Goal: Task Accomplishment & Management: Complete application form

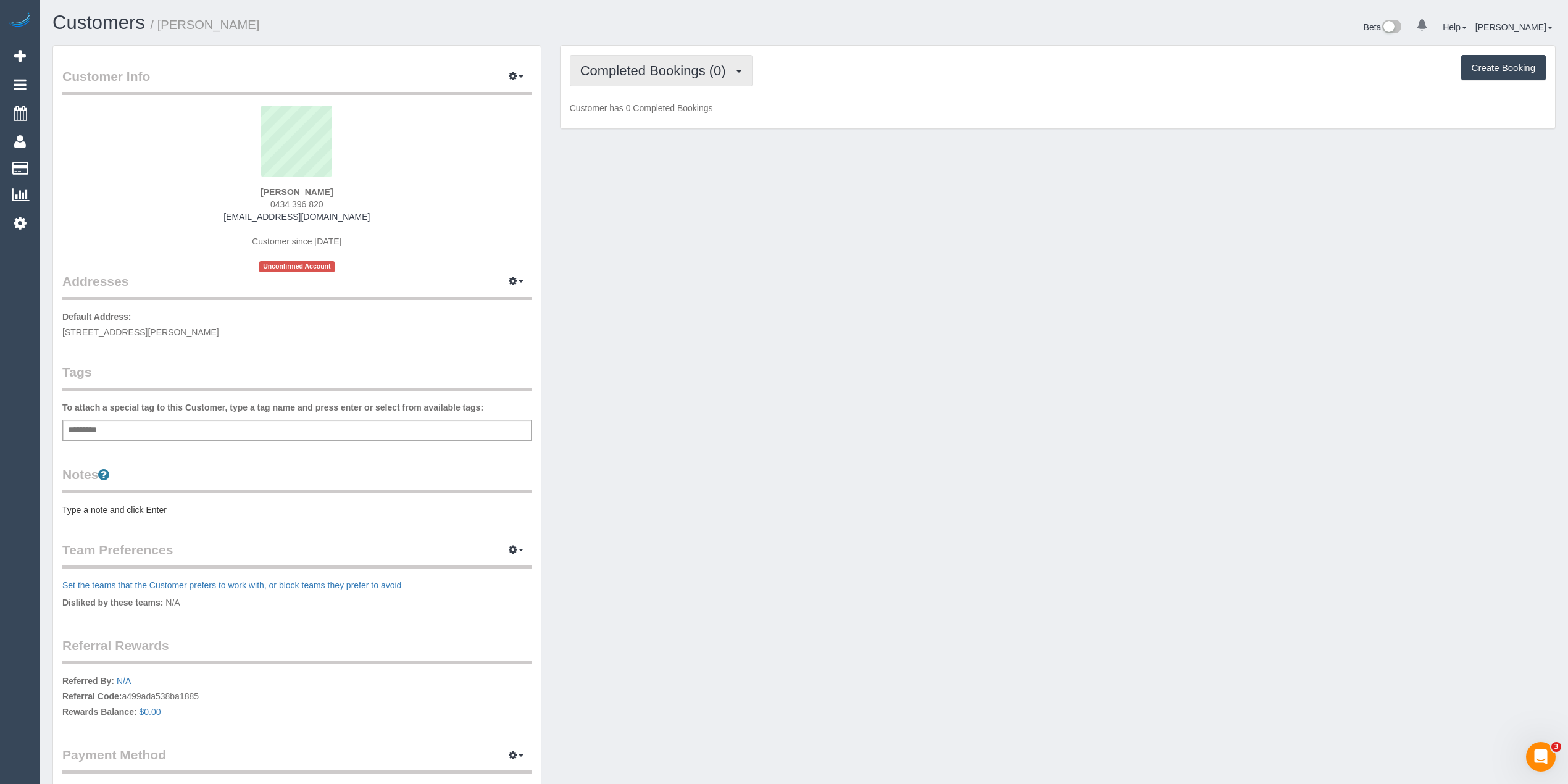
click at [627, 63] on span "Completed Bookings (0)" at bounding box center [656, 71] width 152 height 15
click at [660, 115] on link "Upcoming Bookings (1)" at bounding box center [634, 115] width 129 height 16
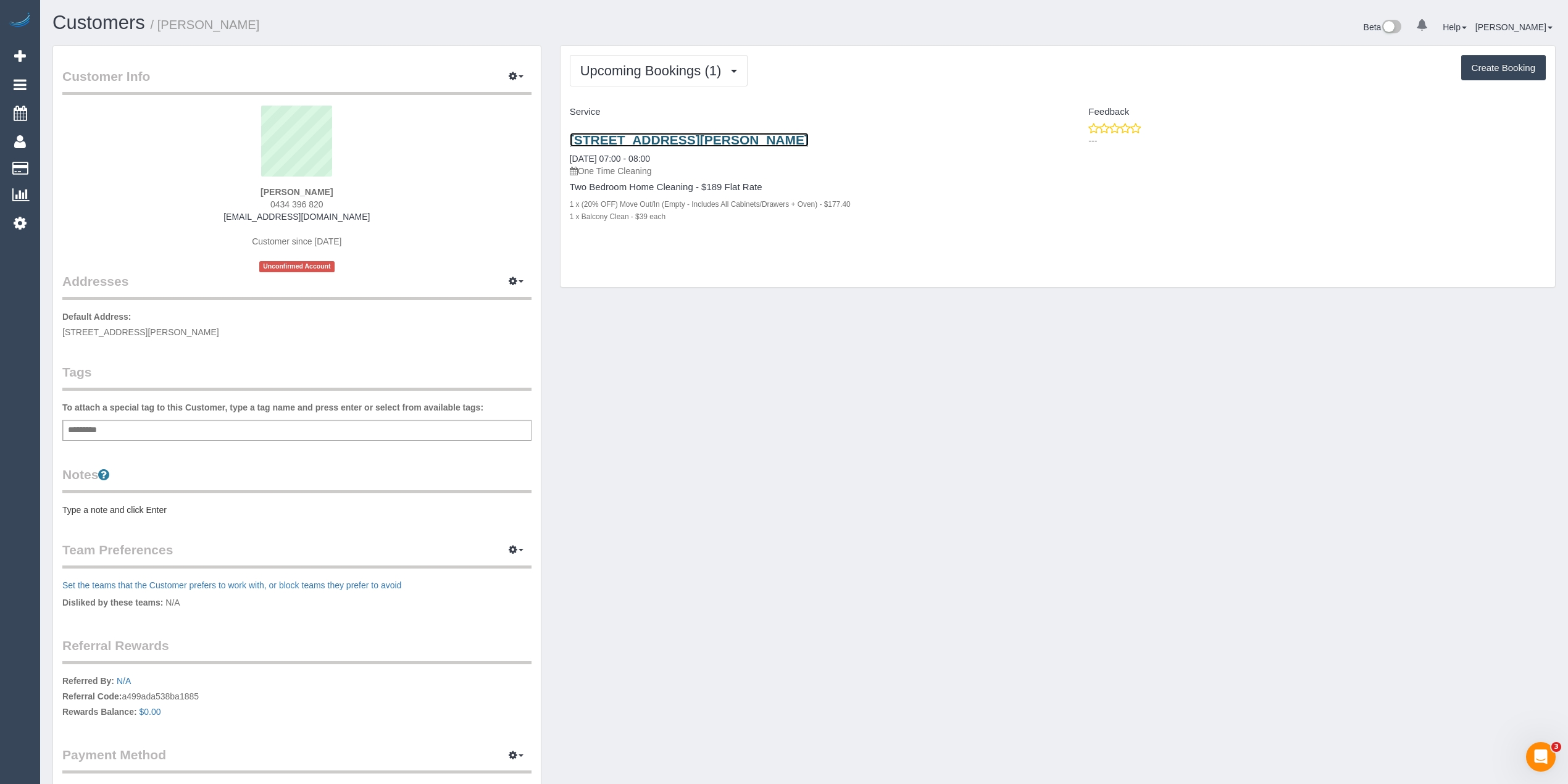
click at [655, 136] on link "45a James Street, Northcote, VIC 3070" at bounding box center [689, 140] width 239 height 14
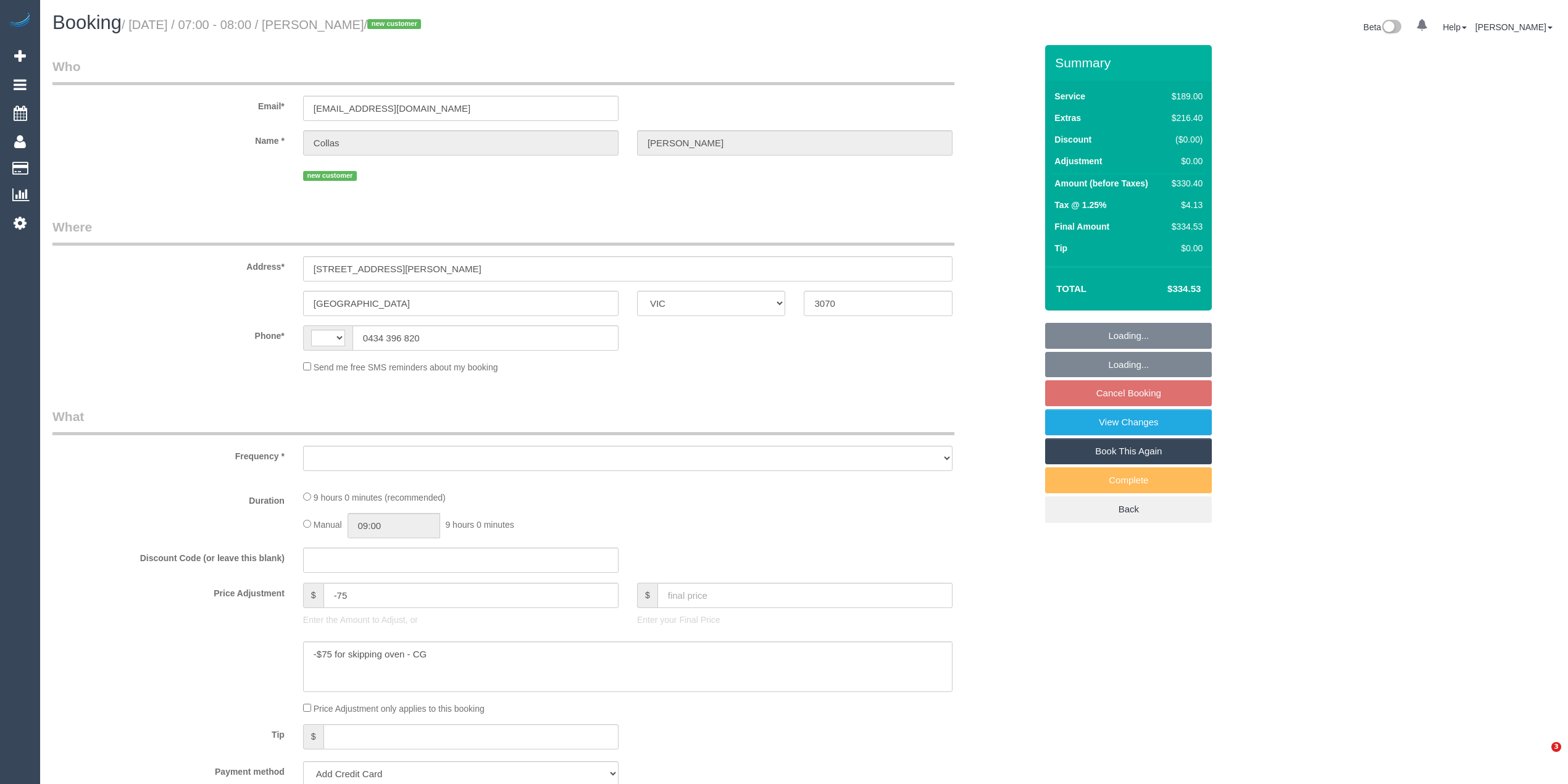
select select "VIC"
click at [1400, 324] on div "Who Email* collassmith@gmail.com Name * Collas Smith new customer Where Address…" at bounding box center [804, 741] width 1503 height 1393
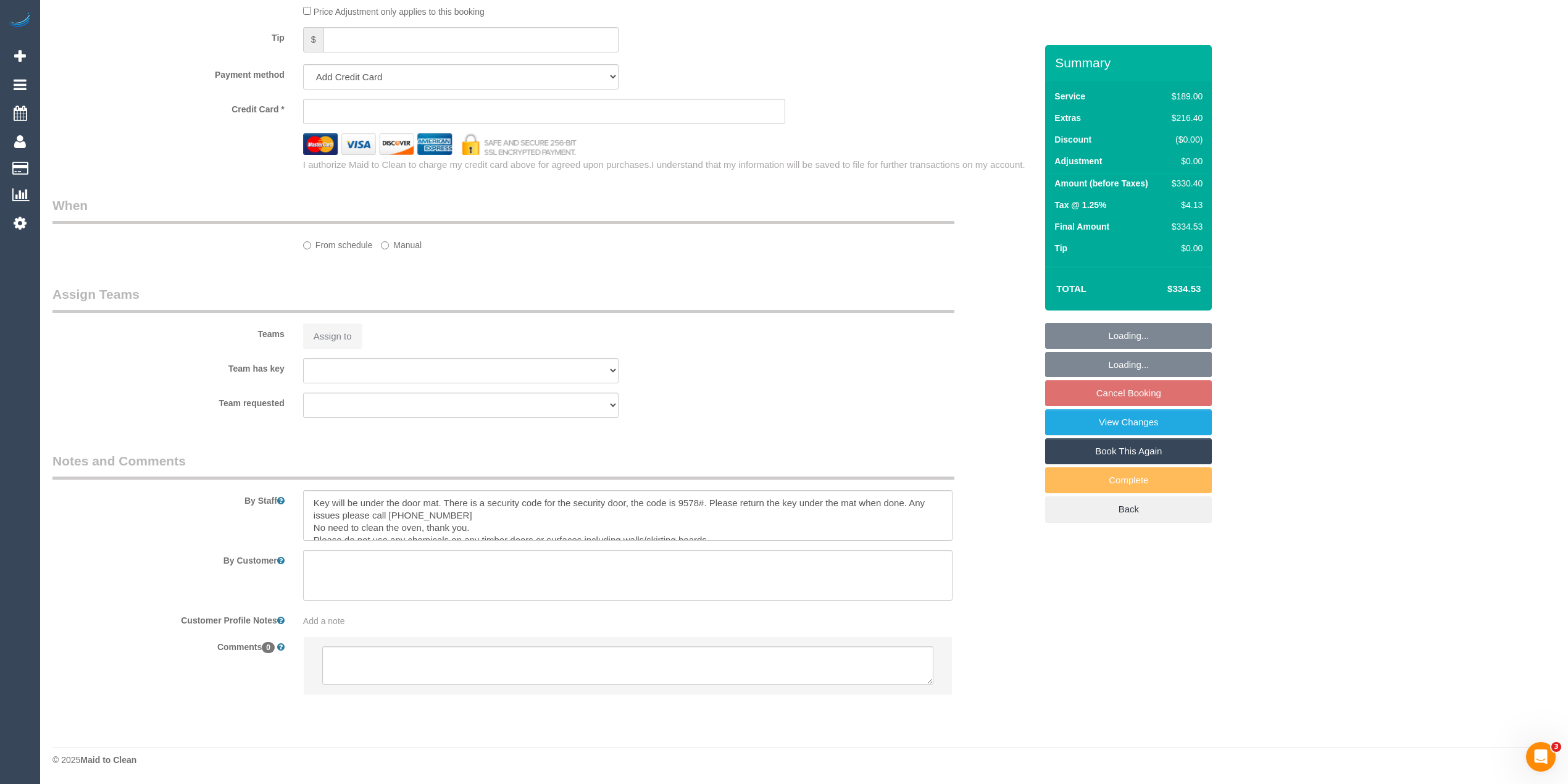
select select "string:AU"
select select "object:284"
select select "string:stripe-pm_1S5FnE2GScqysDRVhfJpZw1P"
select select "number:28"
select select "number:15"
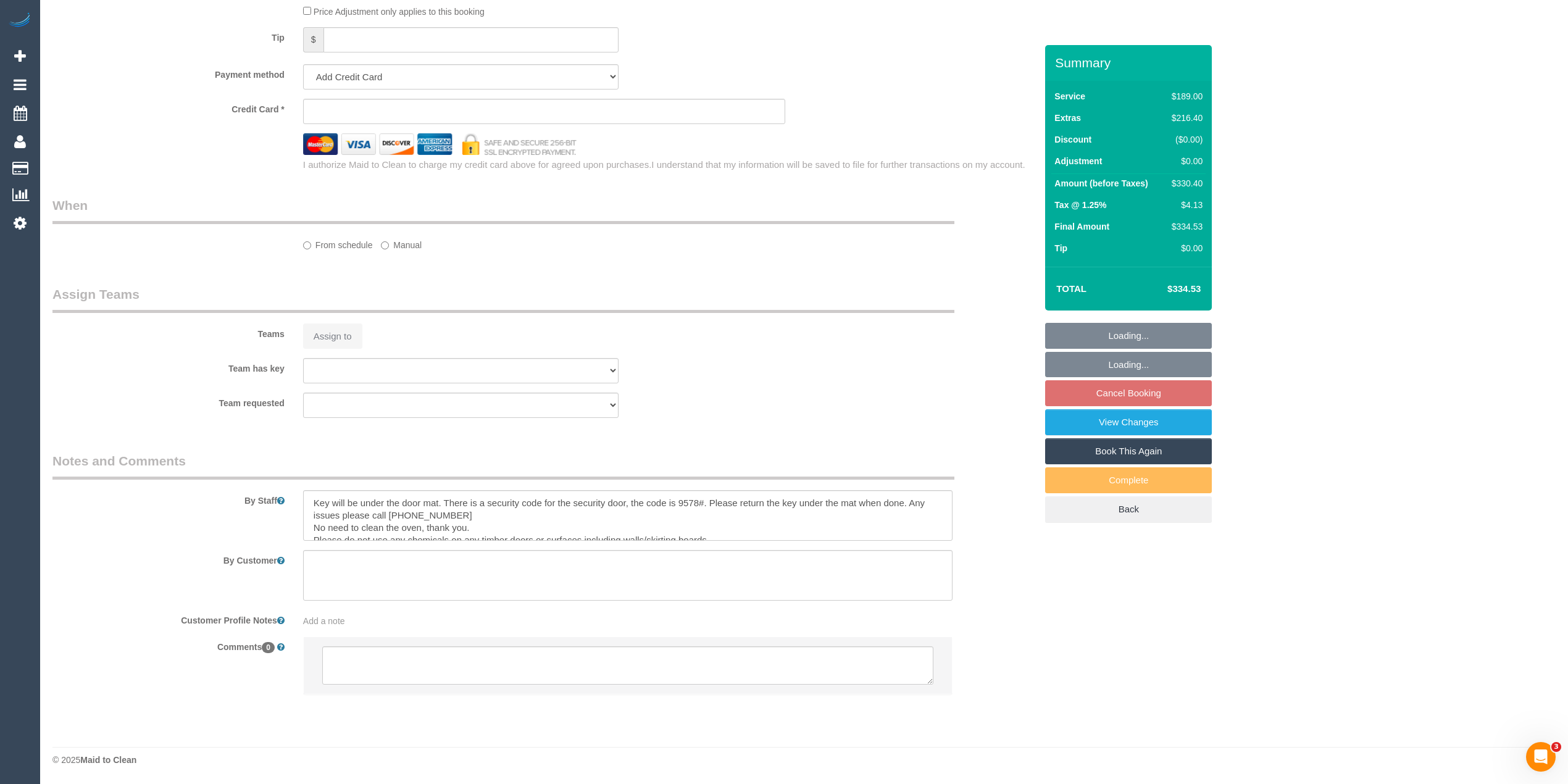
select select "number:19"
select select "number:24"
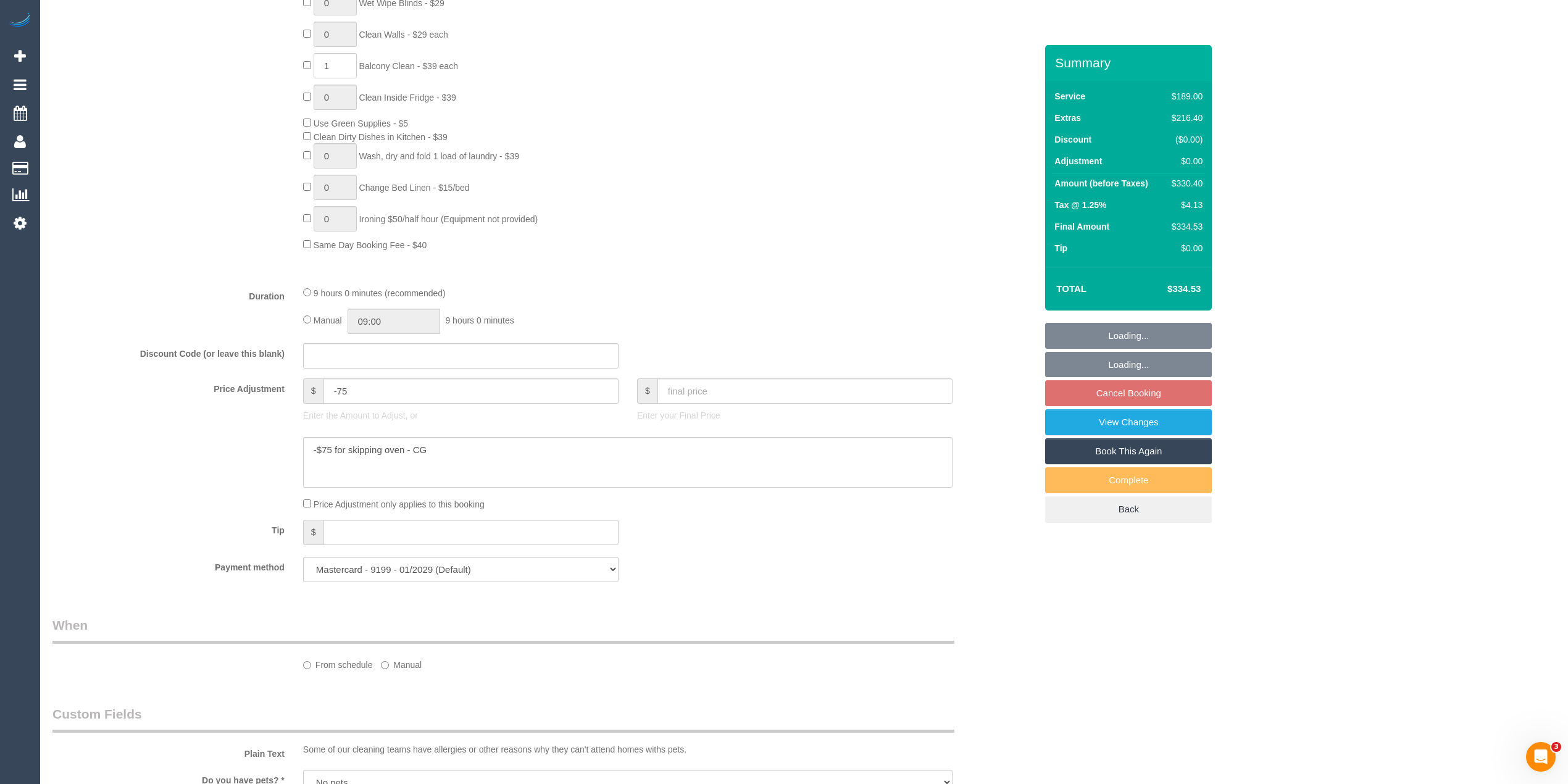
select select "object:780"
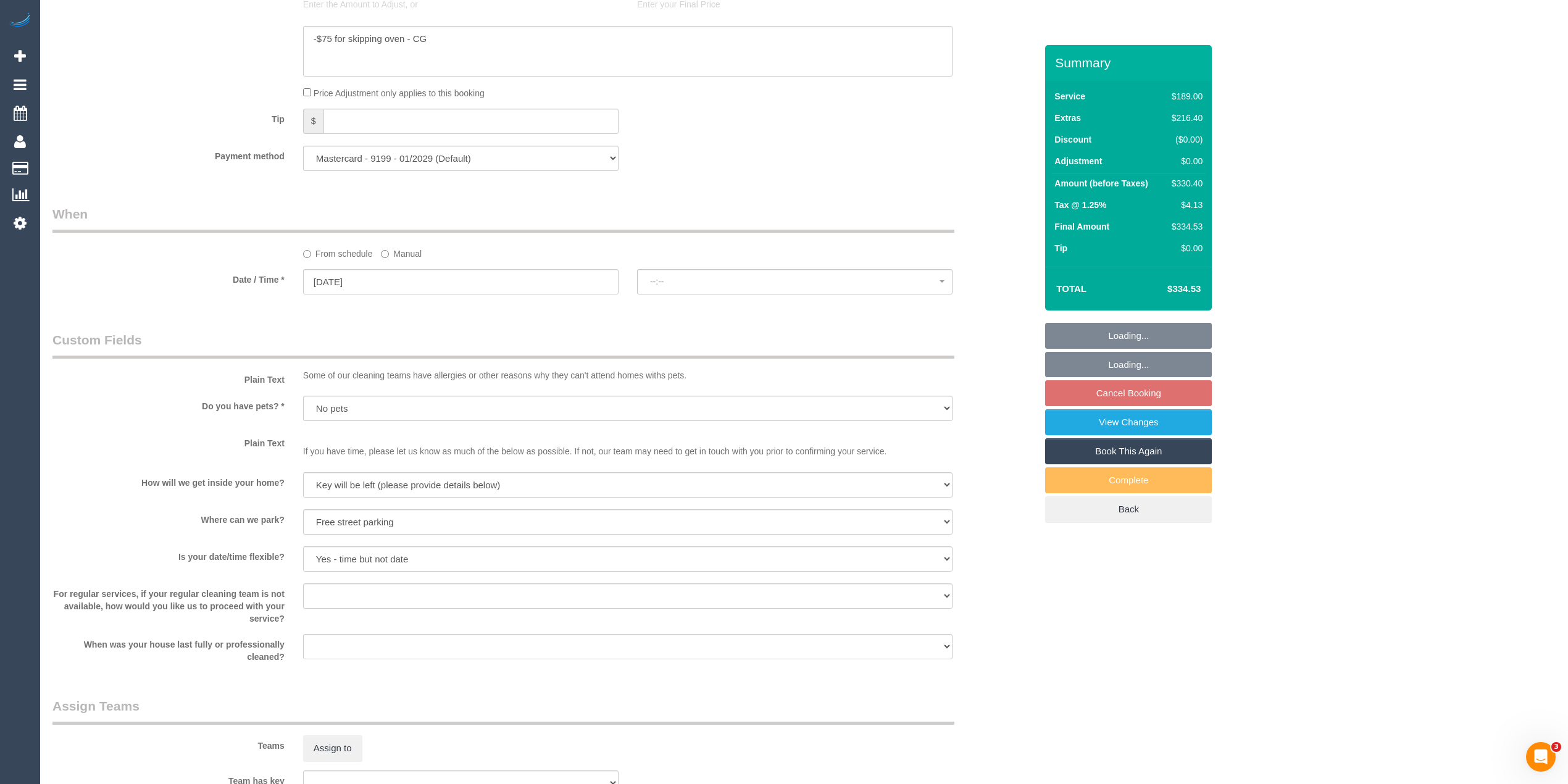
scroll to position [1568, 0]
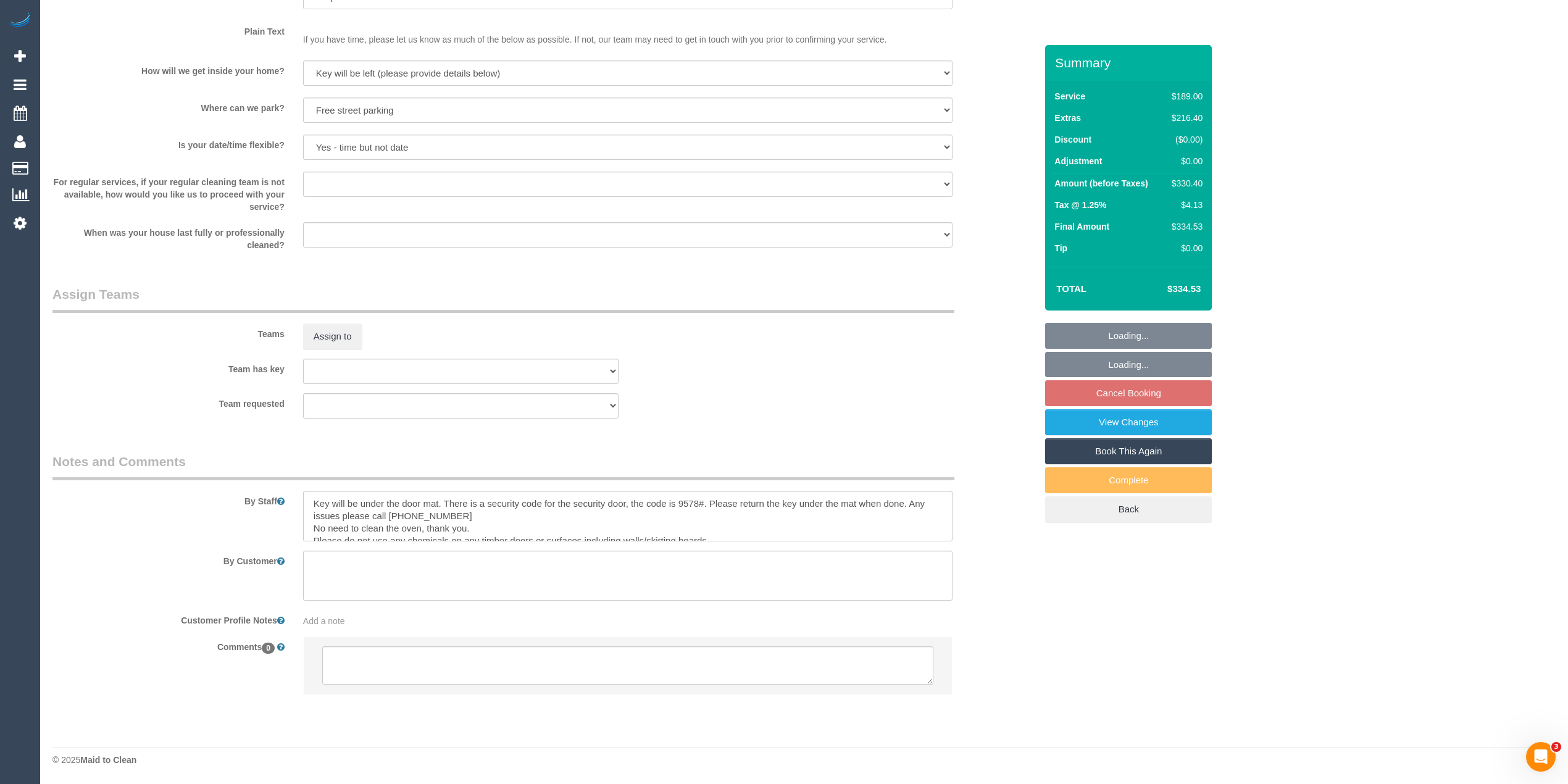
select select "spot1"
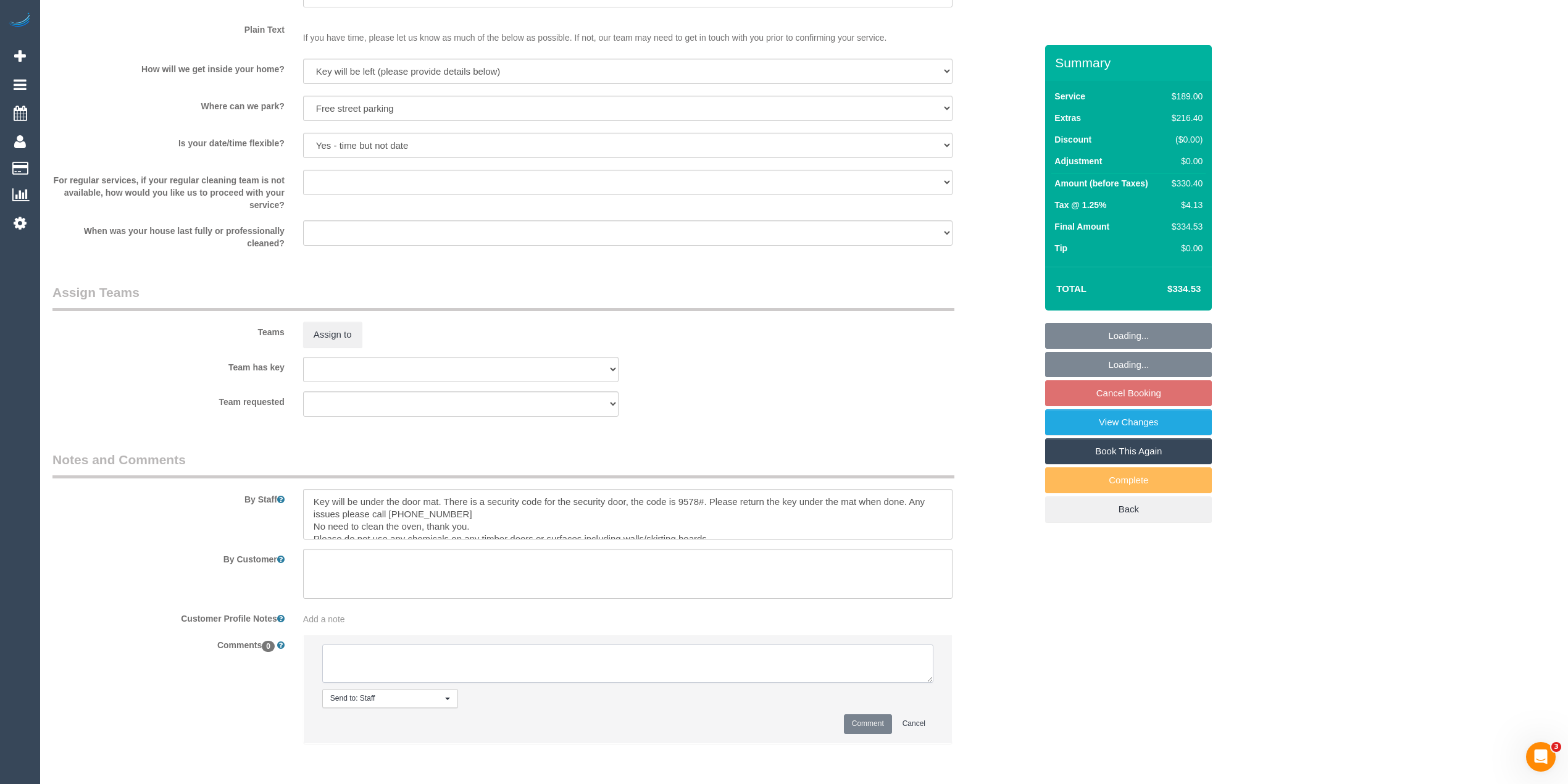
click at [432, 665] on textarea at bounding box center [628, 664] width 611 height 38
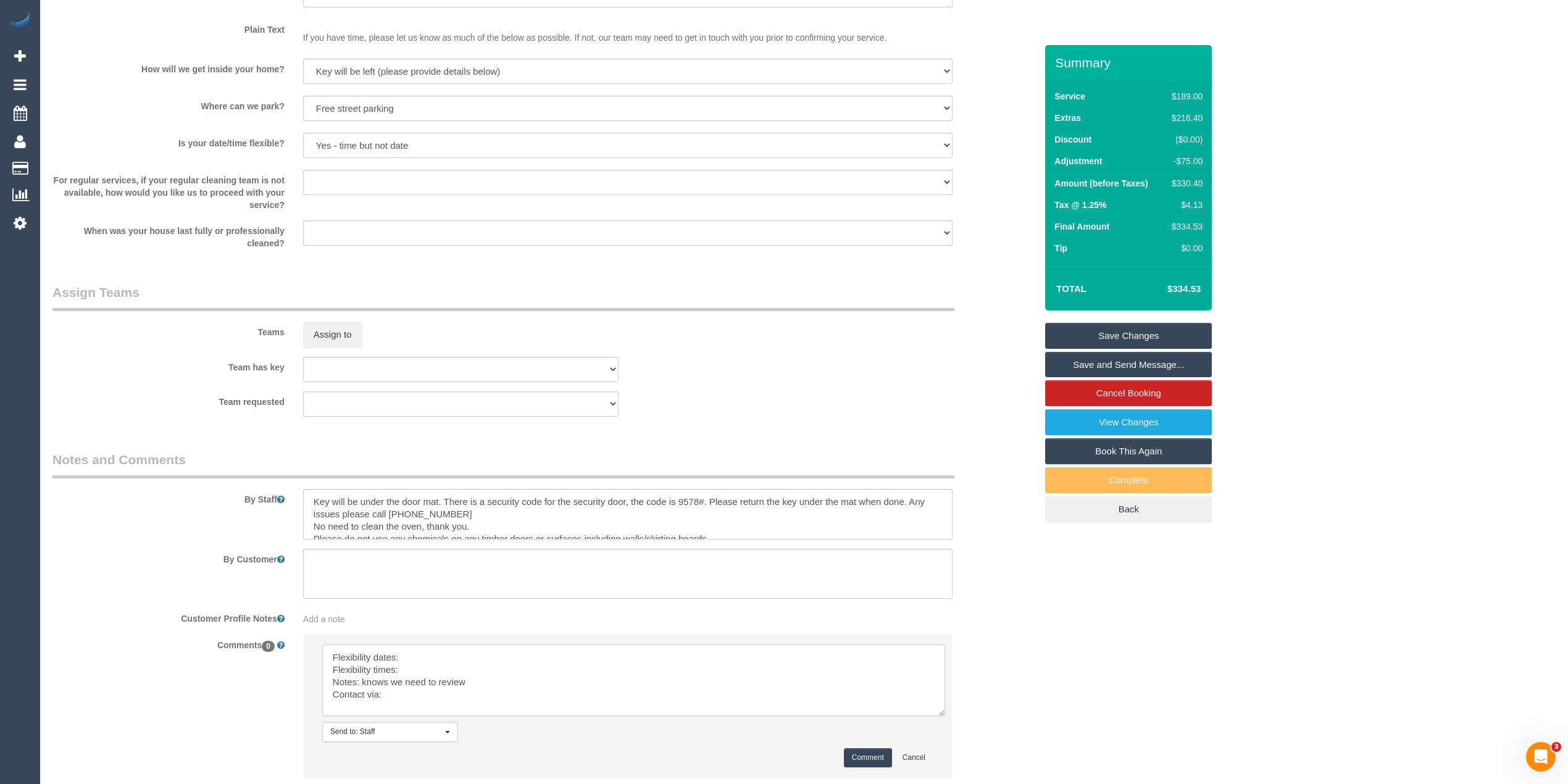
drag, startPoint x: 921, startPoint y: 674, endPoint x: 934, endPoint y: 719, distance: 46.8
click at [934, 717] on textarea at bounding box center [634, 681] width 623 height 72
click at [460, 655] on textarea at bounding box center [634, 687] width 624 height 84
click at [429, 672] on textarea at bounding box center [634, 687] width 624 height 84
click at [421, 698] on textarea at bounding box center [634, 687] width 624 height 84
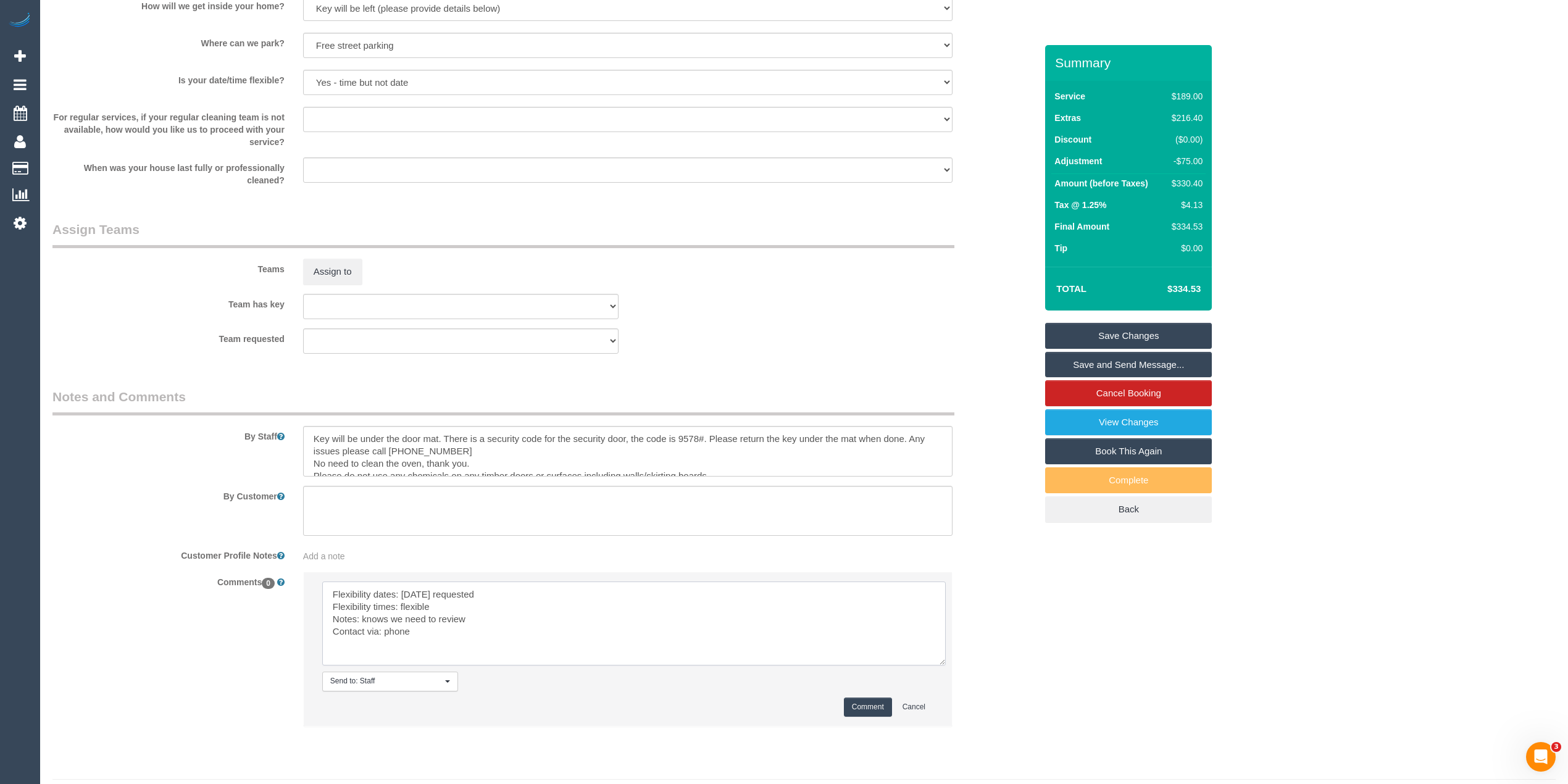
scroll to position [1665, 0]
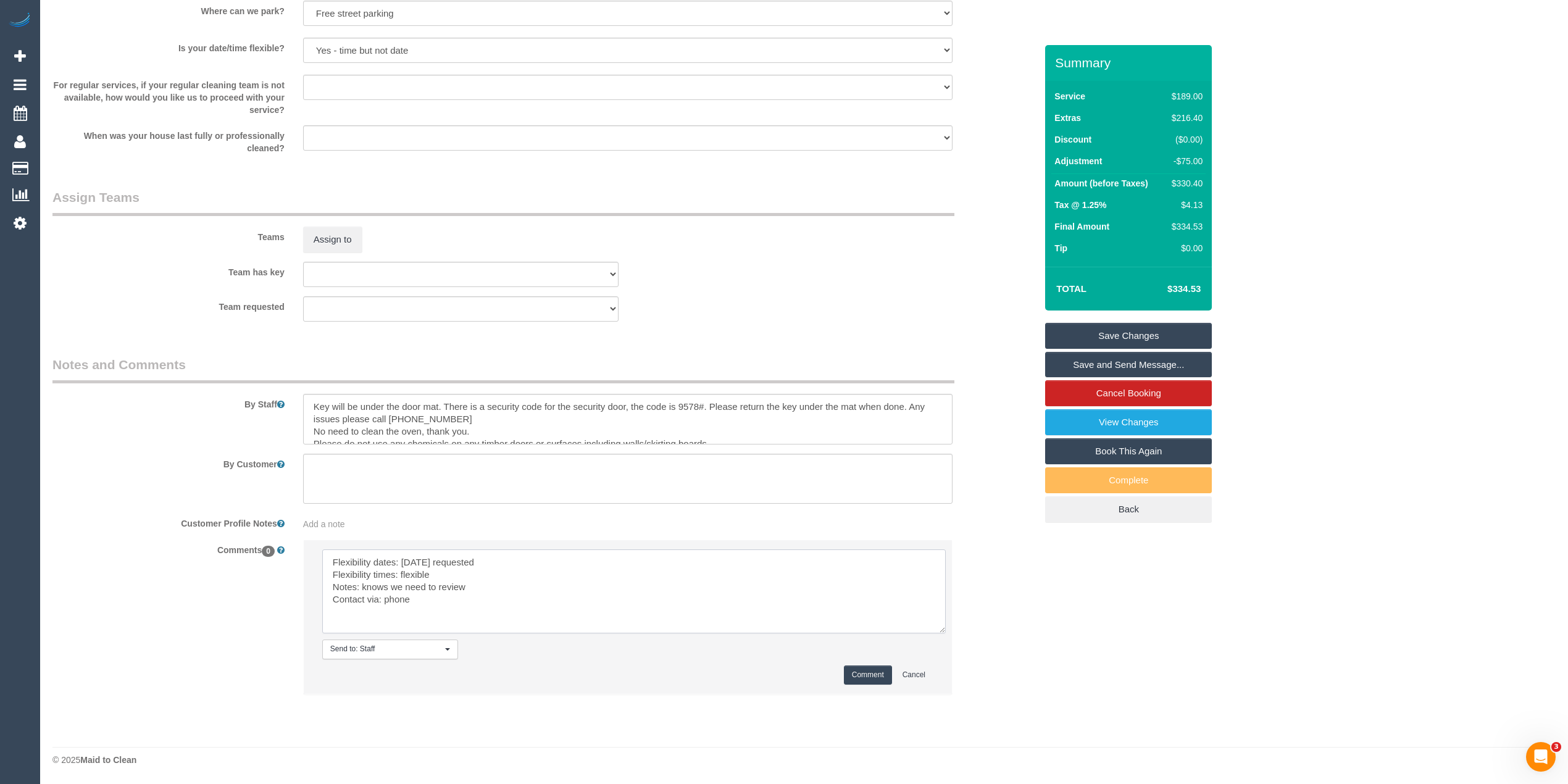
type textarea "Flexibility dates: Monday requested Flexibility times: flexible Notes: knows we…"
click at [867, 670] on button "Comment" at bounding box center [868, 674] width 48 height 19
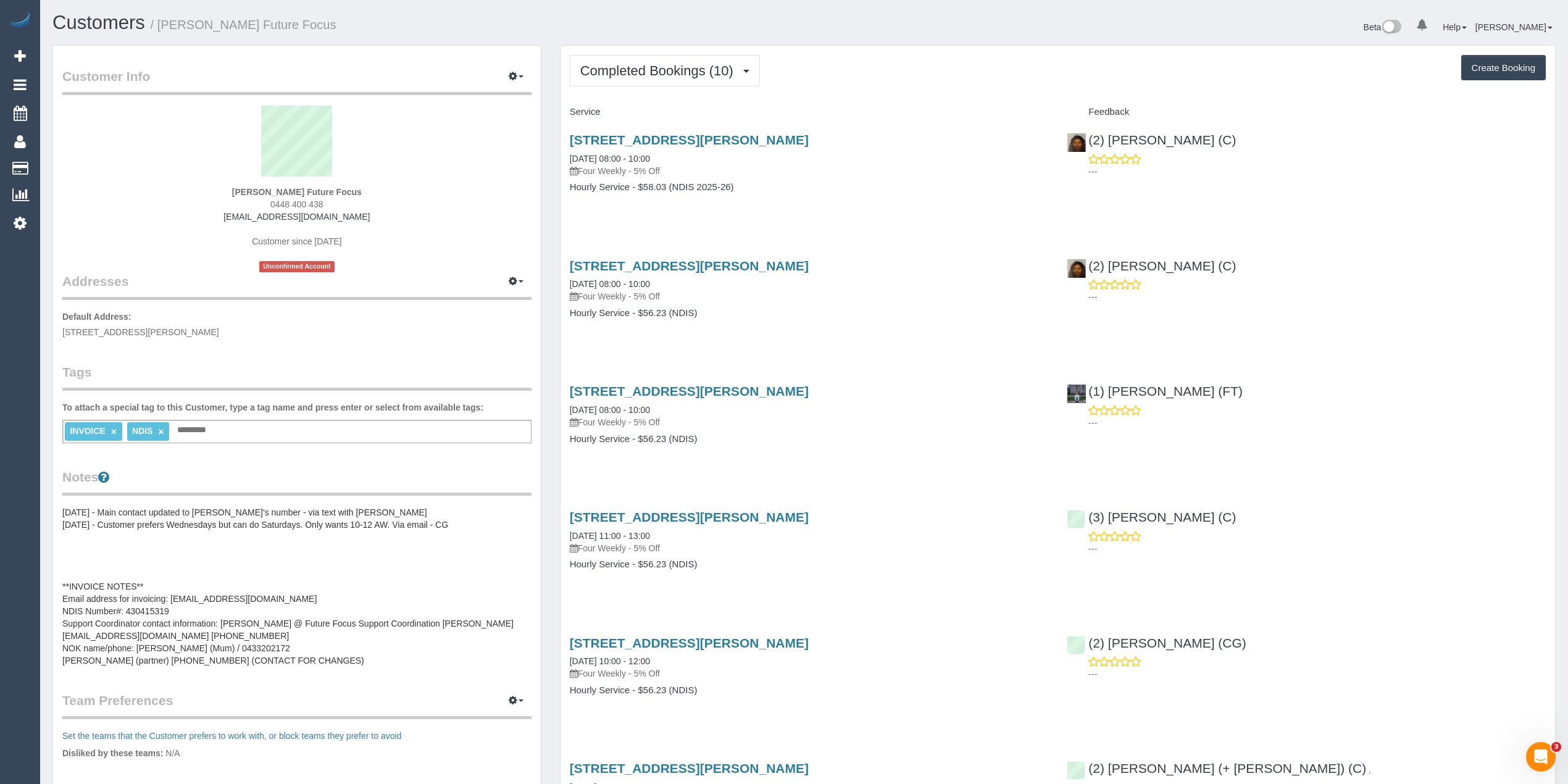
click at [230, 618] on pre "15/11/24 - Main contact updated to Elise's number - via text with Allison - BB …" at bounding box center [297, 587] width 469 height 161
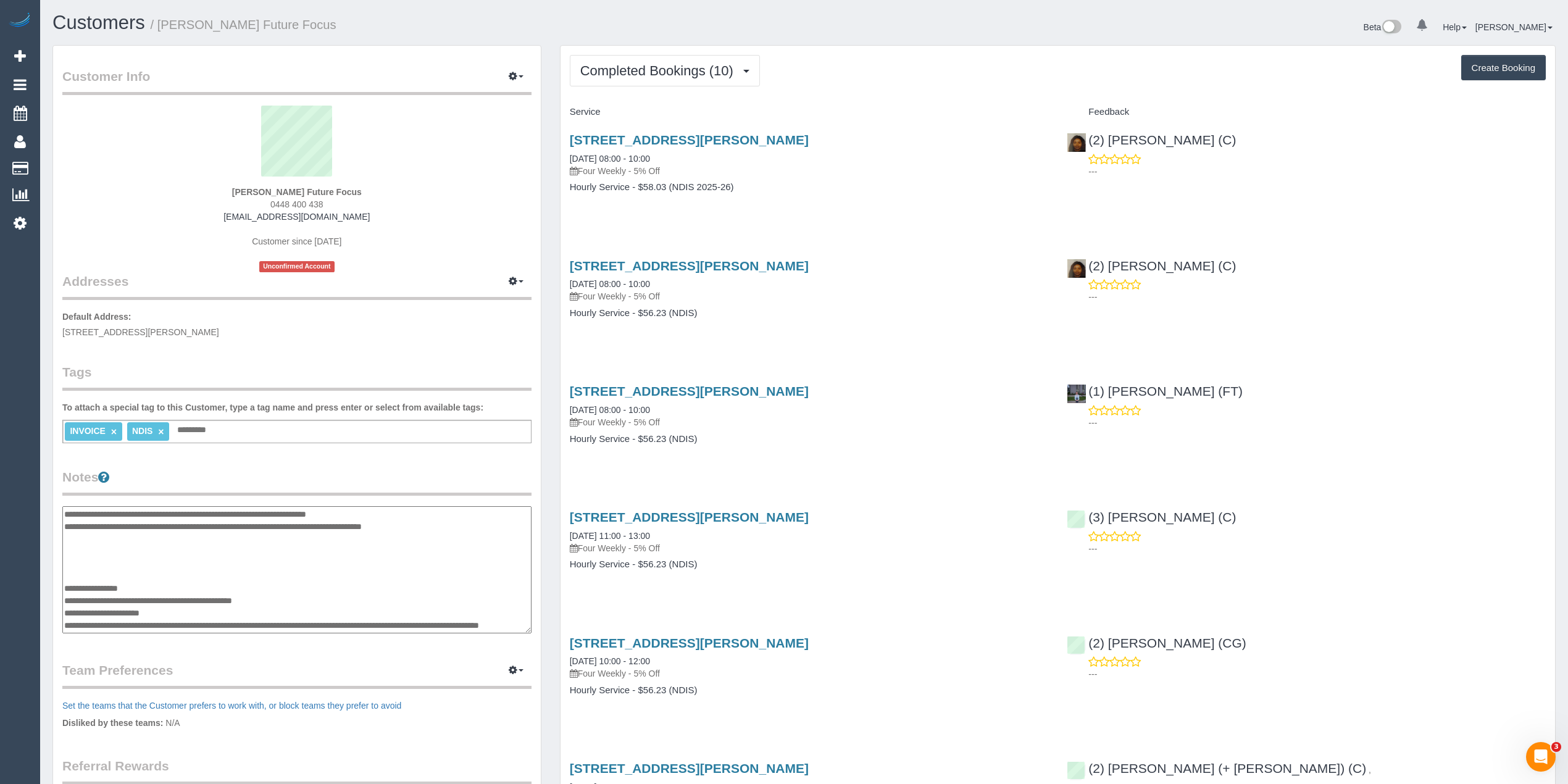
scroll to position [37, 0]
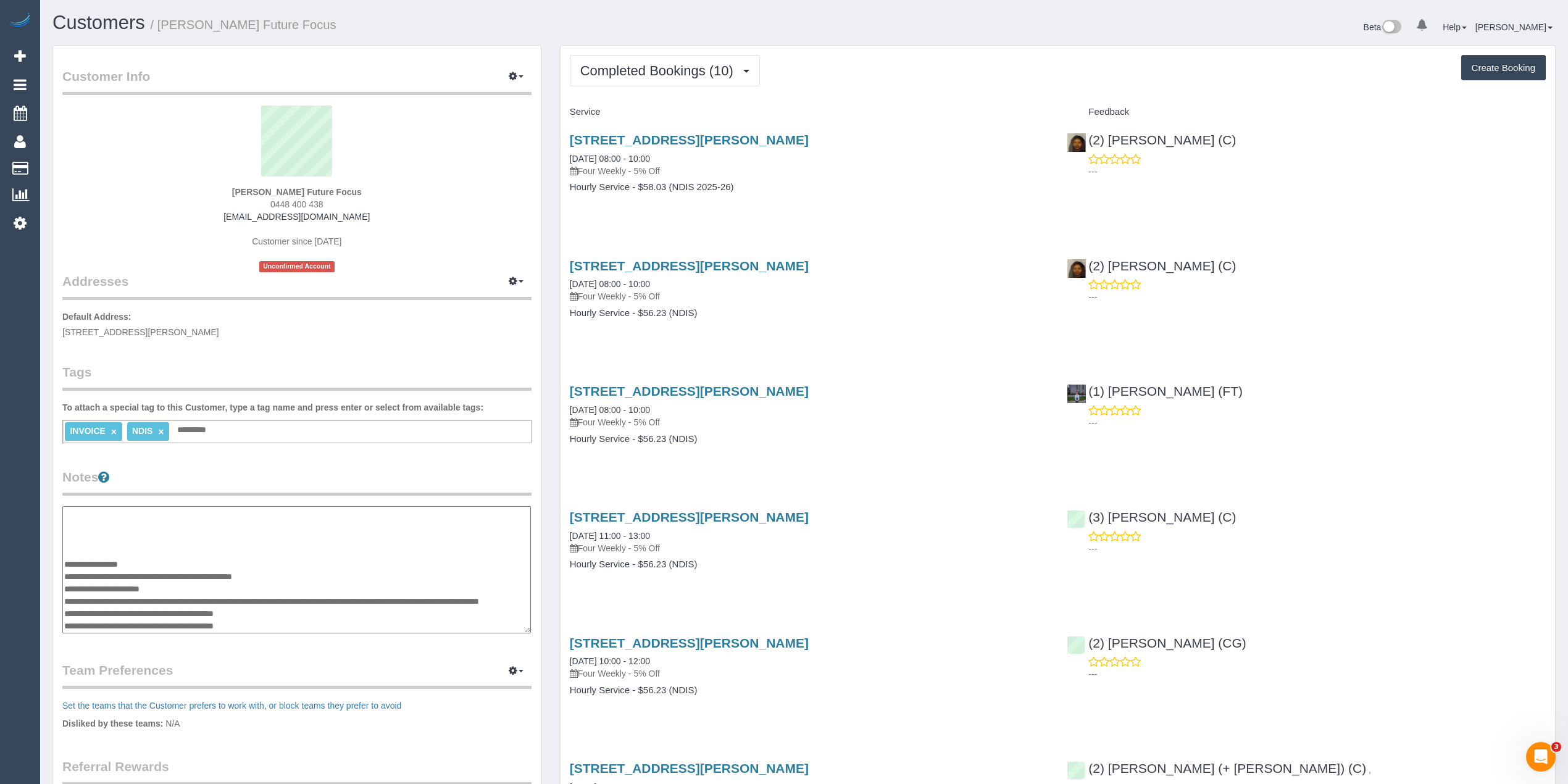
click at [233, 579] on textarea "**********" at bounding box center [296, 570] width 469 height 128
click at [237, 584] on textarea "**********" at bounding box center [296, 570] width 469 height 128
drag, startPoint x: 65, startPoint y: 599, endPoint x: 260, endPoint y: 596, distance: 195.0
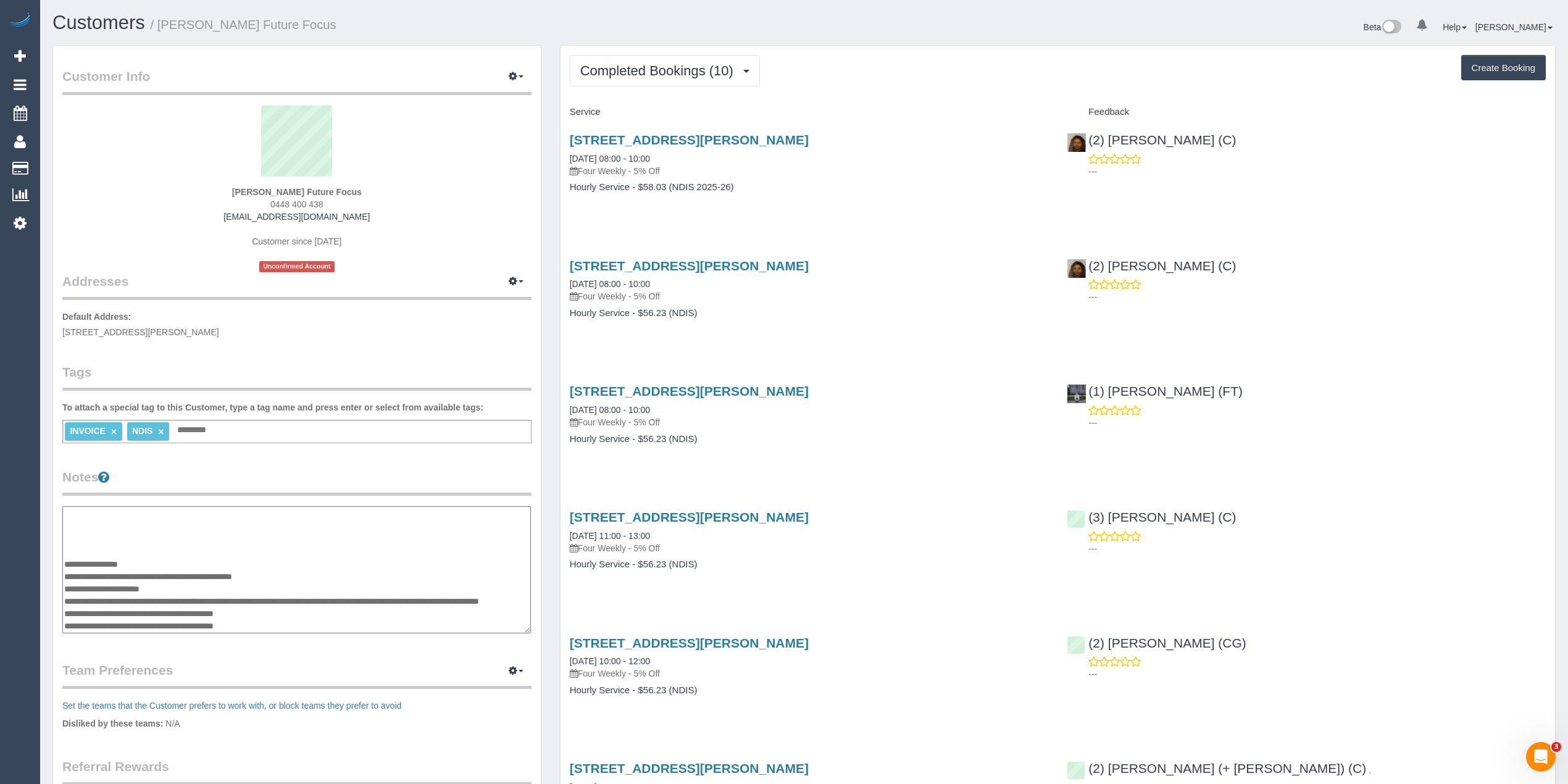
click at [260, 596] on textarea "**********" at bounding box center [296, 570] width 469 height 128
click at [230, 587] on textarea "**********" at bounding box center [296, 570] width 469 height 128
click at [251, 584] on textarea "**********" at bounding box center [296, 570] width 469 height 128
paste textarea
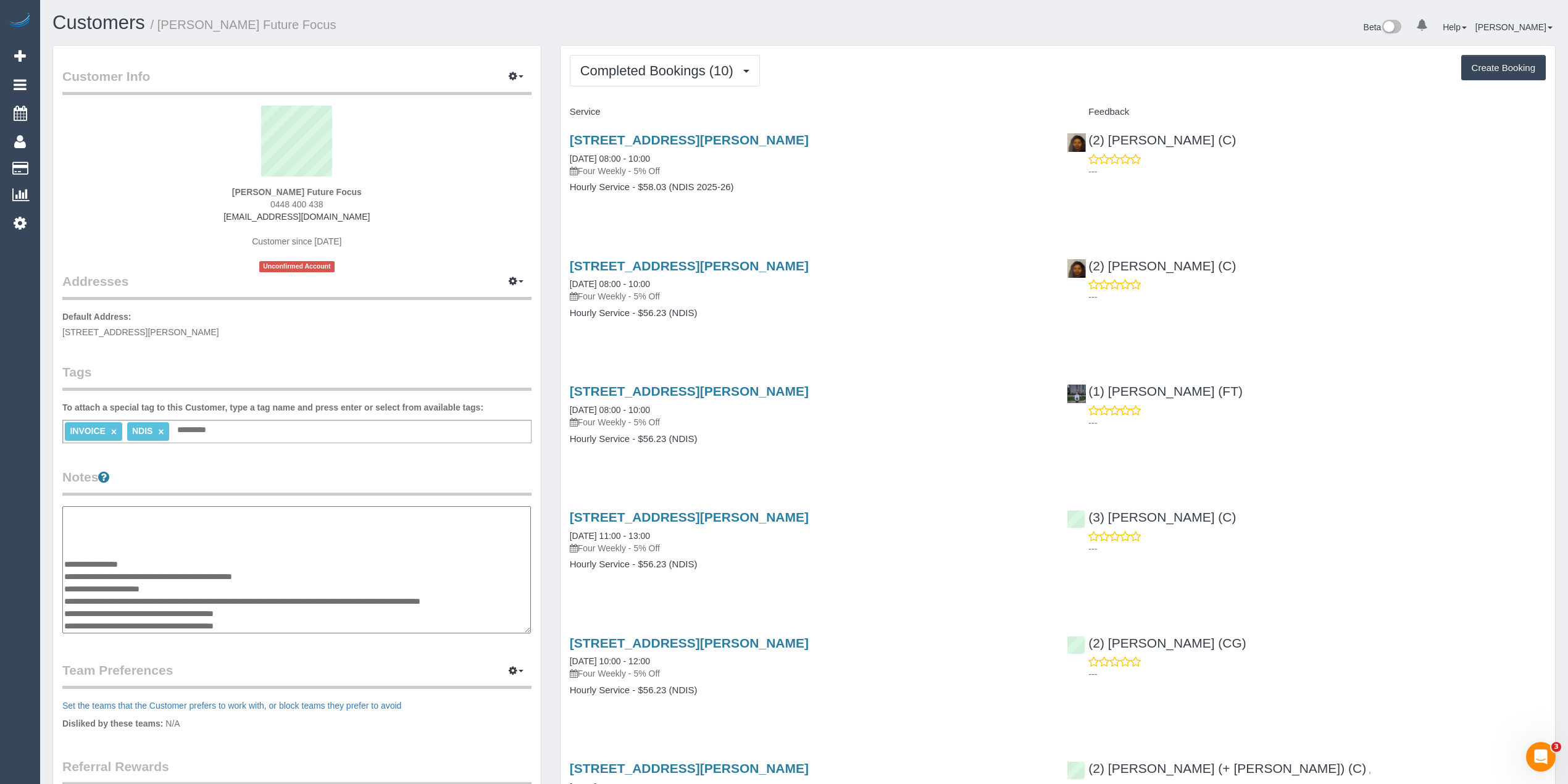
click at [204, 600] on textarea "**********" at bounding box center [296, 570] width 469 height 128
paste textarea "**********"
type textarea "**********"
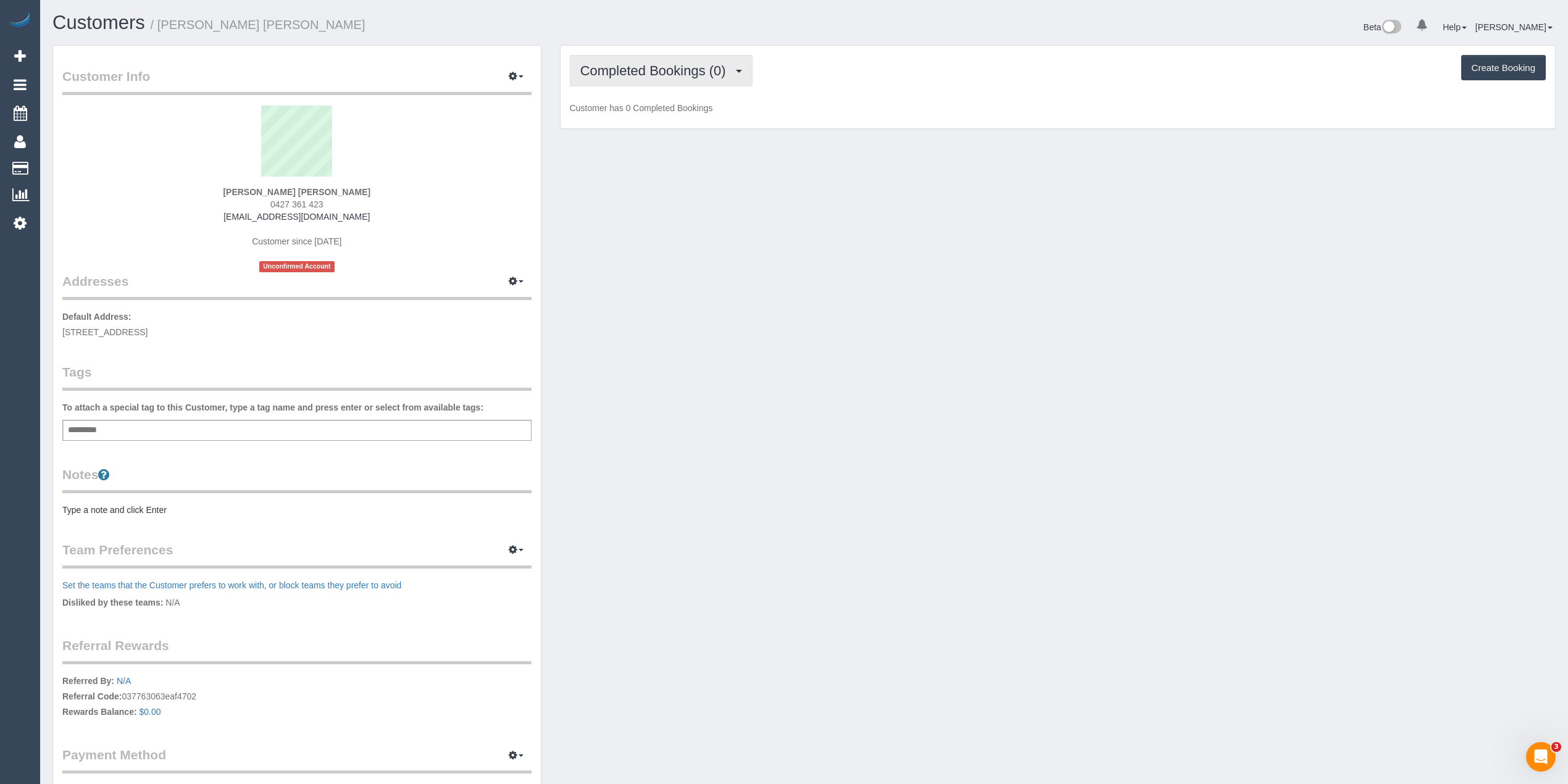
click at [637, 75] on span "Completed Bookings (0)" at bounding box center [656, 71] width 152 height 15
click at [674, 115] on link "Upcoming Bookings (1)" at bounding box center [634, 115] width 129 height 16
click at [155, 426] on div "Add a tag" at bounding box center [297, 431] width 469 height 21
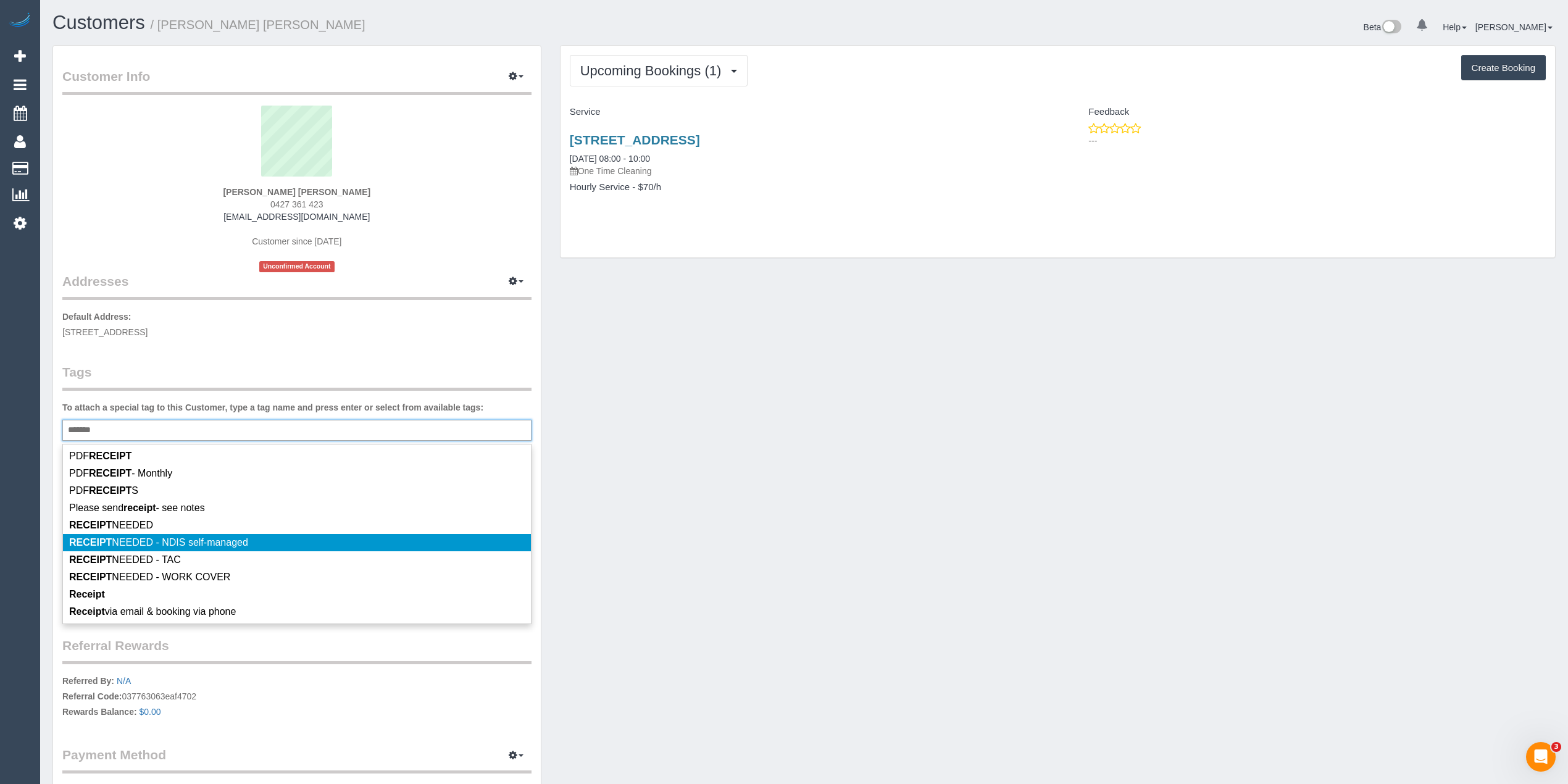
type input "*******"
click at [190, 537] on li "RECEIPT NEEDED - NDIS self-managed" at bounding box center [297, 542] width 468 height 18
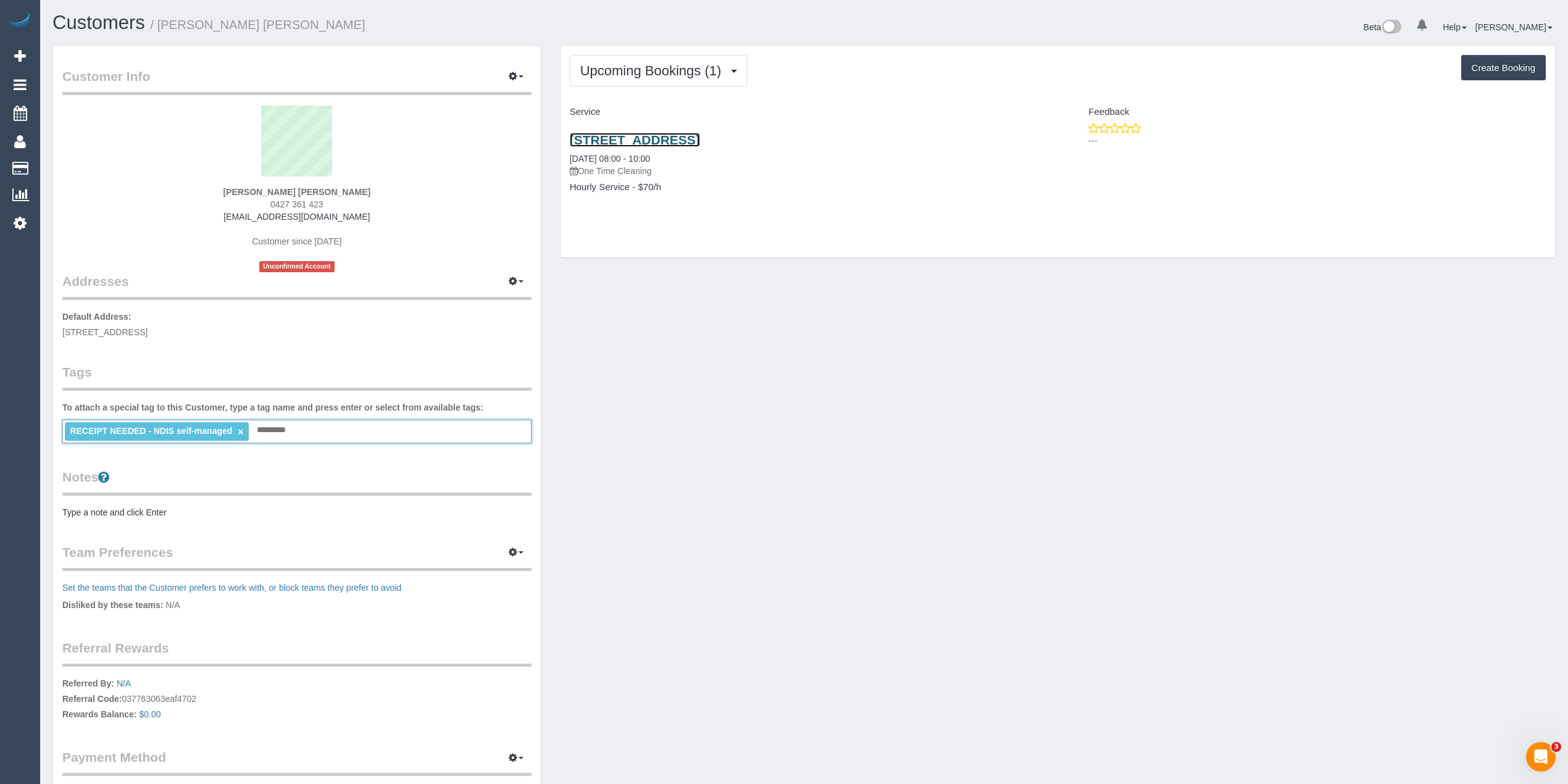
click at [681, 140] on link "1 Wattlebrush Court, Tarneit, VIC 3029" at bounding box center [634, 140] width 130 height 14
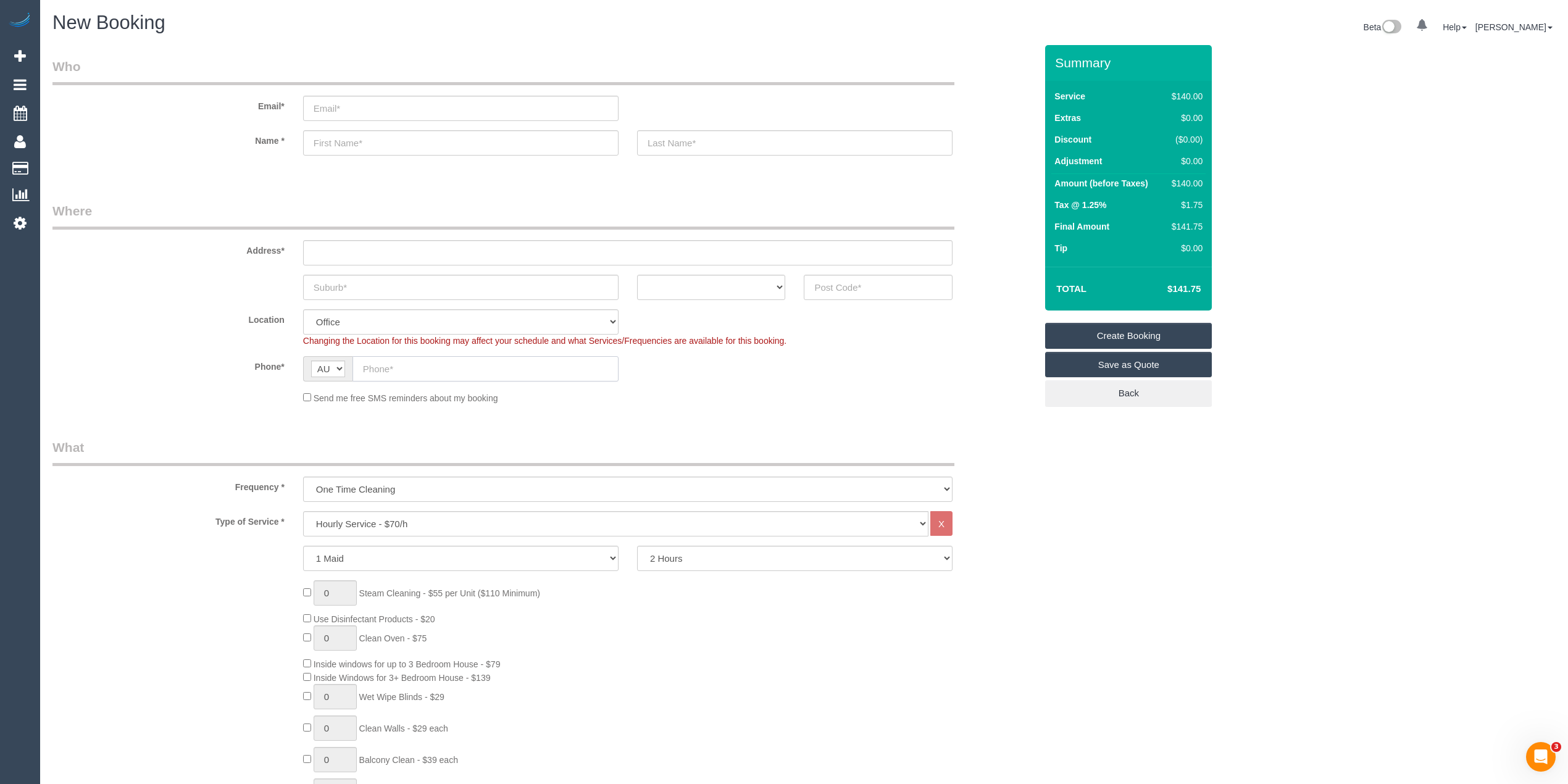
click at [414, 366] on input "text" at bounding box center [485, 369] width 266 height 25
paste input "61 474 203 615"
drag, startPoint x: 375, startPoint y: 367, endPoint x: 337, endPoint y: 364, distance: 38.1
click at [339, 365] on div "AF AL DZ AD AO AI AQ AG AR AM AW AU AT AZ BS BH BD BB BY BE BZ BJ BM BT BO BA B…" at bounding box center [461, 369] width 315 height 25
type input "0474 203 615"
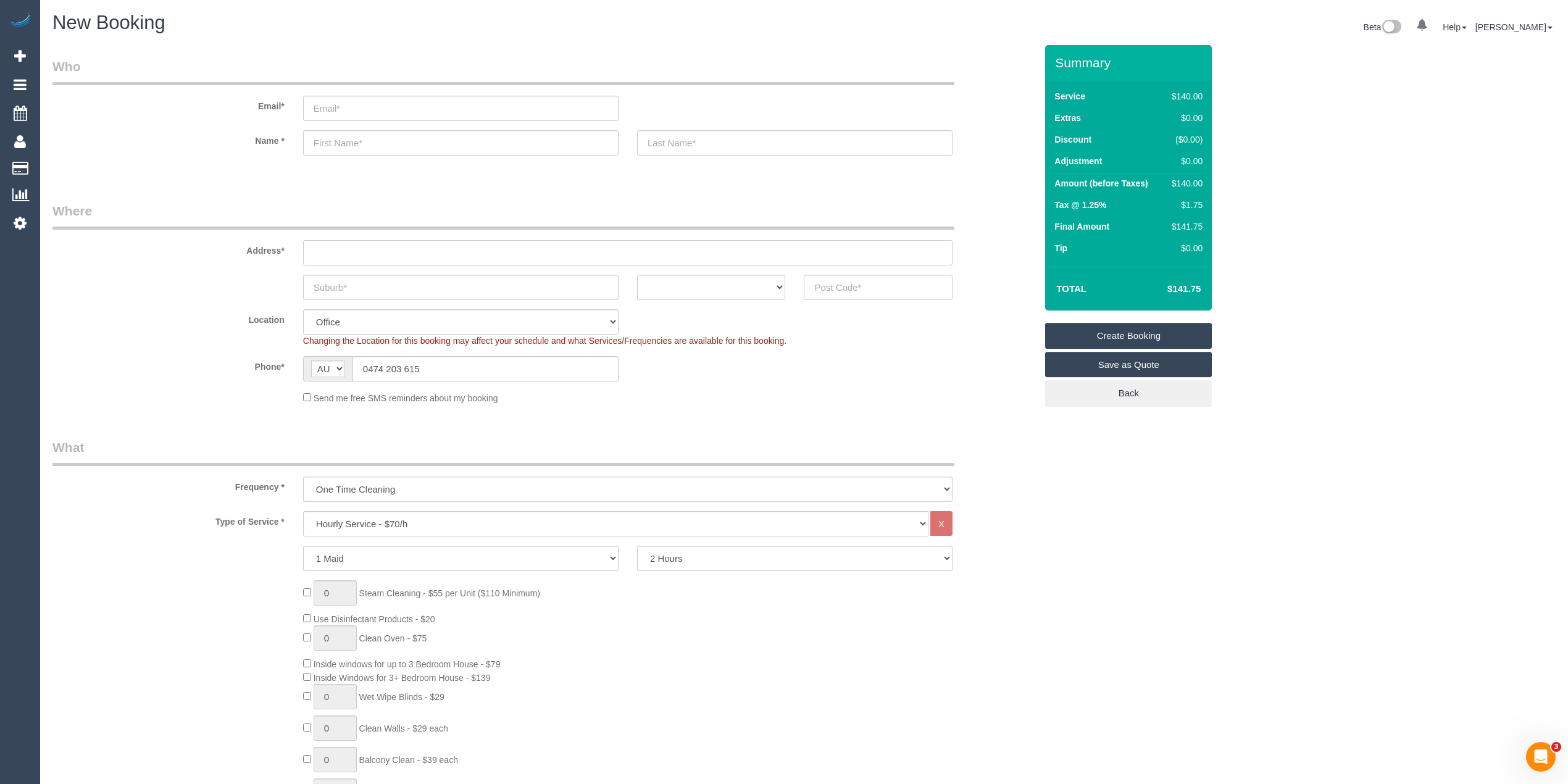
click at [324, 246] on input "text" at bounding box center [628, 253] width 650 height 25
type input "-"
drag, startPoint x: 754, startPoint y: 280, endPoint x: 744, endPoint y: 287, distance: 12.2
click at [754, 280] on select "ACT [GEOGRAPHIC_DATA] NT [GEOGRAPHIC_DATA] SA TAS [GEOGRAPHIC_DATA] [GEOGRAPHIC…" at bounding box center [712, 287] width 149 height 25
select select "VIC"
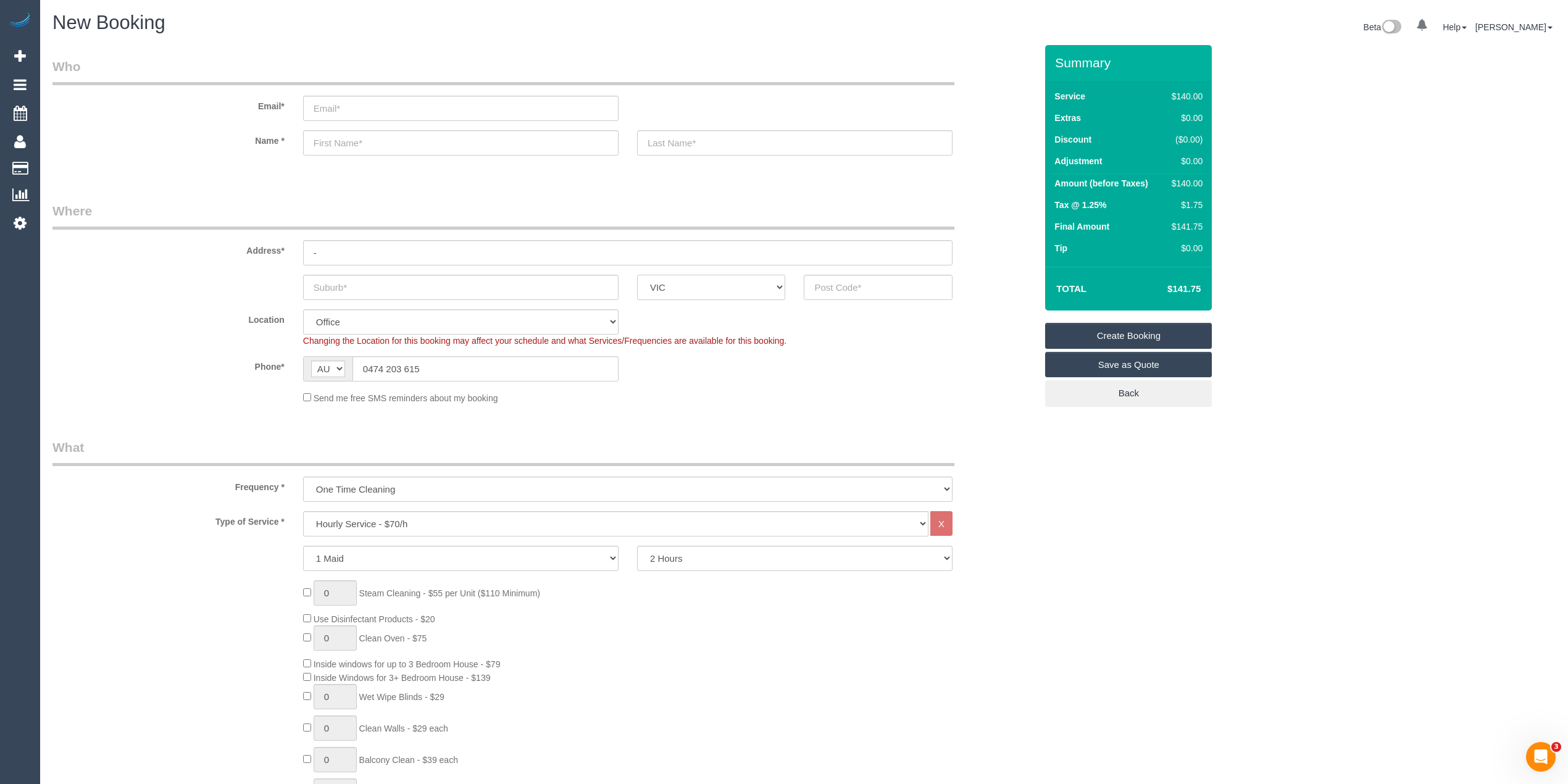
click at [637, 275] on select "ACT [GEOGRAPHIC_DATA] NT [GEOGRAPHIC_DATA] SA TAS [GEOGRAPHIC_DATA] [GEOGRAPHIC…" at bounding box center [712, 287] width 149 height 25
click at [341, 279] on input "text" at bounding box center [461, 287] width 315 height 25
click at [329, 279] on input "text" at bounding box center [461, 287] width 315 height 25
click at [379, 280] on input "[GEOGRAPHIC_DATA]" at bounding box center [461, 287] width 315 height 25
click at [375, 280] on input "Hawthorn East" at bounding box center [461, 287] width 315 height 25
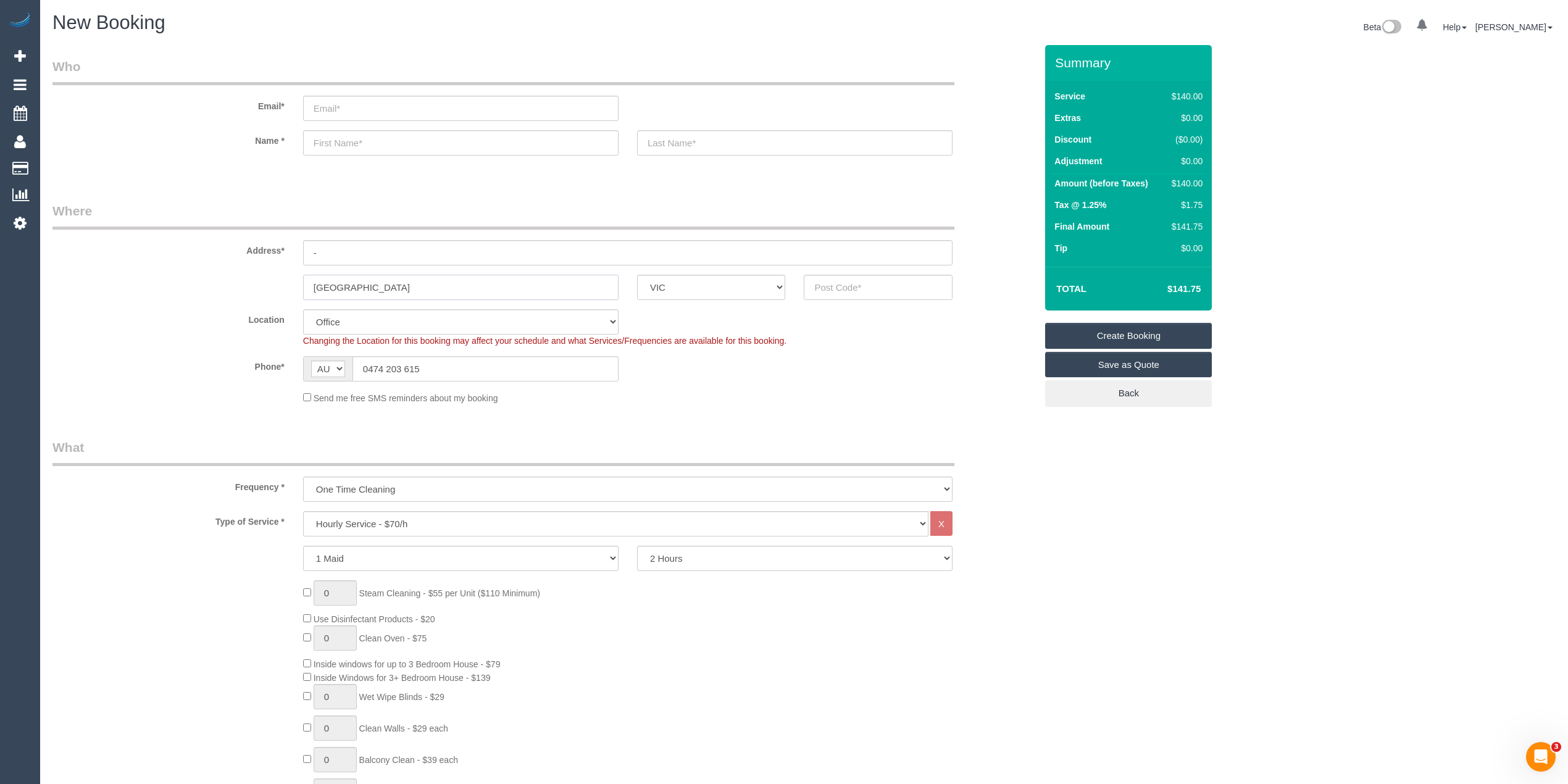
click at [403, 282] on input "Hawthorn East" at bounding box center [461, 287] width 315 height 25
drag, startPoint x: 400, startPoint y: 282, endPoint x: 294, endPoint y: 285, distance: 106.0
click at [296, 285] on div "Hawthorn East" at bounding box center [460, 287] width 334 height 25
type input "Hawthorn East"
click at [862, 277] on input "text" at bounding box center [878, 287] width 149 height 25
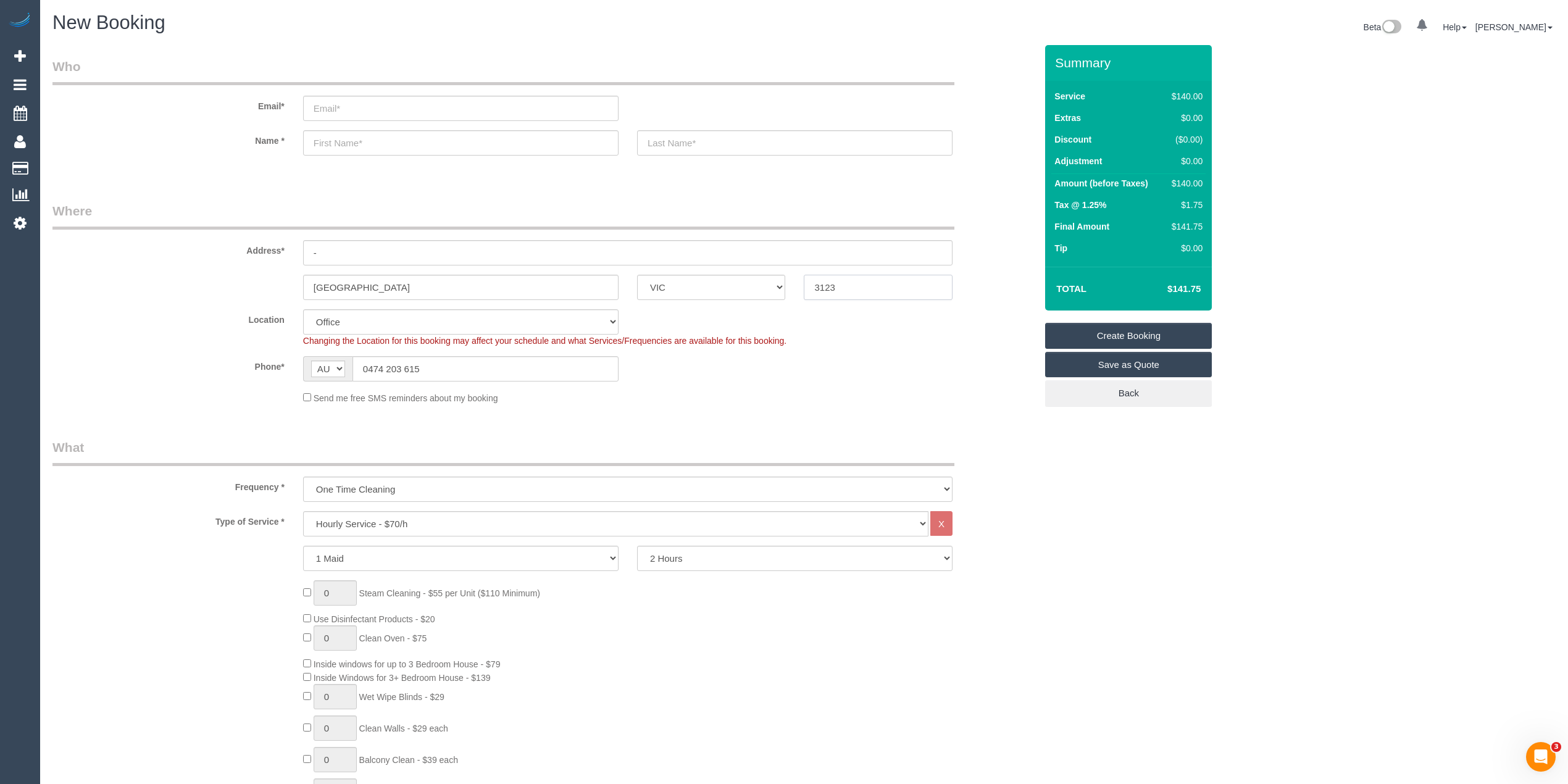
type input "3123"
select select "55"
select select "object:2109"
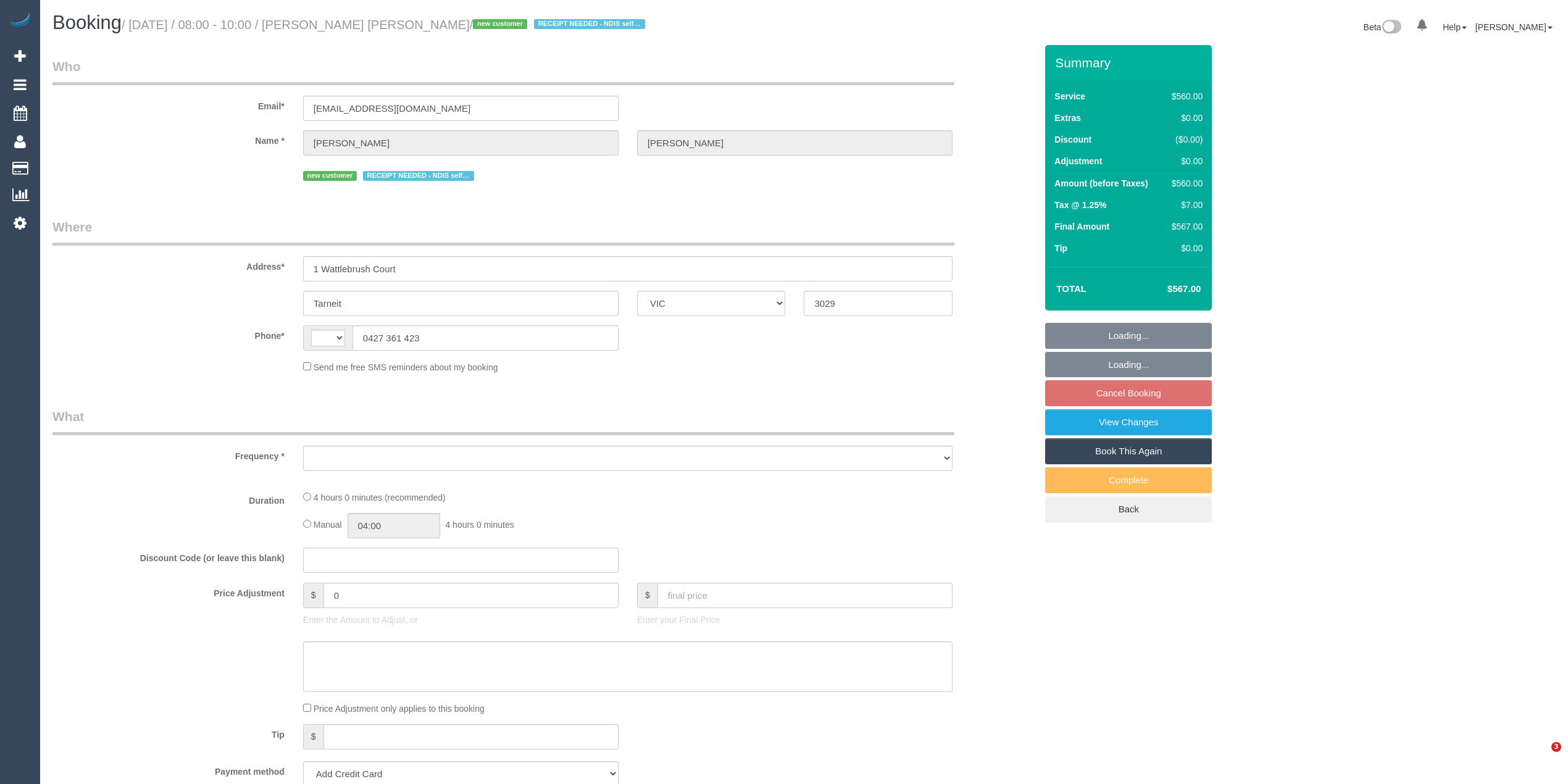
select select "VIC"
click at [1376, 282] on div "Who Email* k.elkhoder@gmail.com Name * Tomasz Noah Letowski new customer RECEIP…" at bounding box center [804, 741] width 1503 height 1393
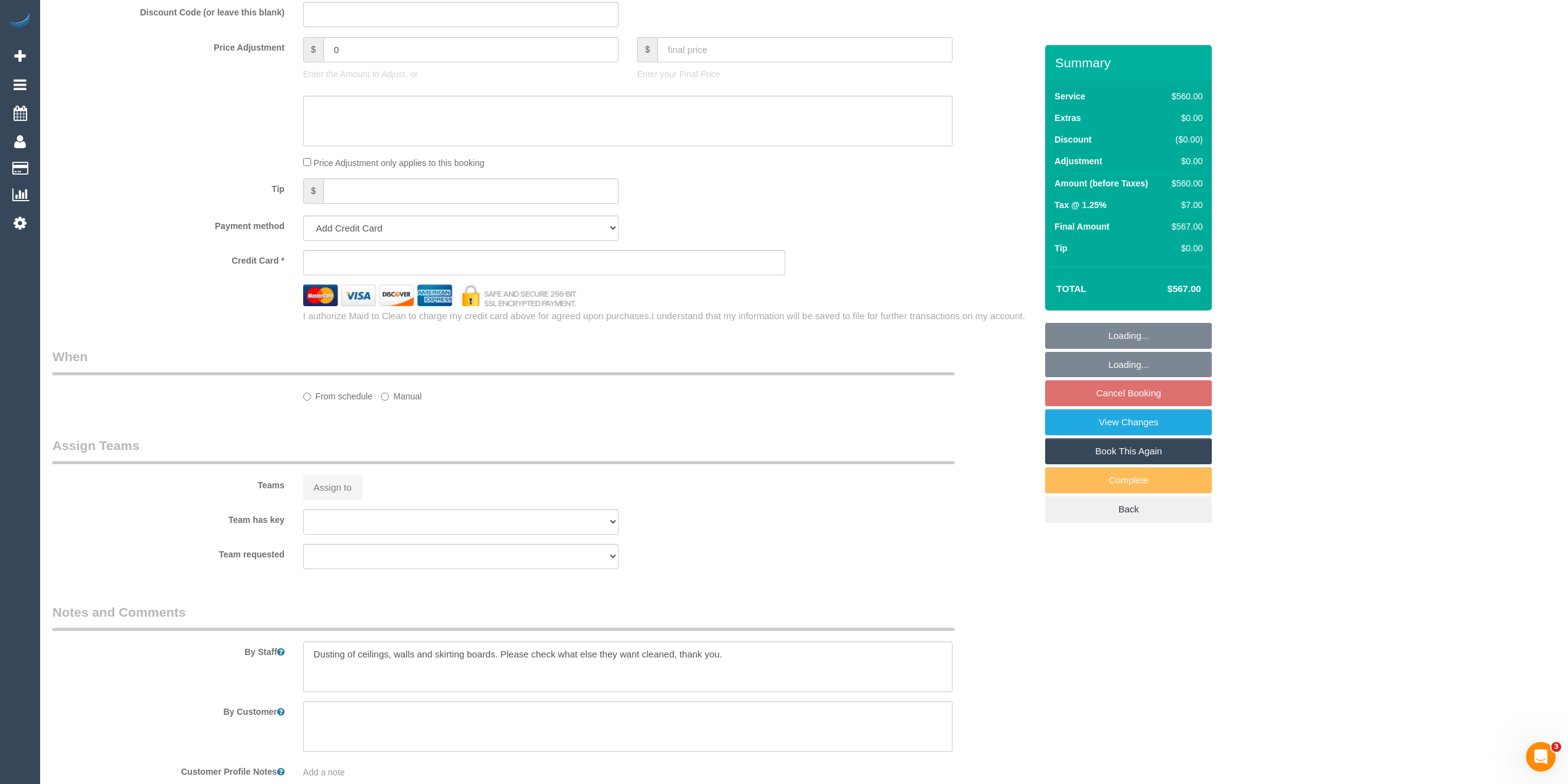
select select "string:AU"
select select "object:701"
select select "string:stripe-pm_1S5G8T2GScqysDRV8dxTIIC2"
select select "2"
select select "240"
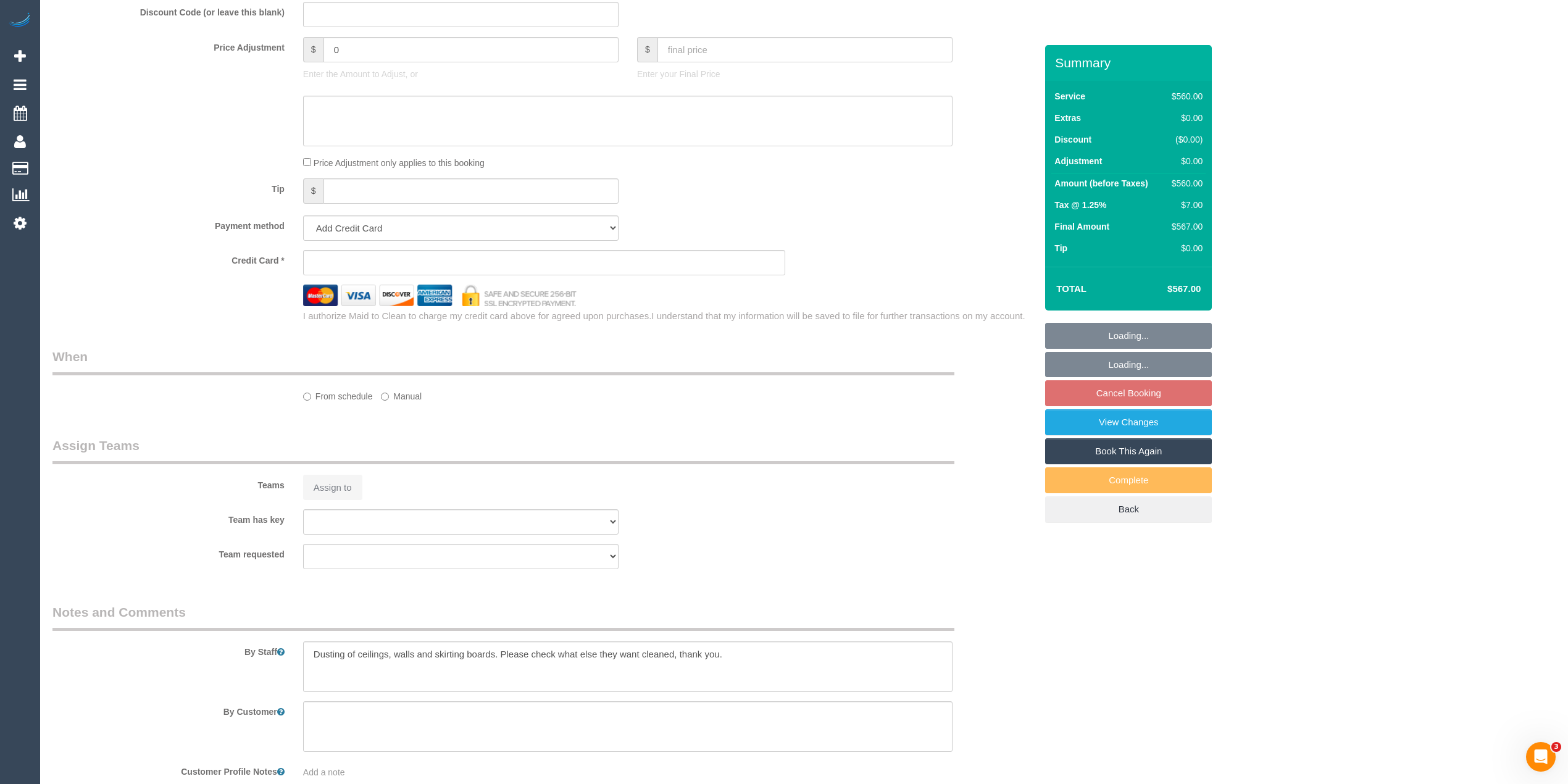
select select "number:28"
select select "number:14"
select select "number:19"
select select "number:36"
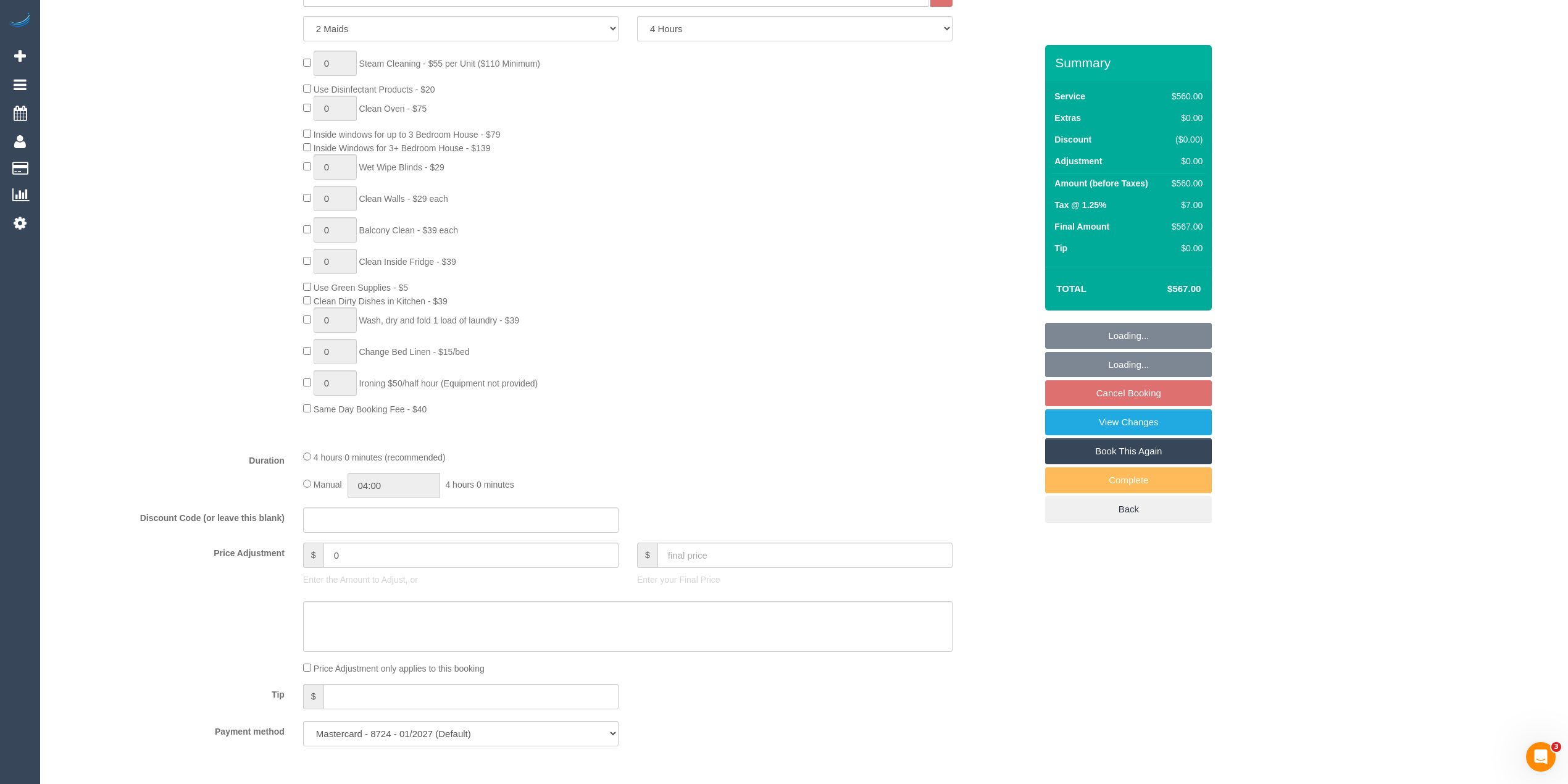
scroll to position [1203, 0]
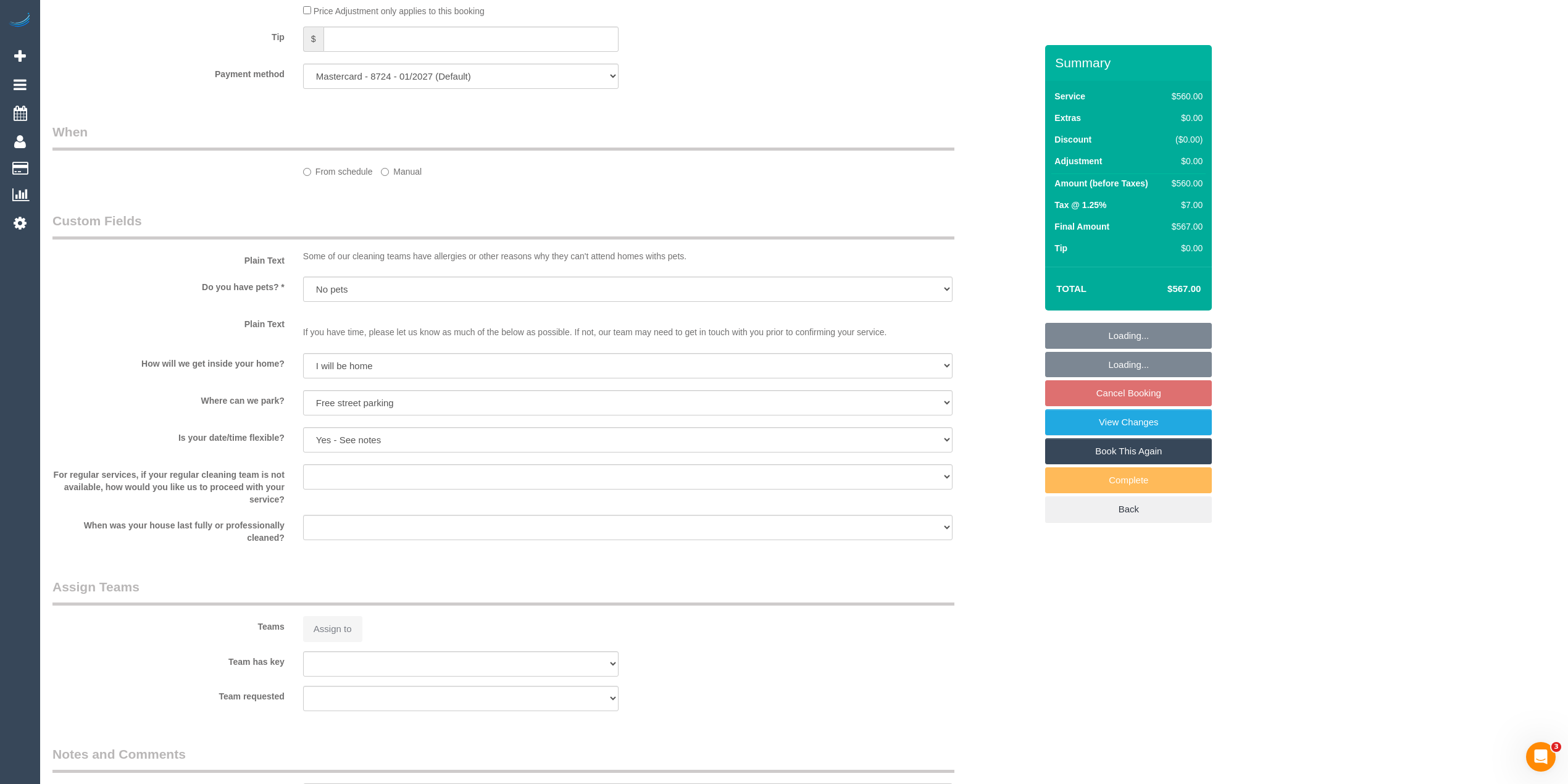
select select "object:852"
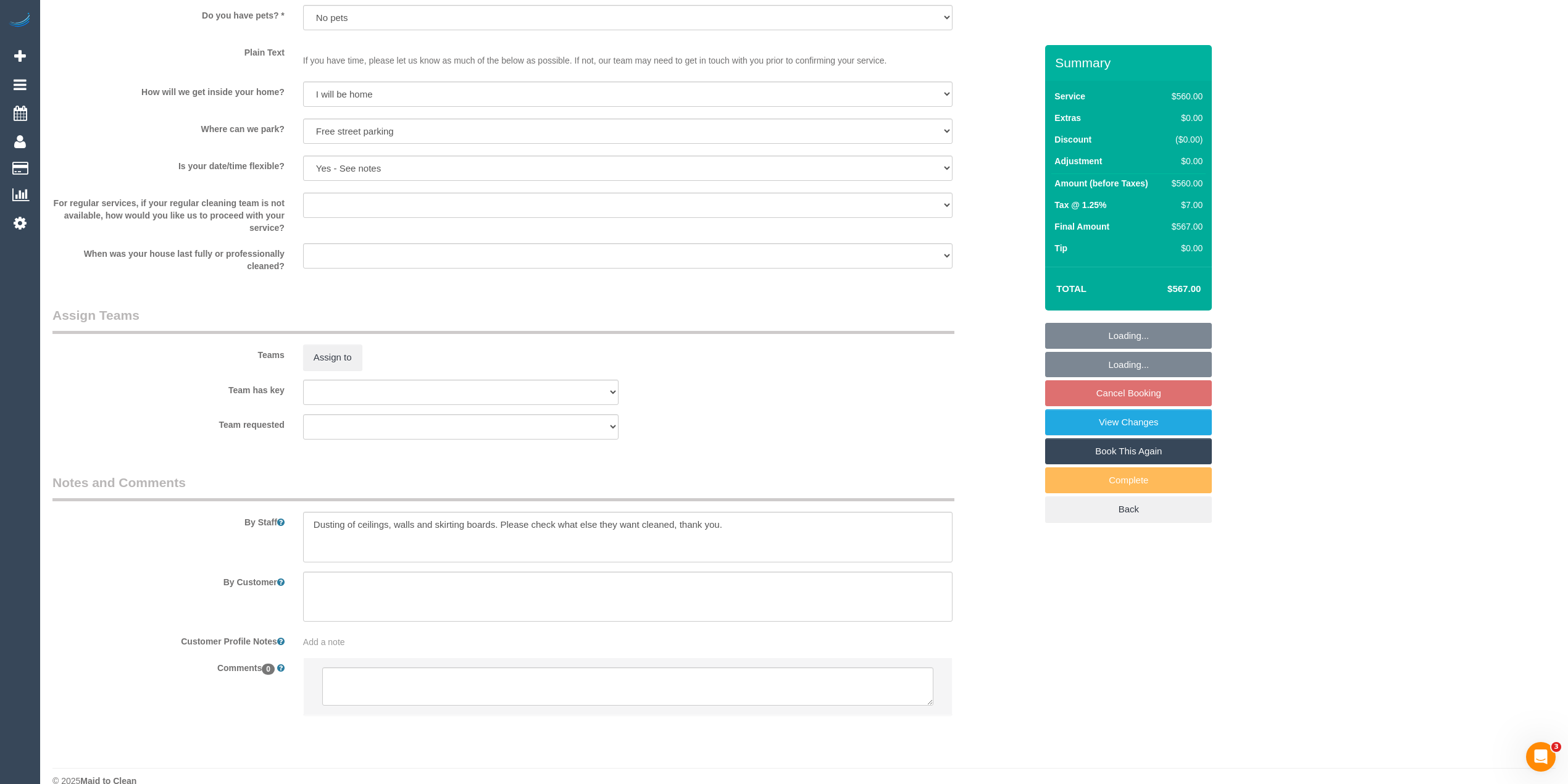
select select "spot2"
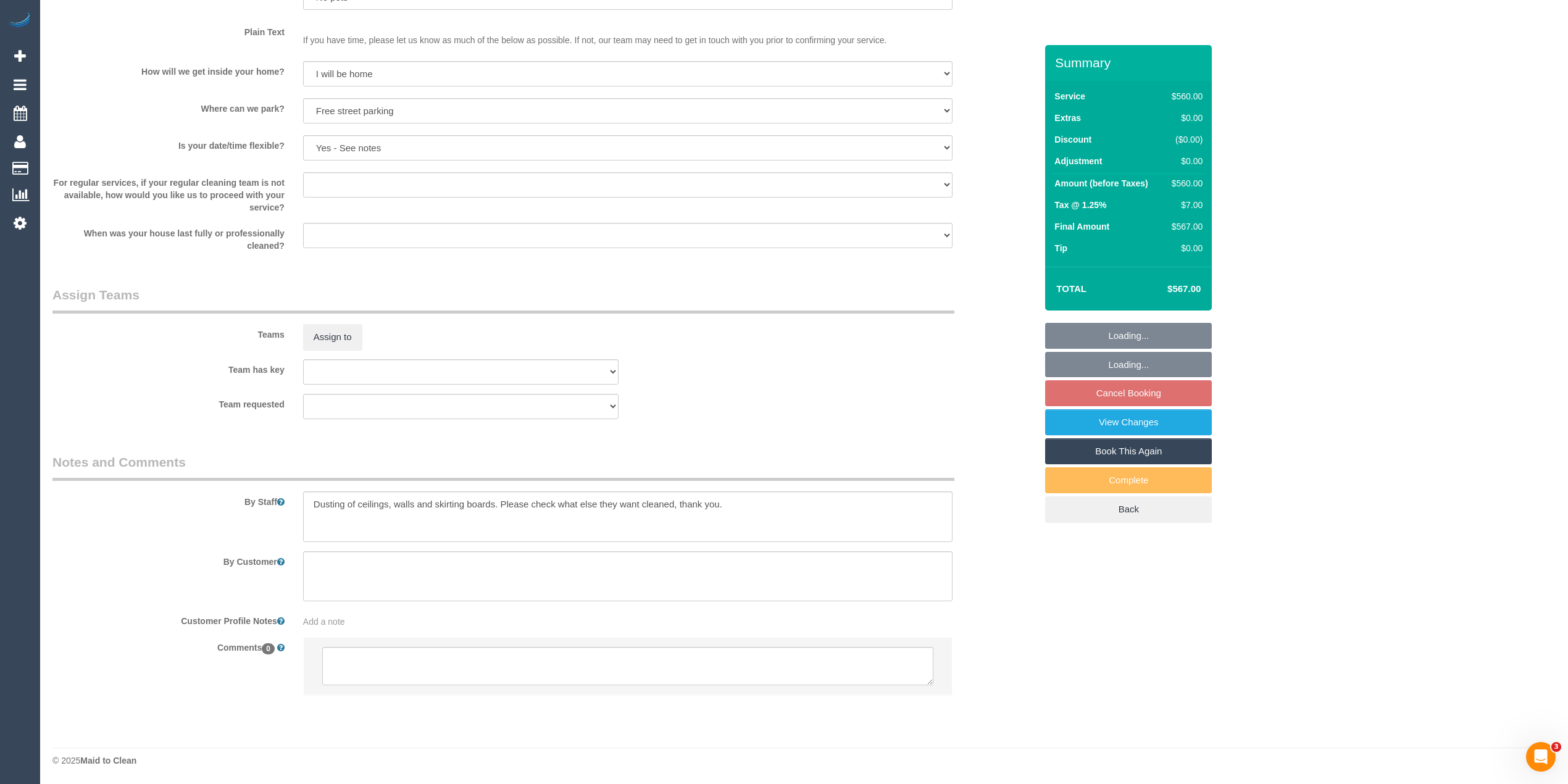
scroll to position [1534, 0]
click at [443, 663] on textarea at bounding box center [628, 665] width 611 height 38
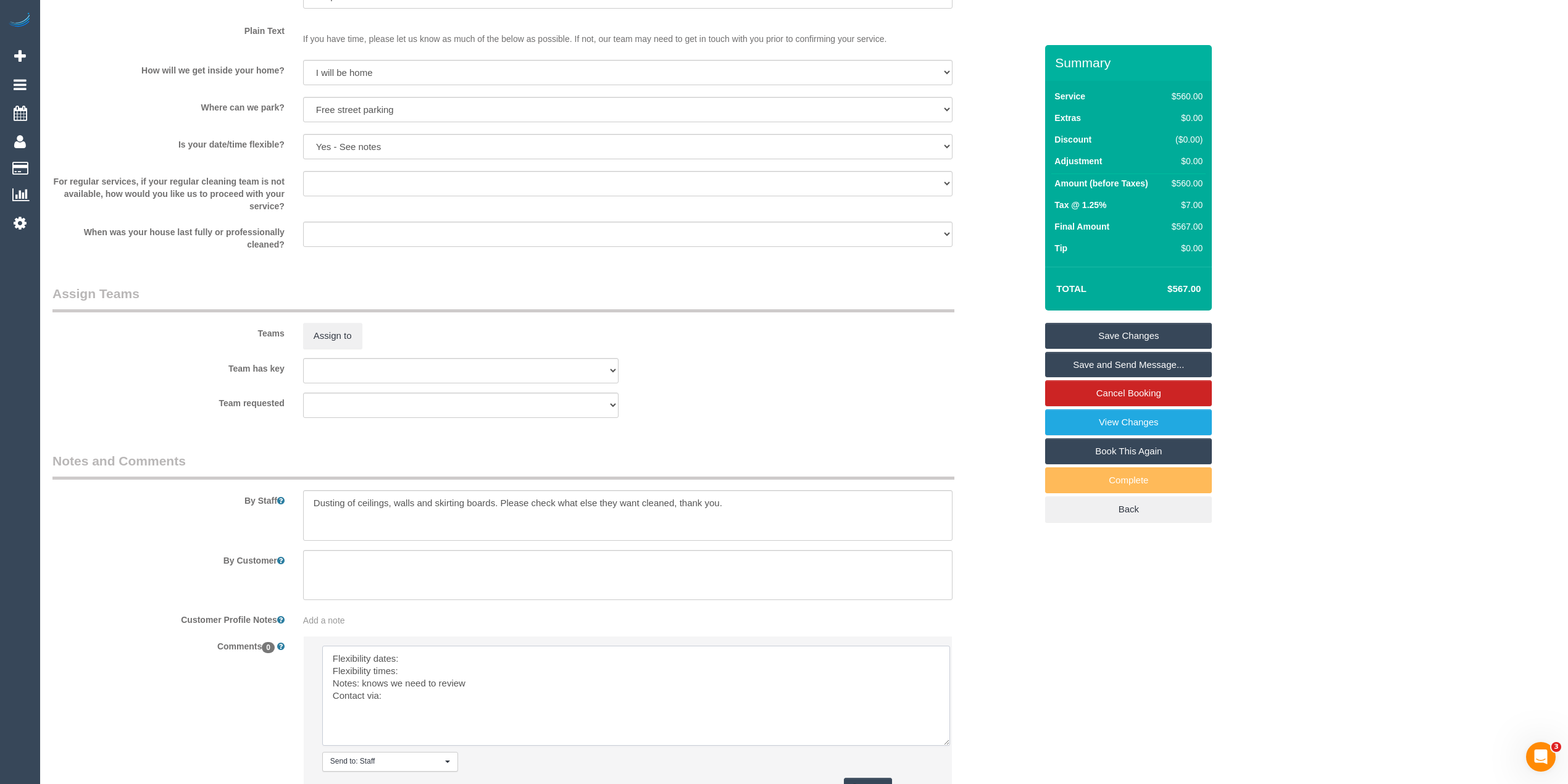
drag, startPoint x: 927, startPoint y: 679, endPoint x: 943, endPoint y: 742, distance: 65.0
click at [944, 742] on textarea at bounding box center [636, 695] width 628 height 100
click at [436, 660] on textarea at bounding box center [636, 696] width 628 height 101
click at [431, 670] on textarea at bounding box center [636, 696] width 628 height 101
click at [440, 667] on textarea at bounding box center [636, 696] width 628 height 101
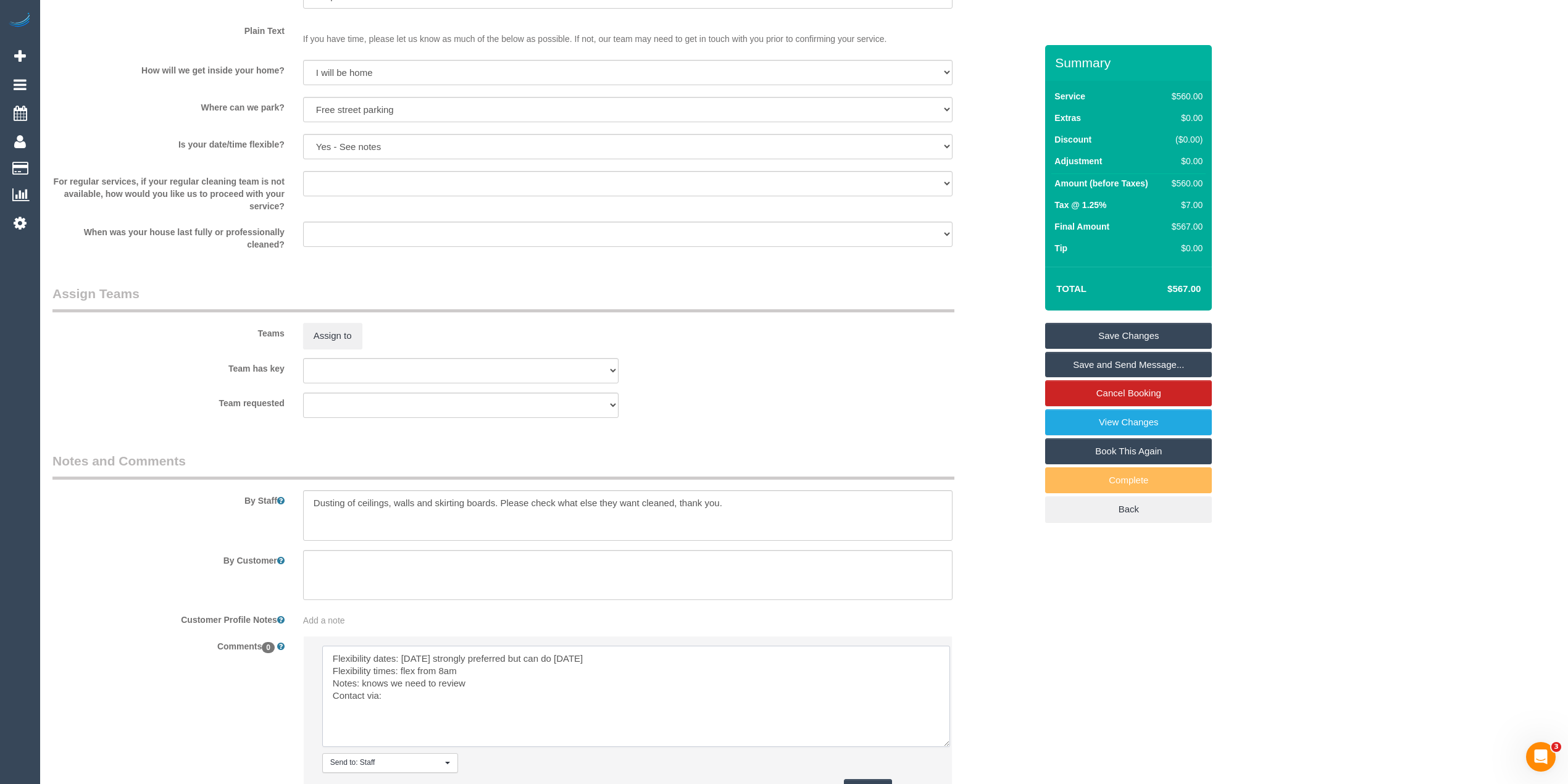
click at [426, 704] on textarea at bounding box center [636, 696] width 628 height 101
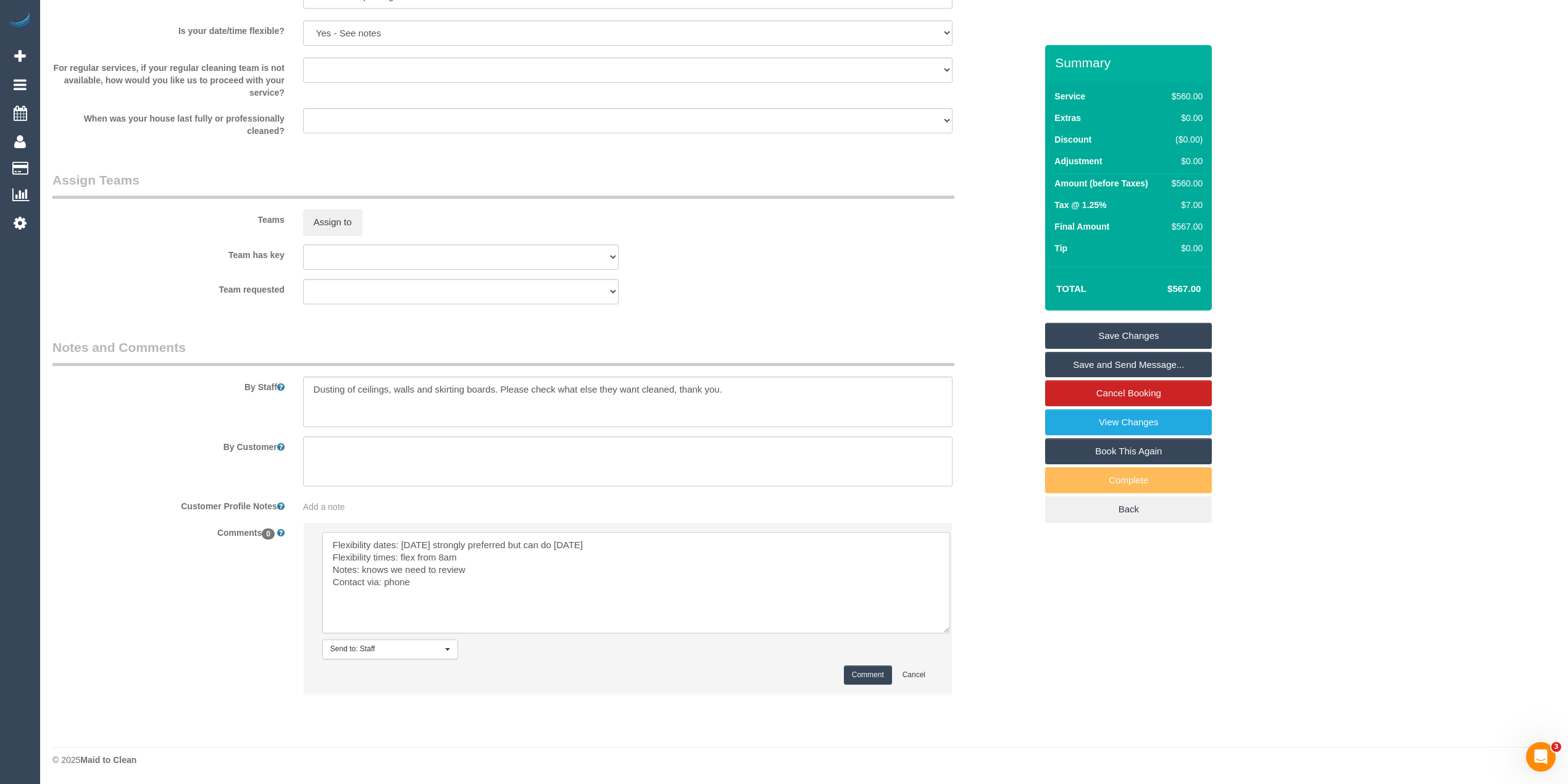
type textarea "Flexibility dates: Monday strongly preferred but can do Tuesday Flexibility tim…"
click at [868, 675] on button "Comment" at bounding box center [868, 674] width 48 height 19
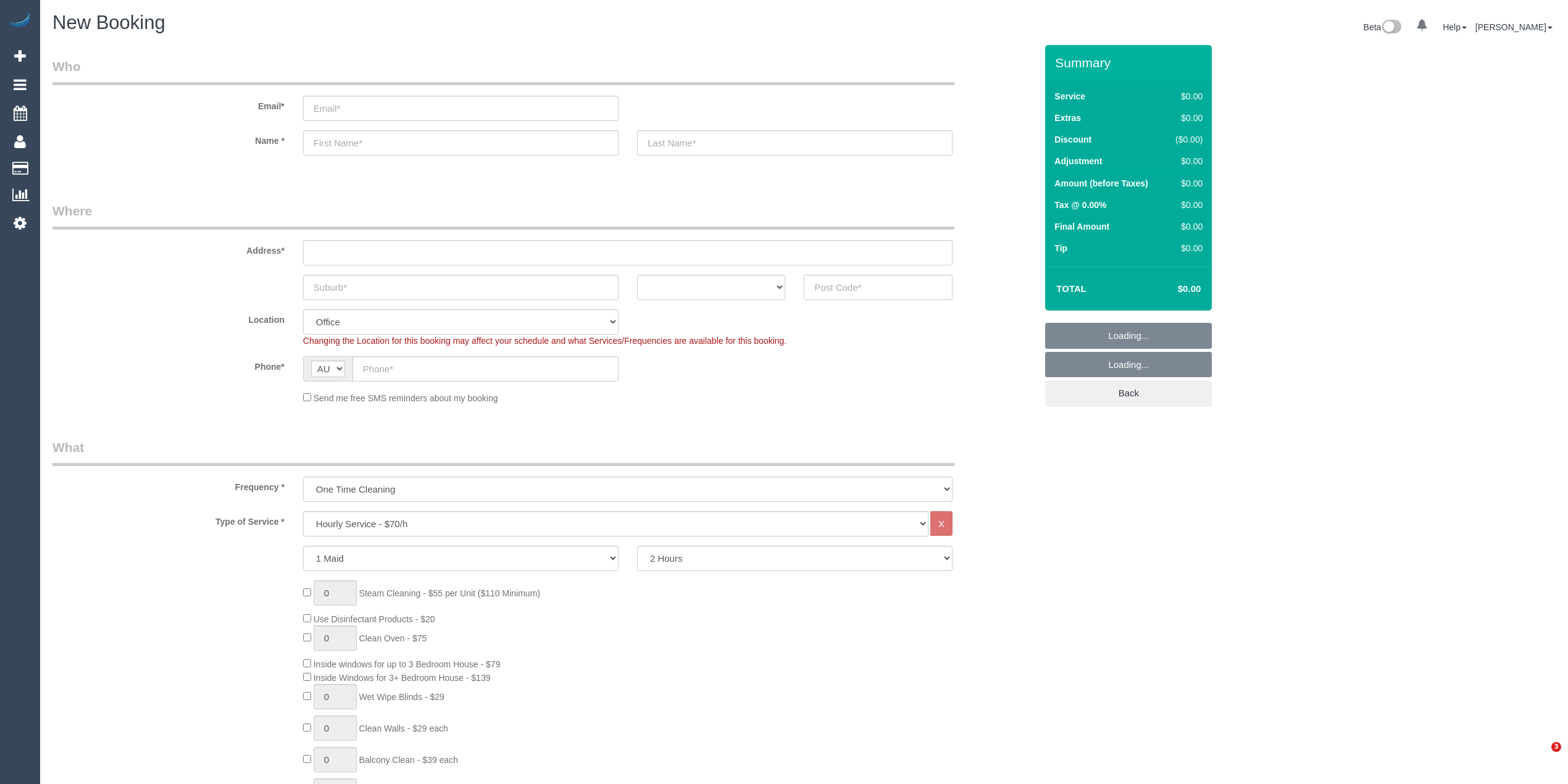
select select "object:2104"
click at [902, 292] on input "text" at bounding box center [878, 287] width 149 height 25
type input "3058"
click at [344, 282] on input "text" at bounding box center [461, 287] width 315 height 25
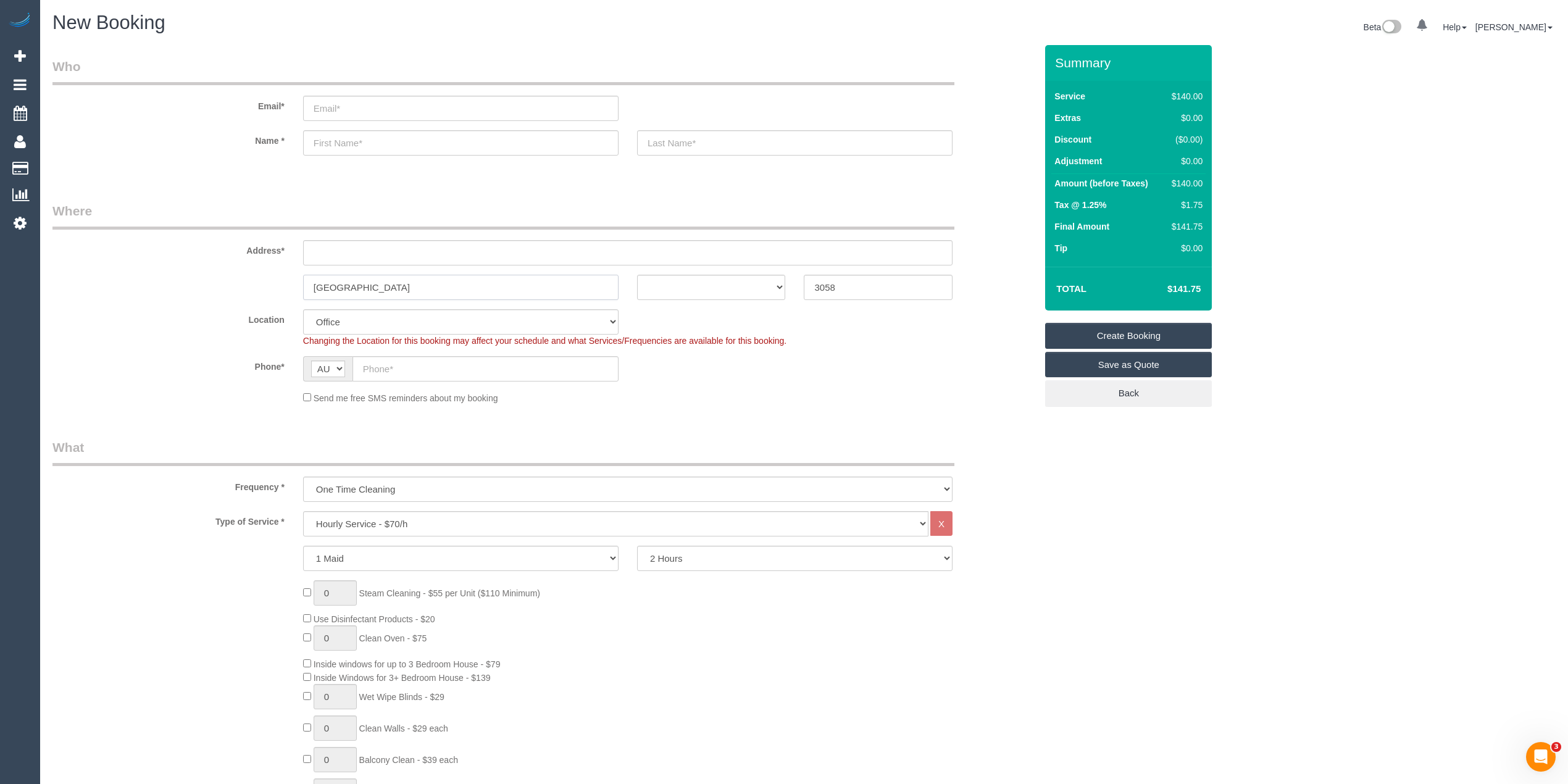
type input "Coburg"
click at [313, 253] on input "text" at bounding box center [628, 253] width 650 height 25
type input "-"
click at [712, 292] on select "ACT NSW NT QLD SA TAS VIC WA" at bounding box center [712, 287] width 149 height 25
select select "61"
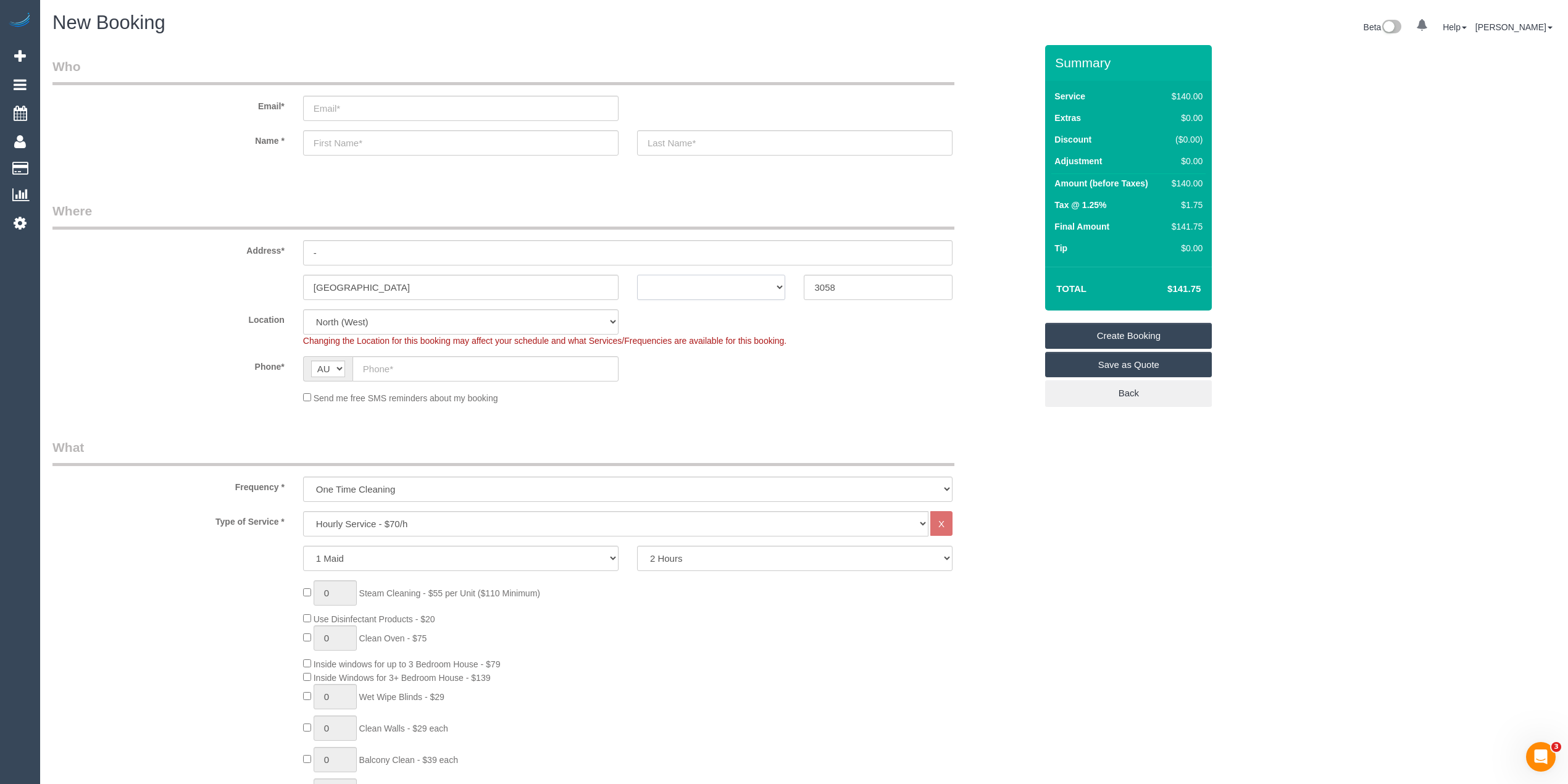
select select "VIC"
click at [637, 275] on select "ACT NSW NT QLD SA TAS VIC WA" at bounding box center [712, 287] width 149 height 25
select select "object:2109"
click at [426, 365] on input "text" at bounding box center [485, 369] width 266 height 25
click at [401, 361] on input "text" at bounding box center [485, 369] width 266 height 25
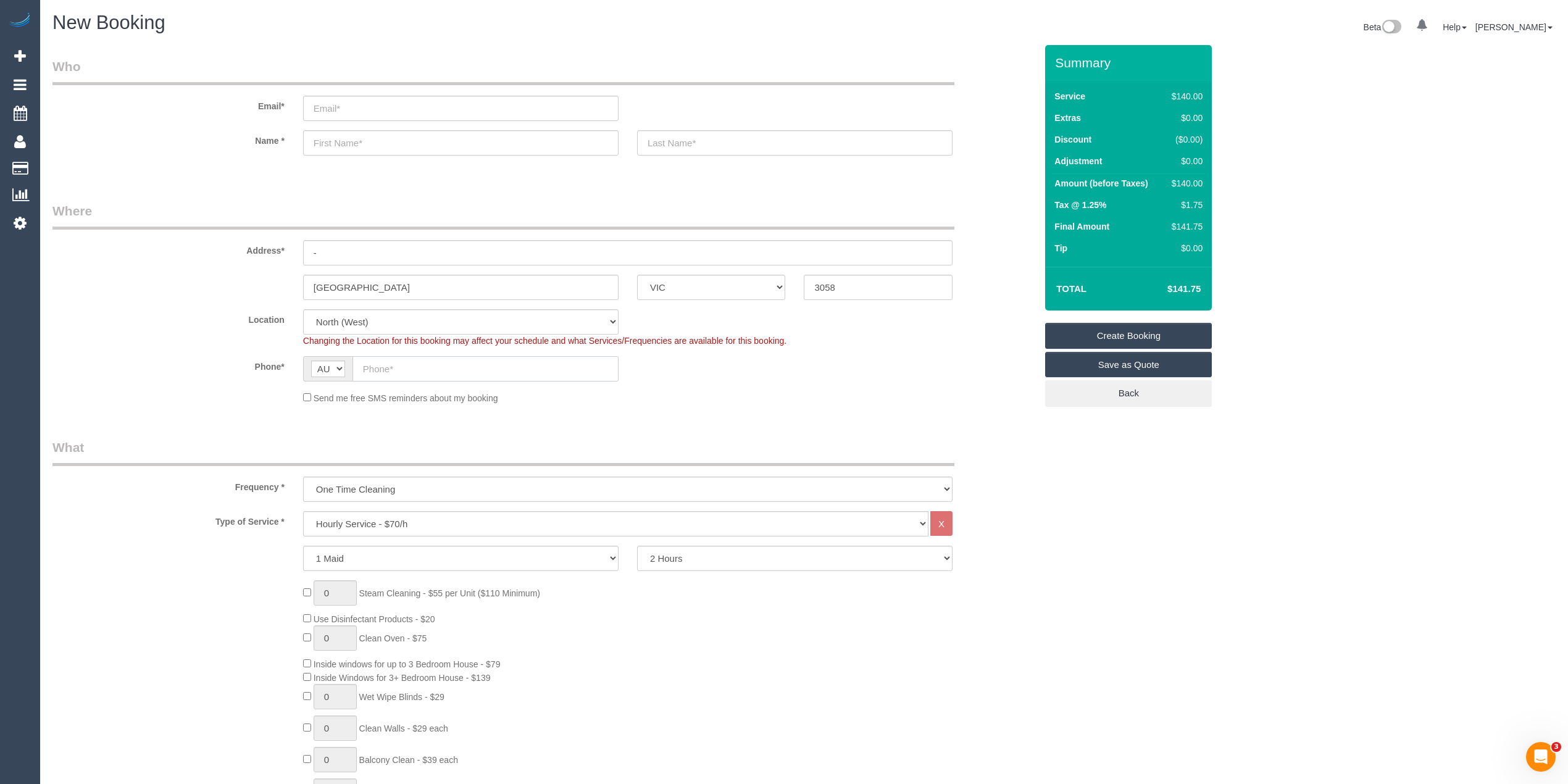
paste input "61 417 578 323"
click at [399, 365] on input "61 417 578 323" at bounding box center [485, 369] width 266 height 25
drag, startPoint x: 376, startPoint y: 369, endPoint x: 344, endPoint y: 367, distance: 32.1
click at [346, 368] on div "AF AL DZ AD AO AI AQ AG AR AM AW AU AT AZ BS BH BD BB BY BE BZ BJ BM BT BO BA B…" at bounding box center [461, 369] width 315 height 25
type input "0417 578 323"
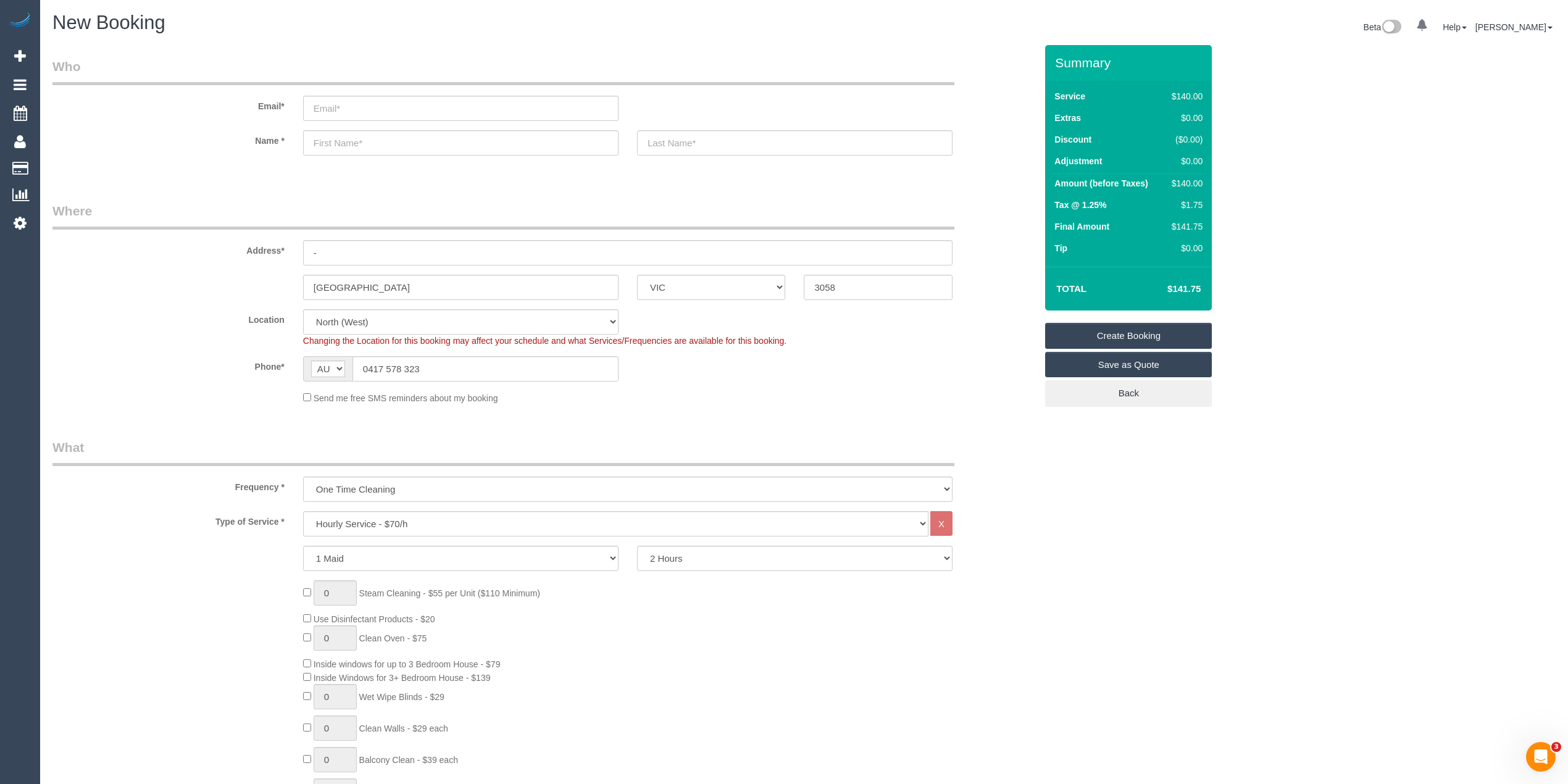
click at [200, 369] on label "Phone*" at bounding box center [169, 365] width 251 height 17
click at [396, 518] on select "Hourly Service - $70/h Hourly Service - $65/h Hourly Service - $60/h Hourly Ser…" at bounding box center [616, 524] width 625 height 25
select select "212"
click at [303, 511] on select "Hourly Service - $70/h Hourly Service - $65/h Hourly Service - $60/h Hourly Ser…" at bounding box center [616, 524] width 625 height 25
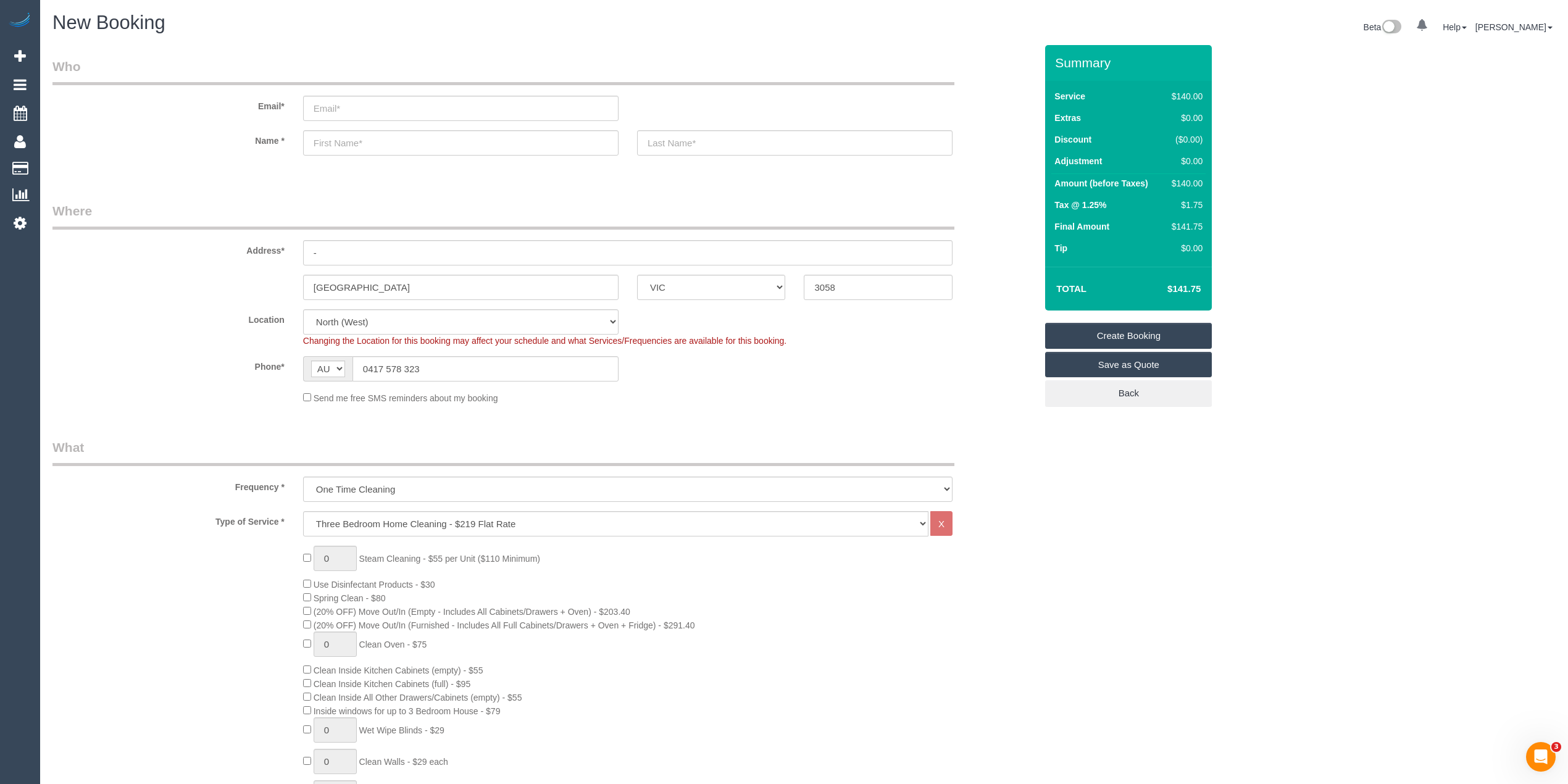
click at [302, 608] on div "0 Steam Cleaning - $55 per Unit ($110 Minimum) Use Disinfectant Products - $30 …" at bounding box center [669, 762] width 752 height 433
click at [164, 581] on div "0 Steam Cleaning - $55 per Unit ($110 Minimum) Use Disinfectant Products - $30 …" at bounding box center [544, 762] width 1002 height 433
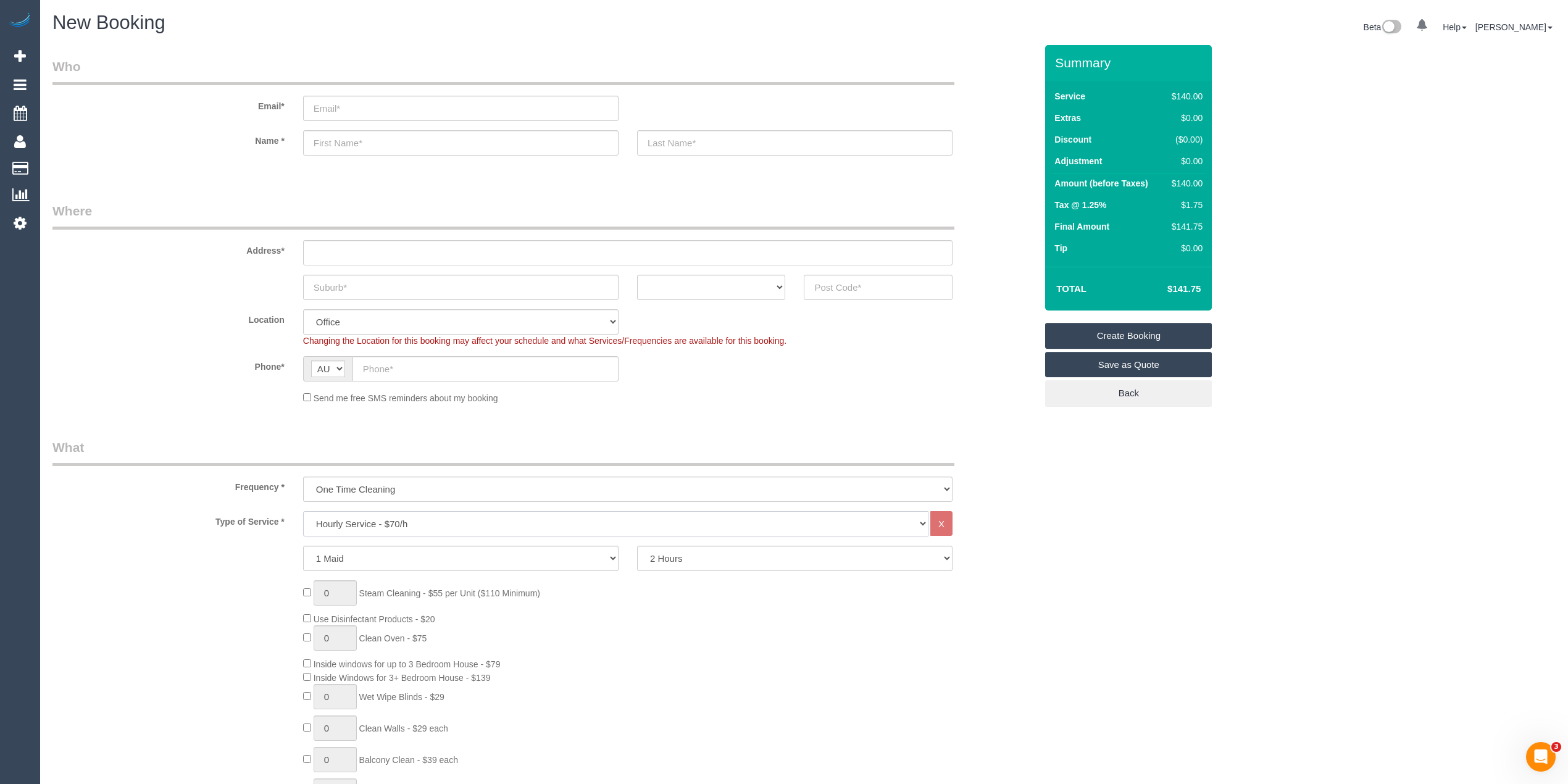
click at [365, 525] on select "Hourly Service - $70/h Hourly Service - $65/h Hourly Service - $60/h Hourly Ser…" at bounding box center [616, 524] width 625 height 25
select select "211"
click at [303, 511] on select "Hourly Service - $70/h Hourly Service - $65/h Hourly Service - $60/h Hourly Ser…" at bounding box center [616, 524] width 625 height 25
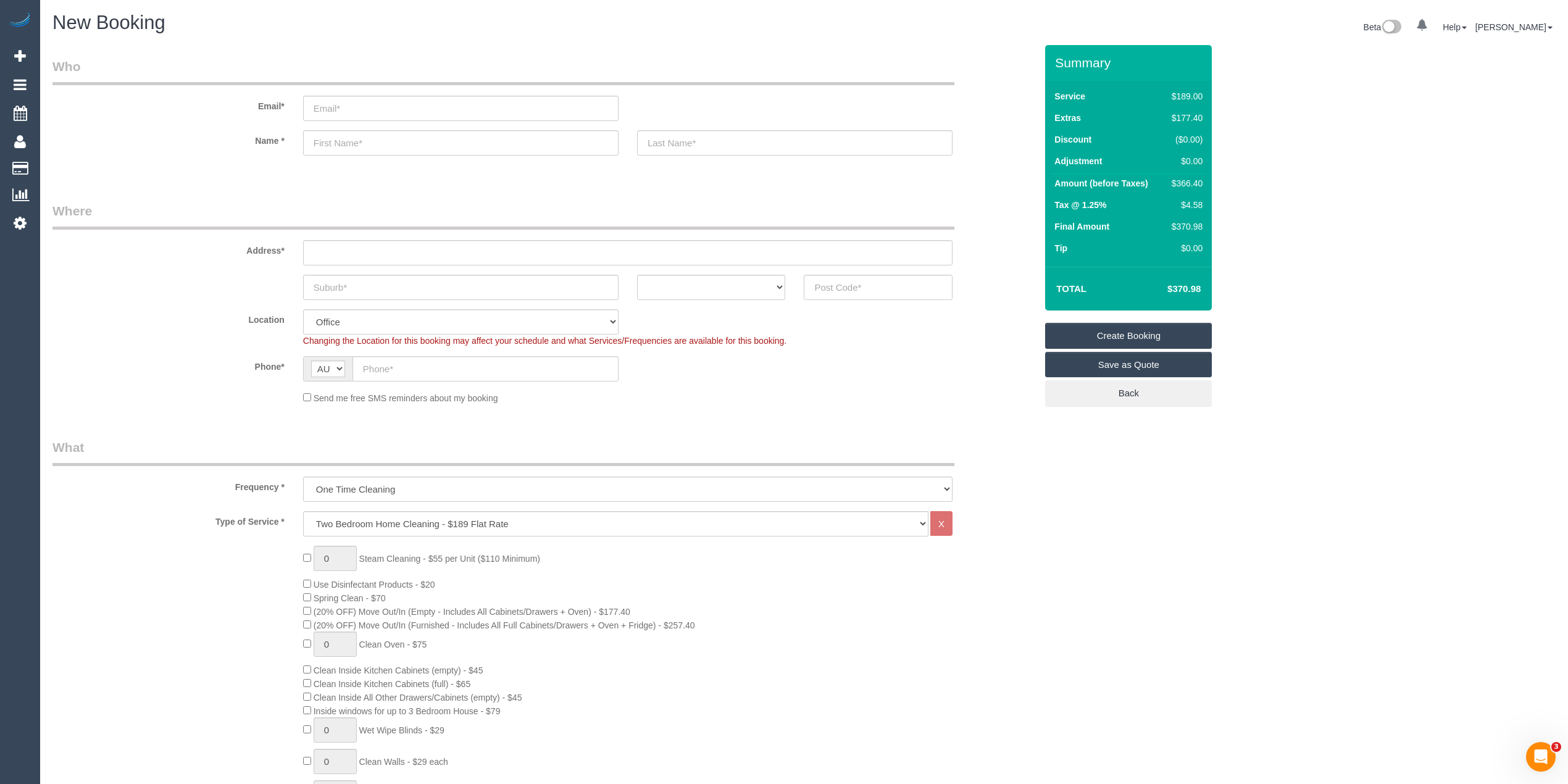
click at [1191, 293] on h4 "$370.98" at bounding box center [1165, 289] width 70 height 11
copy h4 "370.98"
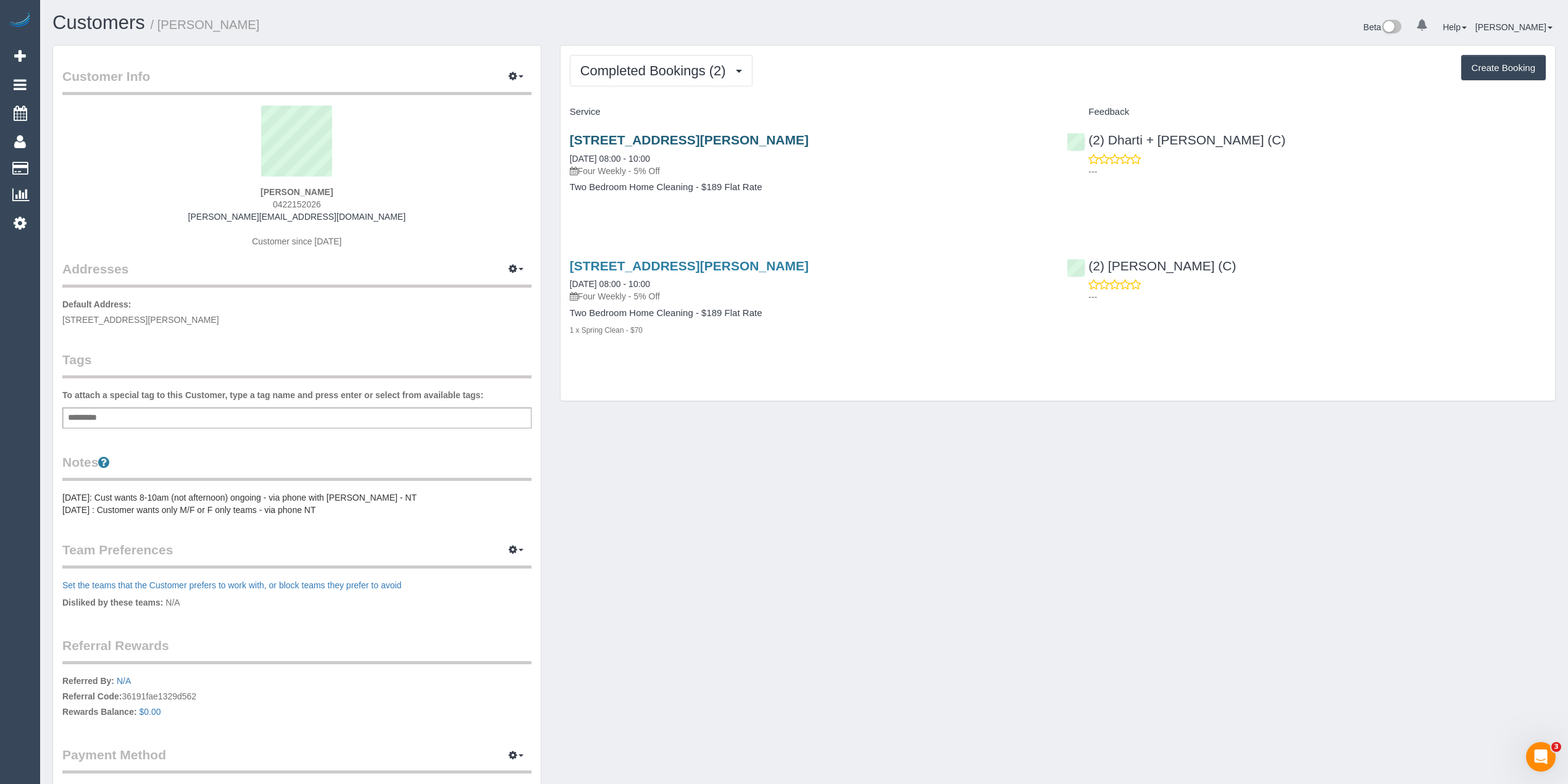
drag, startPoint x: 561, startPoint y: 136, endPoint x: 781, endPoint y: 136, distance: 220.0
click at [781, 136] on div "87 Gamon Street, Unit 6, Yarraville, VIC 3013 30/07/2025 08:00 - 10:00 Four Wee…" at bounding box center [809, 169] width 497 height 95
copy link "87 Gamon Street, Unit 6, Yarraville"
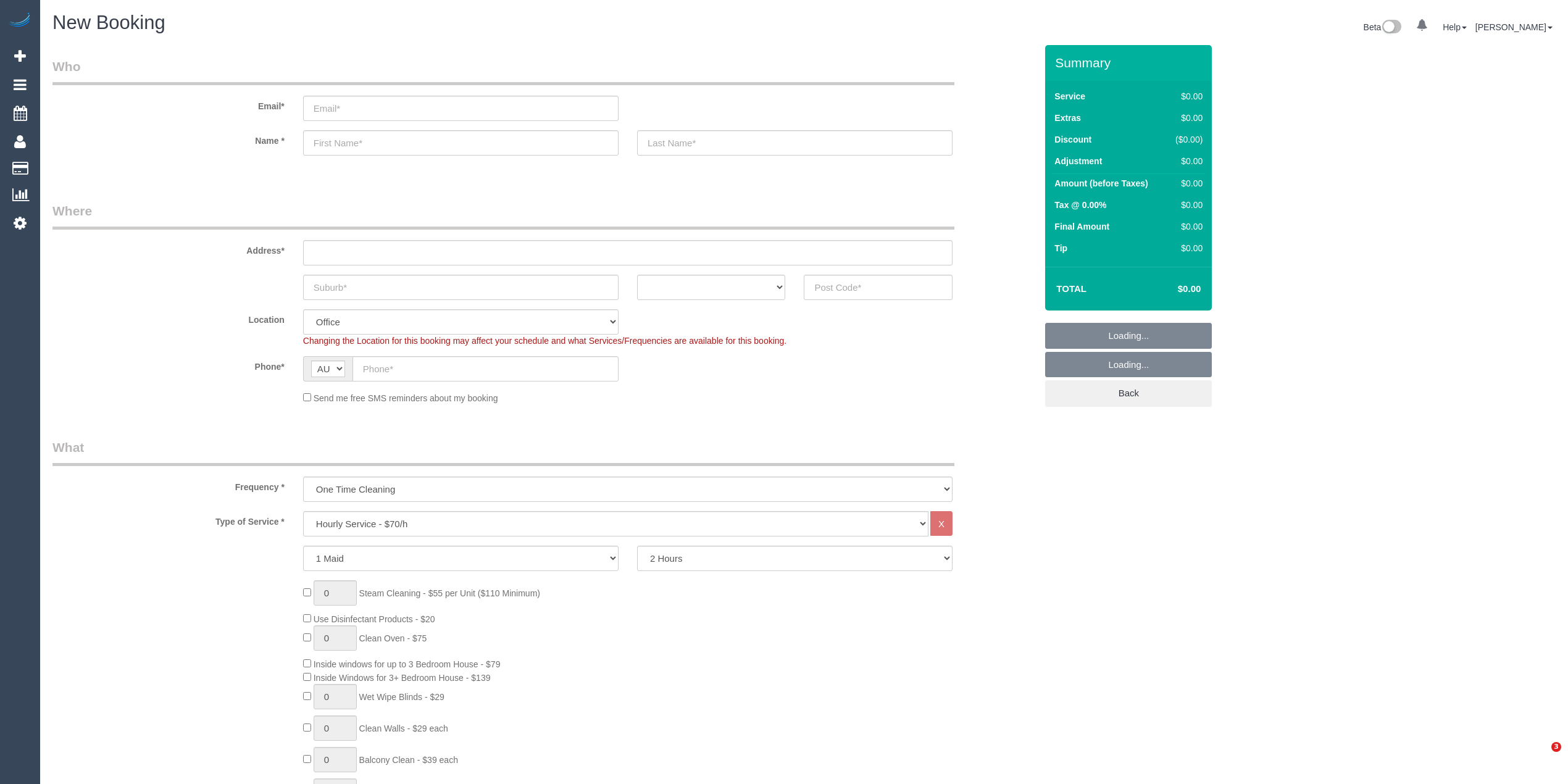
select select "object:813"
click at [386, 527] on select "Hourly Service - $70/h Hourly Service - $65/h Hourly Service - $60/h Hourly Ser…" at bounding box center [616, 524] width 625 height 25
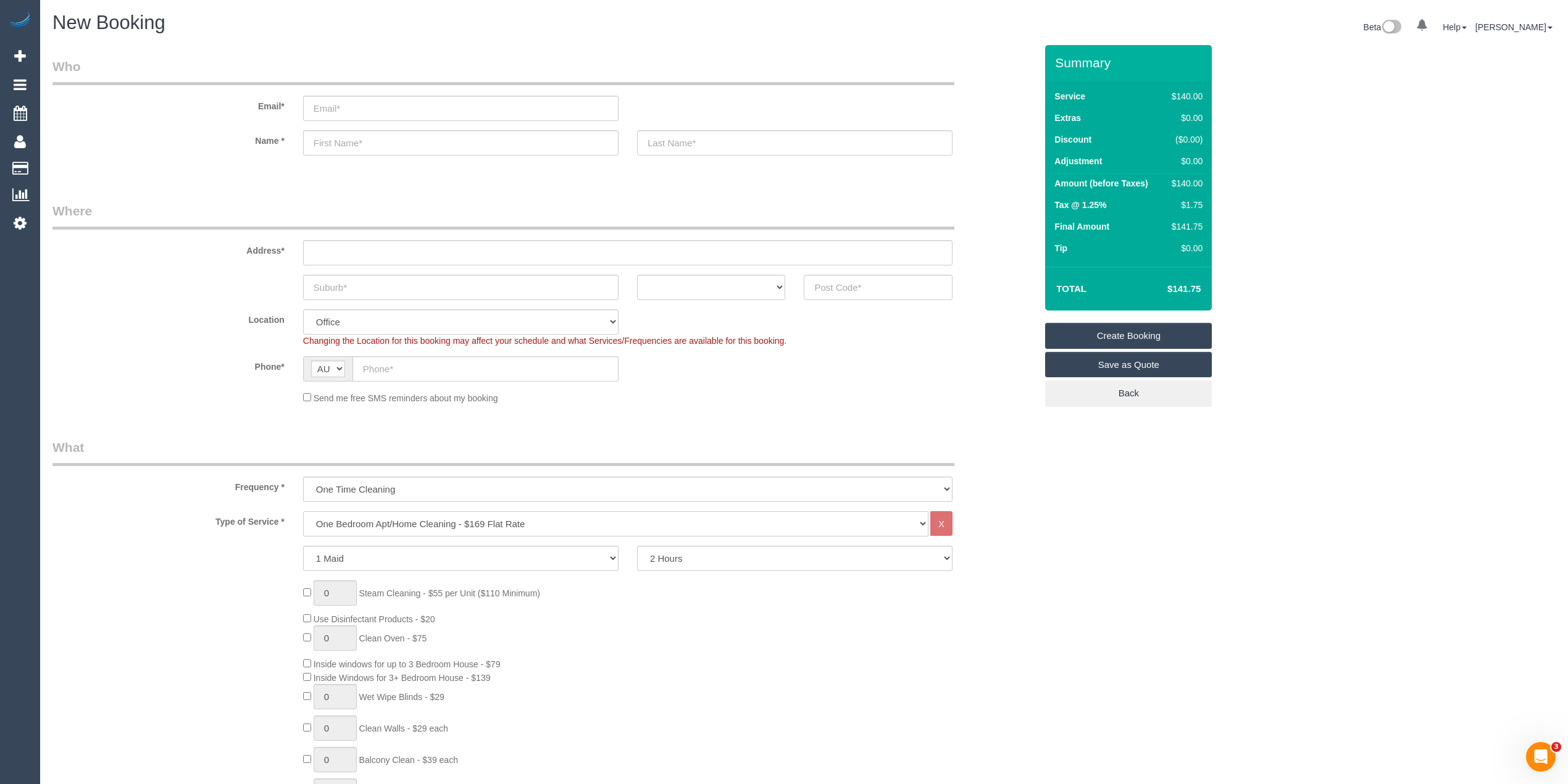
click at [303, 511] on select "Hourly Service - $70/h Hourly Service - $65/h Hourly Service - $60/h Hourly Ser…" at bounding box center [616, 524] width 625 height 25
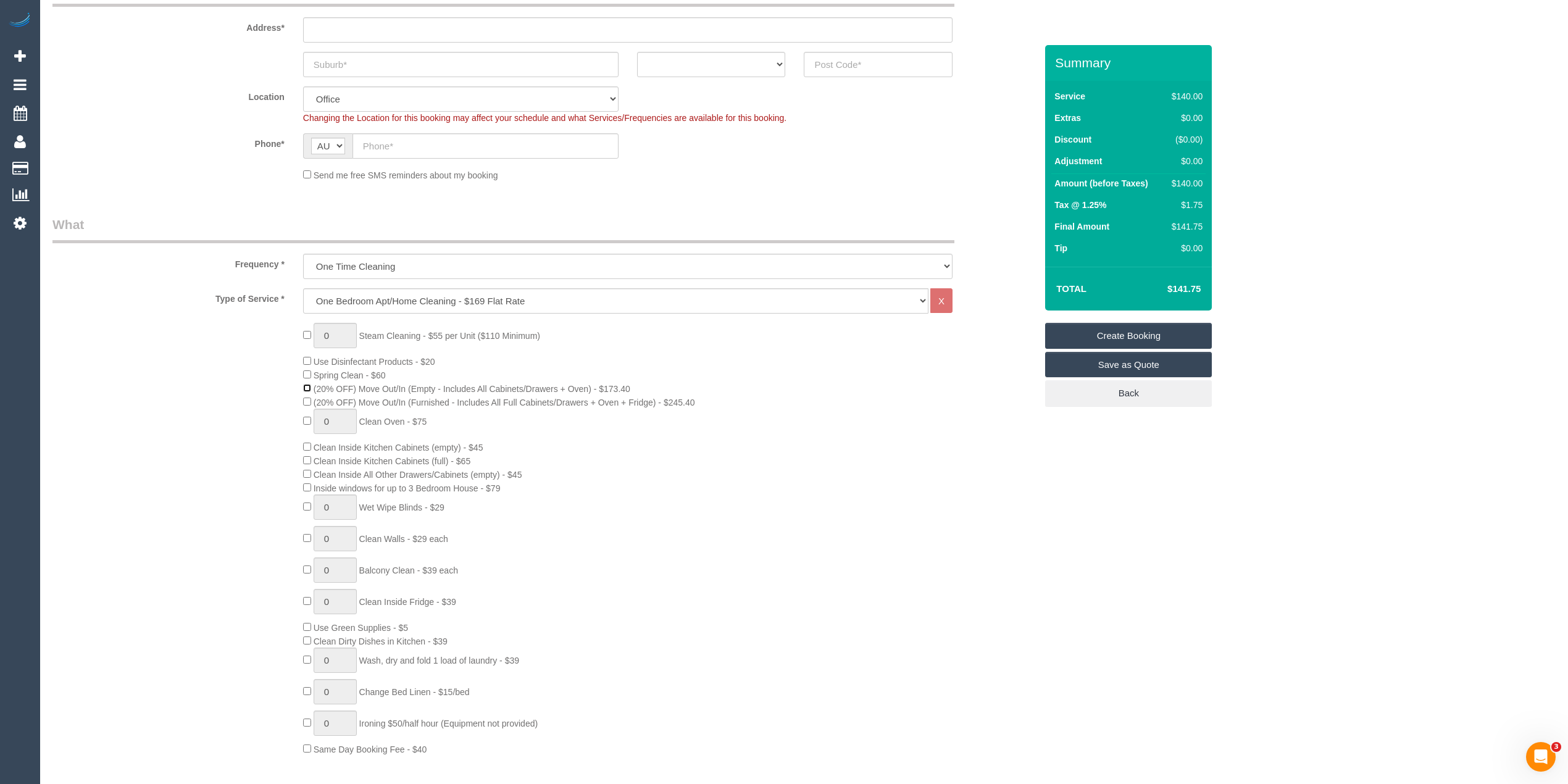
scroll to position [274, 0]
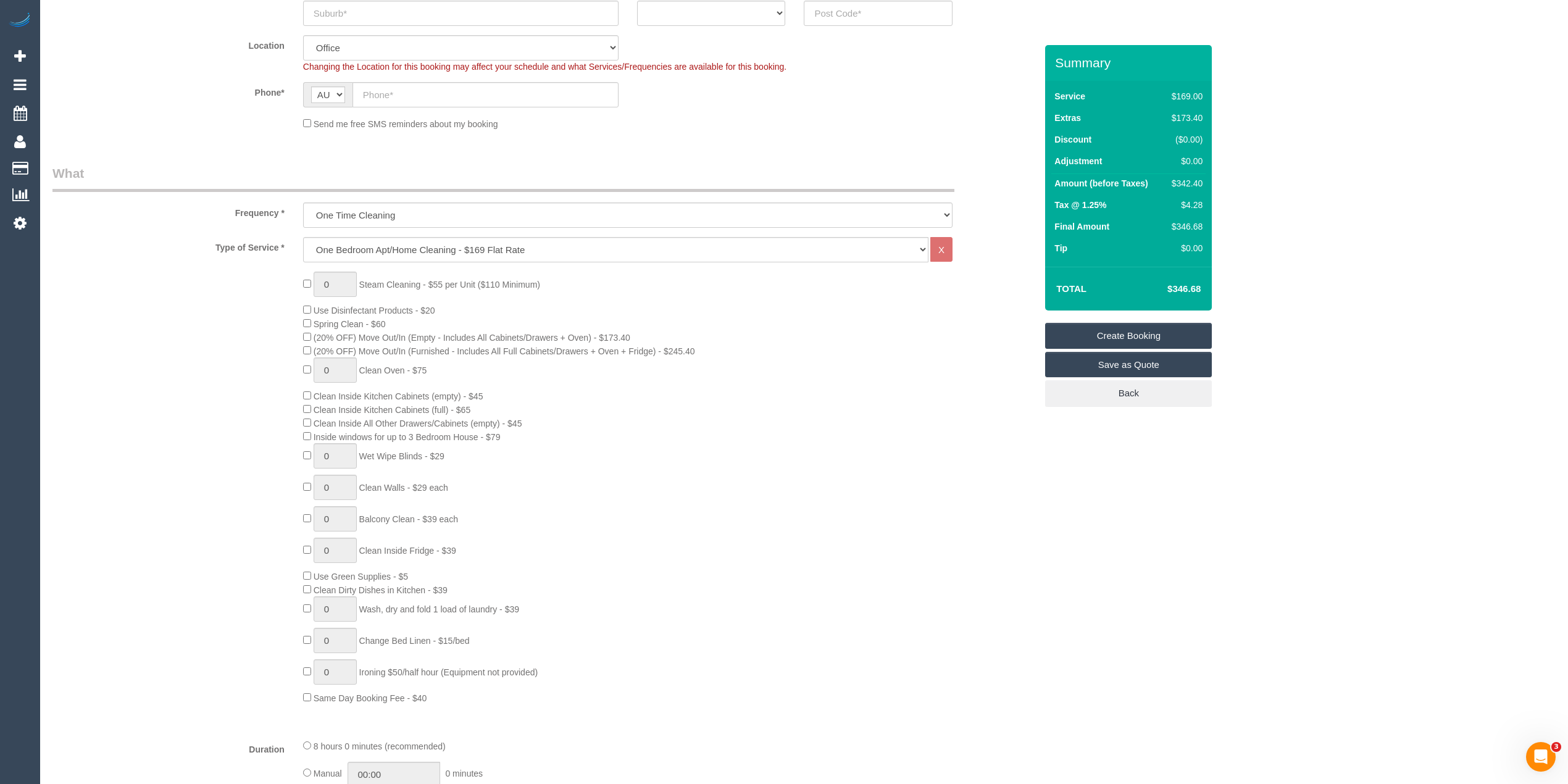
click at [329, 436] on span "Inside windows for up to 3 Bedroom House - $79" at bounding box center [407, 437] width 187 height 10
click at [501, 436] on span "Inside windows for up to 3 Bedroom House - $79" at bounding box center [407, 437] width 187 height 10
copy span "Inside windows for up to 3 Bedroom House - $79"
drag, startPoint x: 315, startPoint y: 352, endPoint x: 700, endPoint y: 352, distance: 385.0
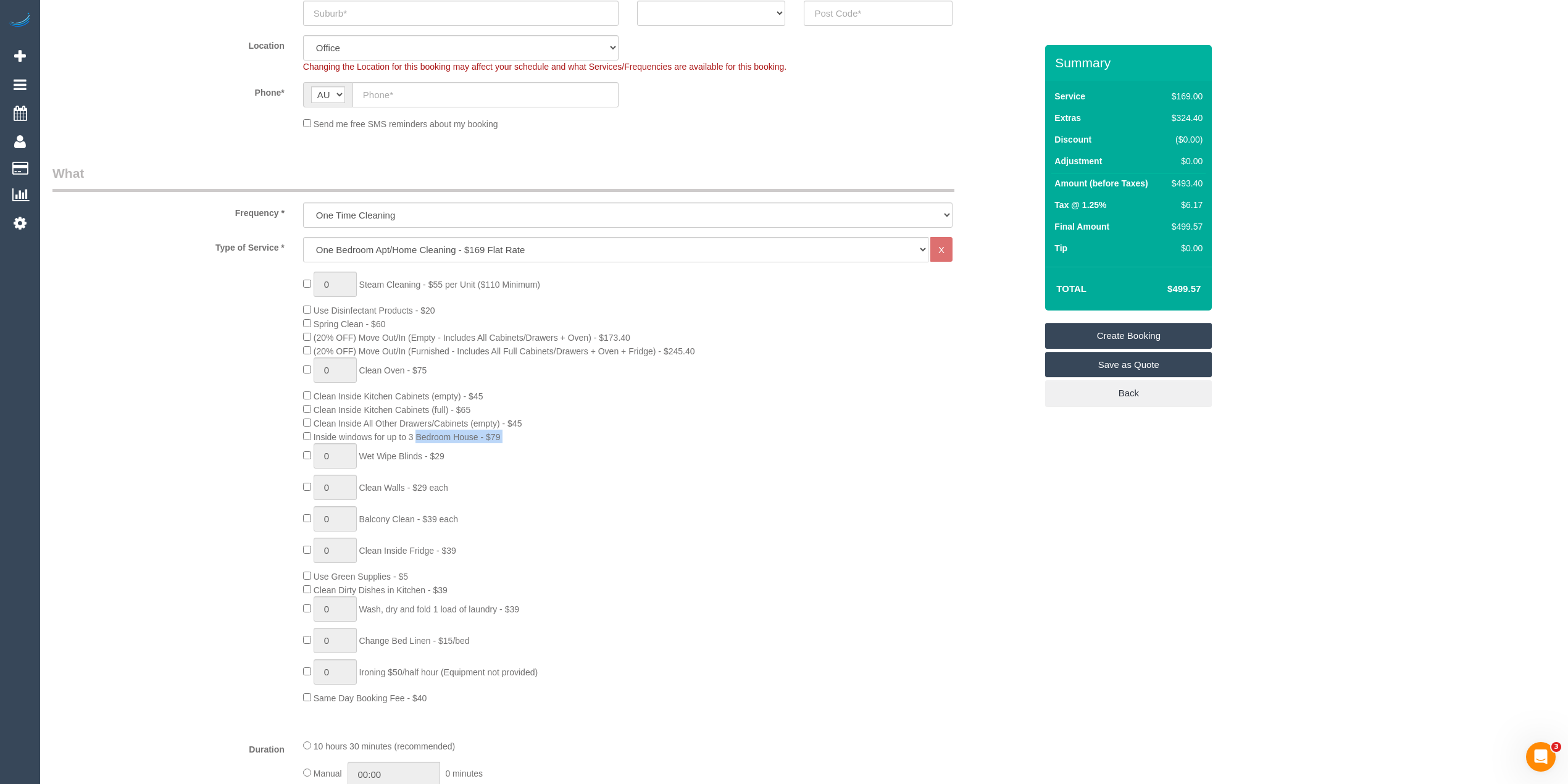
click at [700, 352] on div "0 Steam Cleaning - $55 per Unit ($110 Minimum) Use Disinfectant Products - $20 …" at bounding box center [669, 488] width 752 height 433
copy span "(20% OFF) Move Out/In (Furnished - Includes All Full Cabinets/Drawers + Oven + …"
click at [1191, 289] on h4 "$499.57" at bounding box center [1165, 289] width 70 height 11
copy h4 "499.57"
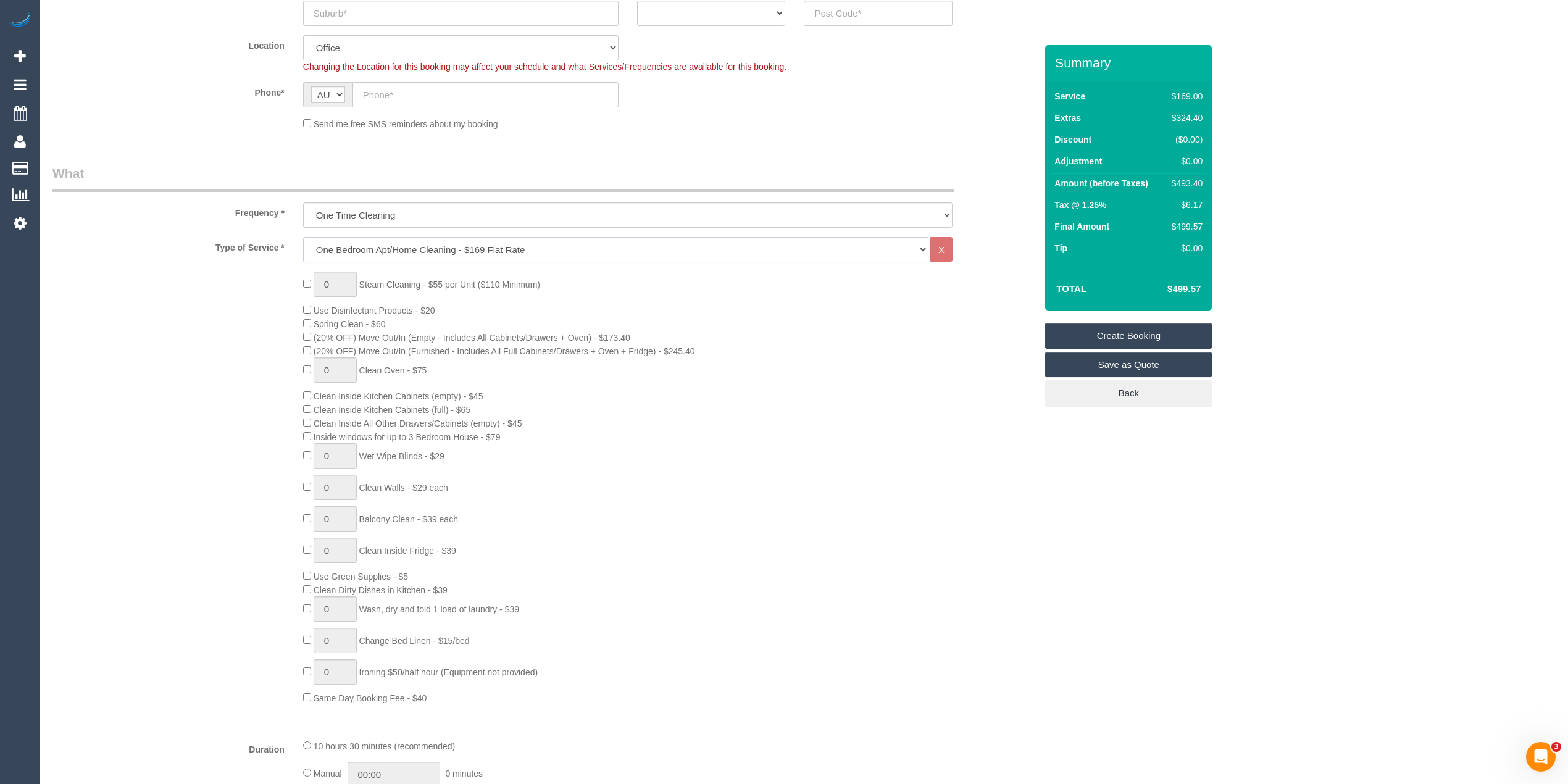
click at [374, 242] on select "Hourly Service - $70/h Hourly Service - $65/h Hourly Service - $60/h Hourly Ser…" at bounding box center [616, 250] width 625 height 25
click at [303, 237] on select "Hourly Service - $70/h Hourly Service - $65/h Hourly Service - $60/h Hourly Ser…" at bounding box center [616, 250] width 625 height 25
click at [308, 354] on span "(20% OFF) Move Out/In (Furnished - Includes All Full Cabinets/Drawers + Oven + …" at bounding box center [499, 351] width 392 height 10
click at [322, 348] on span "(20% OFF) Move Out/In (Furnished - Includes All Full Cabinets/Drawers + Oven + …" at bounding box center [504, 351] width 381 height 10
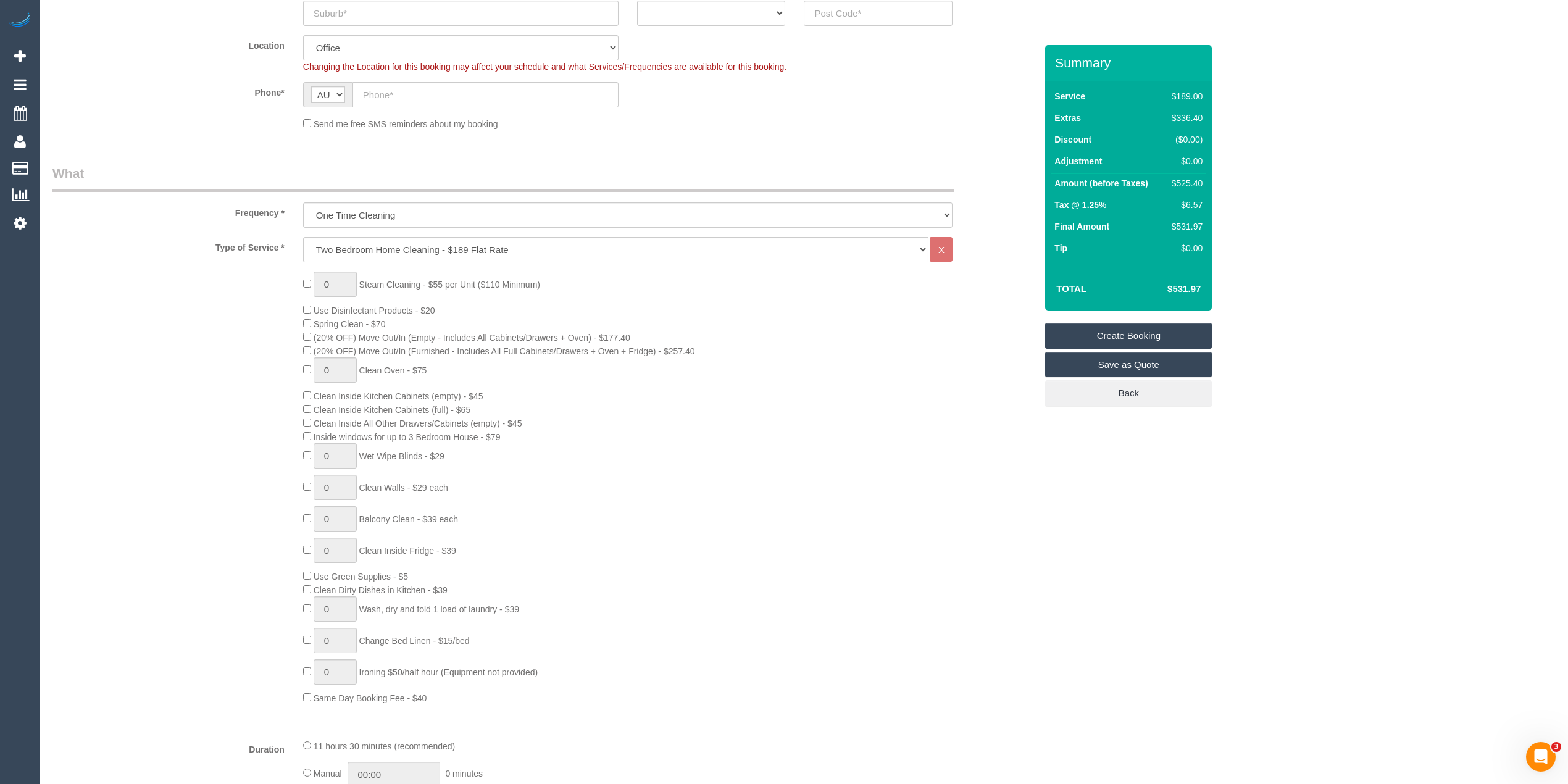
click at [320, 351] on span "(20% OFF) Move Out/In (Furnished - Includes All Full Cabinets/Drawers + Oven + …" at bounding box center [504, 351] width 381 height 10
click at [322, 348] on span "(20% OFF) Move Out/In (Furnished - Includes All Full Cabinets/Drawers + Oven + …" at bounding box center [504, 351] width 381 height 10
click at [319, 348] on span "(20% OFF) Move Out/In (Furnished - Includes All Full Cabinets/Drawers + Oven + …" at bounding box center [504, 351] width 381 height 10
drag, startPoint x: 319, startPoint y: 349, endPoint x: 704, endPoint y: 353, distance: 385.0
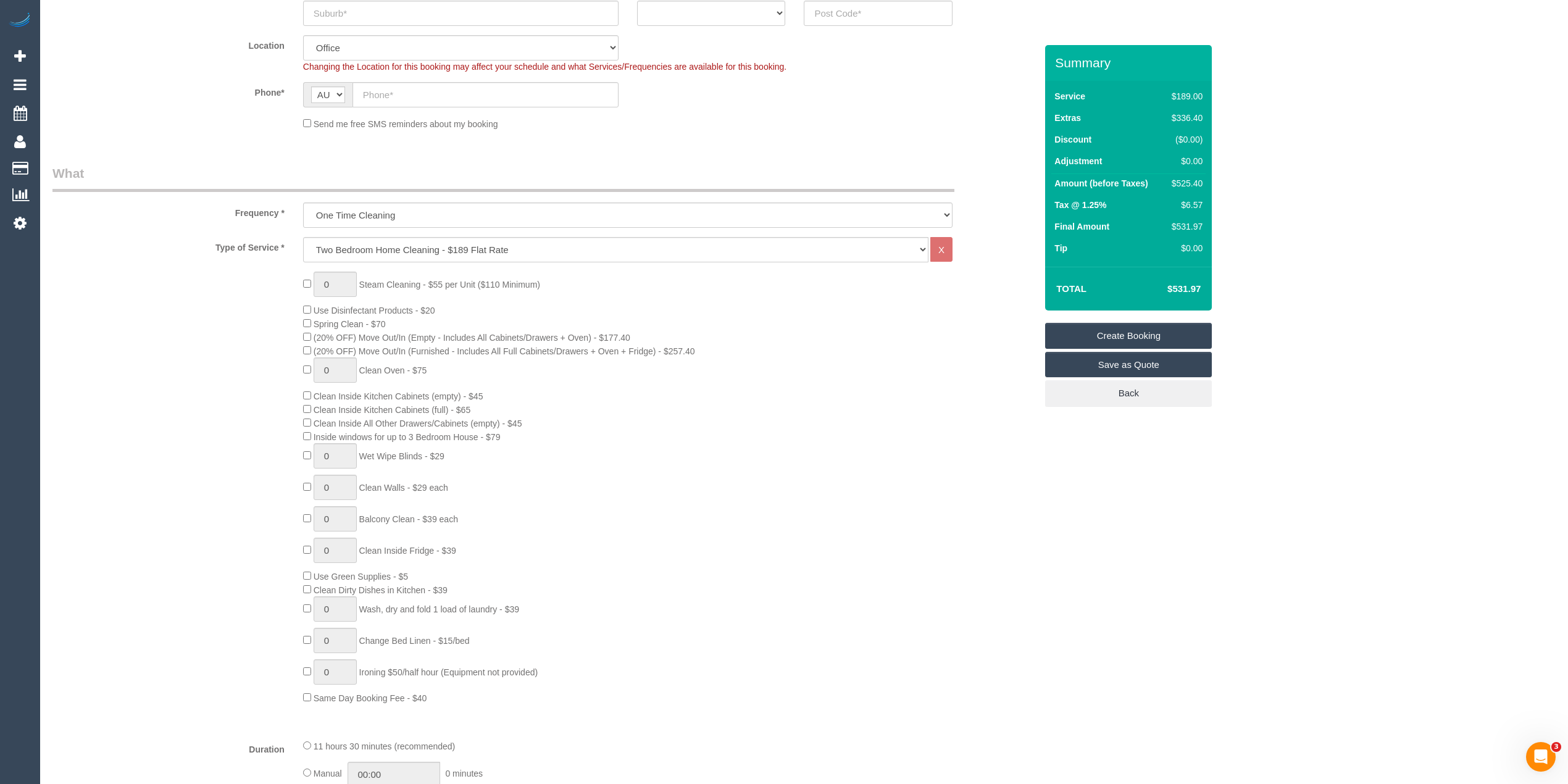
click at [704, 353] on div "0 Steam Cleaning - $55 per Unit ($110 Minimum) Use Disinfectant Products - $20 …" at bounding box center [669, 488] width 752 height 433
copy span "(20% OFF) Move Out/In (Furnished - Includes All Full Cabinets/Drawers + Oven + …"
click at [1196, 285] on h4 "$531.97" at bounding box center [1165, 289] width 70 height 11
copy h4 "531.97"
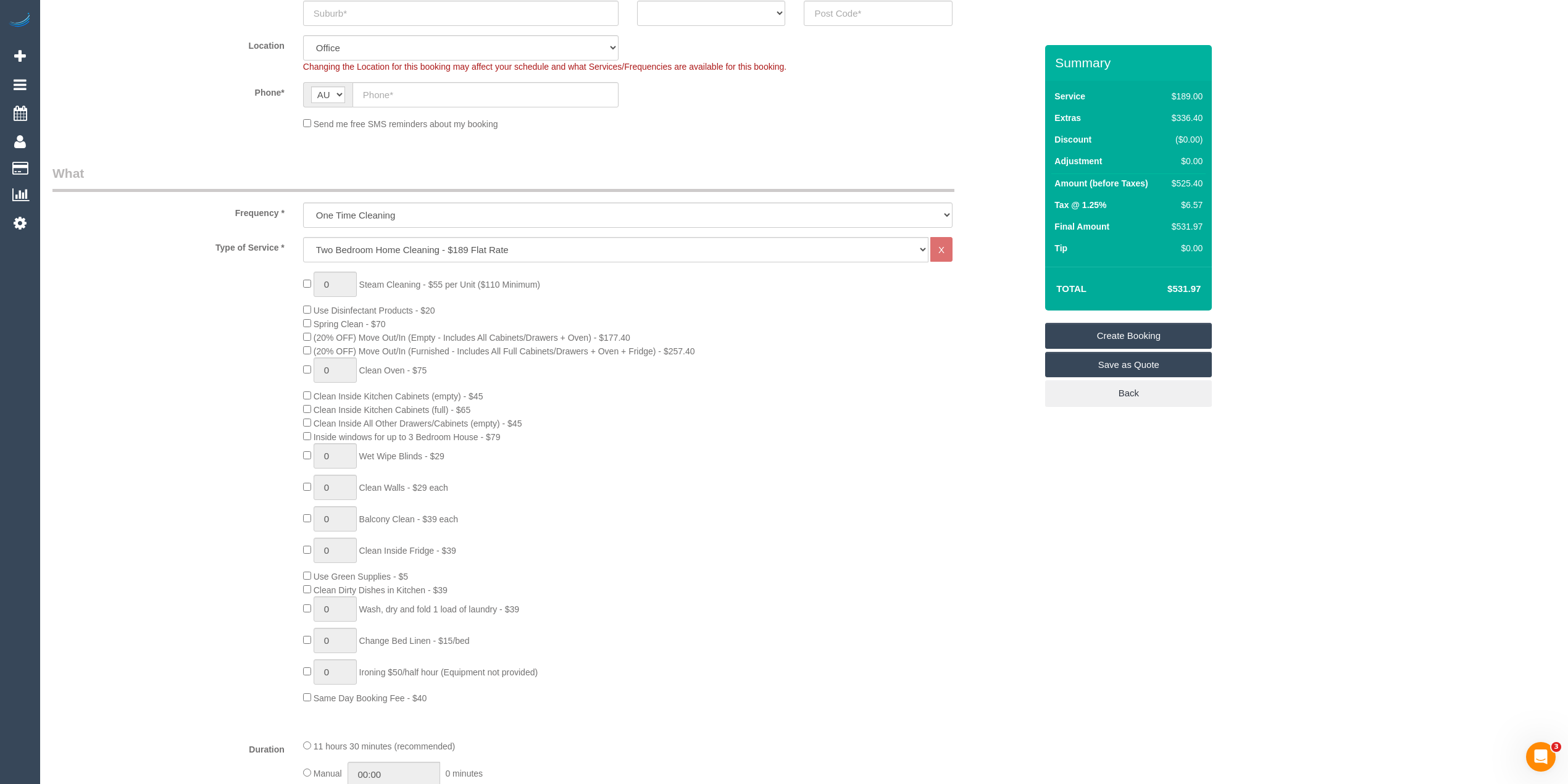
click at [1187, 192] on td "$525.40" at bounding box center [1185, 185] width 42 height 22
click at [1187, 184] on div "$525.40" at bounding box center [1184, 183] width 36 height 13
copy div "525.40"
click at [366, 258] on select "Hourly Service - $70/h Hourly Service - $65/h Hourly Service - $60/h Hourly Ser…" at bounding box center [616, 250] width 625 height 25
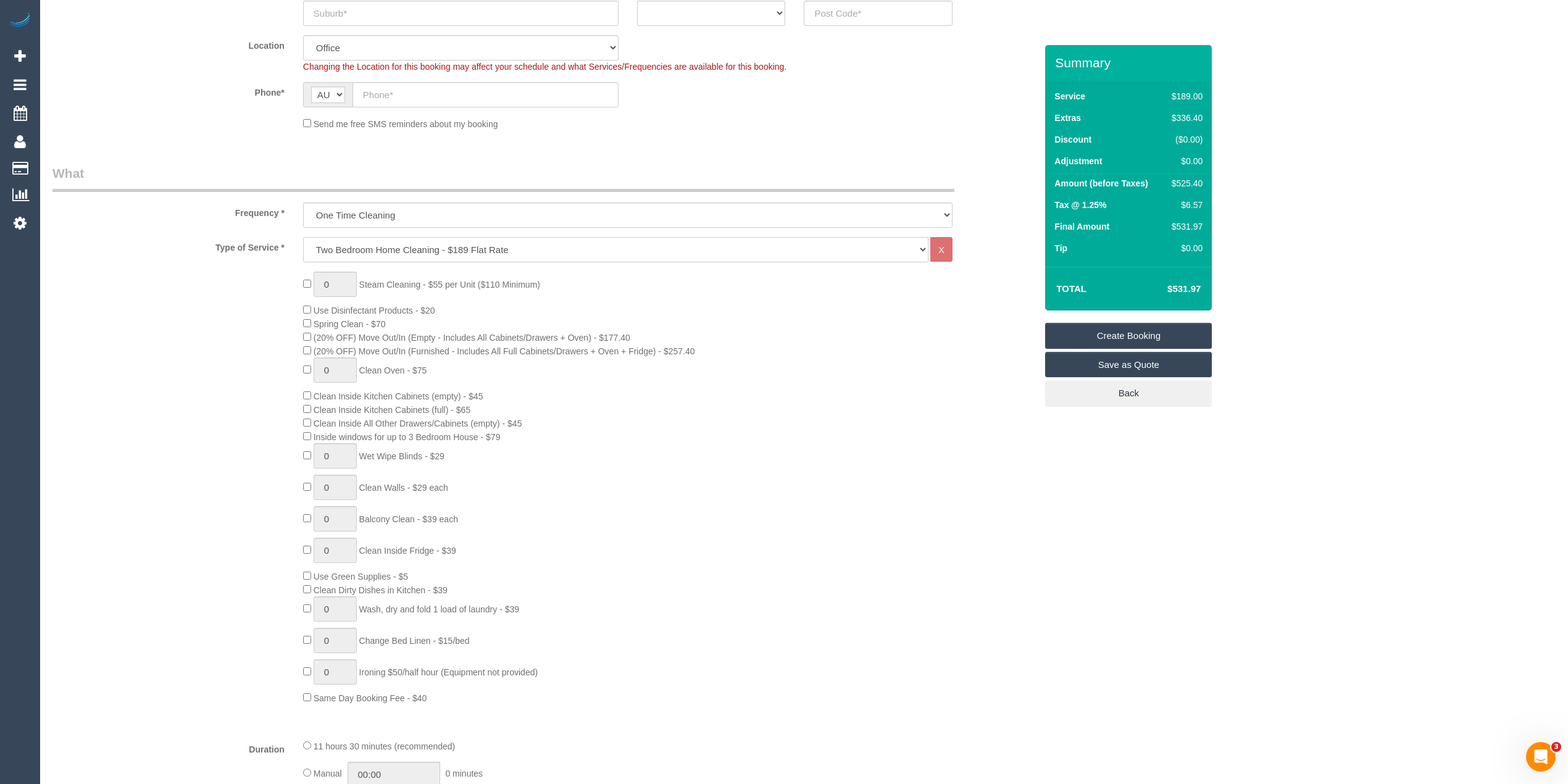
select select "210"
click at [303, 237] on select "Hourly Service - $70/h Hourly Service - $65/h Hourly Service - $60/h Hourly Ser…" at bounding box center [616, 250] width 625 height 25
click at [1194, 181] on div "$493.40" at bounding box center [1184, 183] width 36 height 13
copy div "493.40"
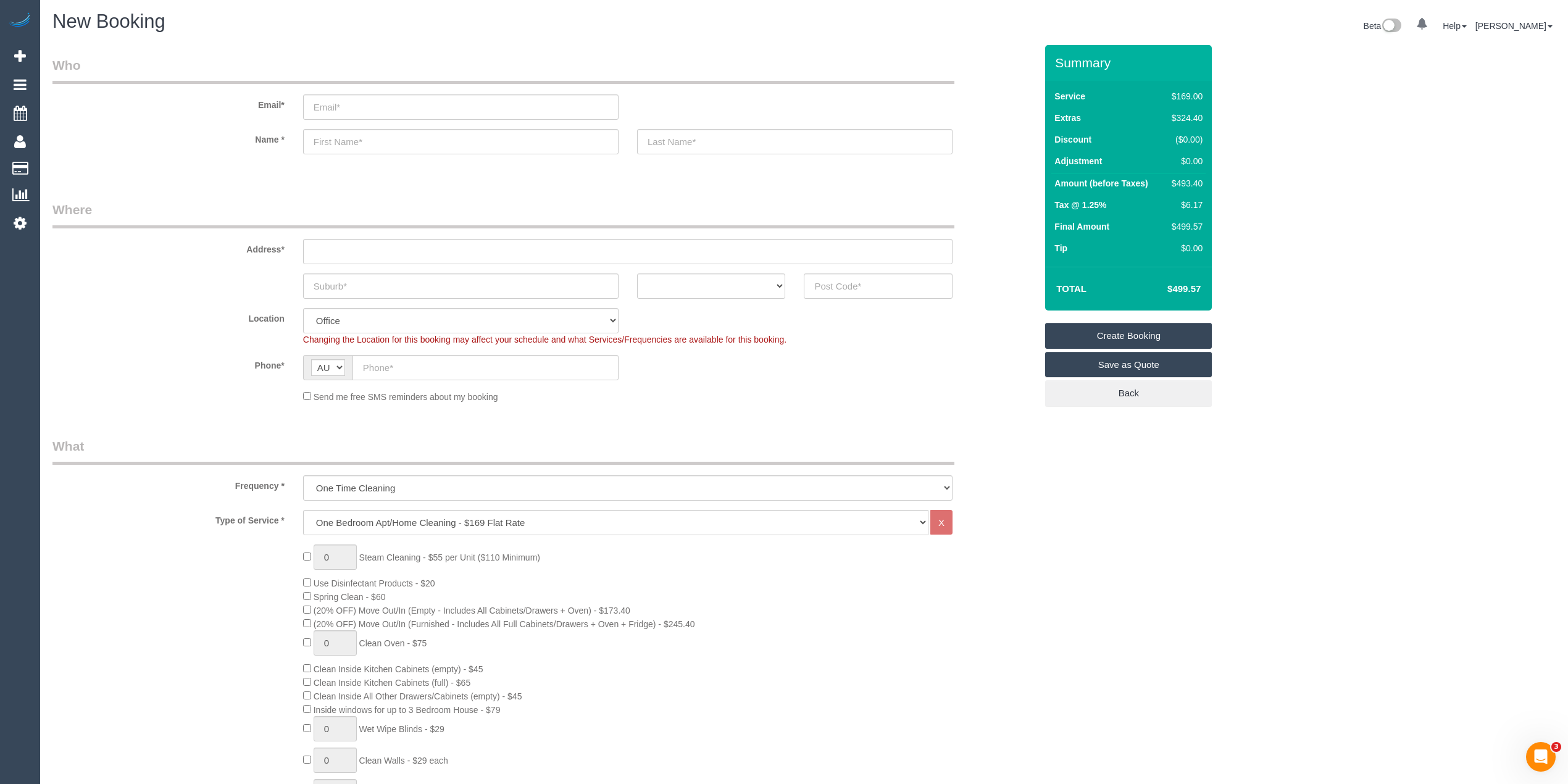
scroll to position [0, 0]
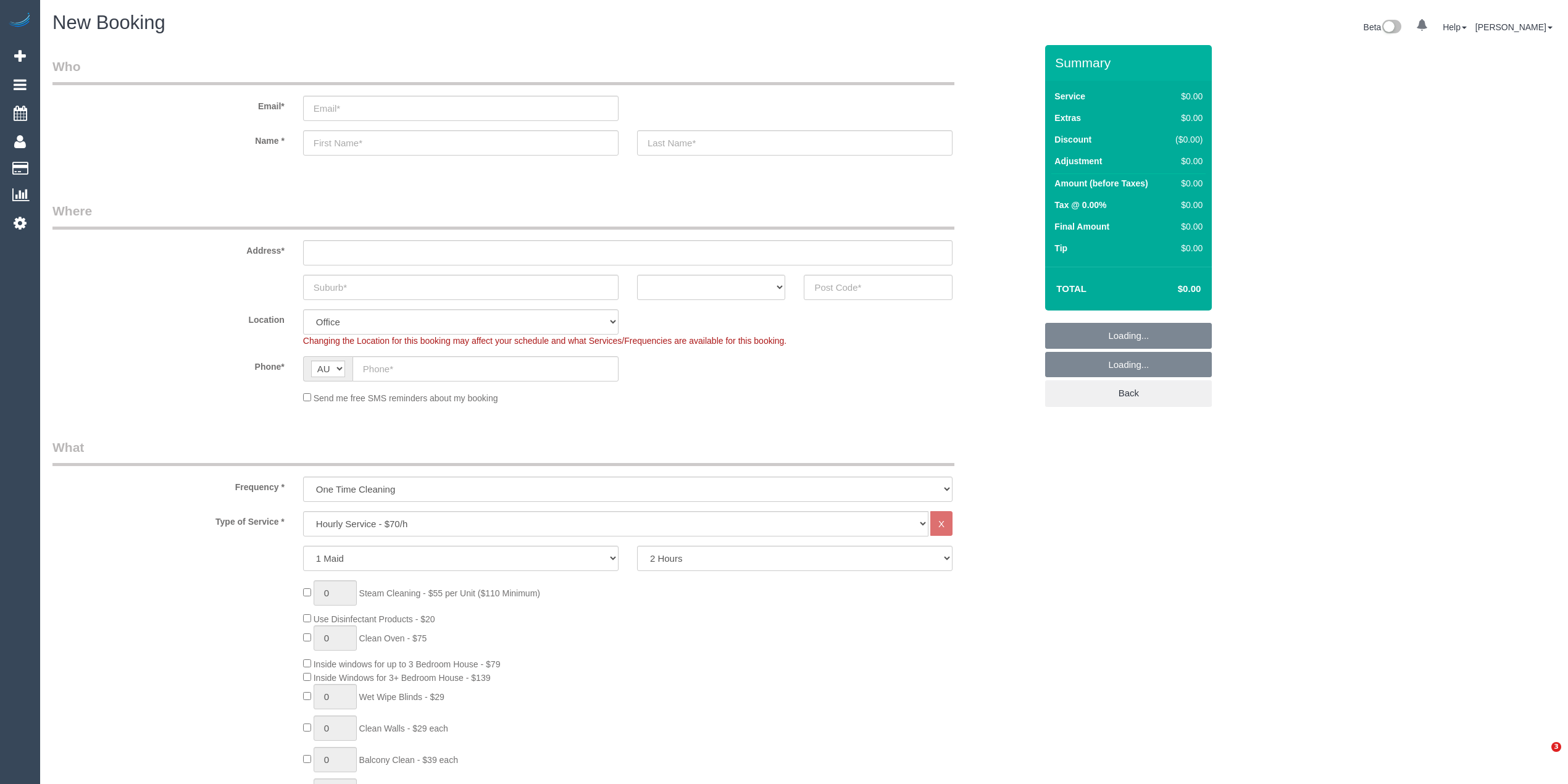
select select "object:2104"
click at [375, 111] on input "email" at bounding box center [461, 108] width 315 height 25
paste input "[EMAIL_ADDRESS][DOMAIN_NAME]"
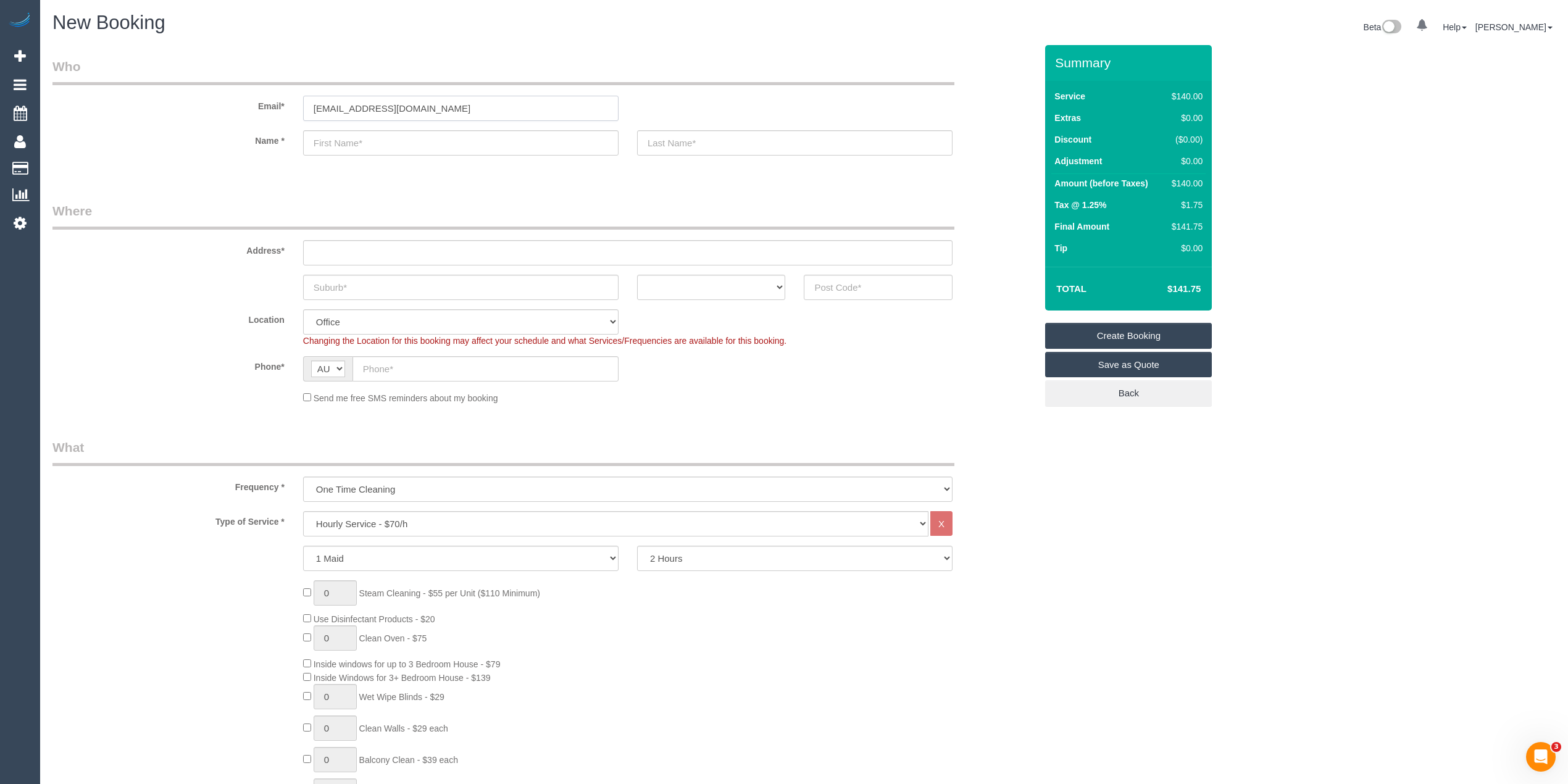
type input "[EMAIL_ADDRESS][DOMAIN_NAME]"
click at [370, 136] on input "text" at bounding box center [461, 143] width 315 height 25
click at [349, 136] on input "text" at bounding box center [461, 143] width 315 height 25
paste input "[PERSON_NAME]"
click at [366, 140] on input "[PERSON_NAME]" at bounding box center [461, 143] width 315 height 25
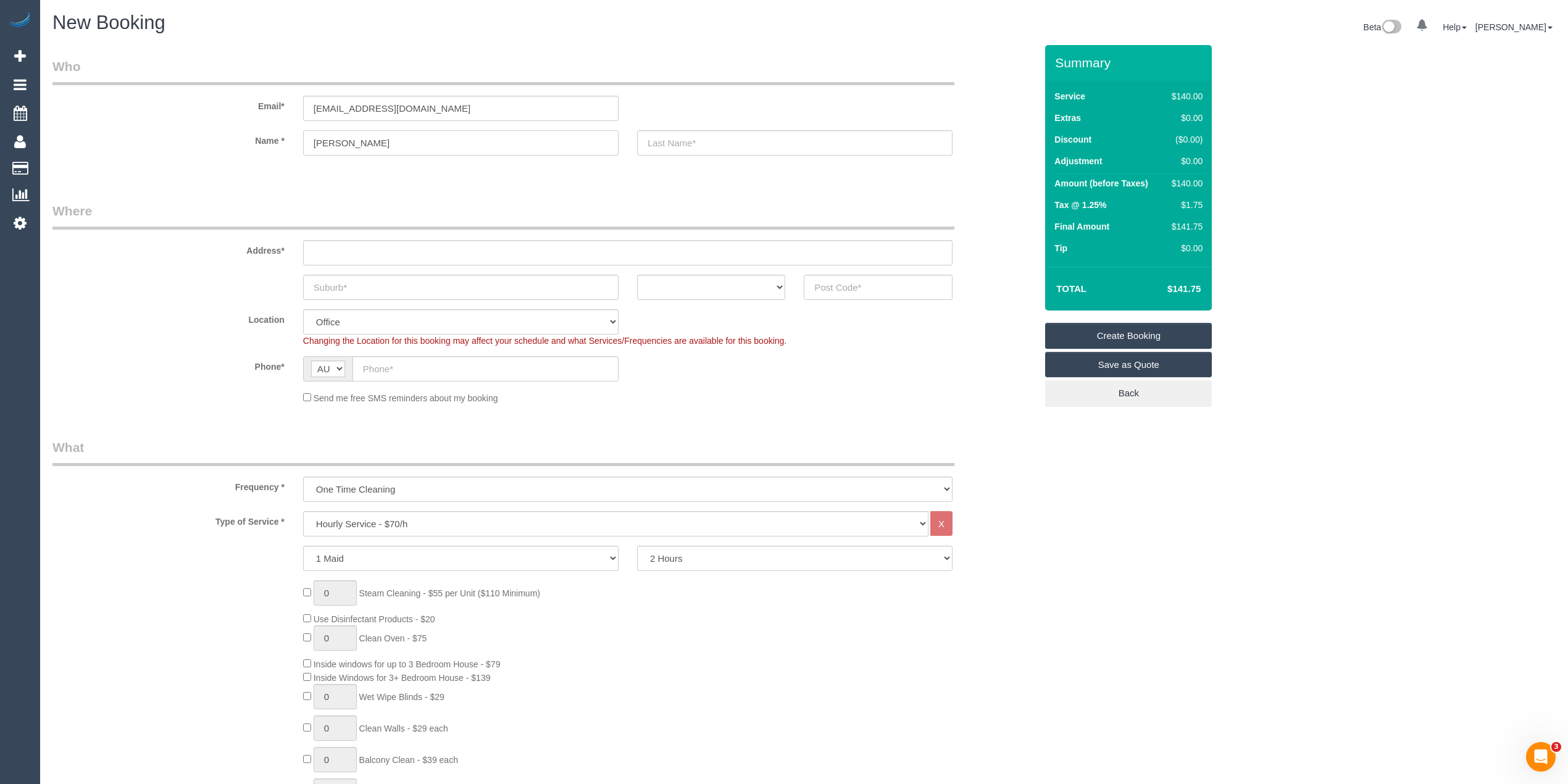
click at [366, 140] on input "[PERSON_NAME]" at bounding box center [461, 143] width 315 height 25
type input "[PERSON_NAME]"
click at [691, 140] on input "text" at bounding box center [795, 143] width 315 height 25
paste input "Waymouth"
type input "Waymouth"
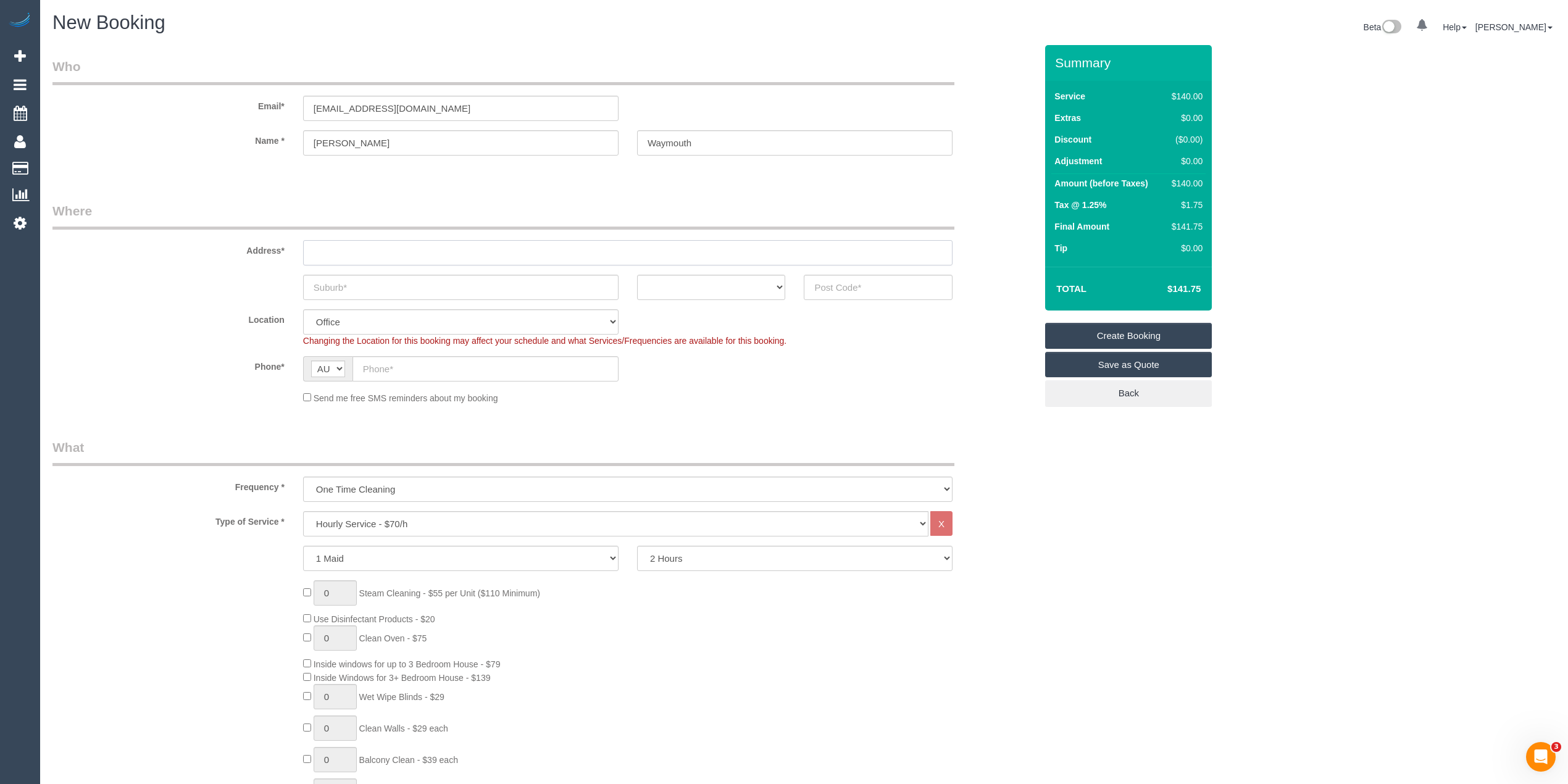
drag, startPoint x: 332, startPoint y: 237, endPoint x: 339, endPoint y: 242, distance: 8.6
click at [339, 242] on input "text" at bounding box center [628, 253] width 650 height 25
paste input "[STREET_ADDRESS]"
type input "[STREET_ADDRESS]"
click at [356, 285] on input "text" at bounding box center [461, 287] width 315 height 25
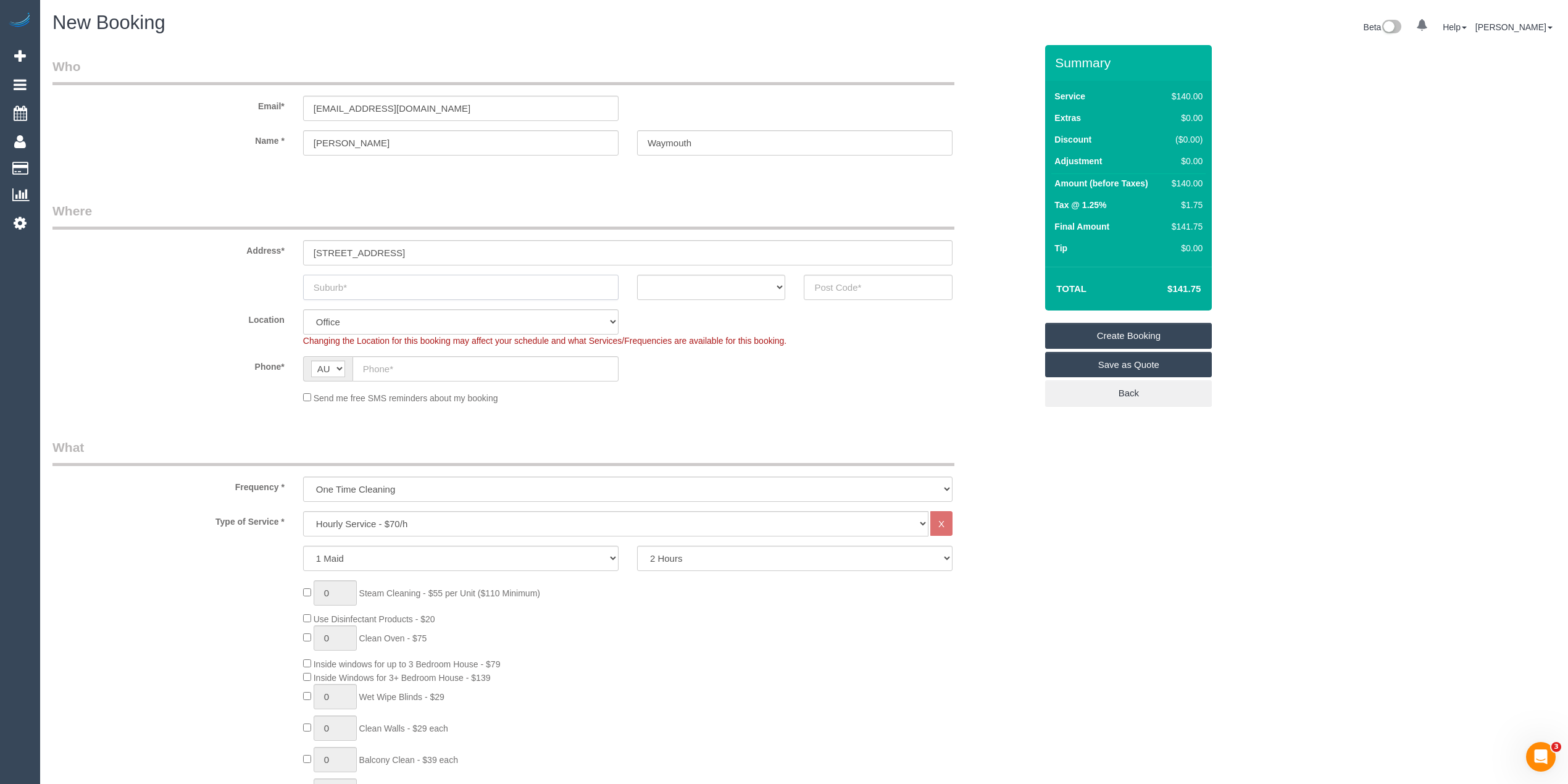
click at [385, 287] on input "text" at bounding box center [461, 287] width 315 height 25
paste input "Corio"
type input "Corio"
click at [694, 280] on select "ACT [GEOGRAPHIC_DATA] NT [GEOGRAPHIC_DATA] SA TAS [GEOGRAPHIC_DATA] [GEOGRAPHIC…" at bounding box center [712, 287] width 149 height 25
select select "VIC"
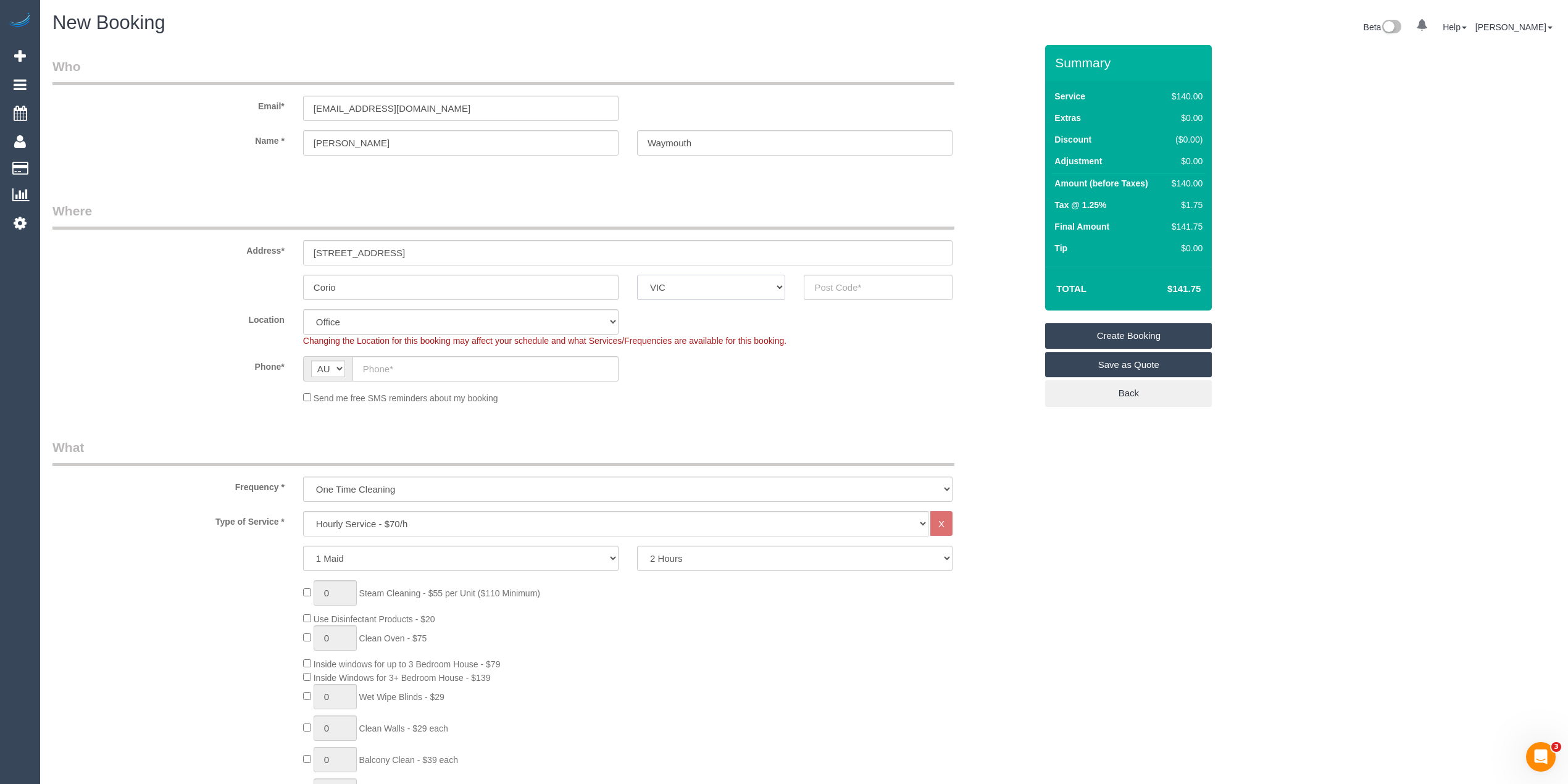
click at [637, 275] on select "ACT [GEOGRAPHIC_DATA] NT [GEOGRAPHIC_DATA] SA TAS [GEOGRAPHIC_DATA] [GEOGRAPHIC…" at bounding box center [712, 287] width 149 height 25
click at [863, 289] on input "text" at bounding box center [878, 287] width 149 height 25
click at [853, 284] on input "text" at bounding box center [878, 287] width 149 height 25
paste input "3214"
type input "3214"
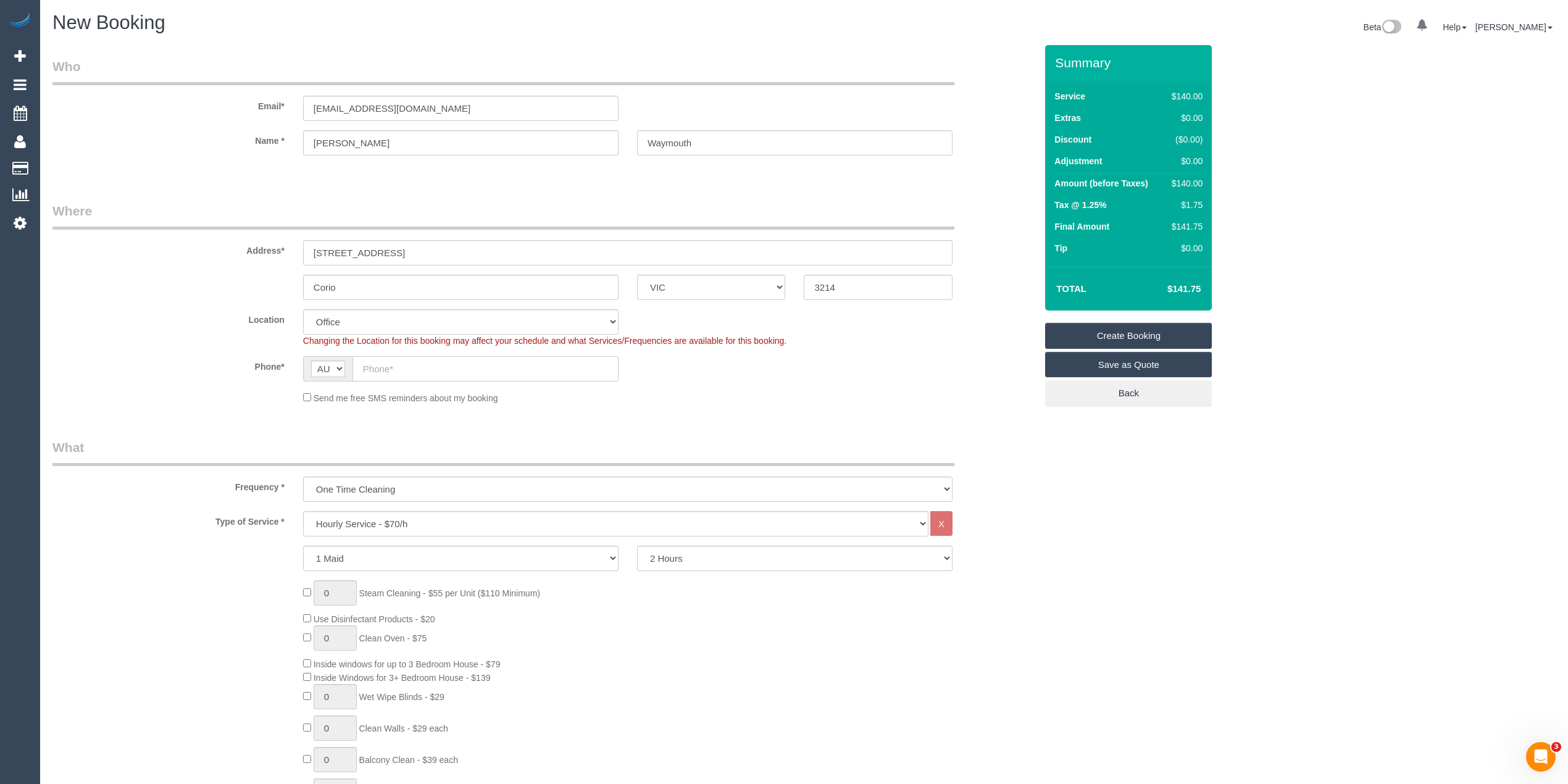
click at [411, 362] on input "text" at bounding box center [485, 369] width 266 height 25
select select "123"
select select "object:2111"
click at [405, 376] on input "text" at bounding box center [485, 369] width 266 height 25
paste input "0456 926 514"
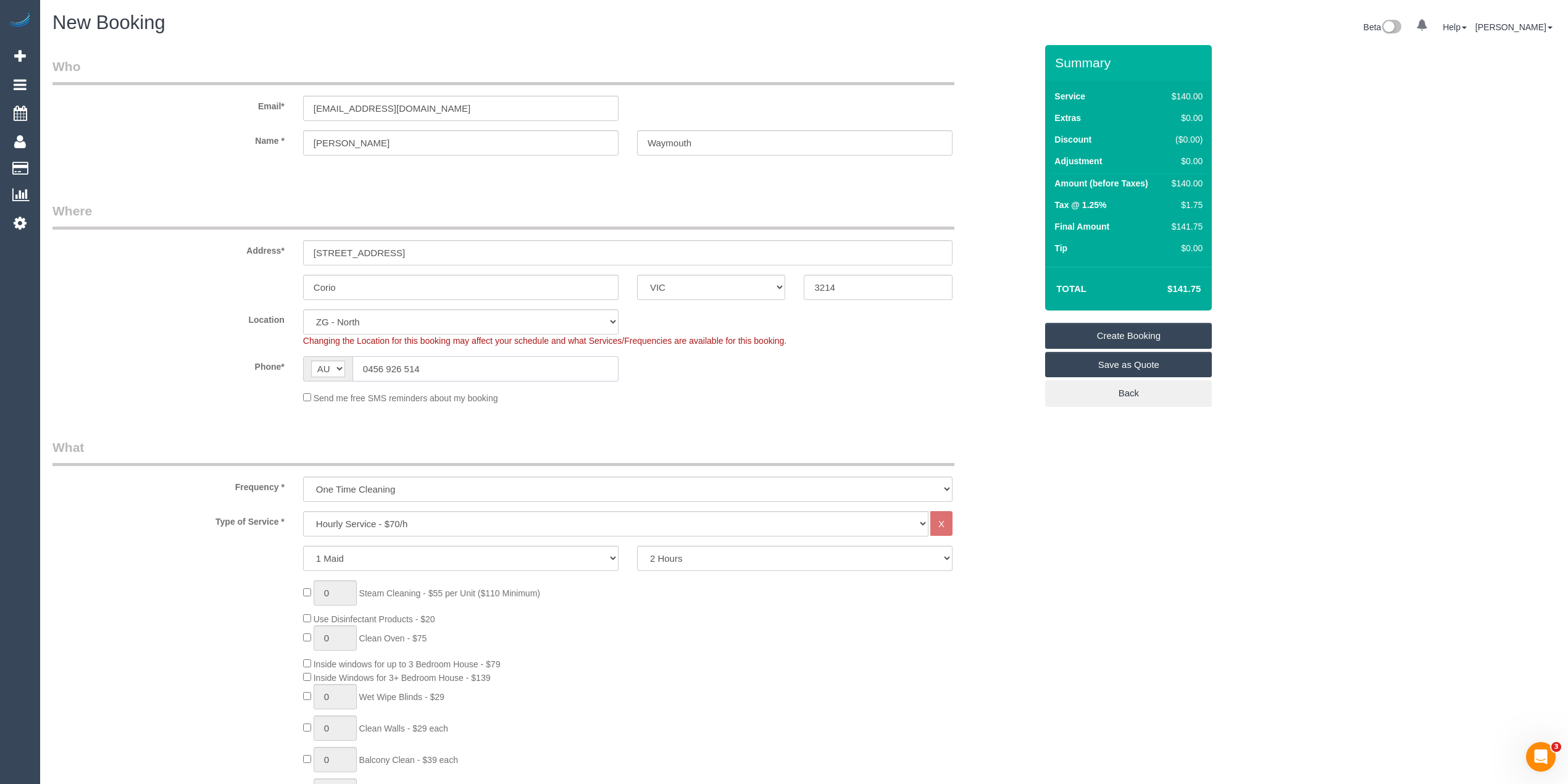
type input "0456 926 514"
click at [336, 482] on select "One Time Cleaning Weekly - 10% Off - 10.00% (0% for the First Booking) Fortnigh…" at bounding box center [628, 490] width 650 height 25
select select "object:2113"
click at [303, 477] on select "One Time Cleaning Weekly - 10% Off - 10.00% (0% for the First Booking) Fortnigh…" at bounding box center [628, 490] width 650 height 25
click at [351, 513] on select "Hourly Service - $70/h Hourly Service - $65/h Hourly Service - $60/h Hourly Ser…" at bounding box center [616, 524] width 625 height 25
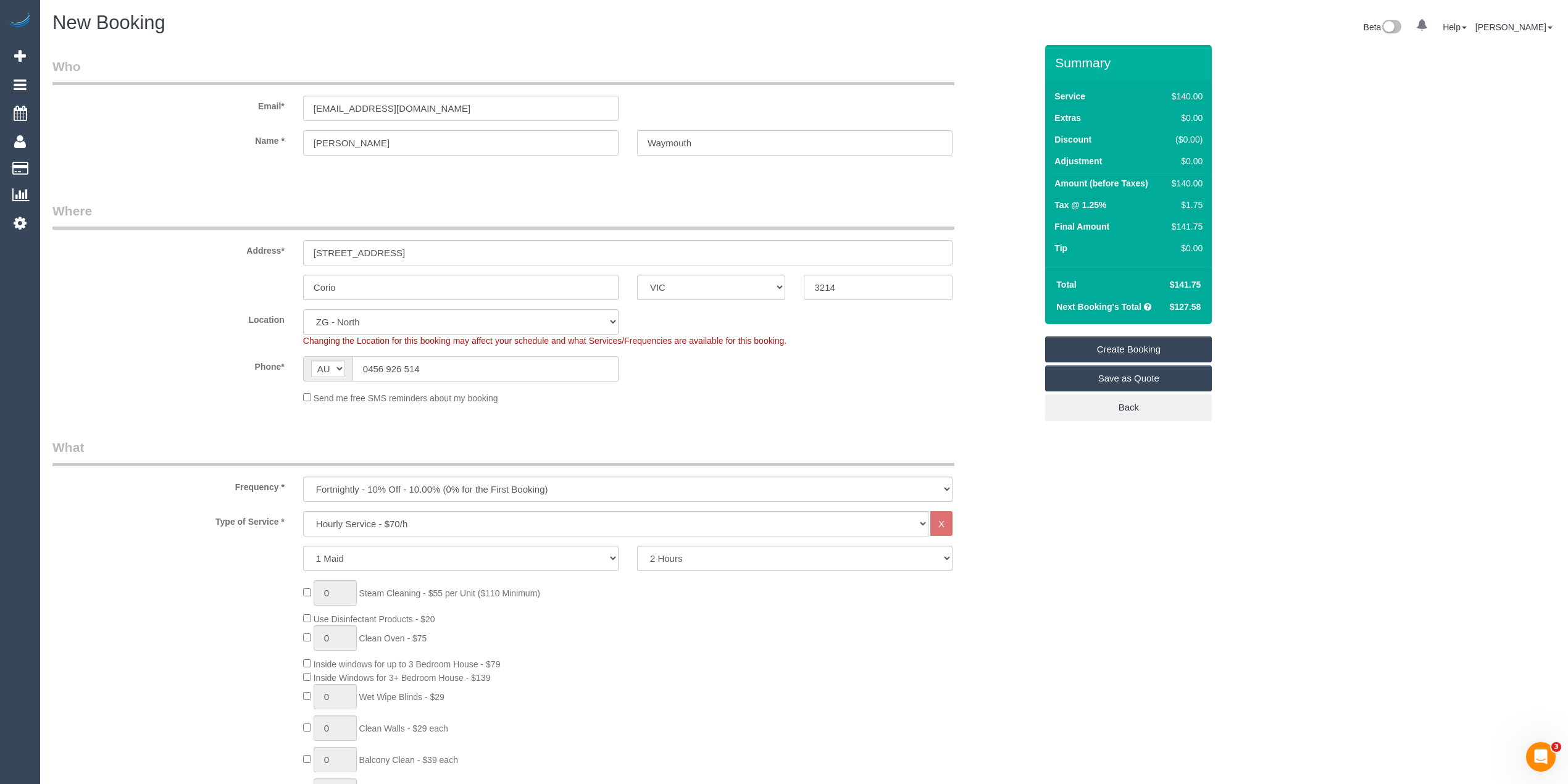
click at [193, 377] on div "Phone* AF AL DZ AD AO AI AQ AG AR AM AW AU AT AZ BS BH BD BB BY BE BZ BJ BM BT …" at bounding box center [544, 369] width 1002 height 25
click at [365, 523] on select "Hourly Service - $70/h Hourly Service - $65/h Hourly Service - $60/h Hourly Ser…" at bounding box center [616, 524] width 625 height 25
select select "275"
click at [303, 511] on select "Hourly Service - $70/h Hourly Service - $65/h Hourly Service - $60/h Hourly Ser…" at bounding box center [616, 524] width 625 height 25
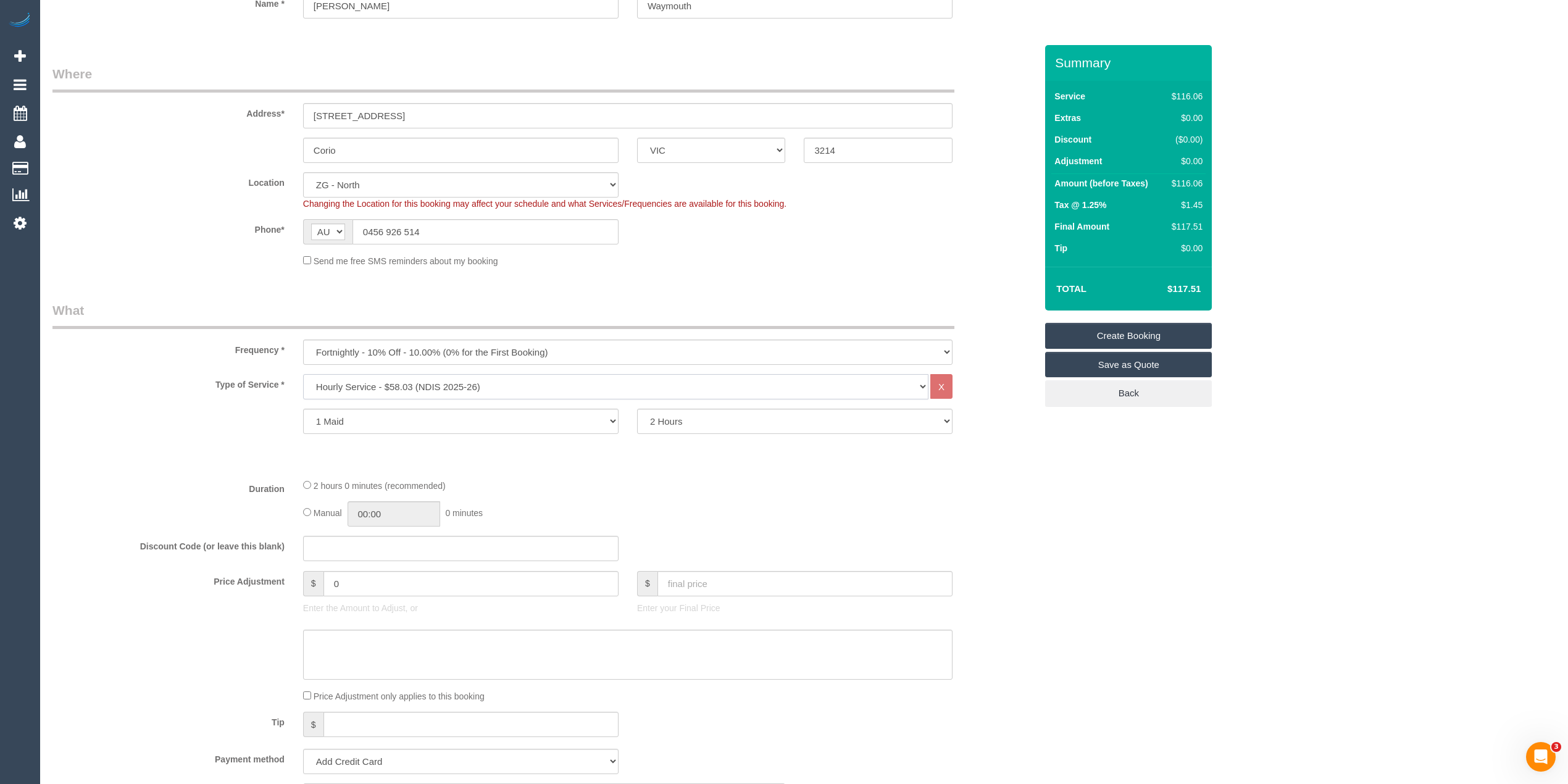
scroll to position [274, 0]
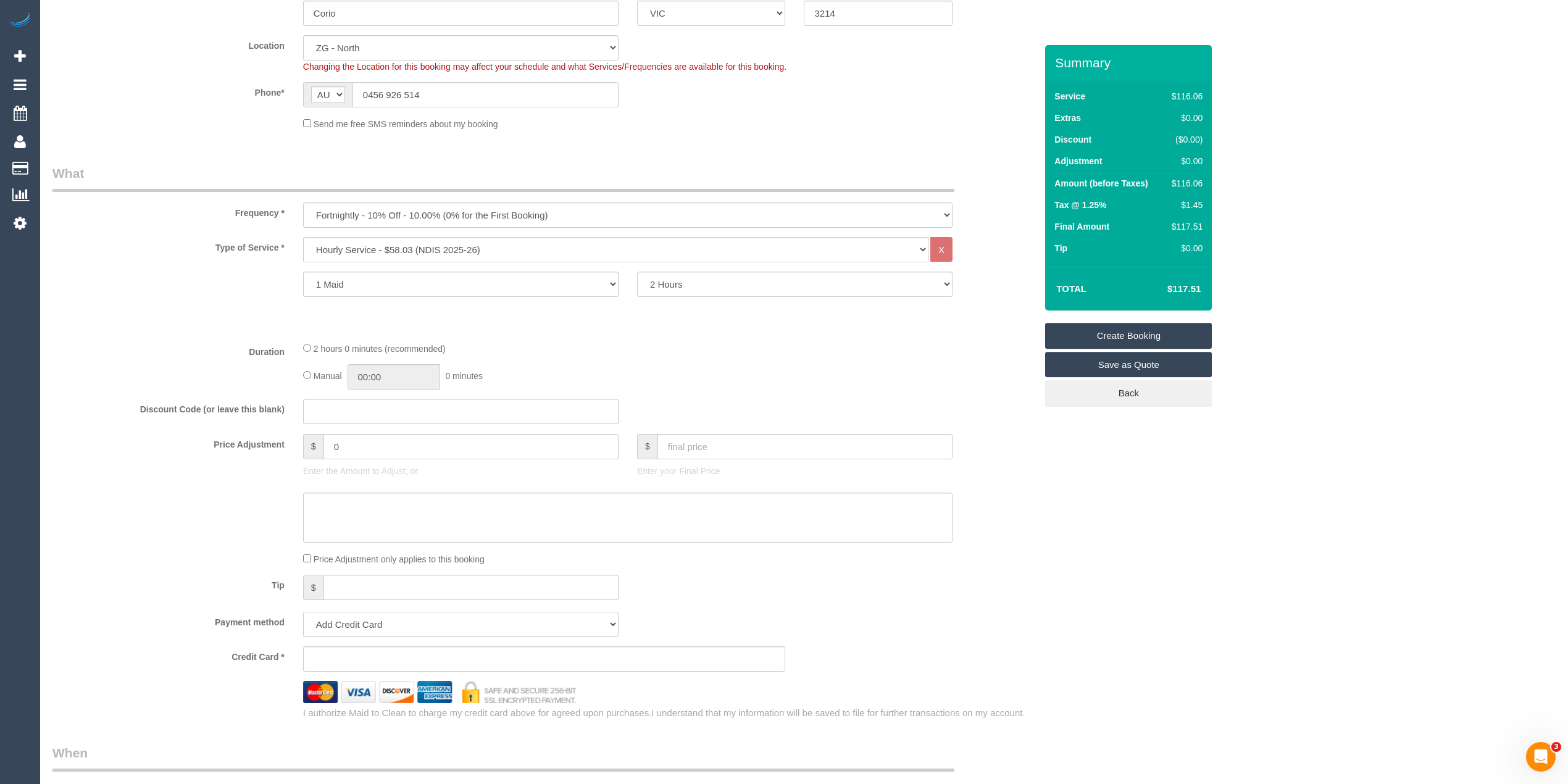
click at [361, 628] on select "Add Credit Card Cash Check Paypal" at bounding box center [461, 625] width 315 height 25
select select "string:check"
click at [303, 612] on select "Add Credit Card Cash Check Paypal" at bounding box center [461, 625] width 315 height 25
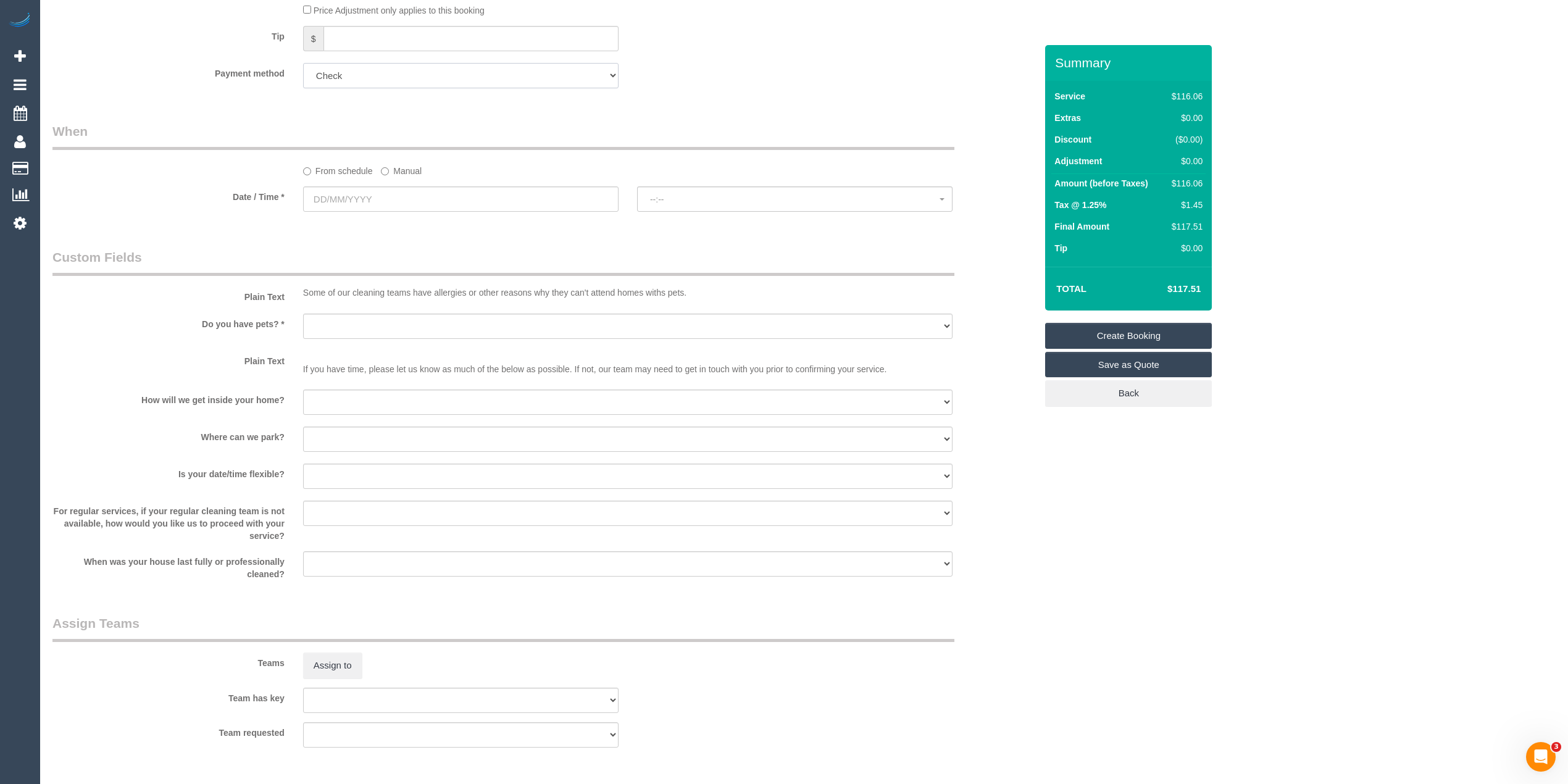
scroll to position [686, 0]
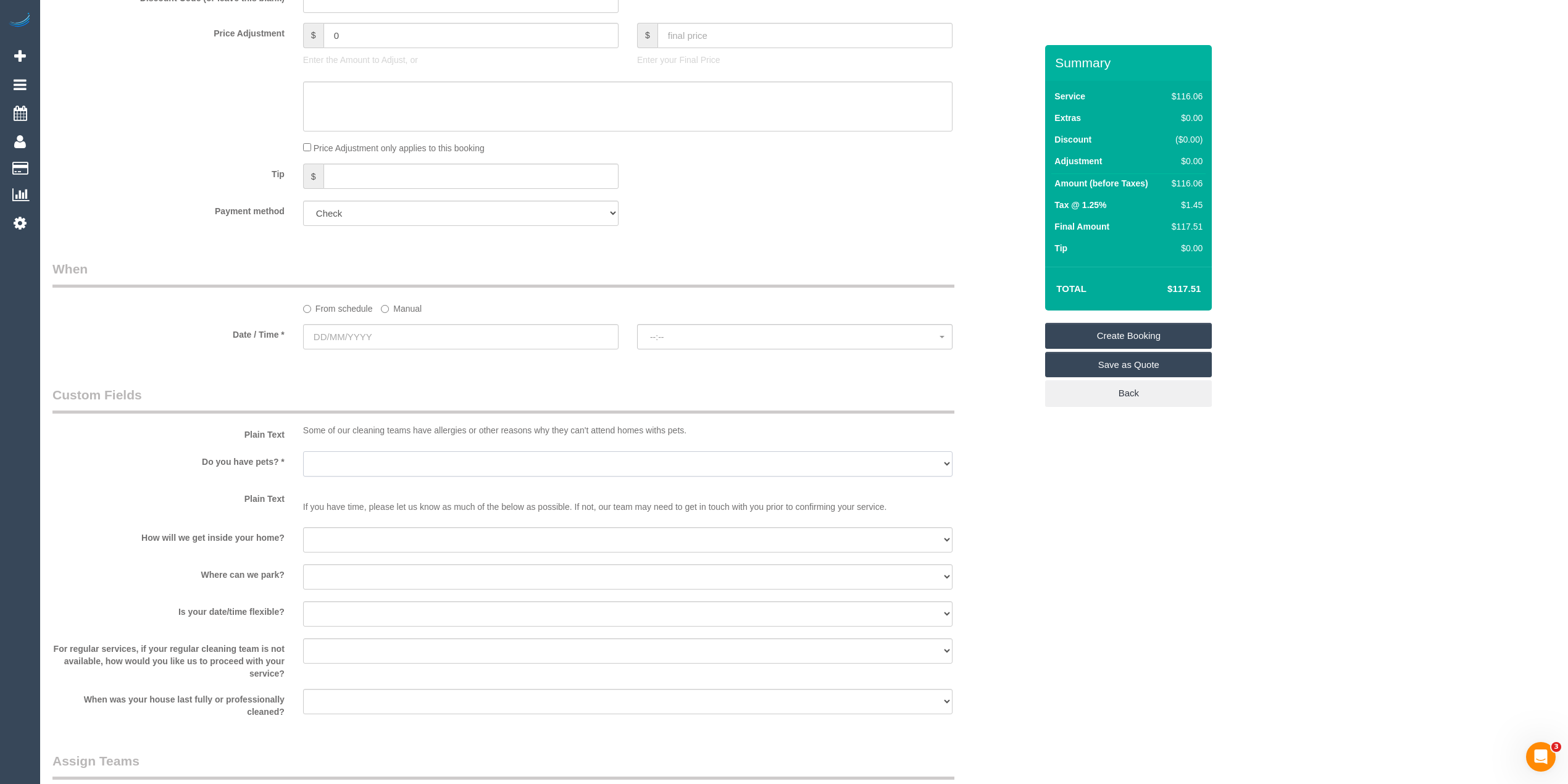
click at [360, 464] on select "Yes - Cats Yes - Dogs No pets Yes - Dogs and Cats Yes - Other" at bounding box center [628, 464] width 650 height 25
select select "number:28"
click at [303, 451] on select "Yes - Cats Yes - Dogs No pets Yes - Dogs and Cats Yes - Other" at bounding box center [628, 464] width 650 height 25
click at [358, 539] on select "I will be home Key will be left (please provide details below) Lock box/Access …" at bounding box center [628, 540] width 650 height 25
select select "number:14"
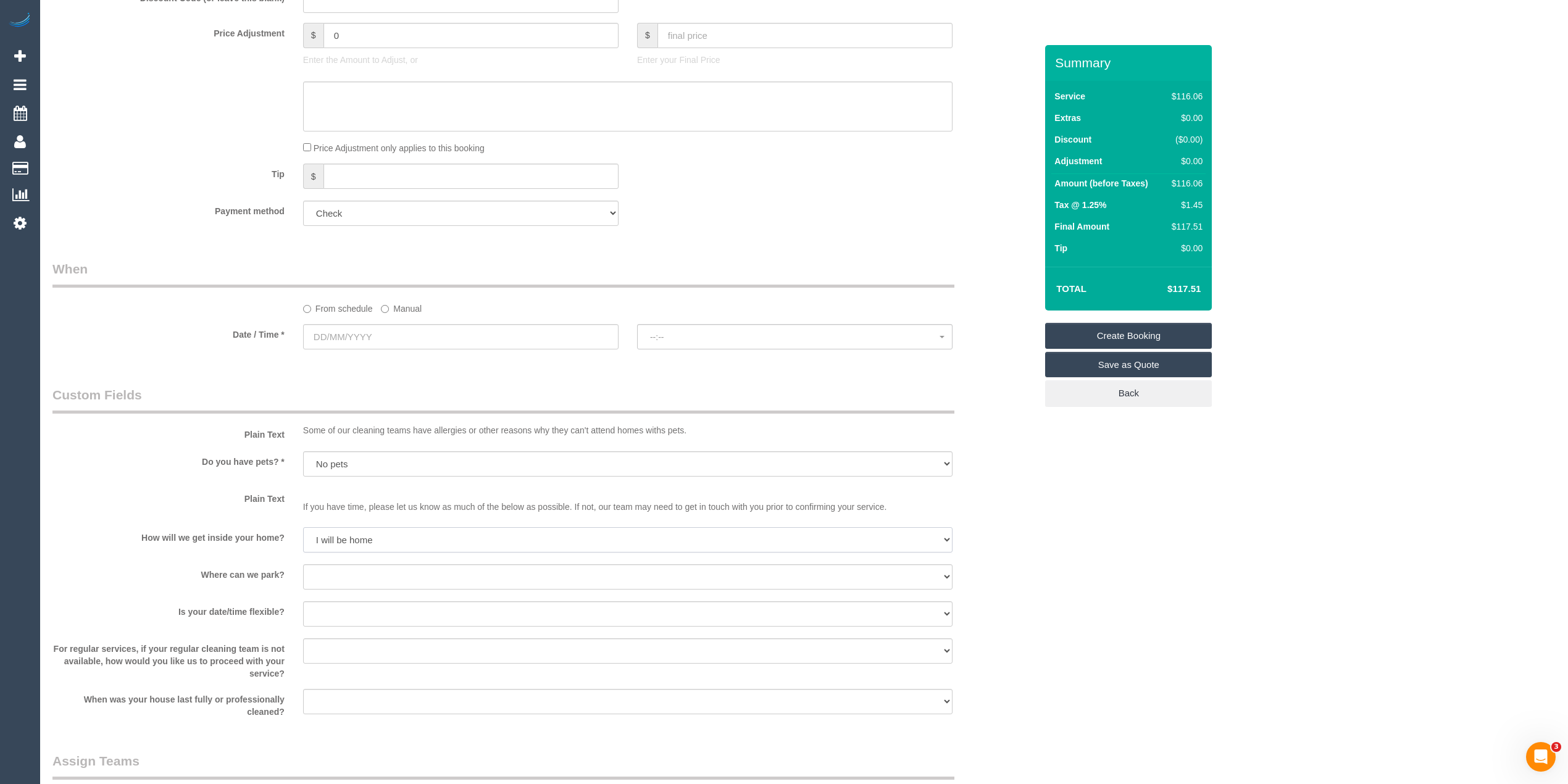
click at [303, 528] on select "I will be home Key will be left (please provide details below) Lock box/Access …" at bounding box center [628, 540] width 650 height 25
click at [346, 574] on select "I will provide parking on-site Free street parking Paid street parking (cost wi…" at bounding box center [628, 577] width 650 height 25
select select "number:19"
click at [303, 564] on select "I will provide parking on-site Free street parking Paid street parking (cost wi…" at bounding box center [628, 577] width 650 height 25
click at [344, 610] on select "Yes - date and time Yes - date but not time Yes - time but not date No - No fle…" at bounding box center [628, 614] width 650 height 25
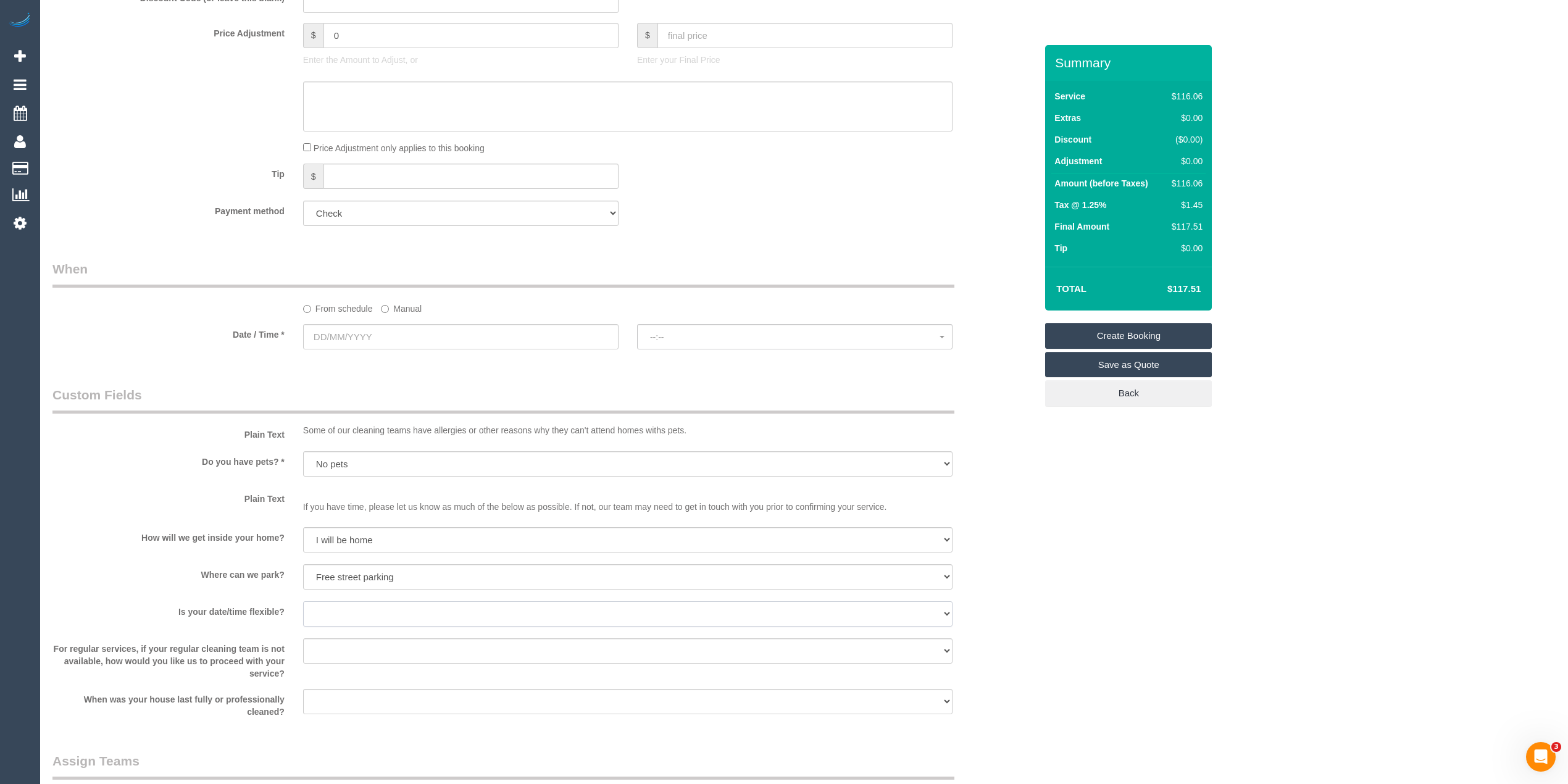
select select "number:25"
click at [303, 601] on select "Yes - date and time Yes - date but not time Yes - time but not date No - No fle…" at bounding box center [628, 614] width 650 height 25
click at [341, 646] on select "Arrange a cleaner to cover and do not bother you Arrange a cleaner to cover and…" at bounding box center [628, 651] width 650 height 25
select select "number:34"
click at [303, 639] on select "Arrange a cleaner to cover and do not bother you Arrange a cleaner to cover and…" at bounding box center [628, 651] width 650 height 25
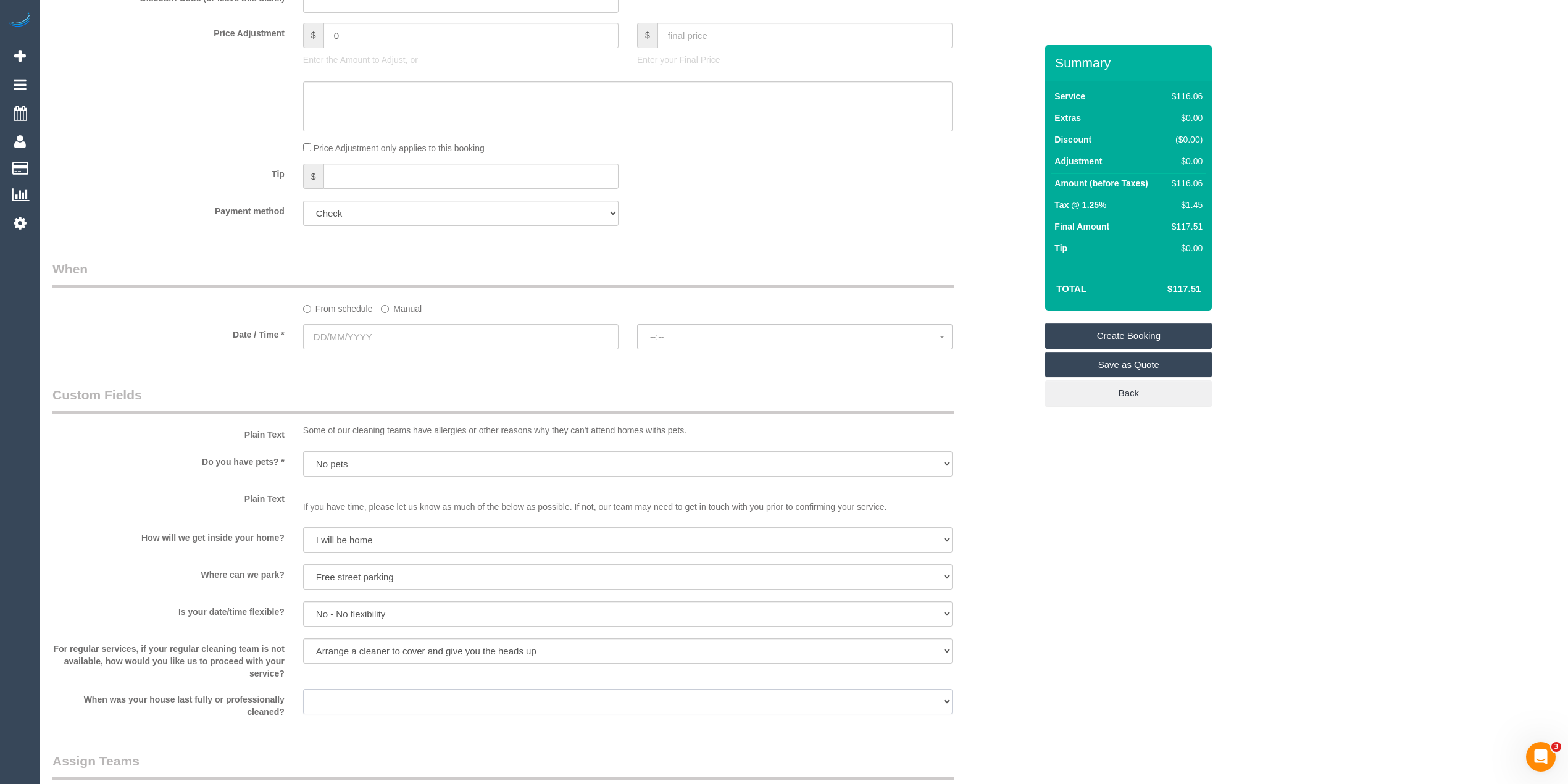
click at [459, 705] on select "Within 1-2 weeks Within 2-4 weeks Within 1-4 months Over [DATE]" at bounding box center [628, 702] width 650 height 25
select select "number:12"
click at [303, 689] on select "Within 1-2 weeks Within 2-4 weeks Within 1-4 months Over [DATE]" at bounding box center [628, 702] width 650 height 25
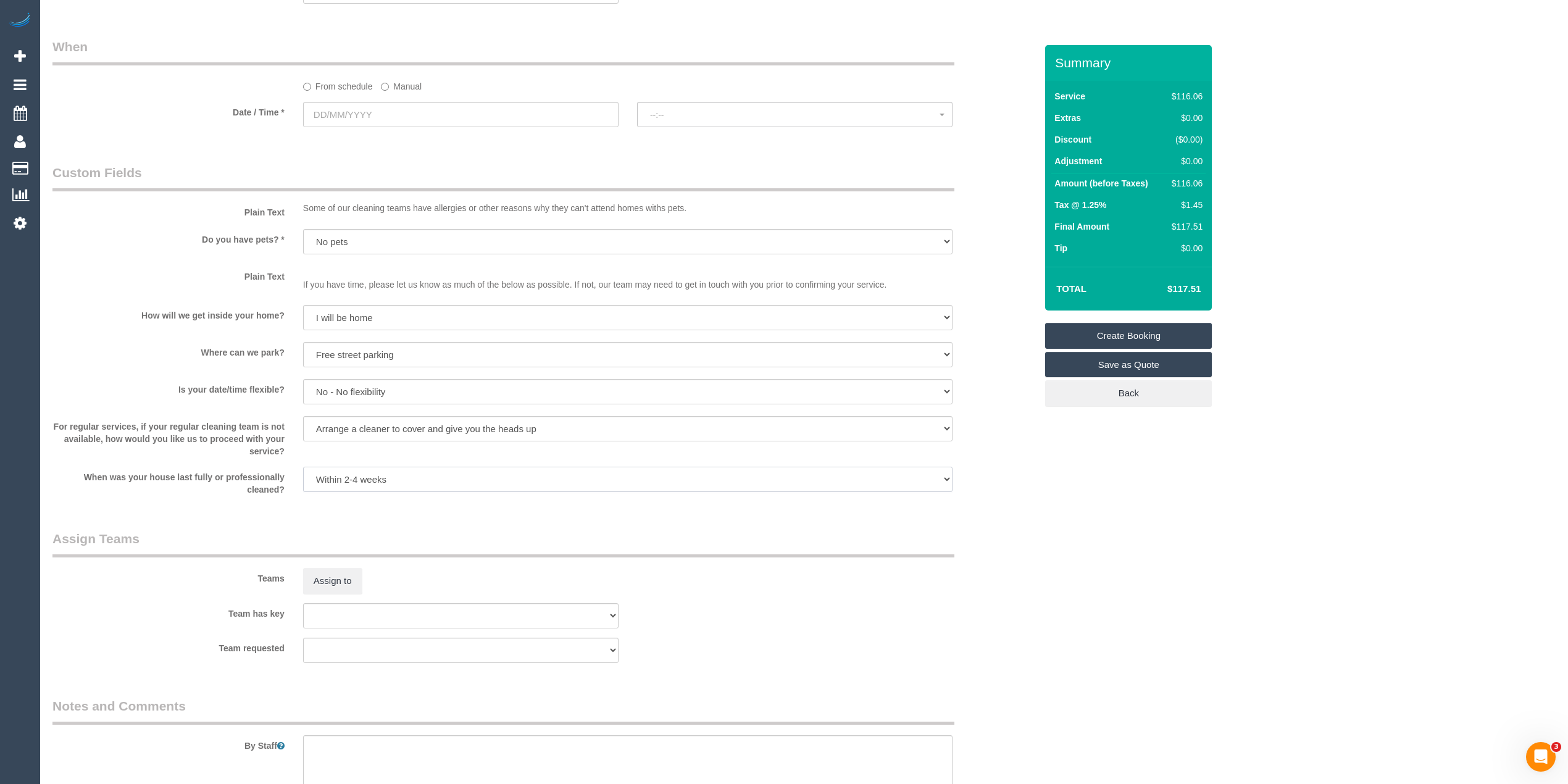
scroll to position [961, 0]
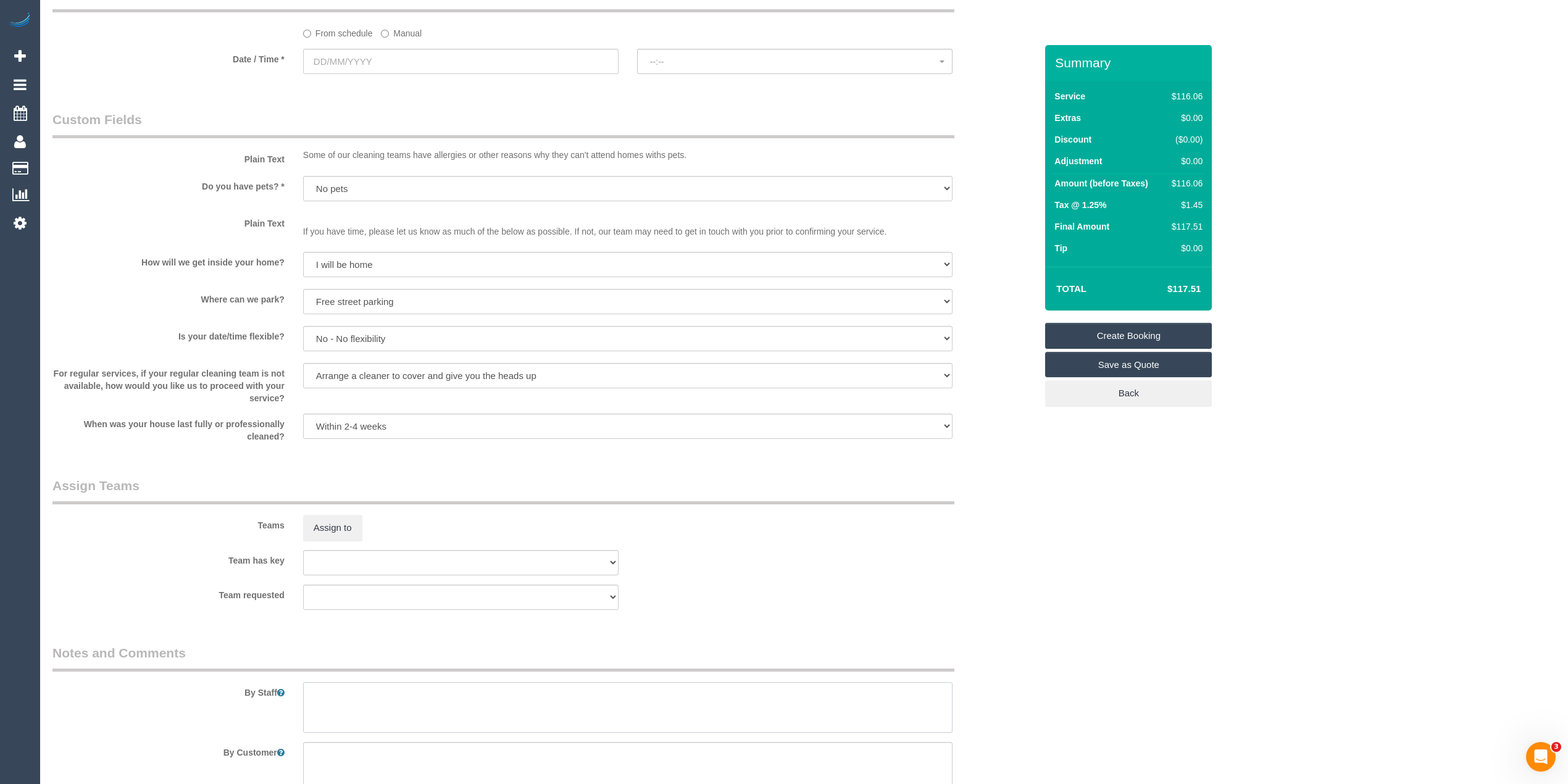
click at [363, 690] on textarea at bounding box center [628, 707] width 650 height 51
paste textarea "alternating weeks do the main house"
click at [784, 690] on textarea at bounding box center [628, 707] width 650 height 51
drag, startPoint x: 327, startPoint y: 691, endPoint x: 360, endPoint y: 732, distance: 52.6
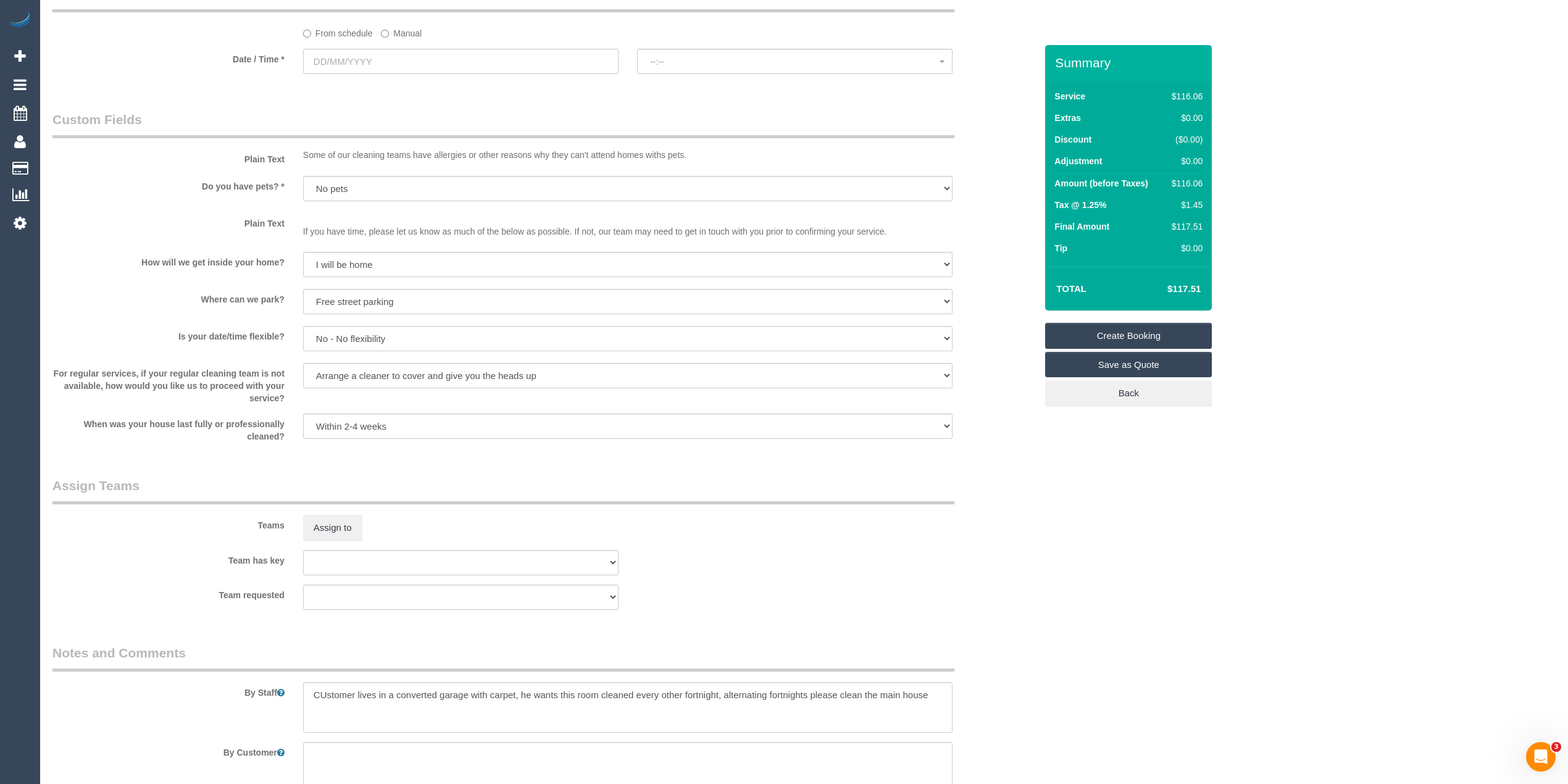
click at [361, 732] on sui-booking-comments "By Staff By Customer" at bounding box center [544, 719] width 984 height 149
click at [326, 694] on textarea at bounding box center [628, 707] width 650 height 51
click at [944, 688] on textarea at bounding box center [628, 707] width 650 height 51
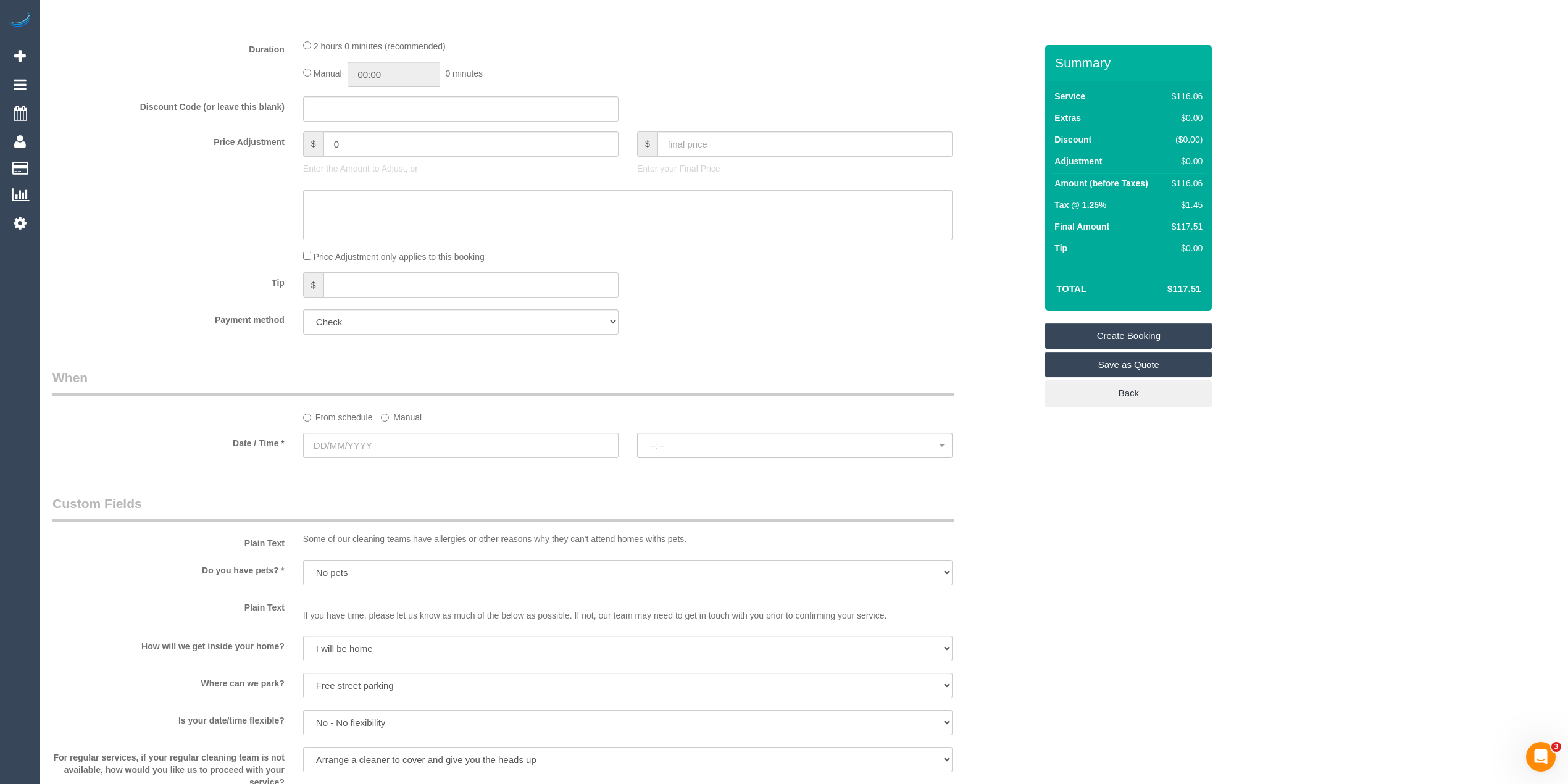
scroll to position [549, 0]
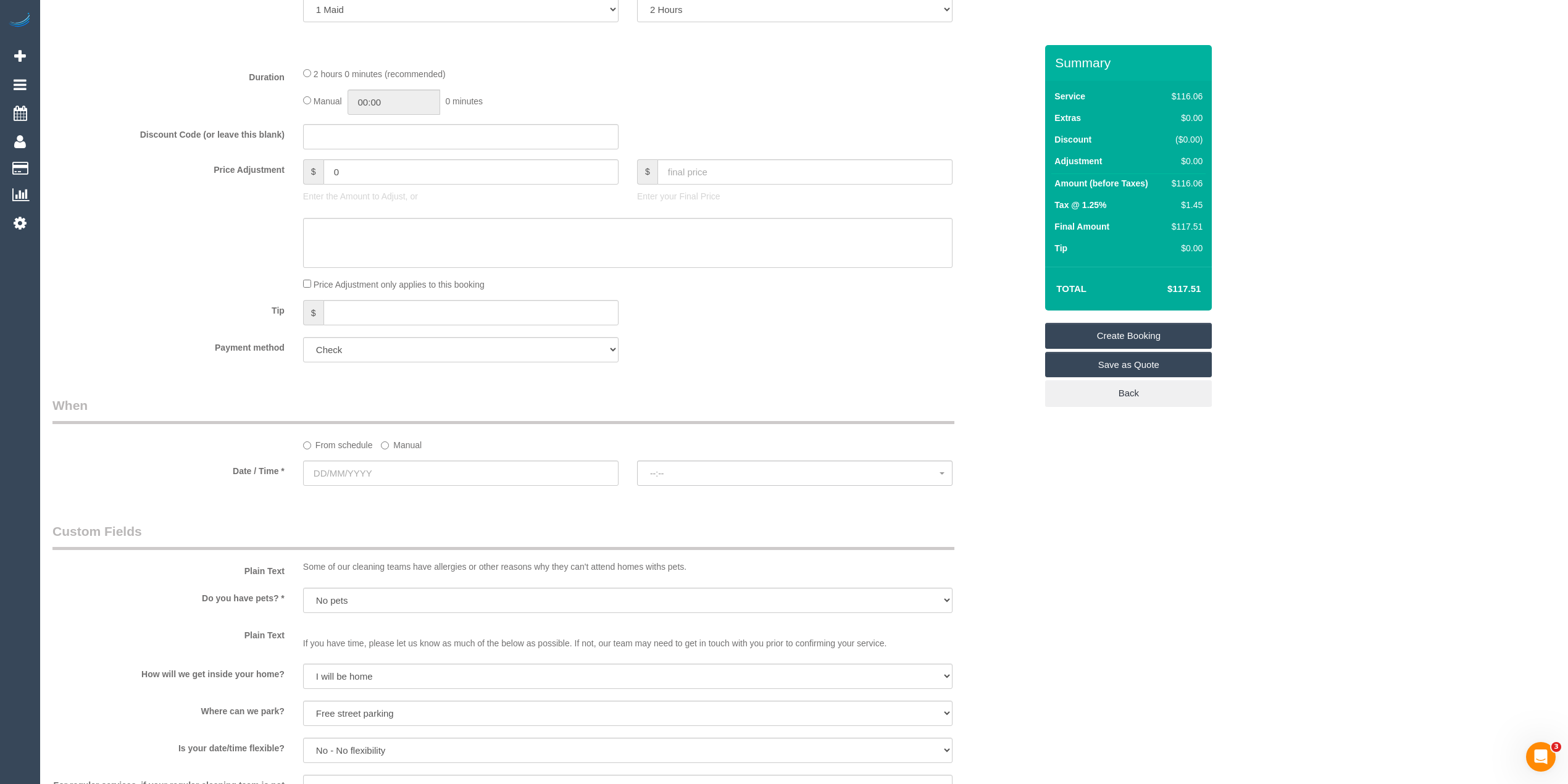
type textarea "Customer lives in a converted garage with carpet, he wants this room cleaned ev…"
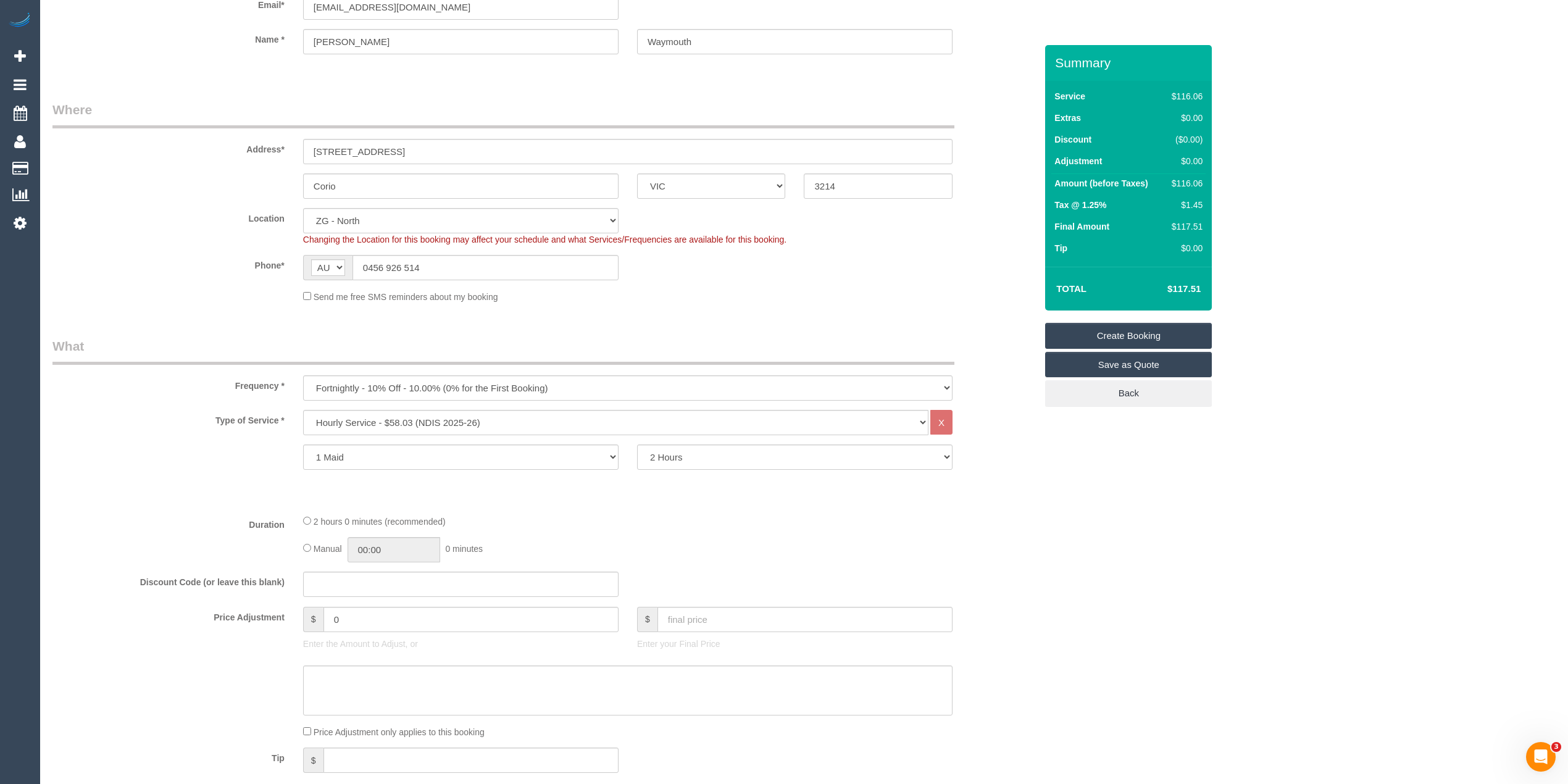
scroll to position [137, 0]
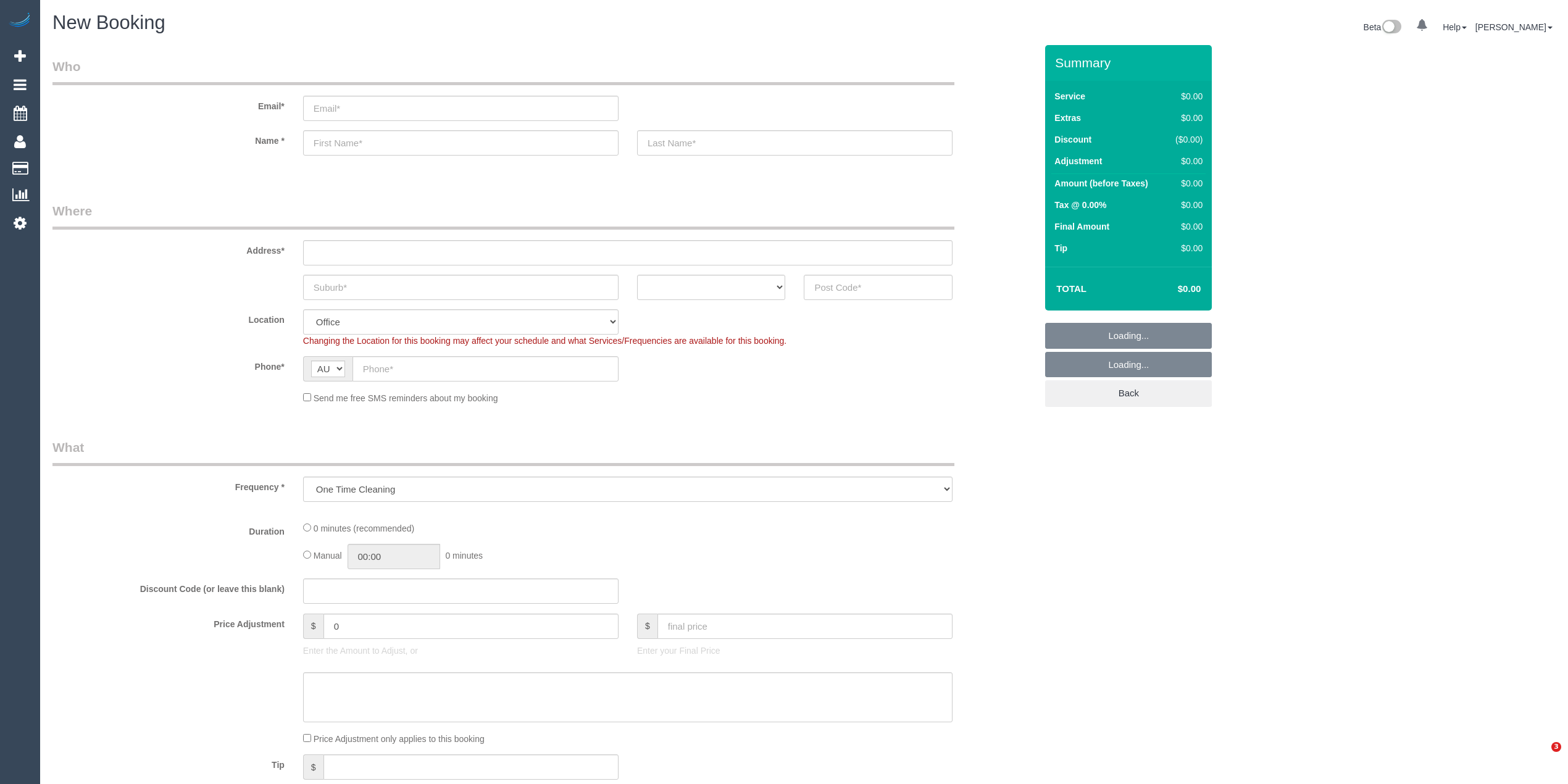
select select "object:649"
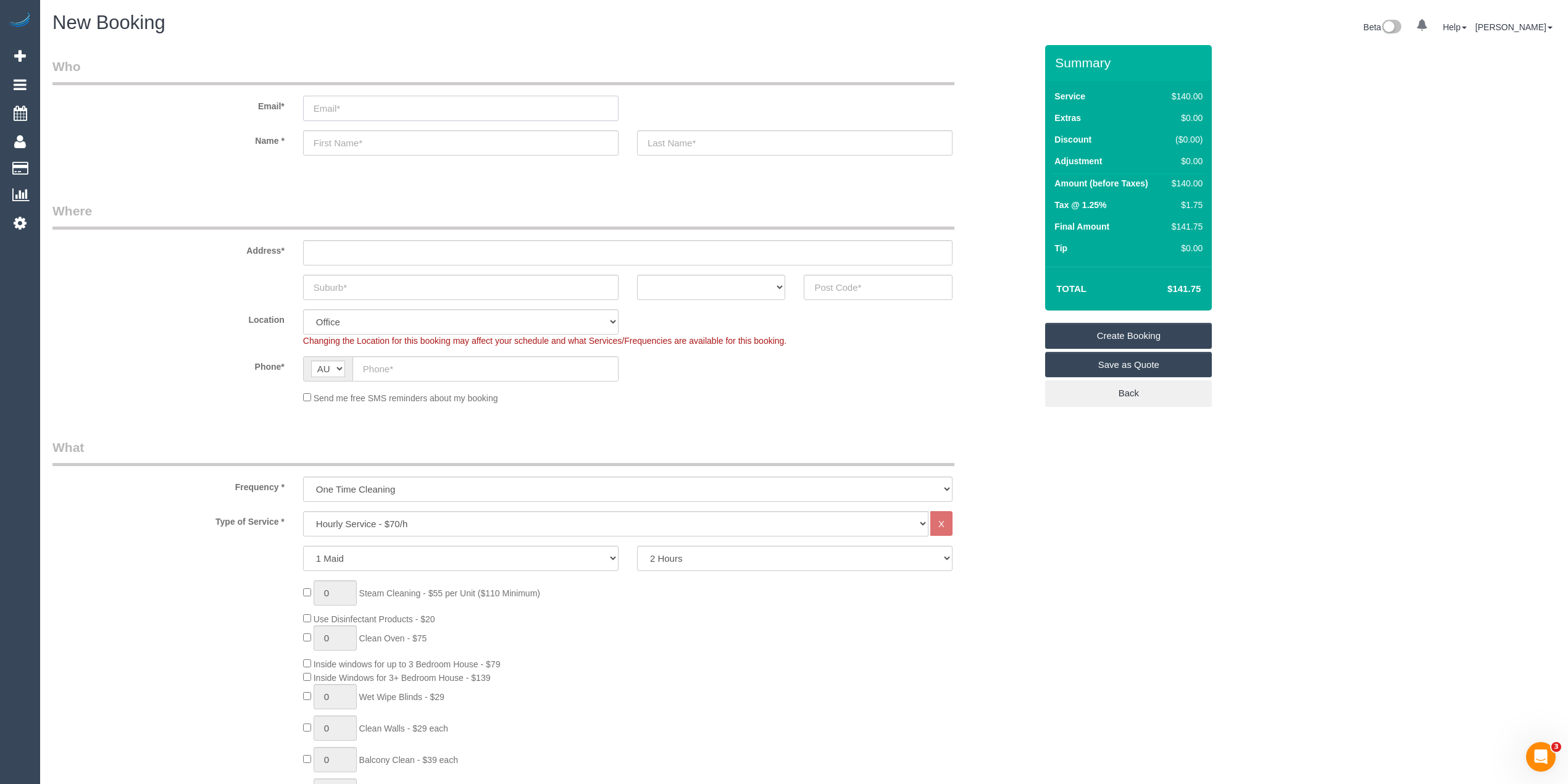
click at [381, 107] on input "email" at bounding box center [461, 108] width 315 height 25
paste input "[EMAIL_ADDRESS][DOMAIN_NAME]"
type input "[EMAIL_ADDRESS][DOMAIN_NAME]"
click at [370, 137] on input "text" at bounding box center [461, 143] width 315 height 25
paste input "[PERSON_NAME]"
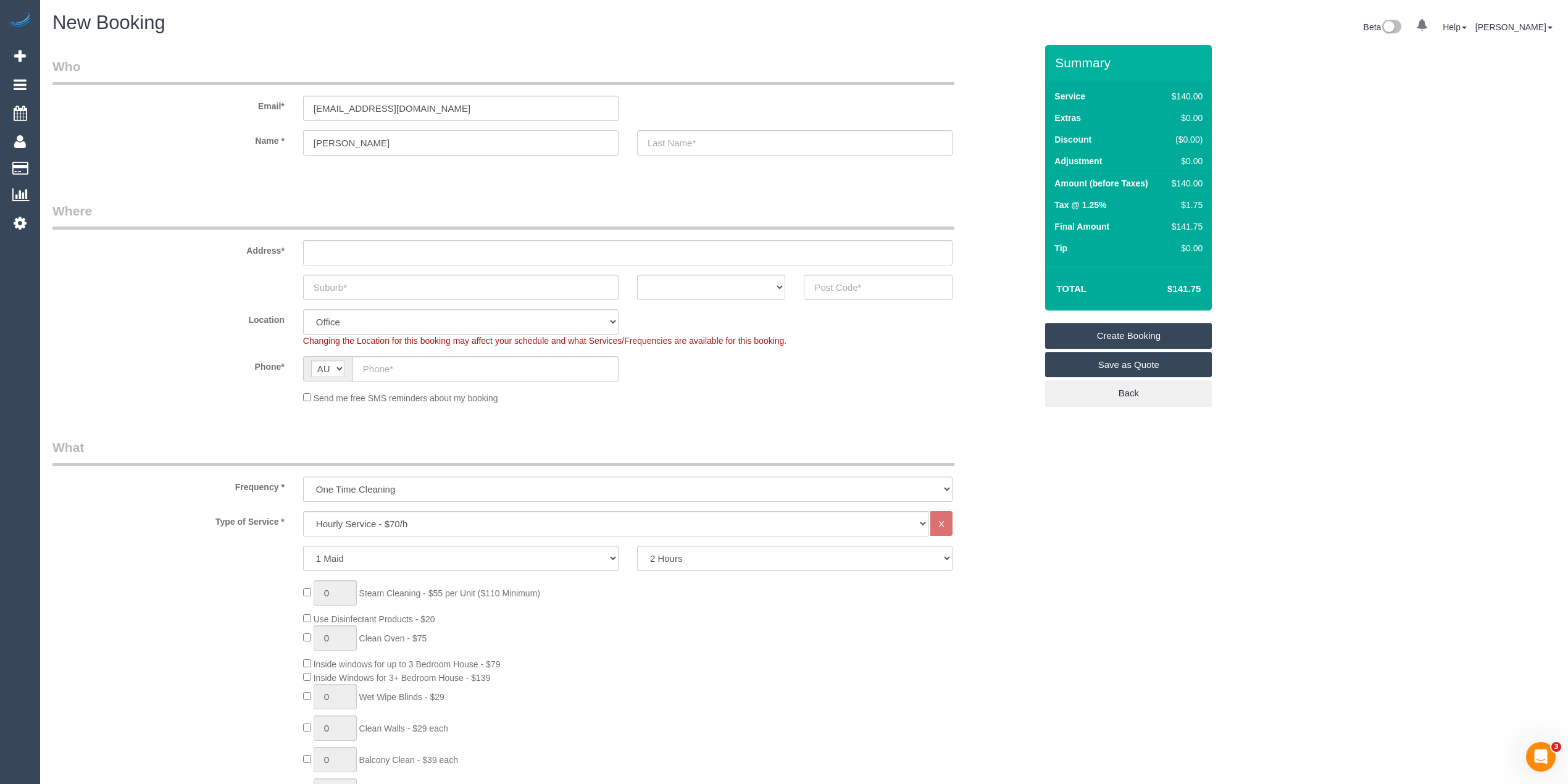
click at [370, 133] on input "[PERSON_NAME]" at bounding box center [461, 143] width 315 height 25
click at [370, 143] on input "[PERSON_NAME]" at bounding box center [461, 143] width 315 height 25
type input "[PERSON_NAME]"
click at [707, 142] on input "text" at bounding box center [795, 143] width 315 height 25
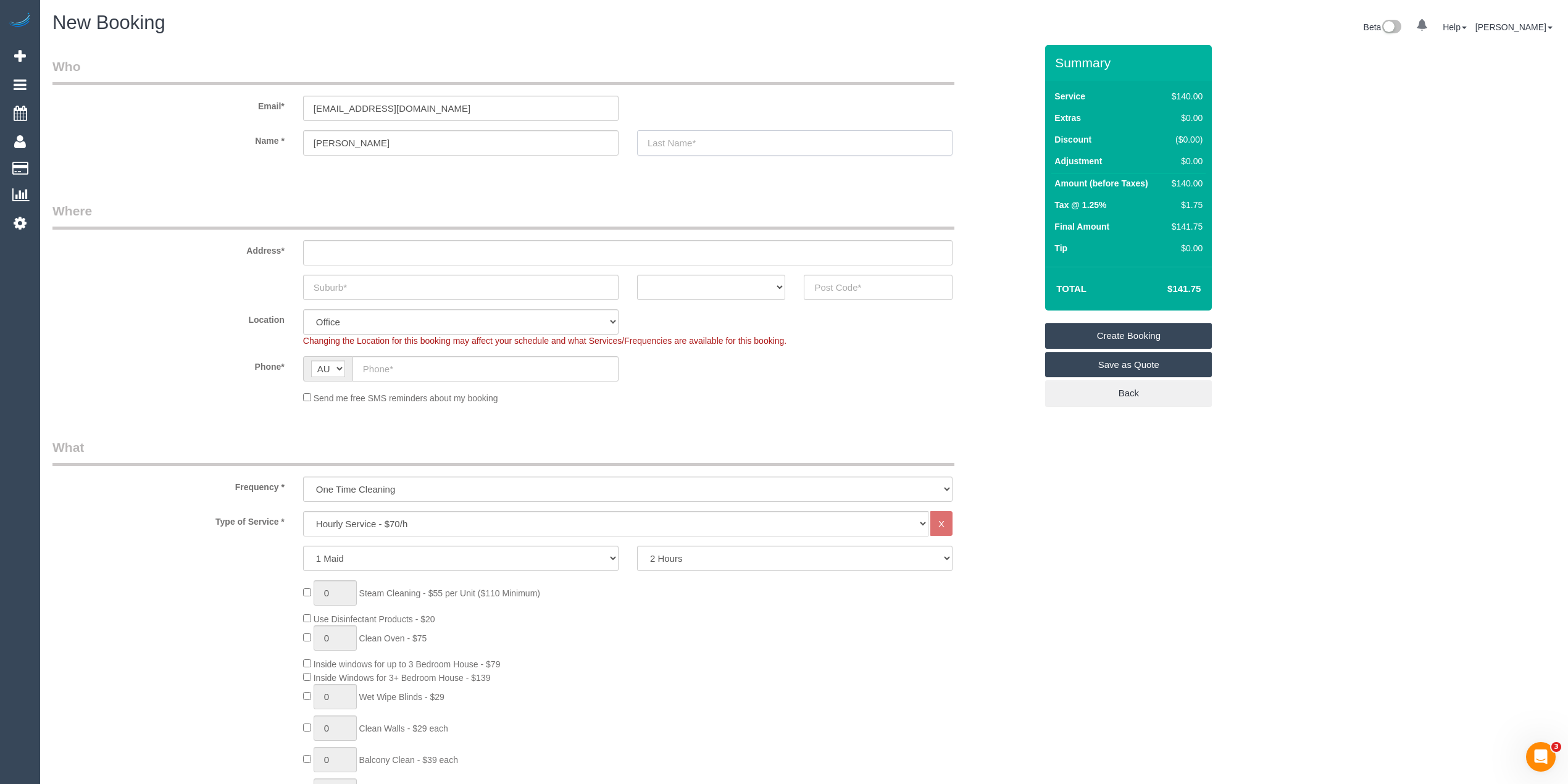
paste input "[PERSON_NAME]"
type input "[PERSON_NAME]"
click at [371, 248] on input "text" at bounding box center [628, 253] width 650 height 25
paste input "[STREET_ADDRESS]"
type input "[STREET_ADDRESS]"
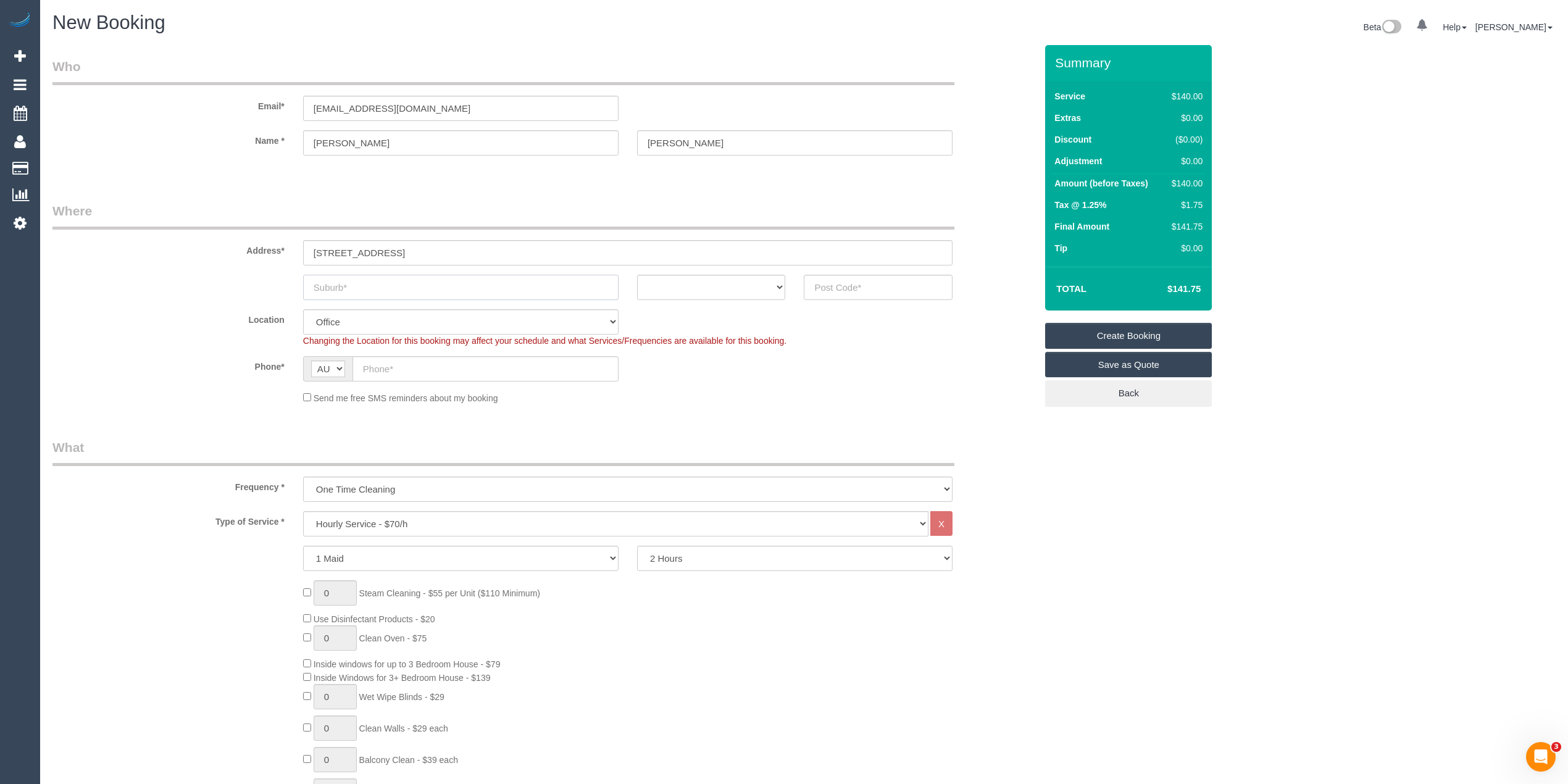
click at [398, 285] on input "text" at bounding box center [461, 287] width 315 height 25
paste input "Gardenvale"
type input "Gardenvale"
click at [717, 301] on fieldset "Where Address* [STREET_ADDRESS] [GEOGRAPHIC_DATA] ACT [GEOGRAPHIC_DATA] NT [GEO…" at bounding box center [544, 307] width 984 height 211
click at [705, 292] on select "ACT [GEOGRAPHIC_DATA] NT [GEOGRAPHIC_DATA] SA TAS [GEOGRAPHIC_DATA] [GEOGRAPHIC…" at bounding box center [712, 287] width 149 height 25
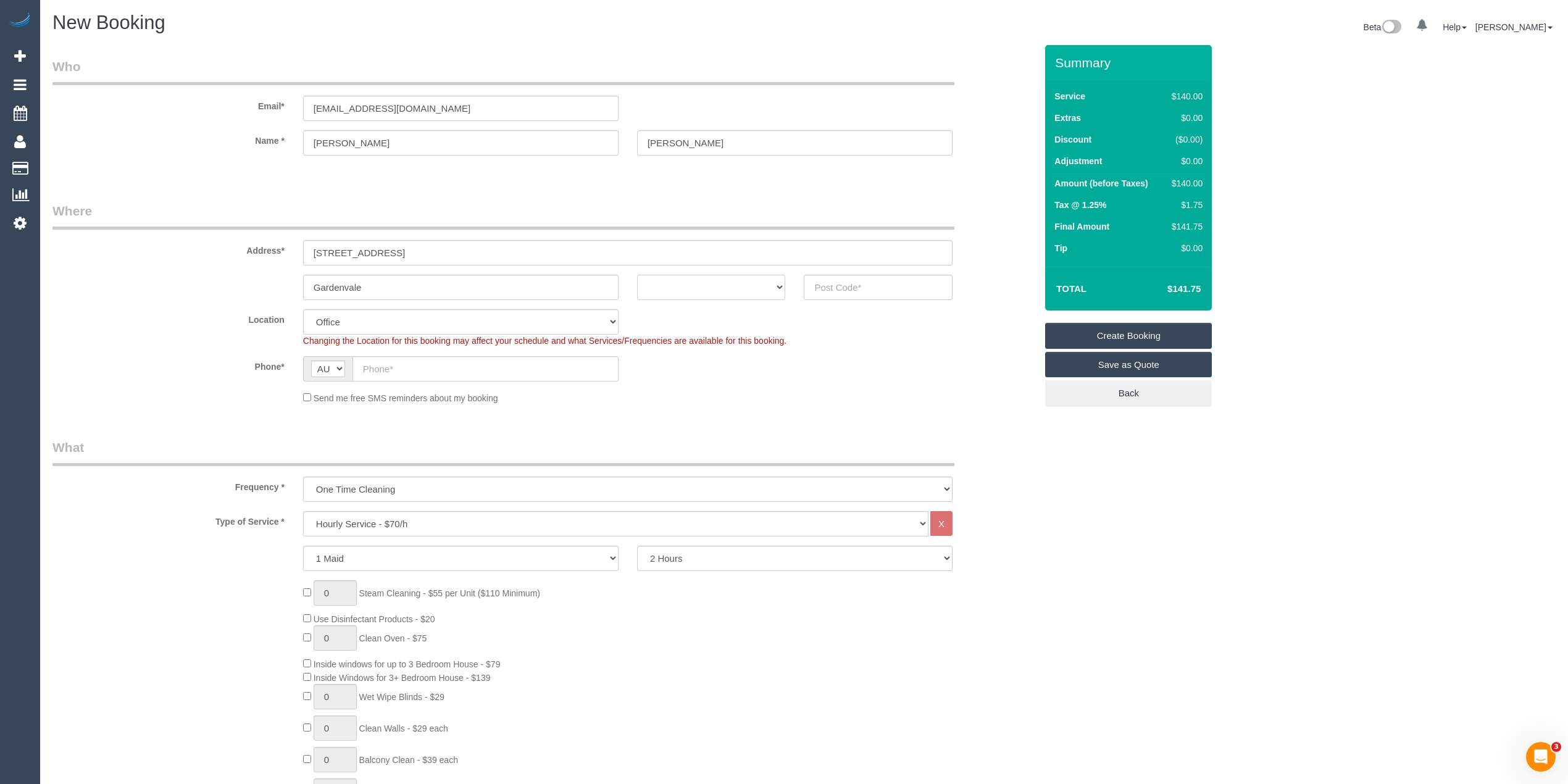
select select "VIC"
click at [637, 275] on select "ACT [GEOGRAPHIC_DATA] NT [GEOGRAPHIC_DATA] SA TAS [GEOGRAPHIC_DATA] [GEOGRAPHIC…" at bounding box center [712, 287] width 149 height 25
click at [857, 288] on input "text" at bounding box center [878, 287] width 149 height 25
type input "3186"
click at [471, 365] on input "text" at bounding box center [485, 369] width 266 height 25
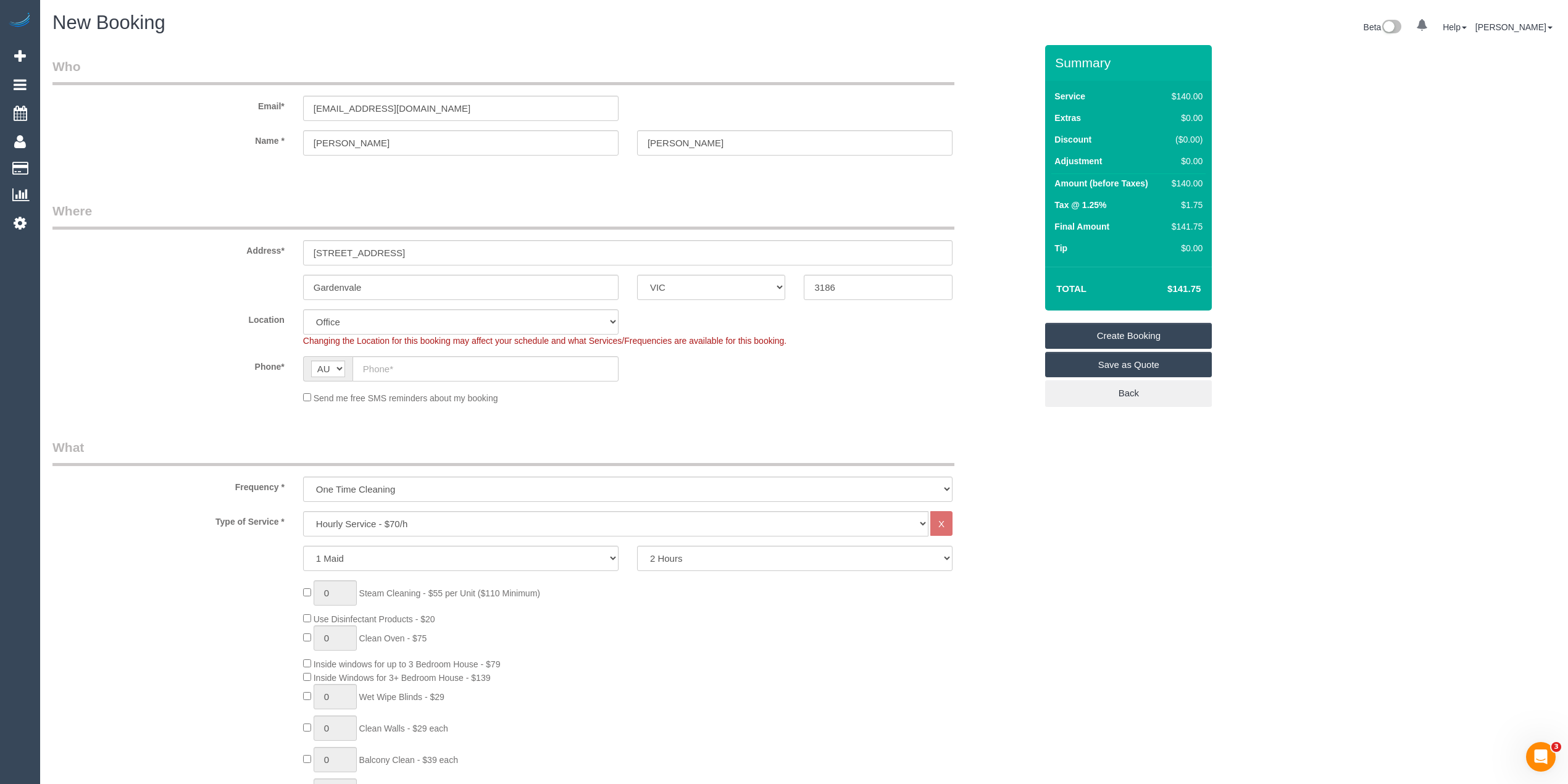
select select "64"
select select "object:2111"
paste input "0409 856 793"
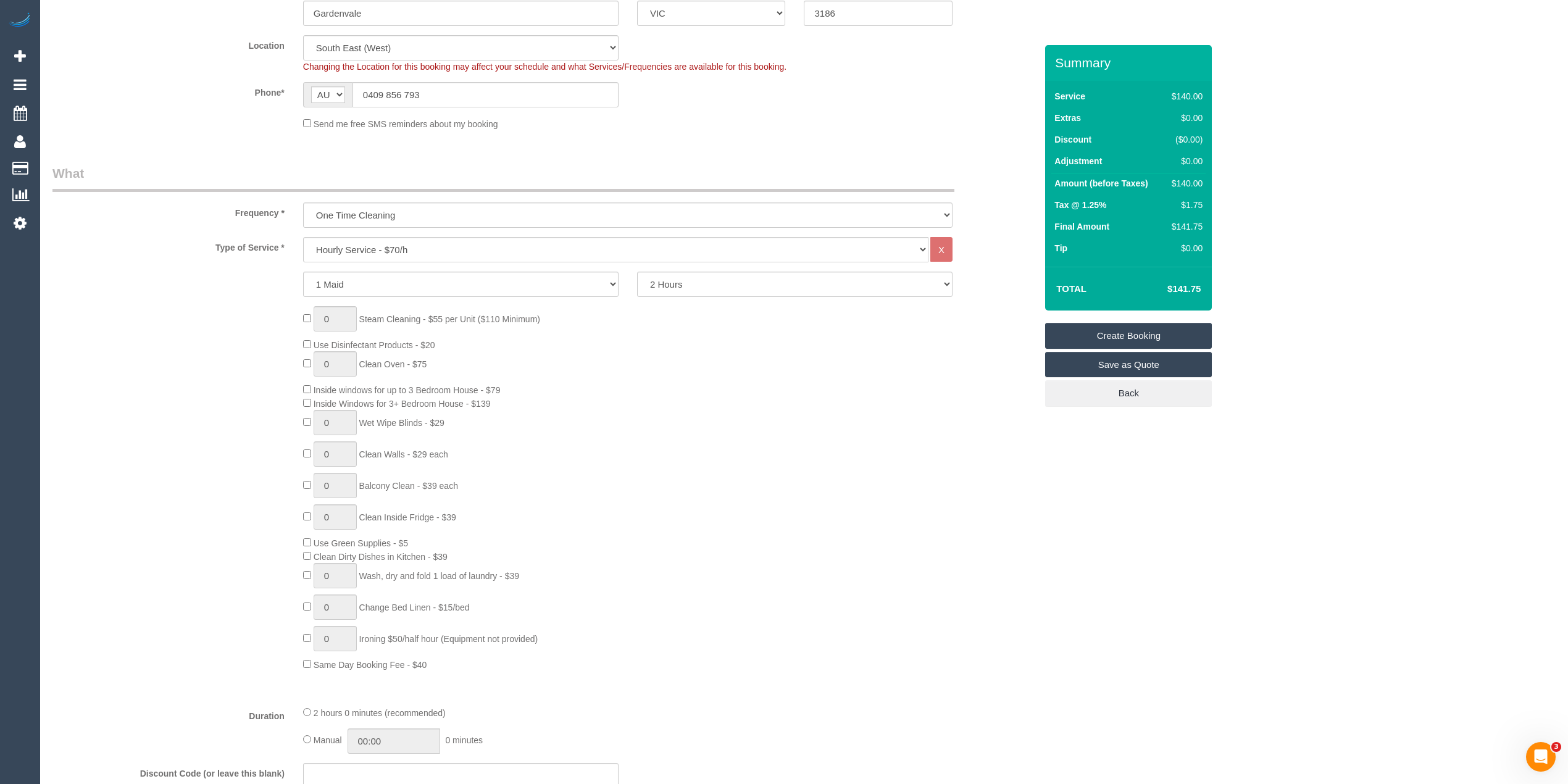
scroll to position [137, 0]
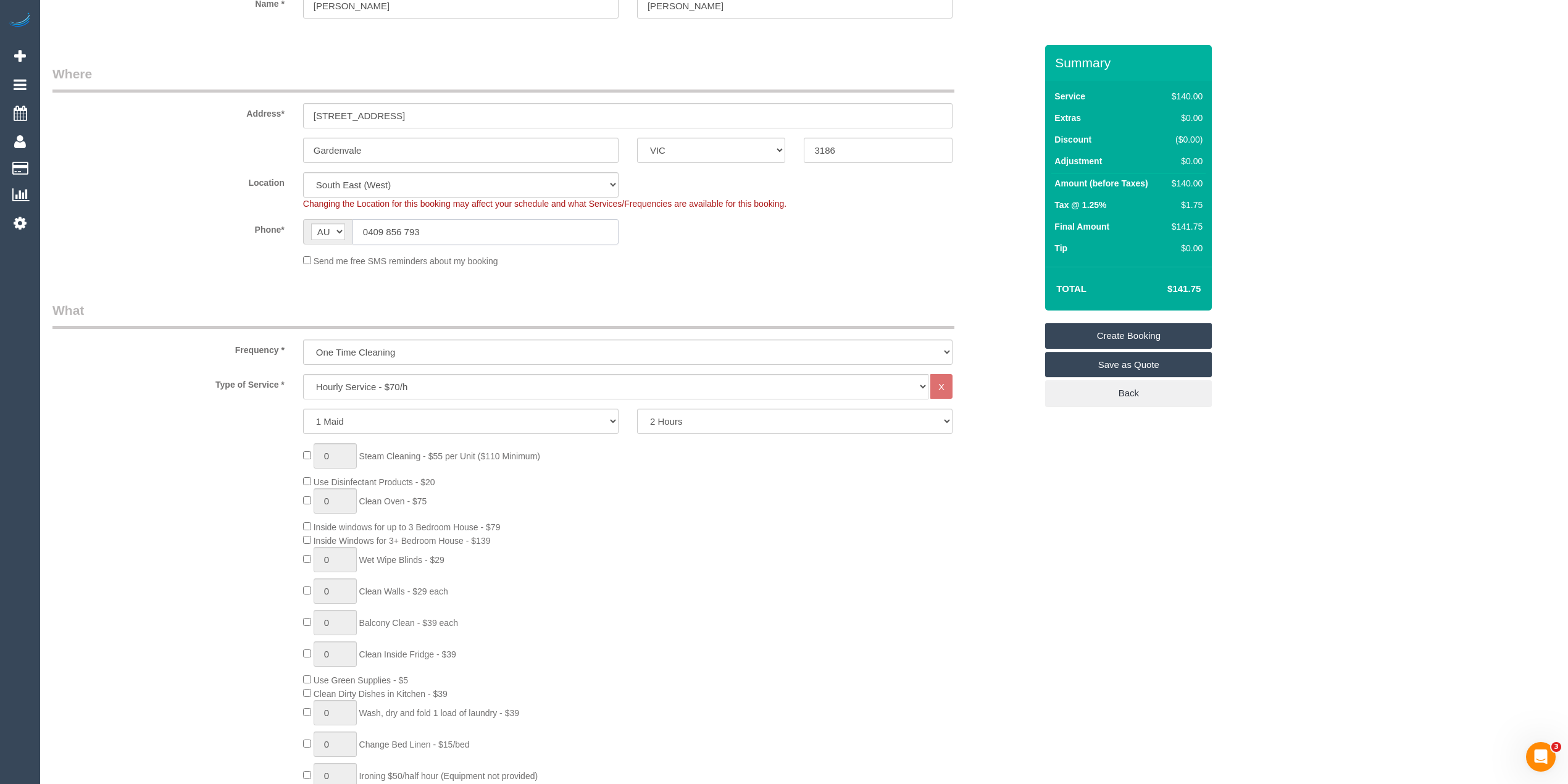
drag, startPoint x: 396, startPoint y: 228, endPoint x: 302, endPoint y: 217, distance: 94.6
click at [303, 219] on div "AF AL DZ AD AO AI AQ AG AR AM AW AU AT AZ BS BH BD BB BY BE BZ BJ BM BT BO BA B…" at bounding box center [461, 232] width 315 height 25
paste input "33 449 655"
type input "0433 449 655"
click at [368, 349] on select "One Time Cleaning Weekly - 10% Off - 10.00% (0% for the First Booking) Fortnigh…" at bounding box center [628, 352] width 650 height 25
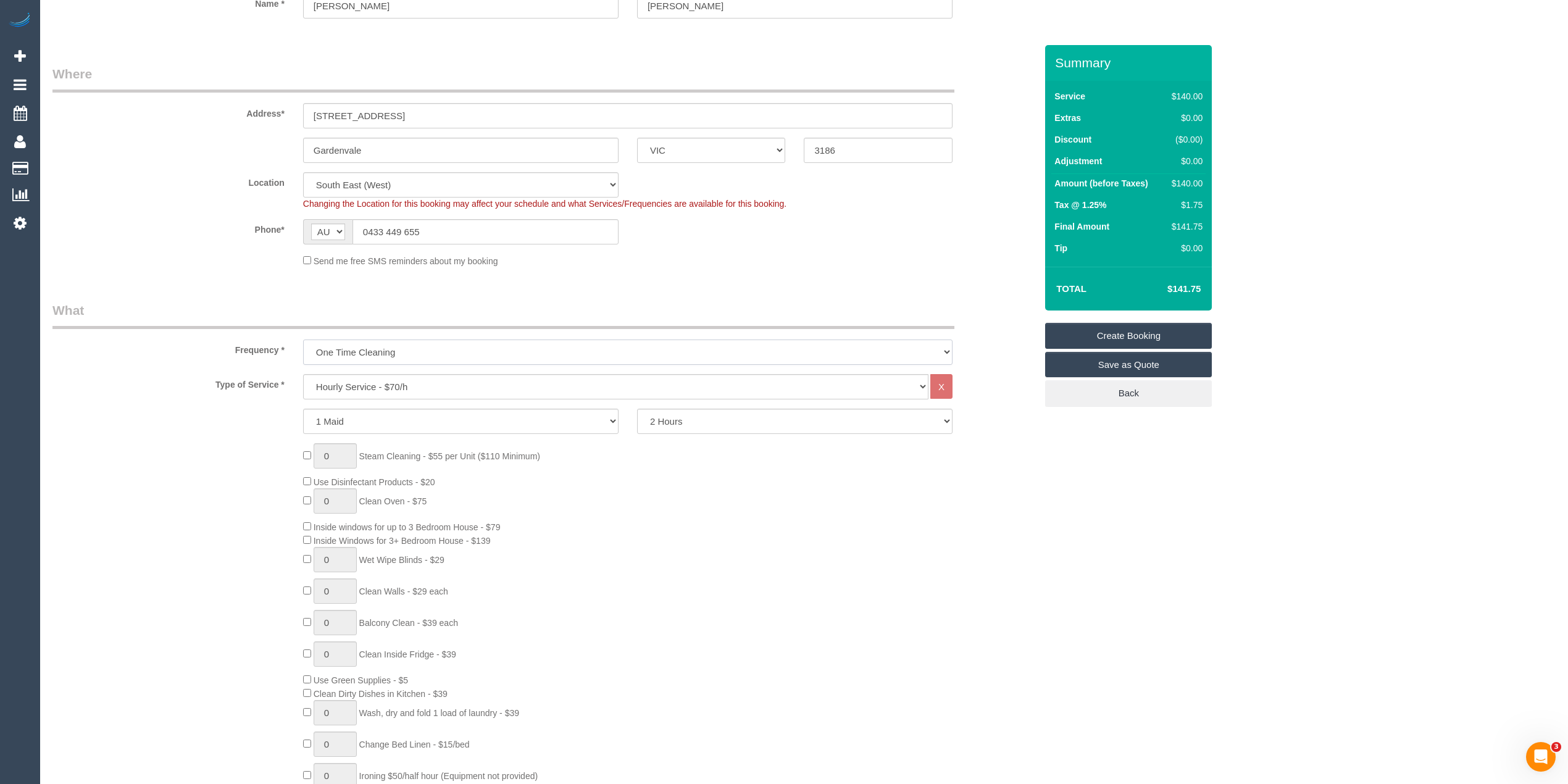
click at [368, 349] on select "One Time Cleaning Weekly - 10% Off - 10.00% (0% for the First Booking) Fortnigh…" at bounding box center [628, 352] width 650 height 25
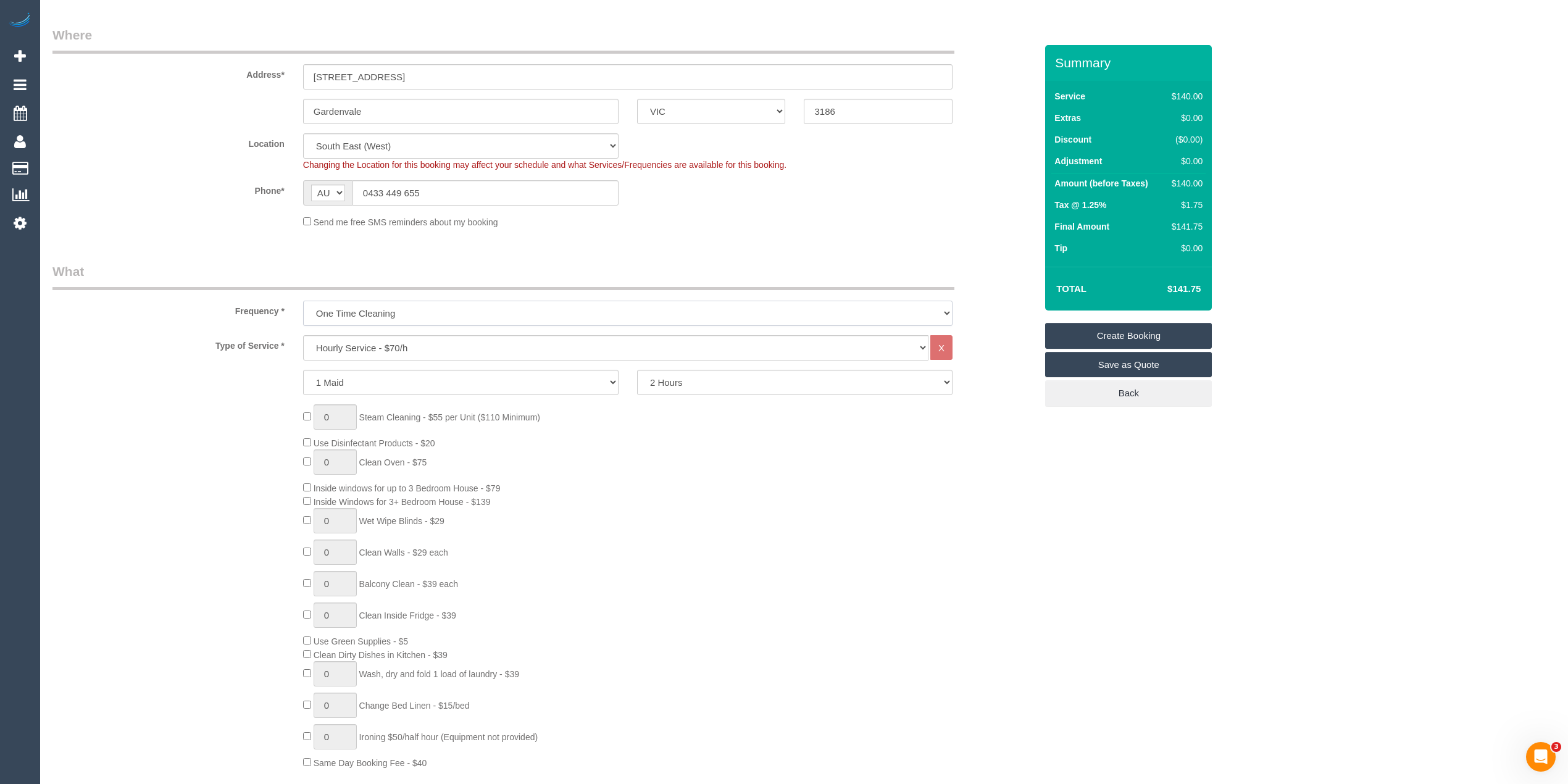
scroll to position [274, 0]
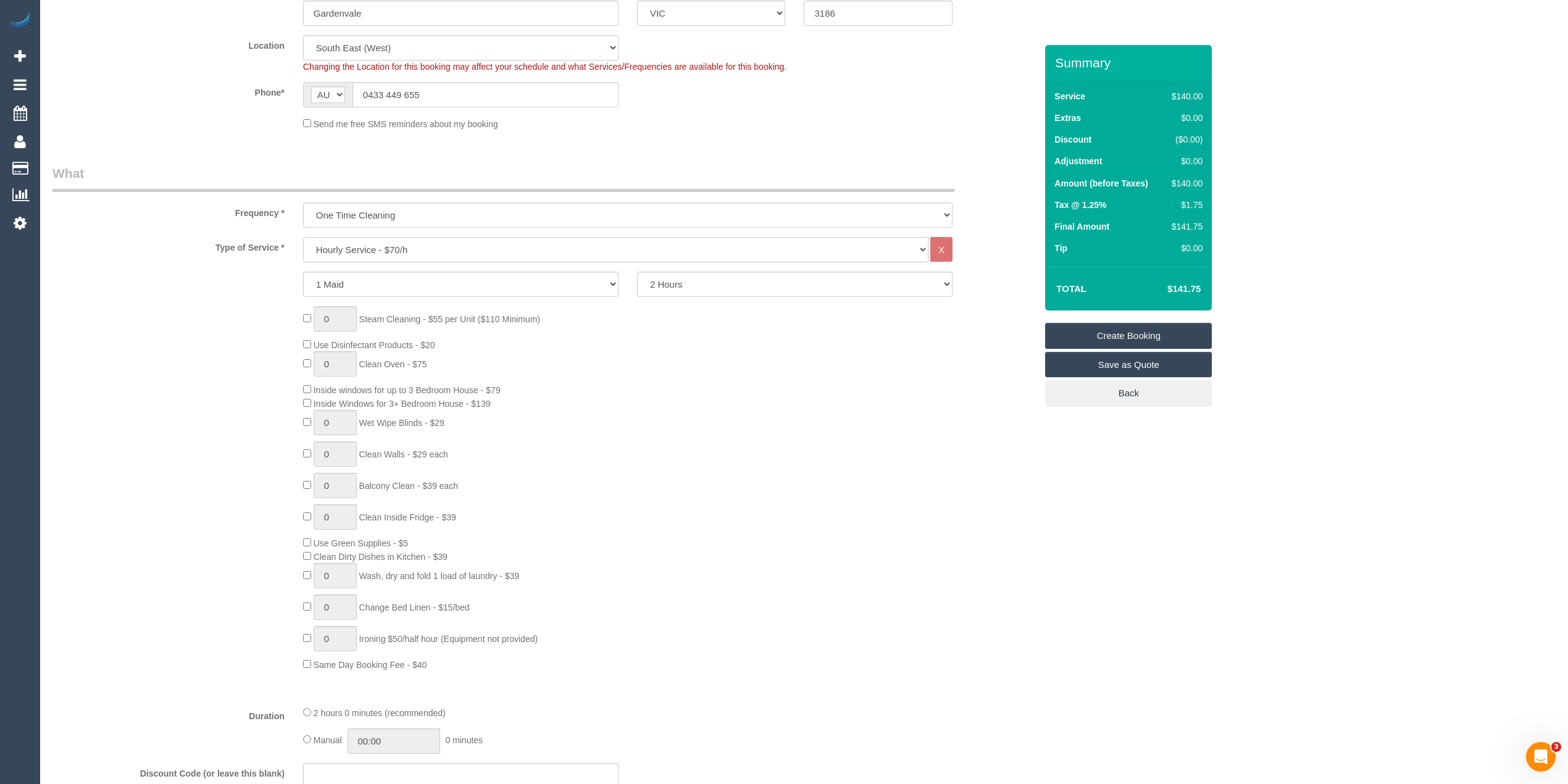
click at [410, 245] on select "Hourly Service - $70/h Hourly Service - $65/h Hourly Service - $60/h Hourly Ser…" at bounding box center [616, 250] width 625 height 25
select select "275"
click at [303, 237] on select "Hourly Service - $70/h Hourly Service - $65/h Hourly Service - $60/h Hourly Ser…" at bounding box center [616, 250] width 625 height 25
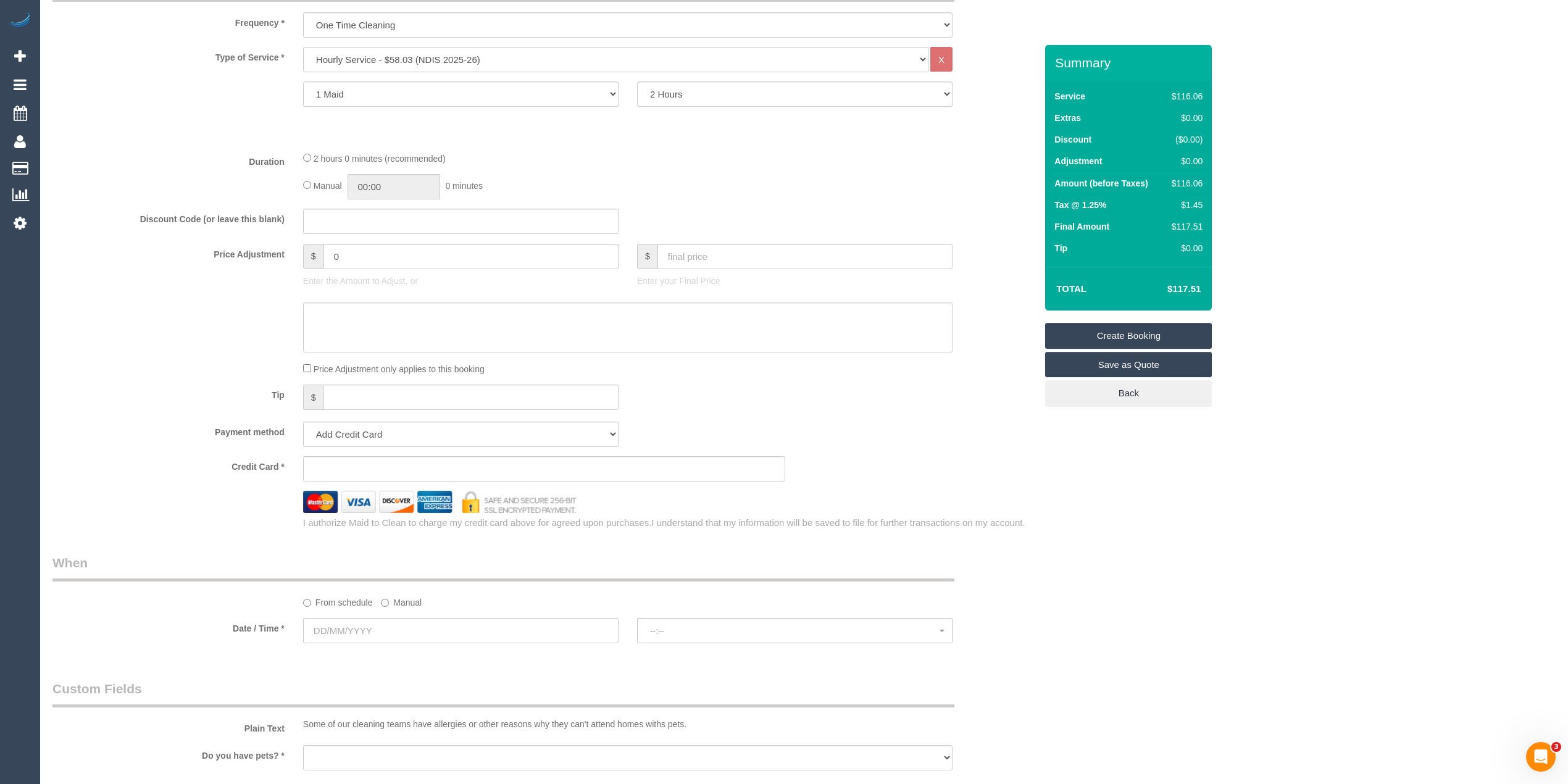
scroll to position [549, 0]
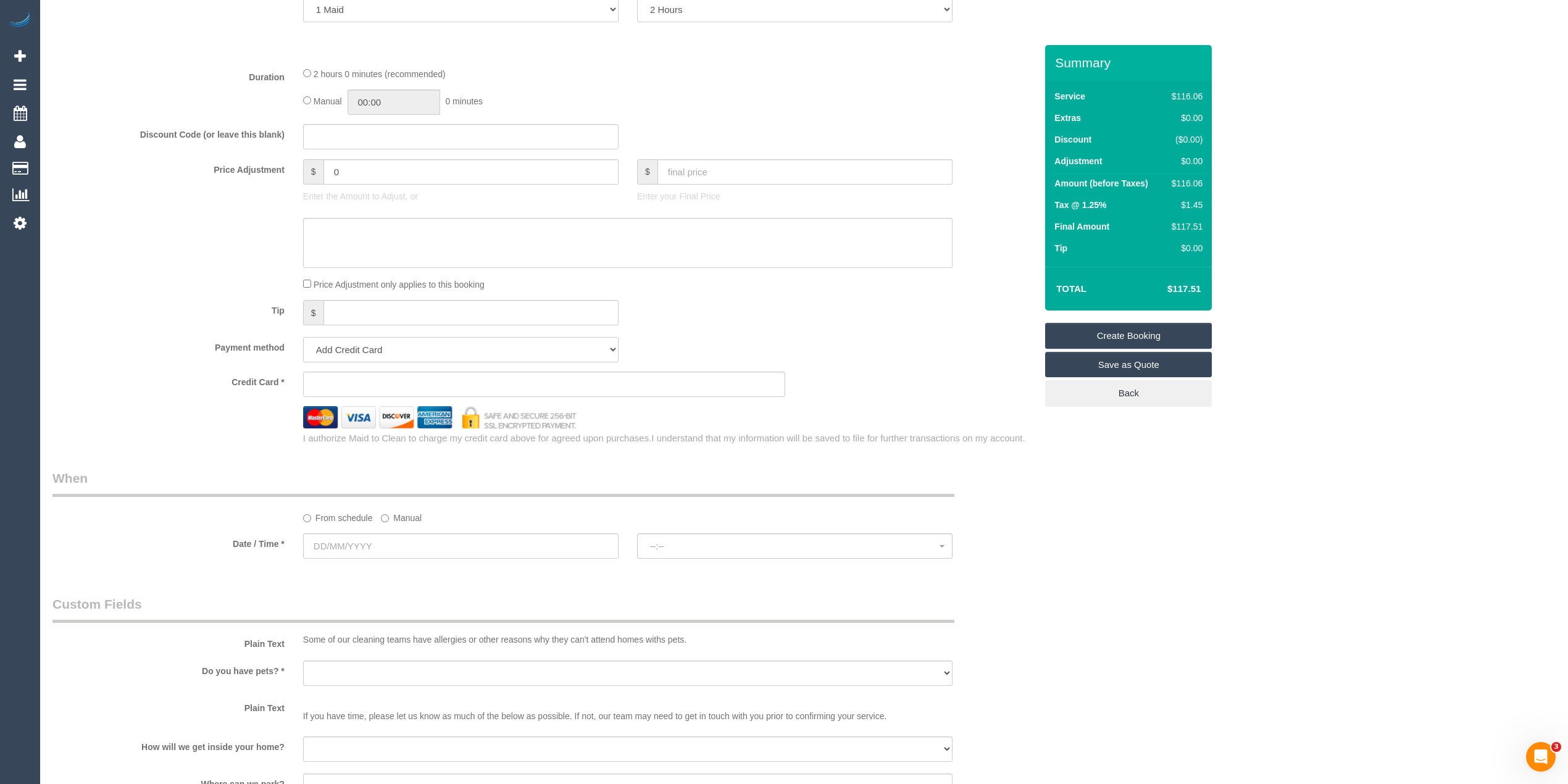
click at [370, 347] on select "Add Credit Card Cash Check Paypal" at bounding box center [461, 350] width 315 height 25
select select "string:check"
click at [303, 337] on select "Add Credit Card Cash Check Paypal" at bounding box center [461, 350] width 315 height 25
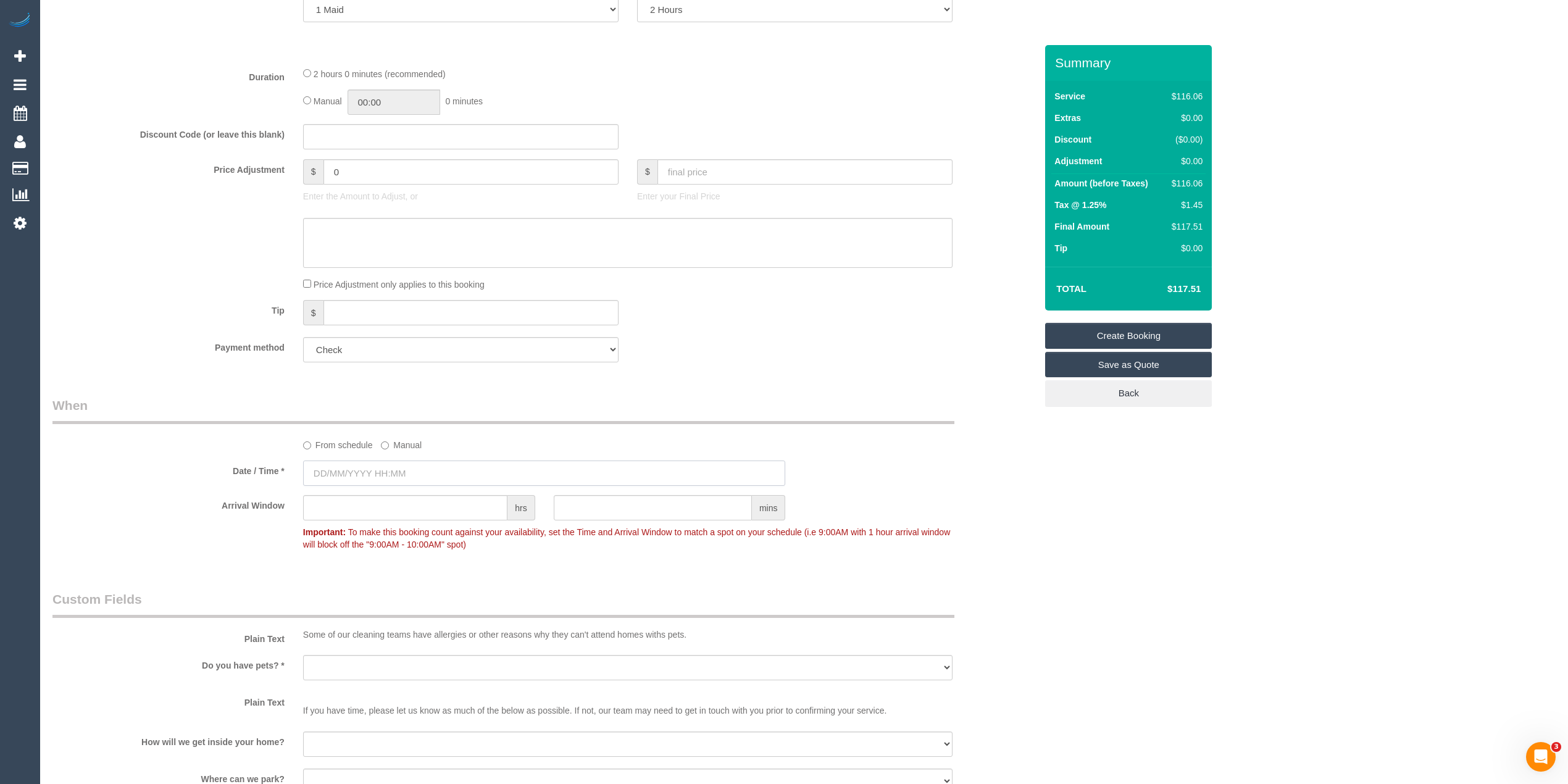
click at [355, 481] on input "text" at bounding box center [544, 473] width 483 height 25
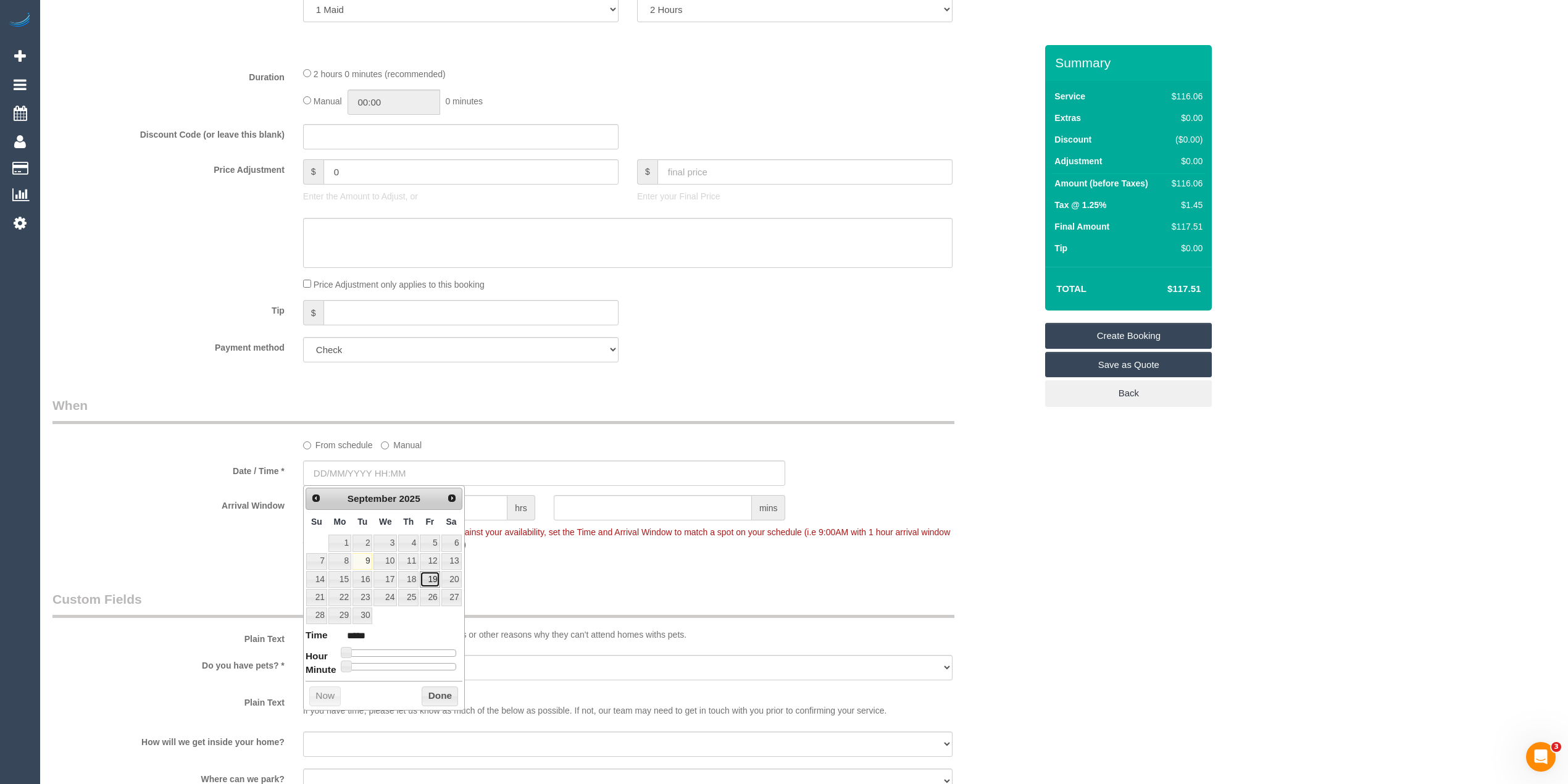
click at [425, 582] on link "19" at bounding box center [430, 580] width 20 height 17
type input "[DATE] 08:00"
type input "*****"
type input "[DATE] 09:00"
type input "*****"
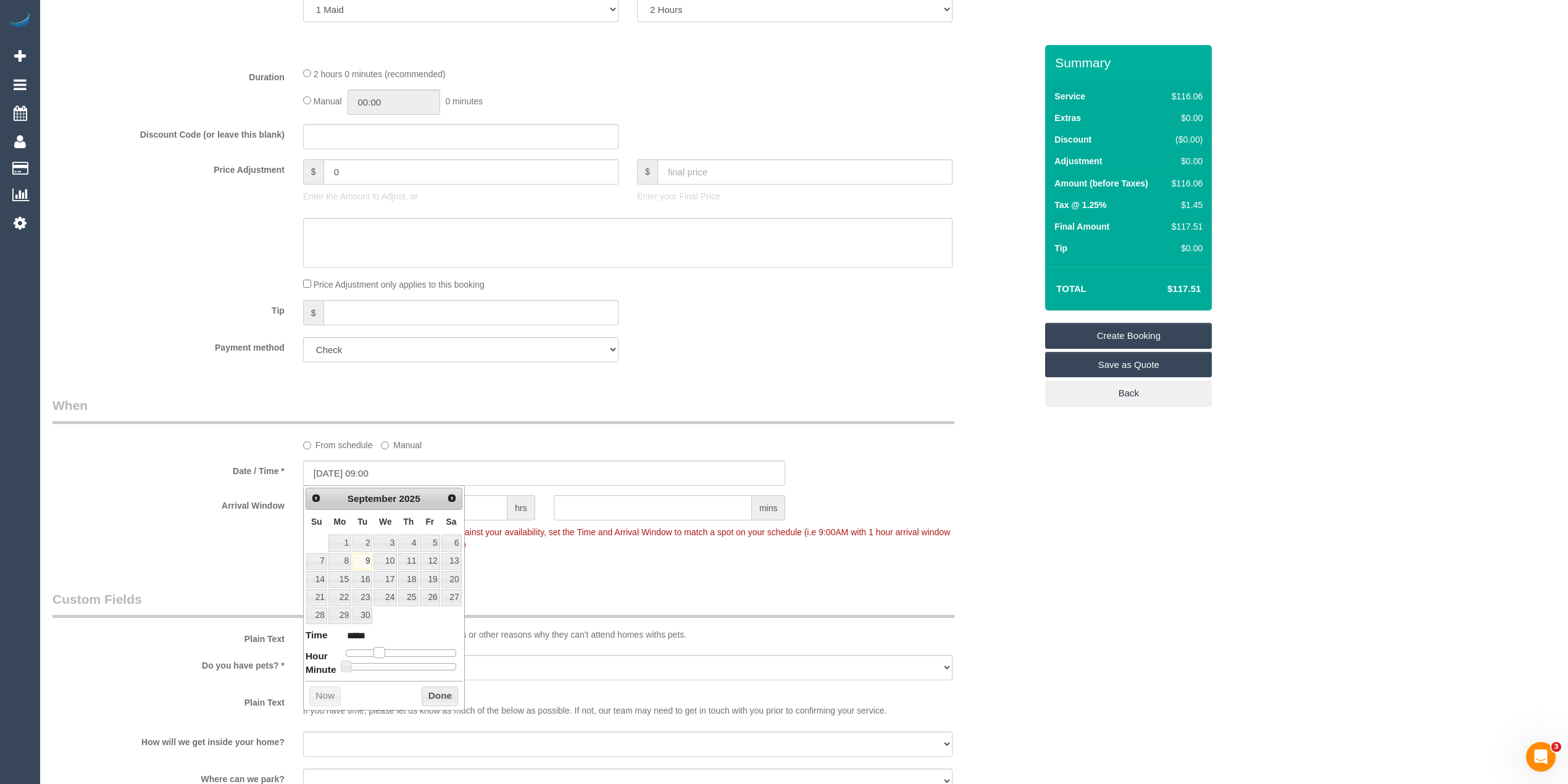
type input "[DATE] 10:00"
type input "*****"
type input "[DATE] 11:00"
type input "*****"
type input "09/09/2025 12:00"
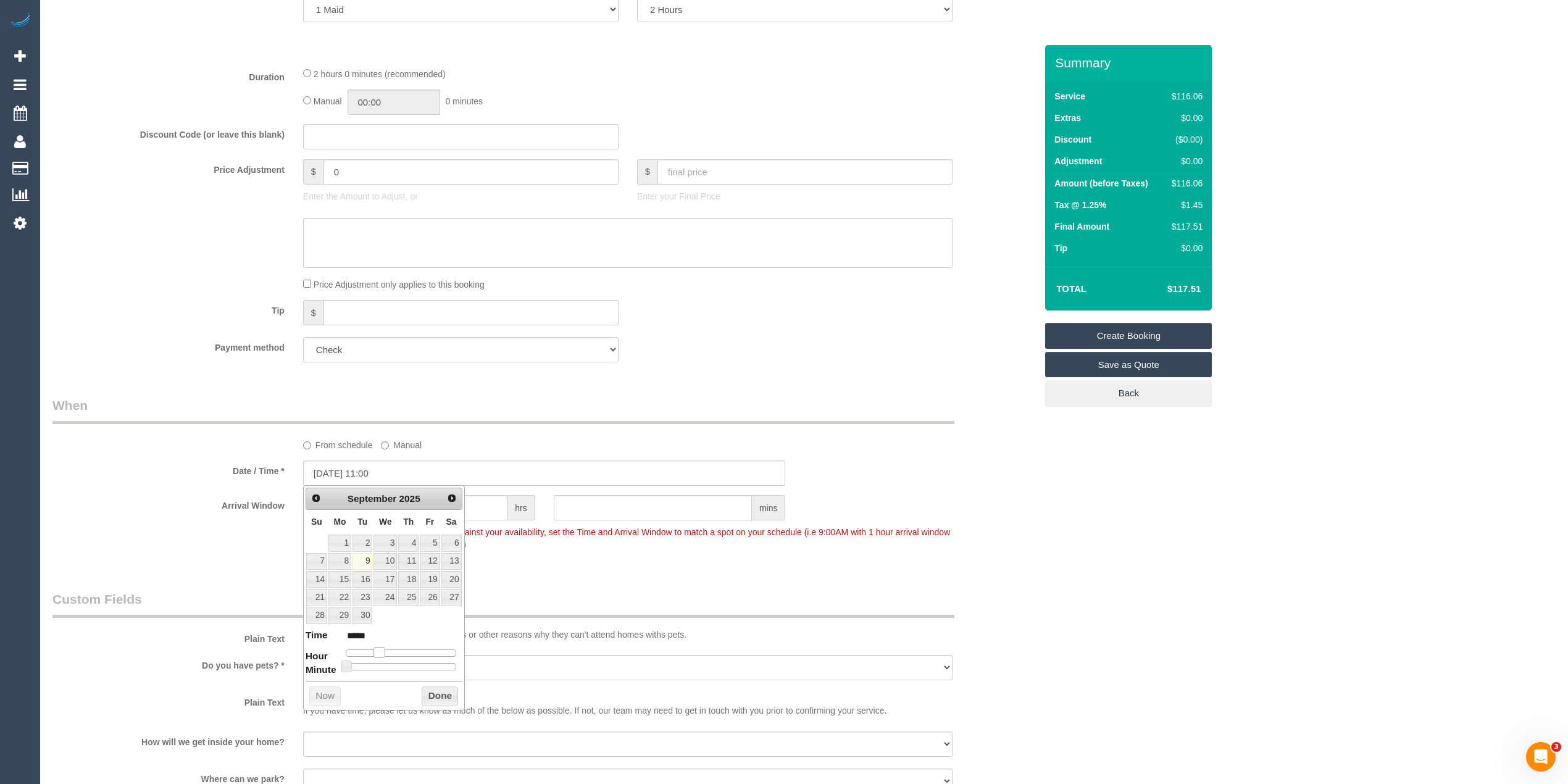
type input "*****"
type input "09/09/2025 11:00"
type input "*****"
type input "09/09/2025 10:00"
type input "*****"
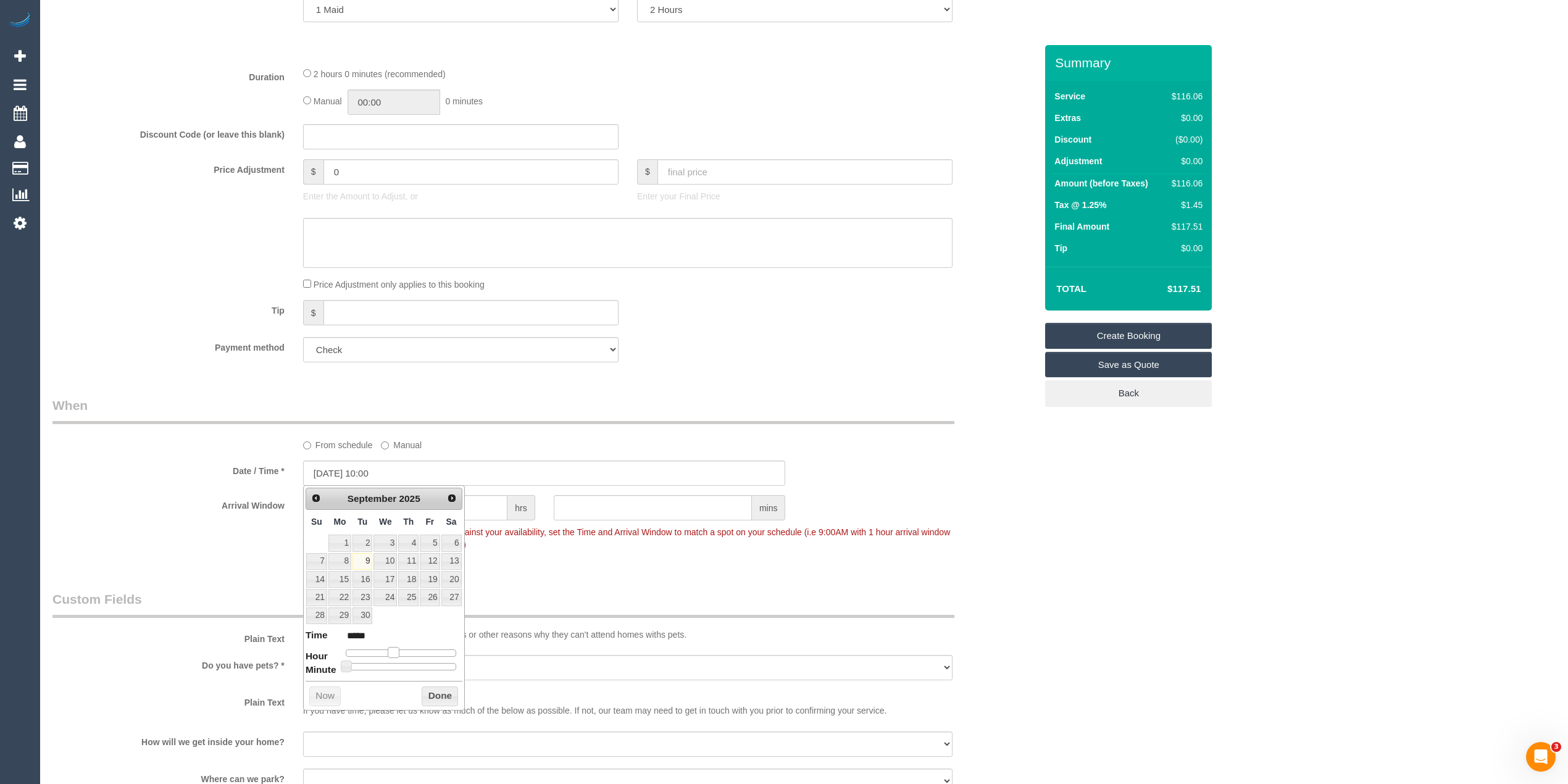
type input "09/09/2025 11:00"
type input "*****"
drag, startPoint x: 378, startPoint y: 655, endPoint x: 399, endPoint y: 655, distance: 21.0
click at [399, 655] on span at bounding box center [398, 653] width 11 height 11
type input "09/09/2025 11:05"
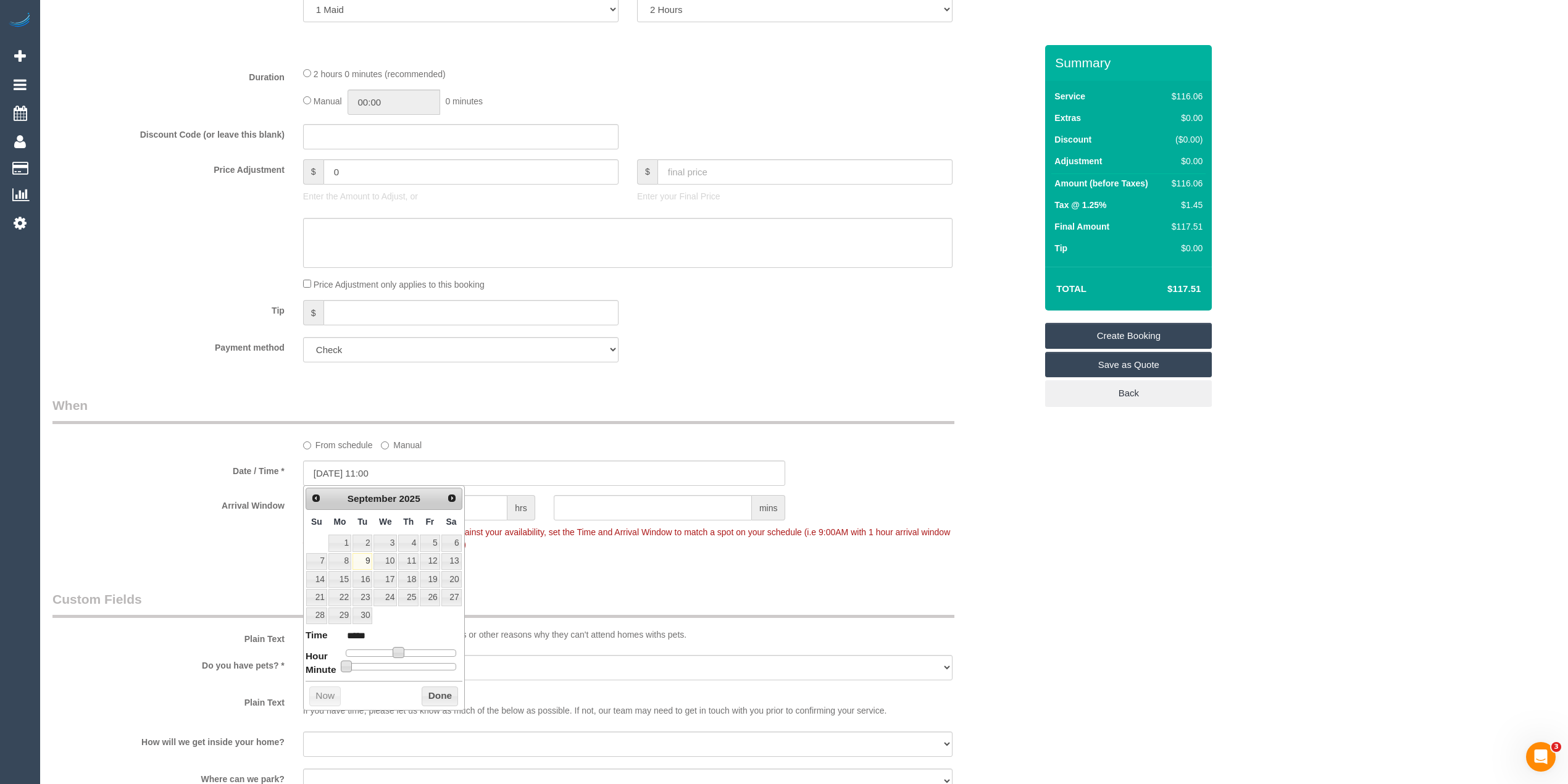
type input "*****"
type input "09/09/2025 11:10"
type input "*****"
type input "09/09/2025 11:15"
type input "*****"
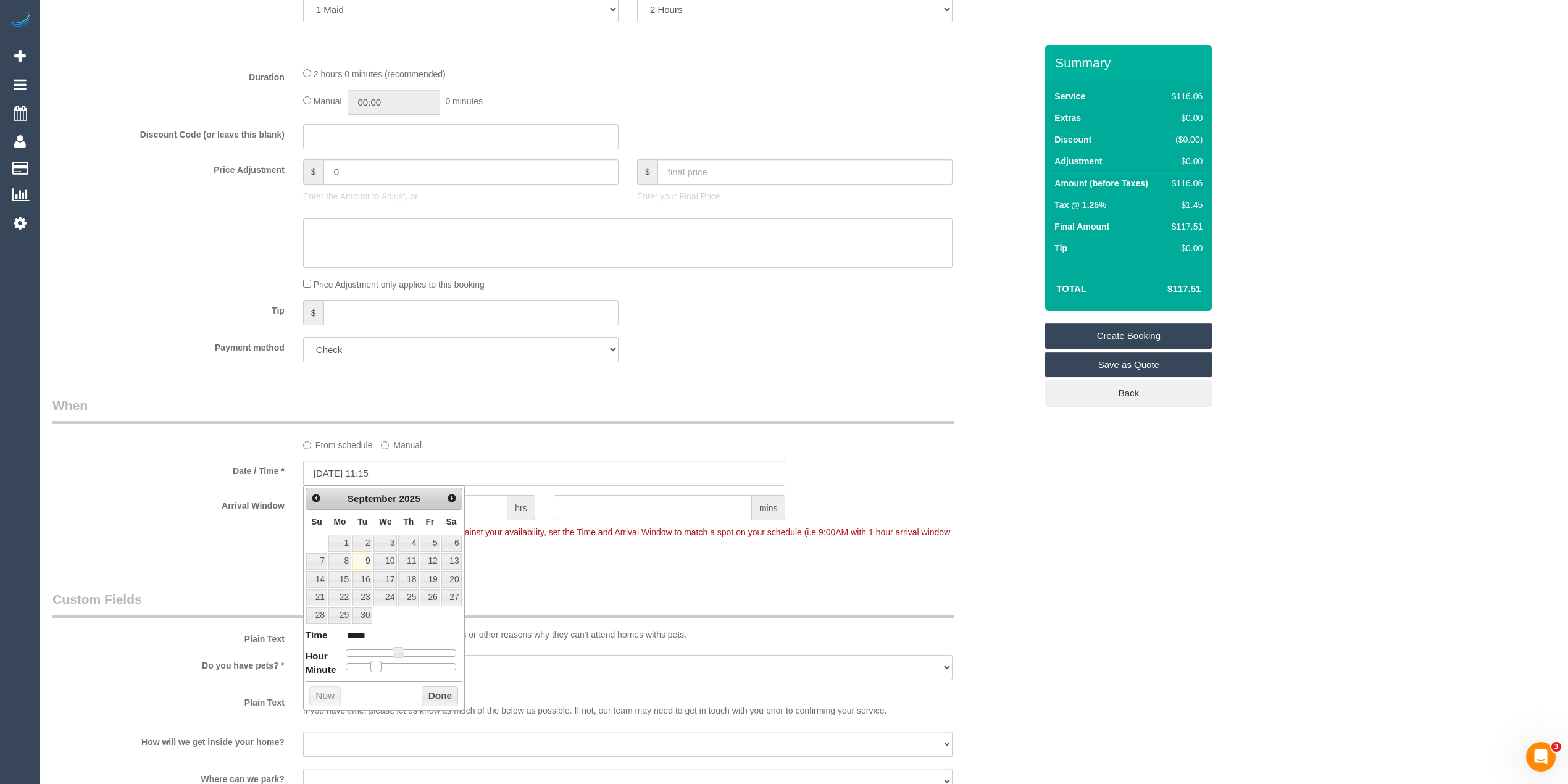
type input "09/09/2025 11:20"
type input "*****"
type input "09/09/2025 11:25"
type input "*****"
type input "09/09/2025 11:30"
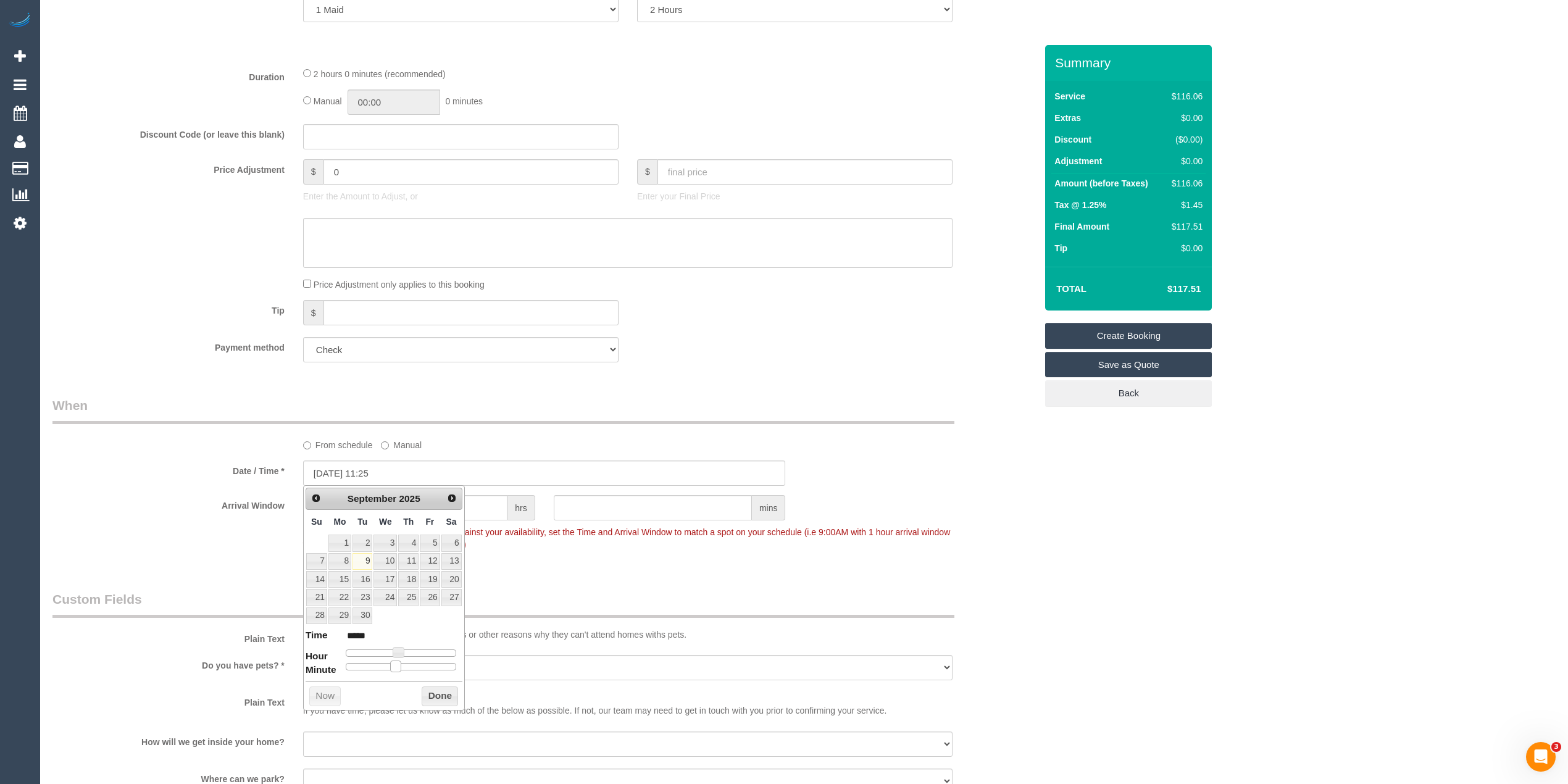
type input "*****"
drag, startPoint x: 346, startPoint y: 672, endPoint x: 401, endPoint y: 669, distance: 55.1
click at [401, 669] on span at bounding box center [406, 666] width 11 height 11
click at [1198, 633] on div "Who Email* merlinodanielle11@gmail.com Name * Anthony Merlino Where Address* Fl…" at bounding box center [804, 401] width 1503 height 1810
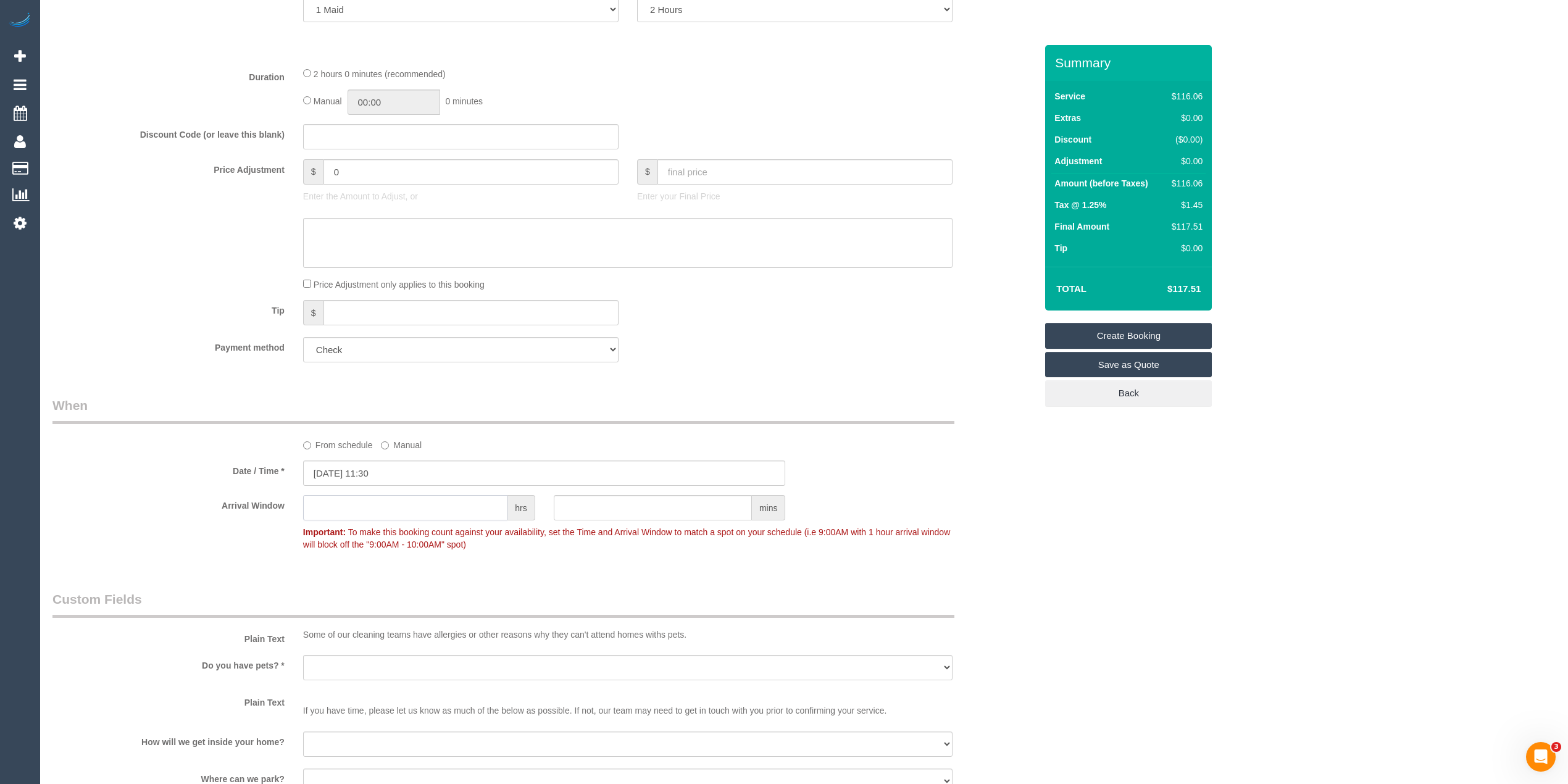
click at [396, 507] on input "text" at bounding box center [405, 508] width 204 height 25
type input "2"
click at [1313, 551] on div "Who Email* merlinodanielle11@gmail.com Name * Anthony Merlino Where Address* Fl…" at bounding box center [804, 401] width 1503 height 1810
click at [390, 667] on select "Yes - Cats Yes - Dogs No pets Yes - Dogs and Cats Yes - Other" at bounding box center [628, 668] width 650 height 25
select select "number:28"
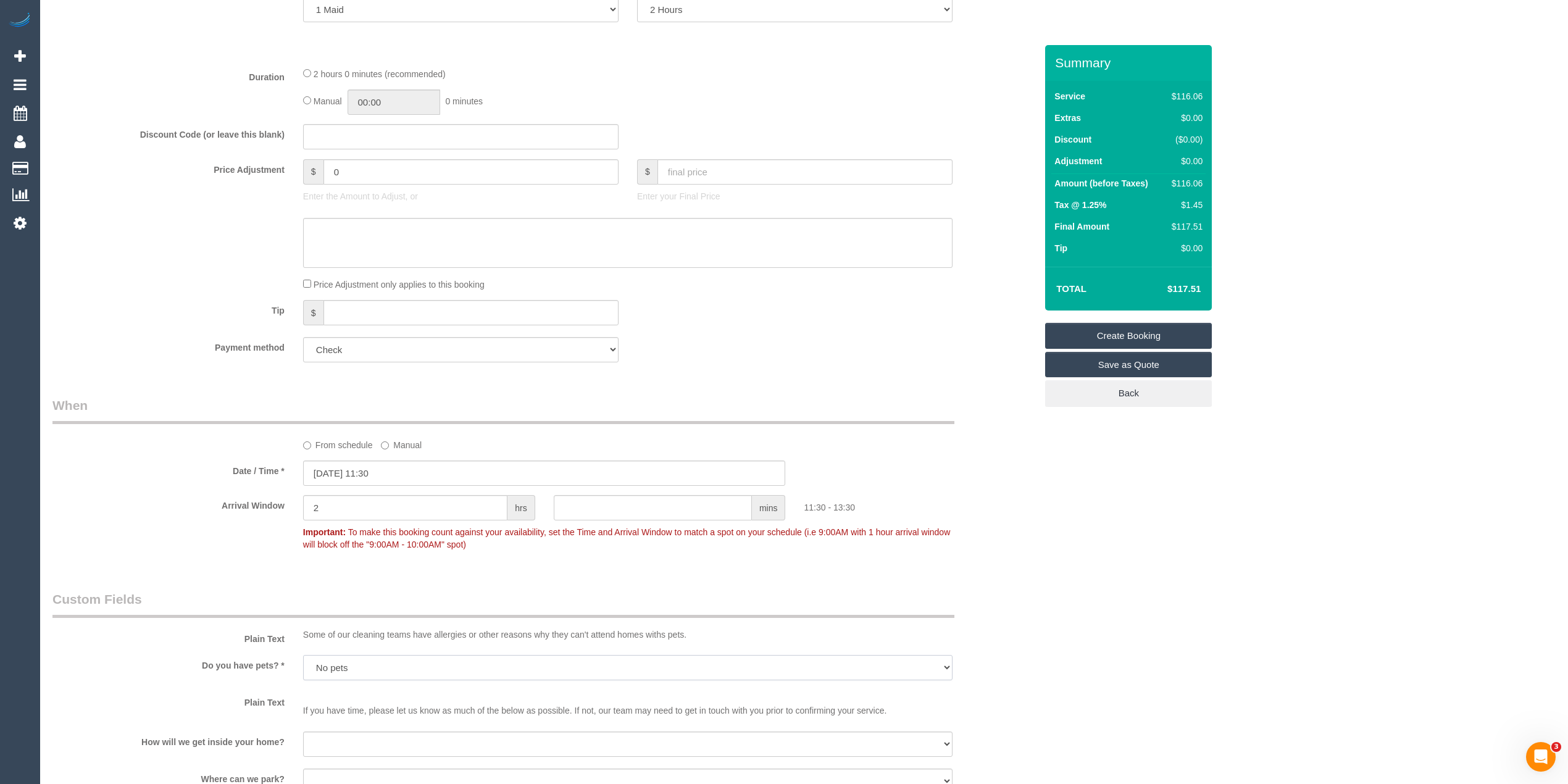
click at [303, 655] on select "Yes - Cats Yes - Dogs No pets Yes - Dogs and Cats Yes - Other" at bounding box center [628, 668] width 650 height 25
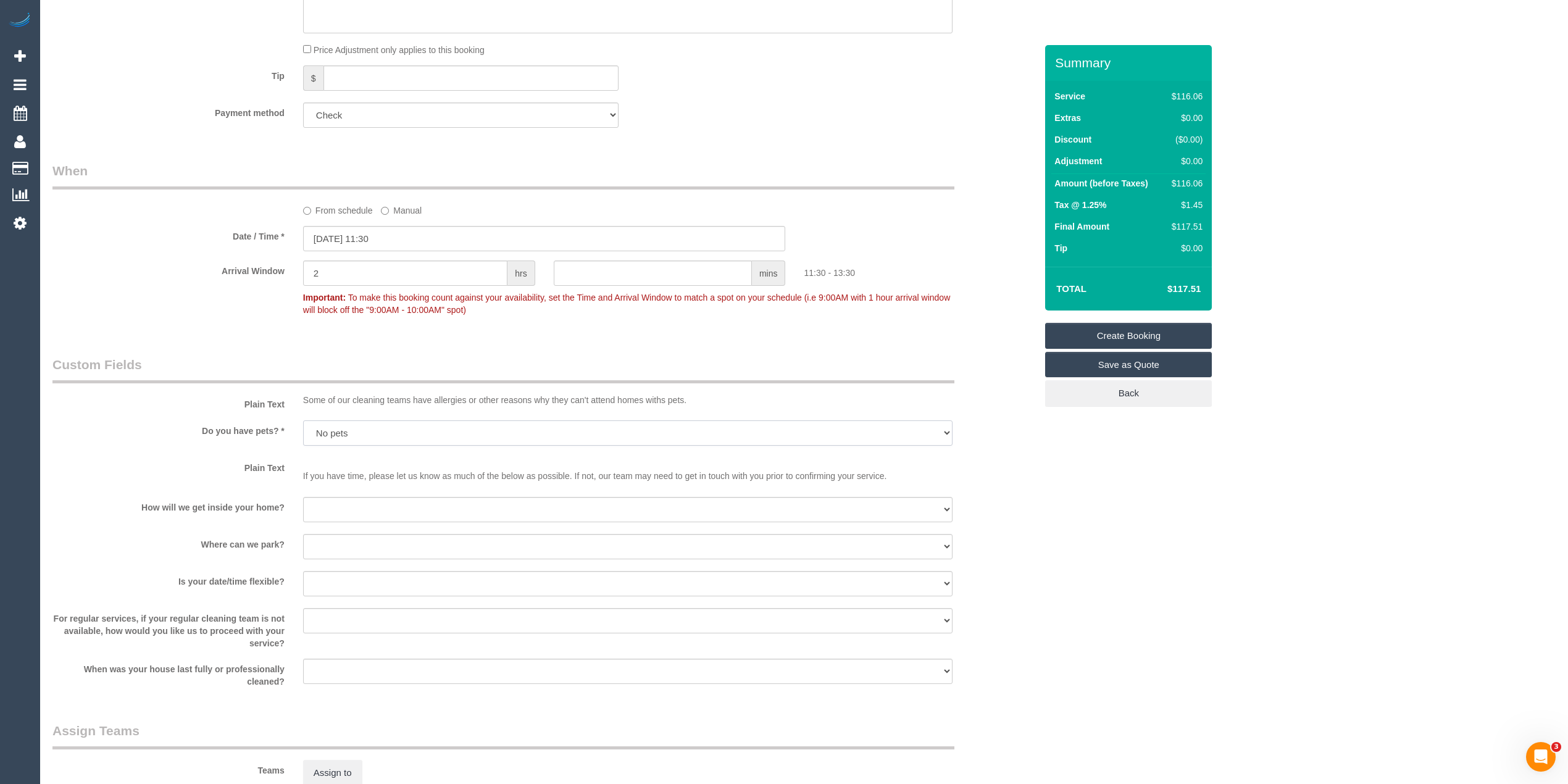
scroll to position [823, 0]
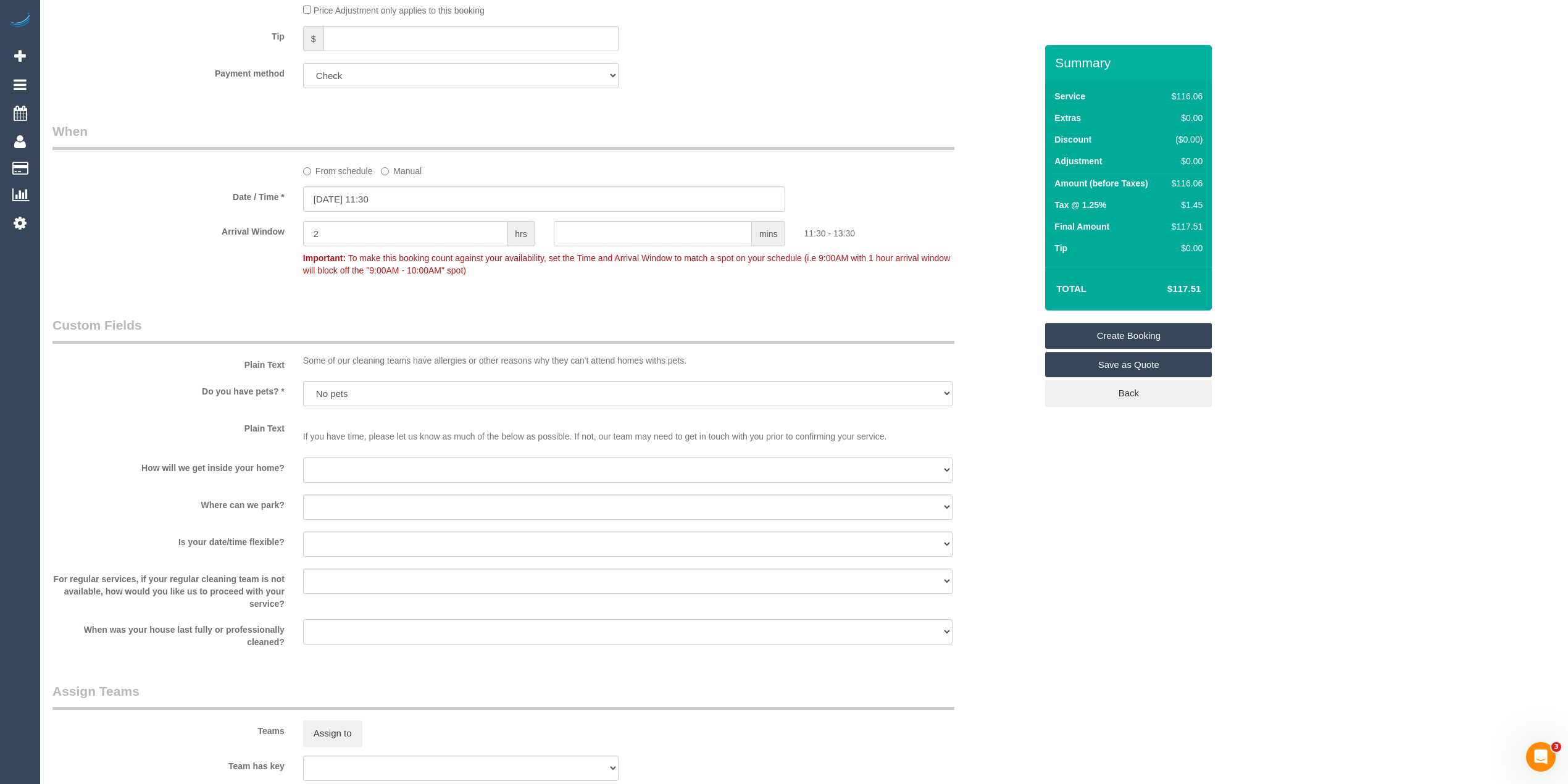
click at [370, 466] on select "I will be home Key will be left (please provide details below) Lock box/Access …" at bounding box center [628, 470] width 650 height 25
select select "number:14"
click at [303, 457] on select "I will be home Key will be left (please provide details below) Lock box/Access …" at bounding box center [628, 470] width 650 height 25
click at [336, 514] on select "I will provide parking on-site Free street parking Paid street parking (cost wi…" at bounding box center [628, 507] width 650 height 25
select select "number:19"
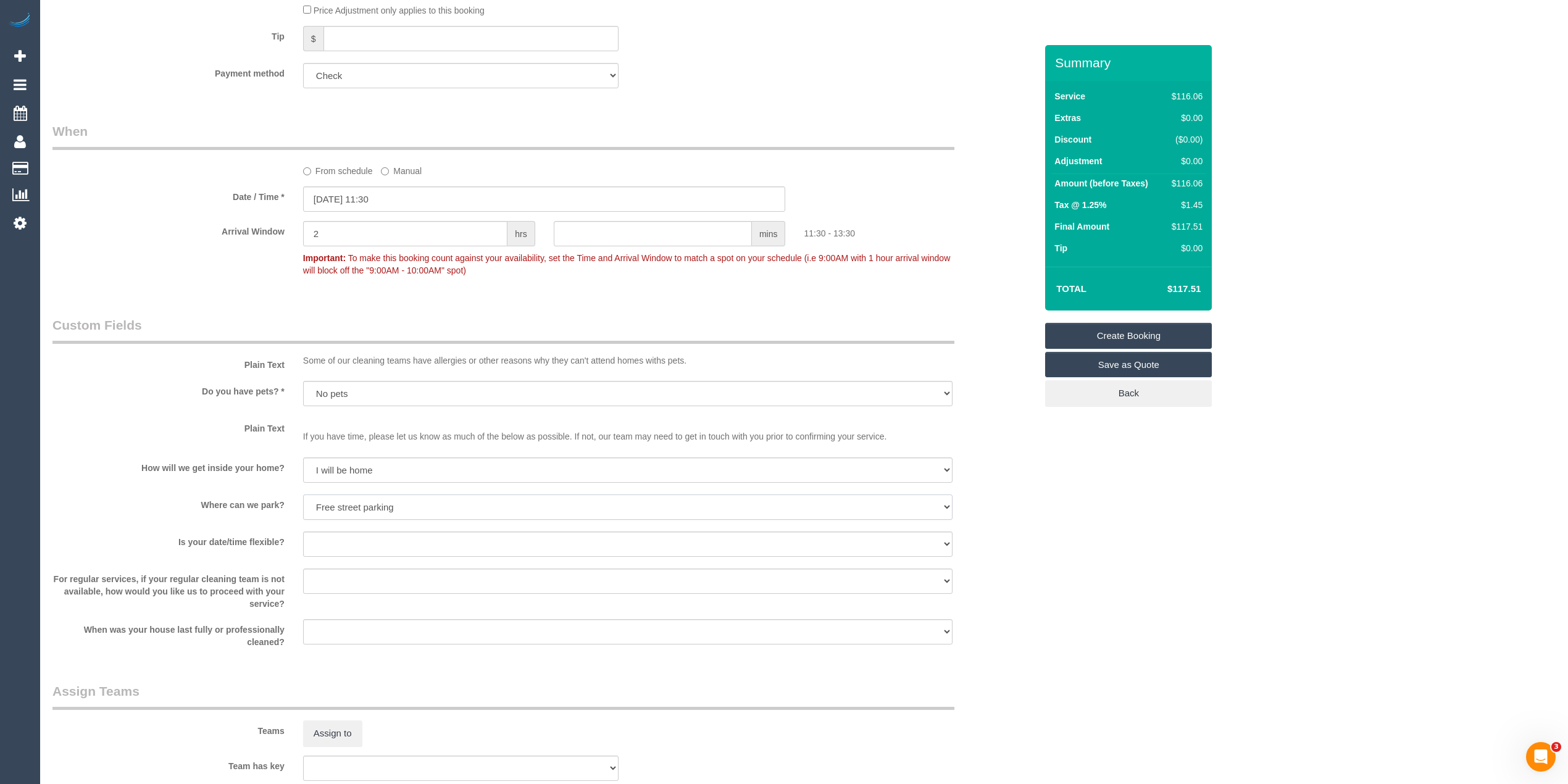
click at [303, 495] on select "I will provide parking on-site Free street parking Paid street parking (cost wi…" at bounding box center [628, 507] width 650 height 25
click at [313, 539] on select "Yes - date and time Yes - date but not time Yes - time but not date No - No fle…" at bounding box center [628, 544] width 650 height 25
select select "number:36"
click at [303, 532] on select "Yes - date and time Yes - date but not time Yes - time but not date No - No fle…" at bounding box center [628, 544] width 650 height 25
click at [348, 579] on select "Arrange a cleaner to cover and do not bother you Arrange a cleaner to cover and…" at bounding box center [628, 581] width 650 height 25
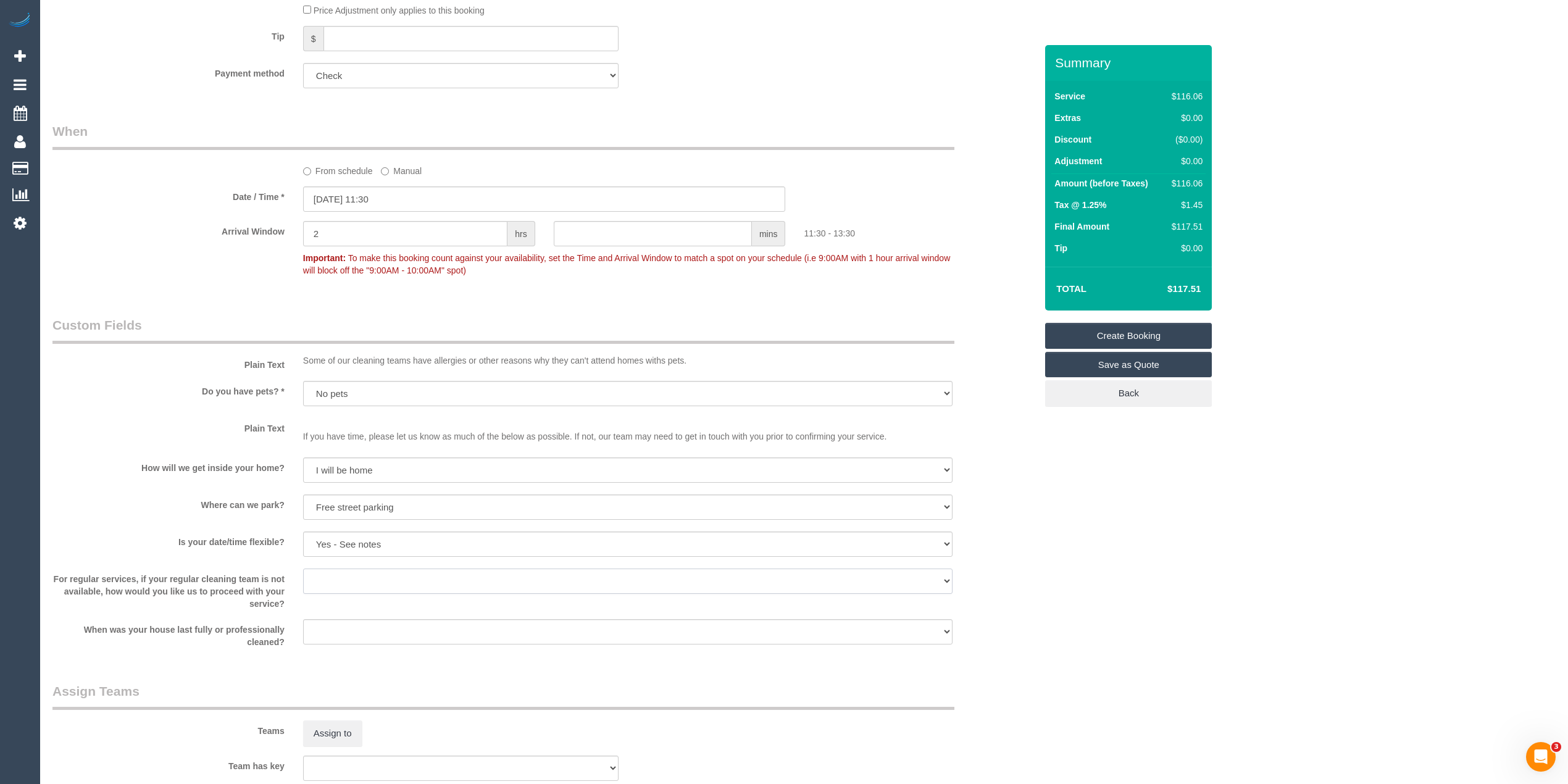
select select "number:34"
click at [303, 568] on select "Arrange a cleaner to cover and do not bother you Arrange a cleaner to cover and…" at bounding box center [628, 581] width 650 height 25
click at [368, 623] on select "Within 1-2 weeks Within 2-4 weeks Within 1-4 months Over 4 months ago" at bounding box center [628, 632] width 650 height 25
select select "number:26"
click at [303, 620] on select "Within 1-2 weeks Within 2-4 weeks Within 1-4 months Over 4 months ago" at bounding box center [628, 632] width 650 height 25
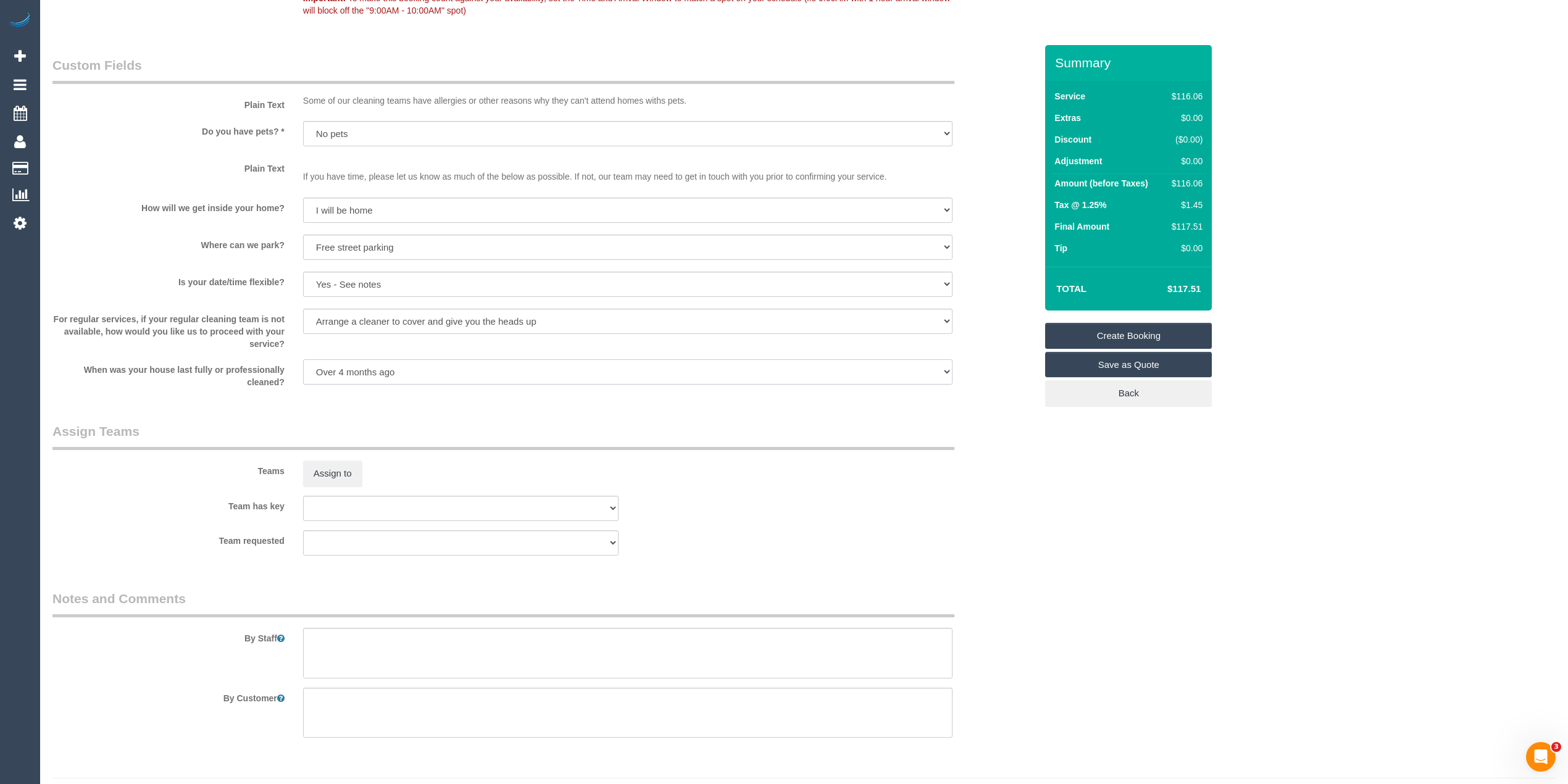
scroll to position [1112, 0]
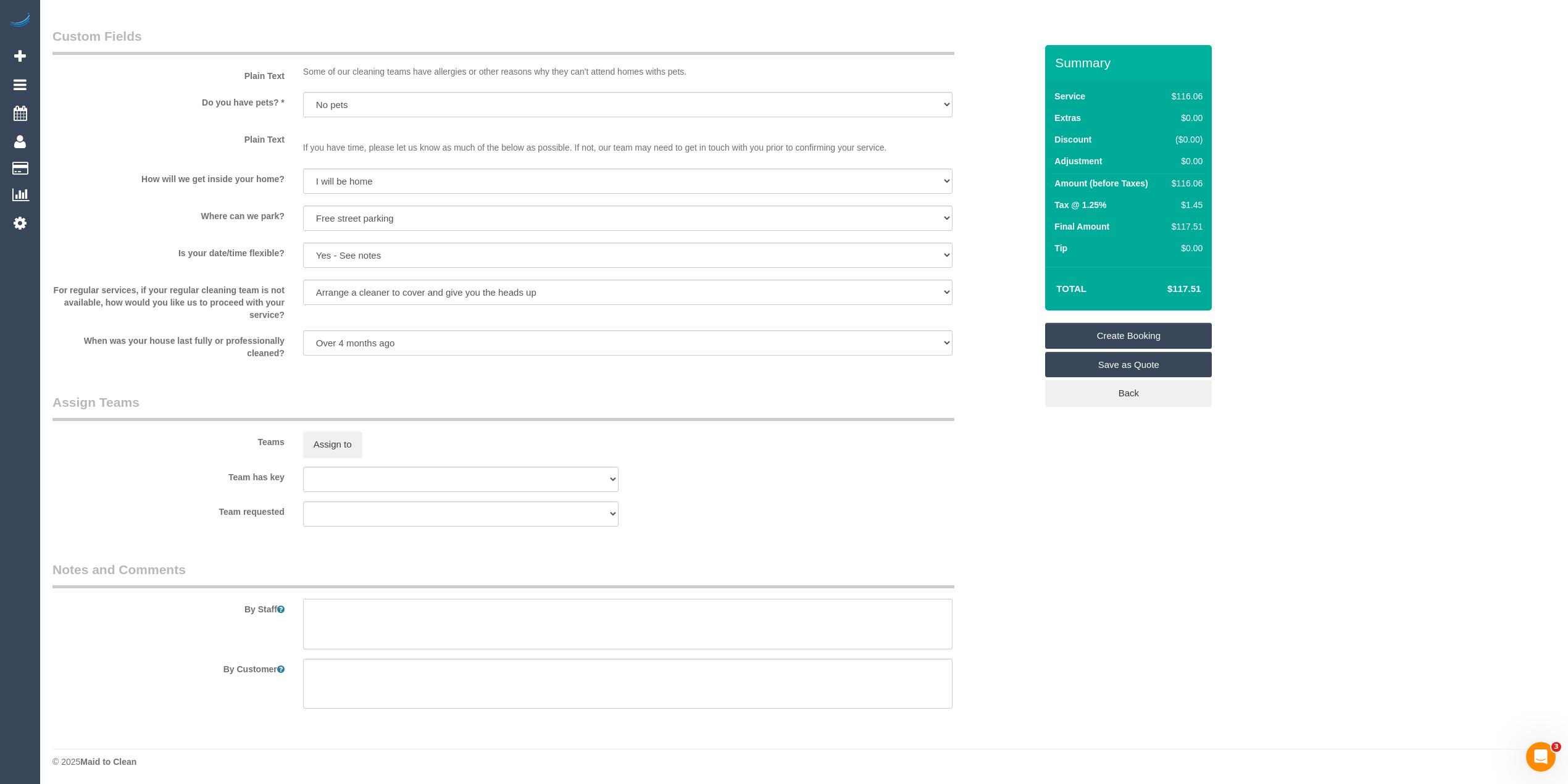
click at [344, 613] on textarea at bounding box center [628, 625] width 650 height 51
paste textarea "please text both myself Danielle Merlino 0409 856 793 and Anthony Merlino my br…"
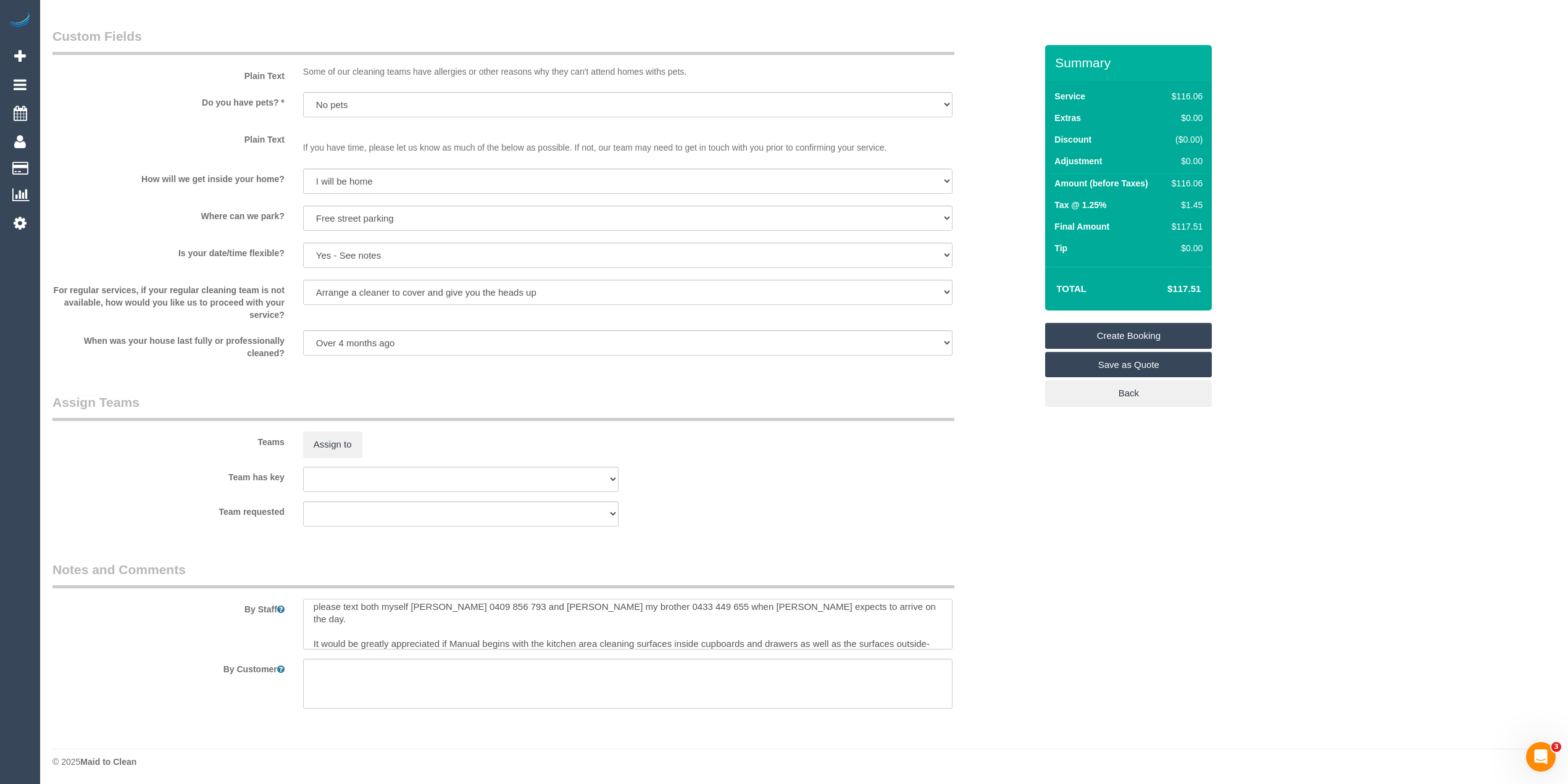
click at [529, 606] on textarea at bounding box center [628, 625] width 650 height 51
click at [712, 601] on textarea at bounding box center [628, 625] width 650 height 51
click at [747, 605] on textarea at bounding box center [628, 625] width 650 height 51
click at [341, 620] on textarea at bounding box center [628, 625] width 650 height 51
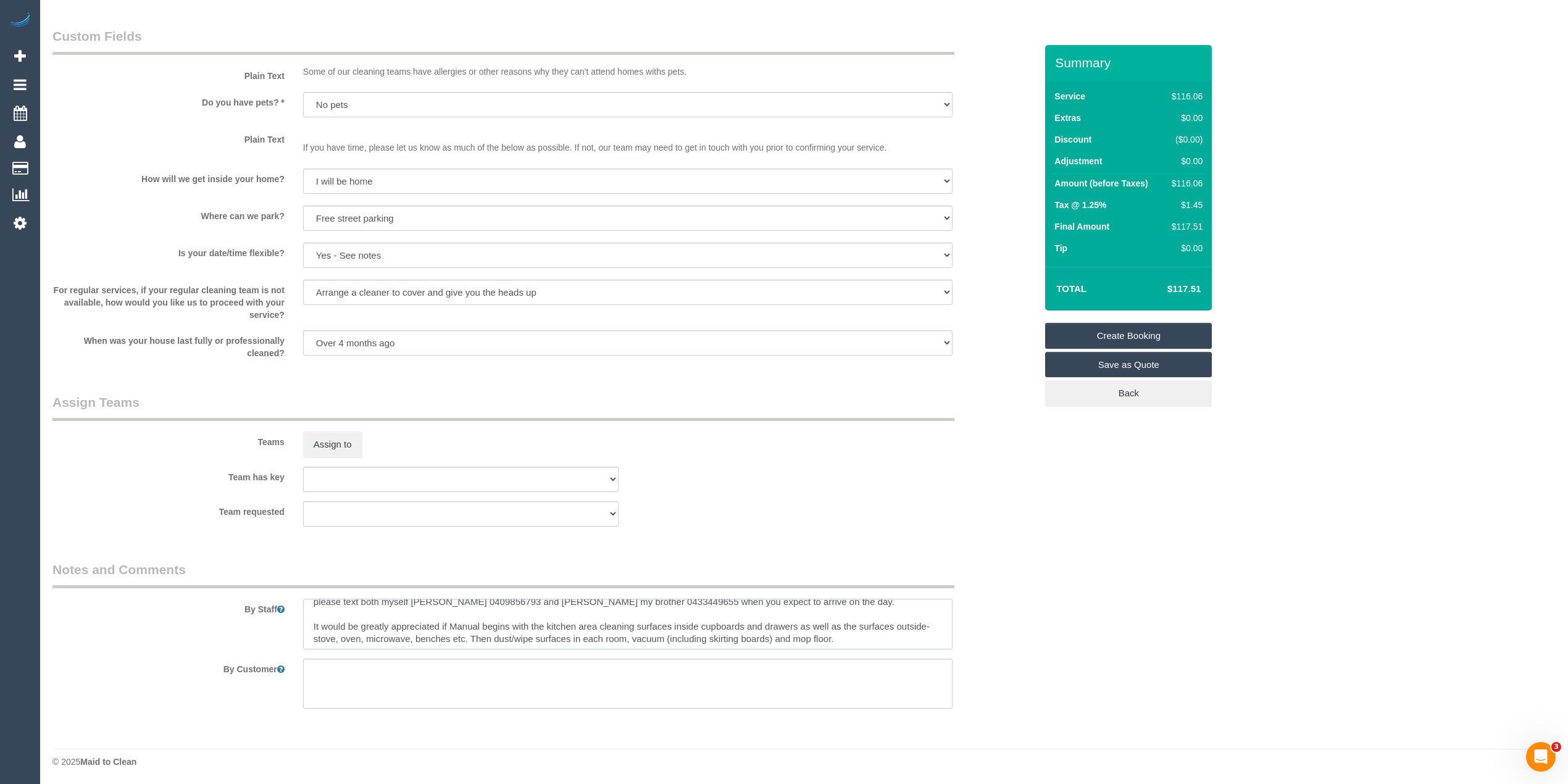
scroll to position [13, 0]
drag, startPoint x: 308, startPoint y: 623, endPoint x: 492, endPoint y: 625, distance: 184.0
click at [492, 625] on textarea at bounding box center [628, 625] width 650 height 51
click at [568, 627] on textarea at bounding box center [628, 625] width 650 height 51
type textarea "please text both myself [PERSON_NAME] 0409856793 and [PERSON_NAME] my brother 0…"
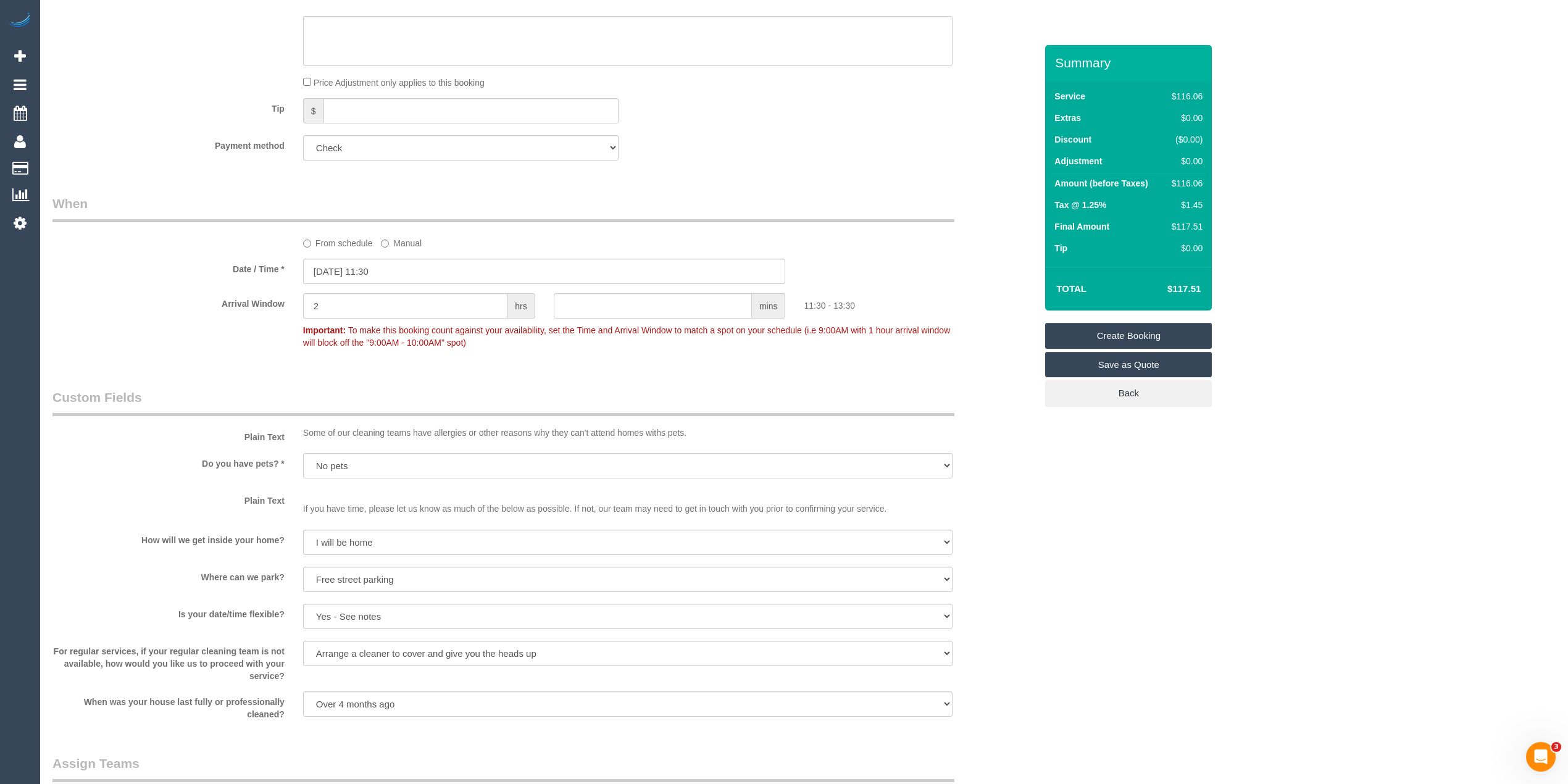
scroll to position [426, 0]
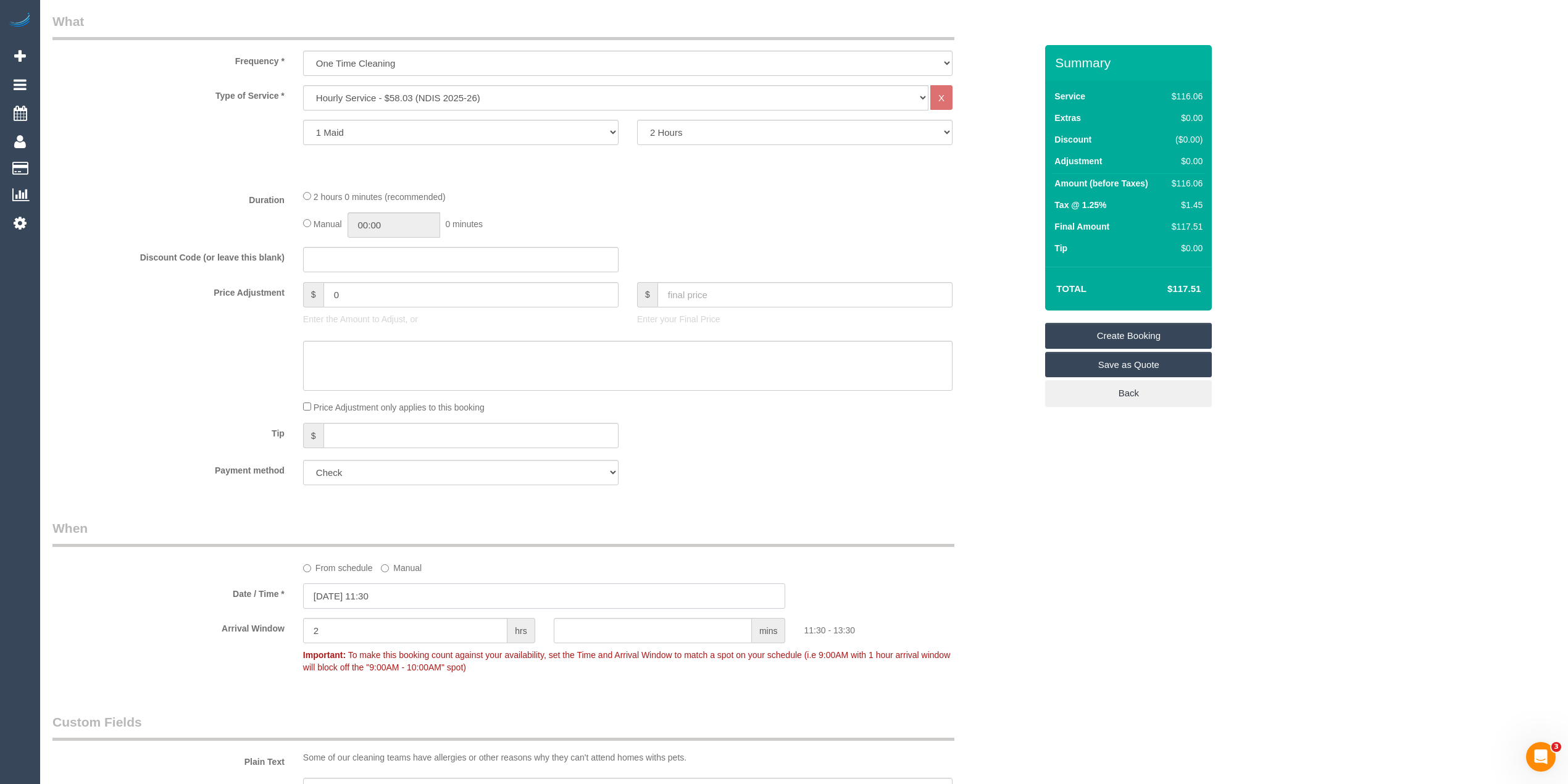
click at [325, 599] on input "09/09/2025 11:30" at bounding box center [544, 596] width 483 height 25
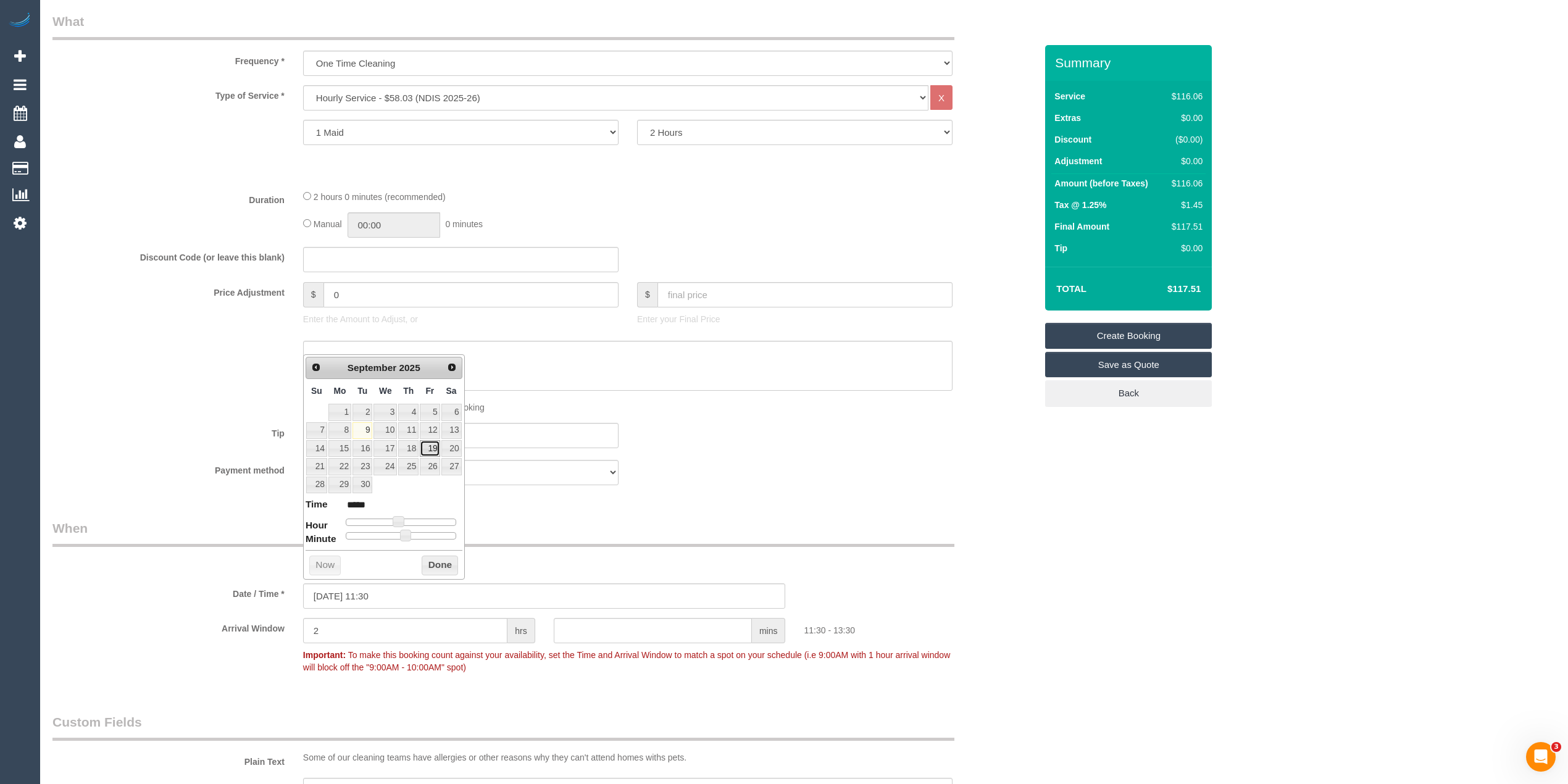
click at [436, 450] on link "19" at bounding box center [430, 449] width 20 height 17
type input "[DATE] 11:30"
click at [1028, 533] on div "From schedule Manual" at bounding box center [544, 547] width 1002 height 55
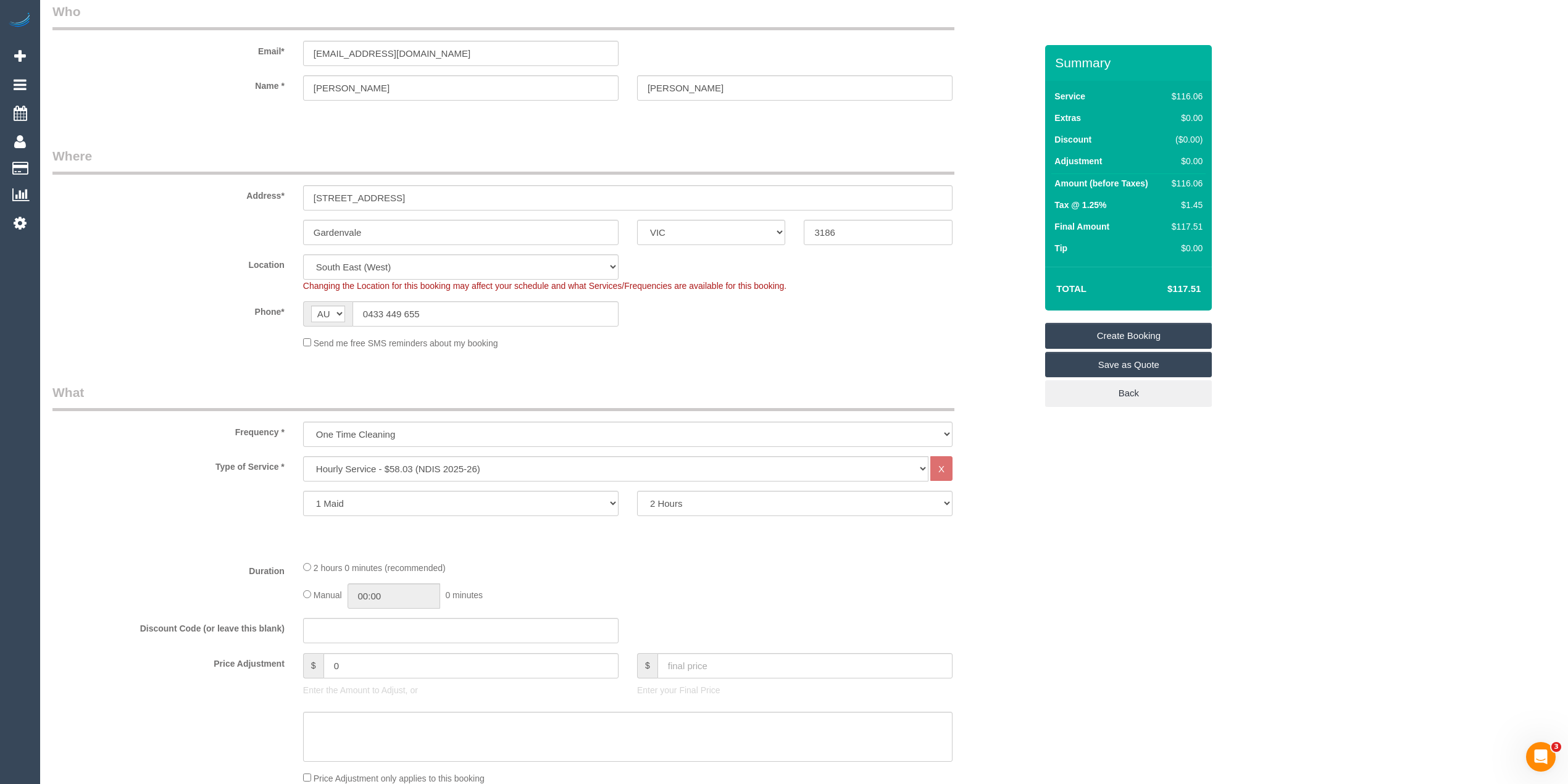
scroll to position [15, 0]
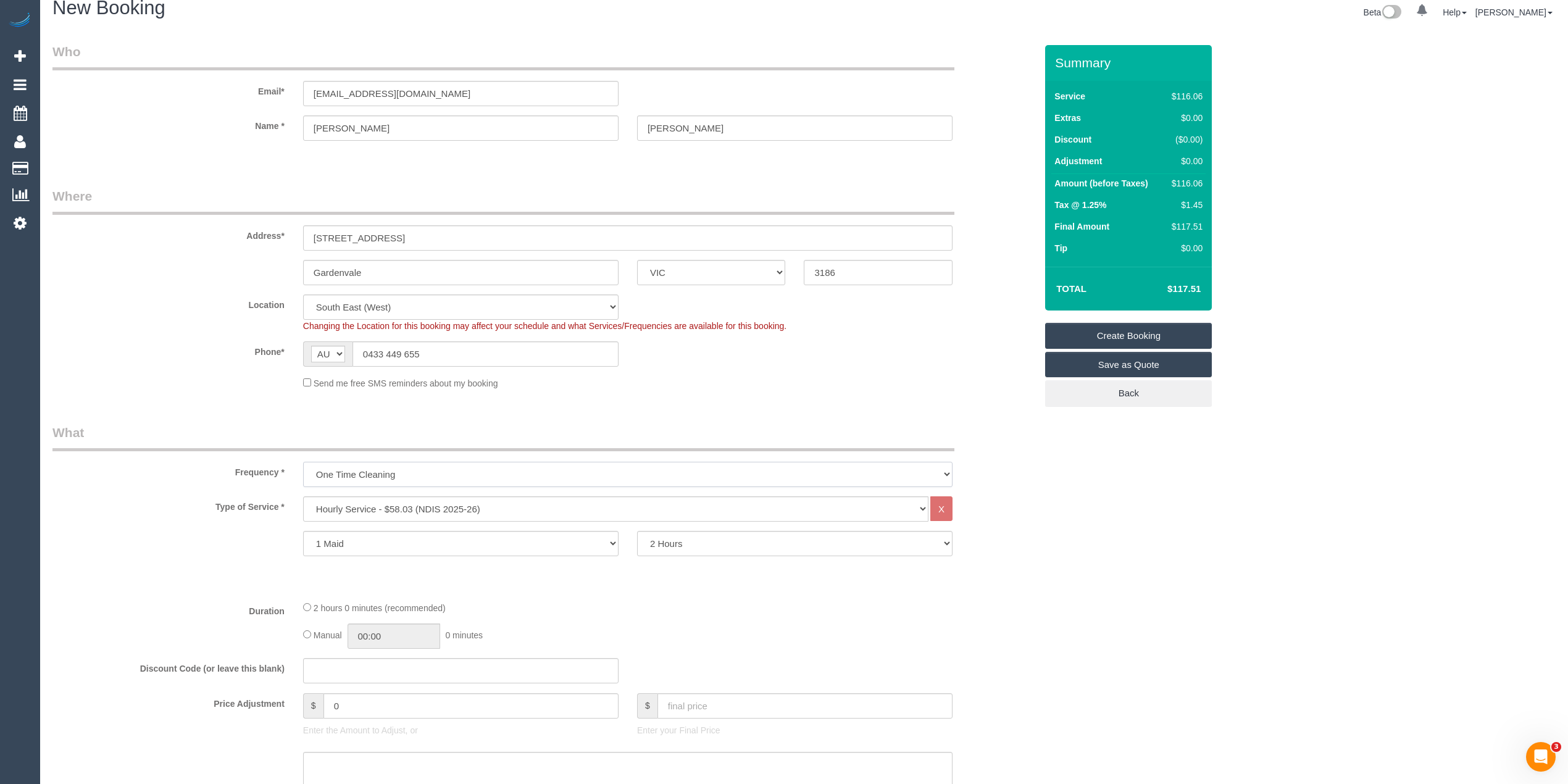
click at [403, 468] on select "One Time Cleaning Weekly - 10% Off - 10.00% (0% for the First Booking) Fortnigh…" at bounding box center [628, 474] width 650 height 25
click at [303, 462] on select "One Time Cleaning Weekly - 10% Off - 10.00% (0% for the First Booking) Fortnigh…" at bounding box center [628, 474] width 650 height 25
click at [372, 462] on select "One Time Cleaning Weekly - 10% Off - 10.00% (0% for the First Booking) Fortnigh…" at bounding box center [628, 474] width 650 height 25
select select "object:2112"
click at [303, 462] on select "One Time Cleaning Weekly - 10% Off - 10.00% (0% for the First Booking) Fortnigh…" at bounding box center [628, 474] width 650 height 25
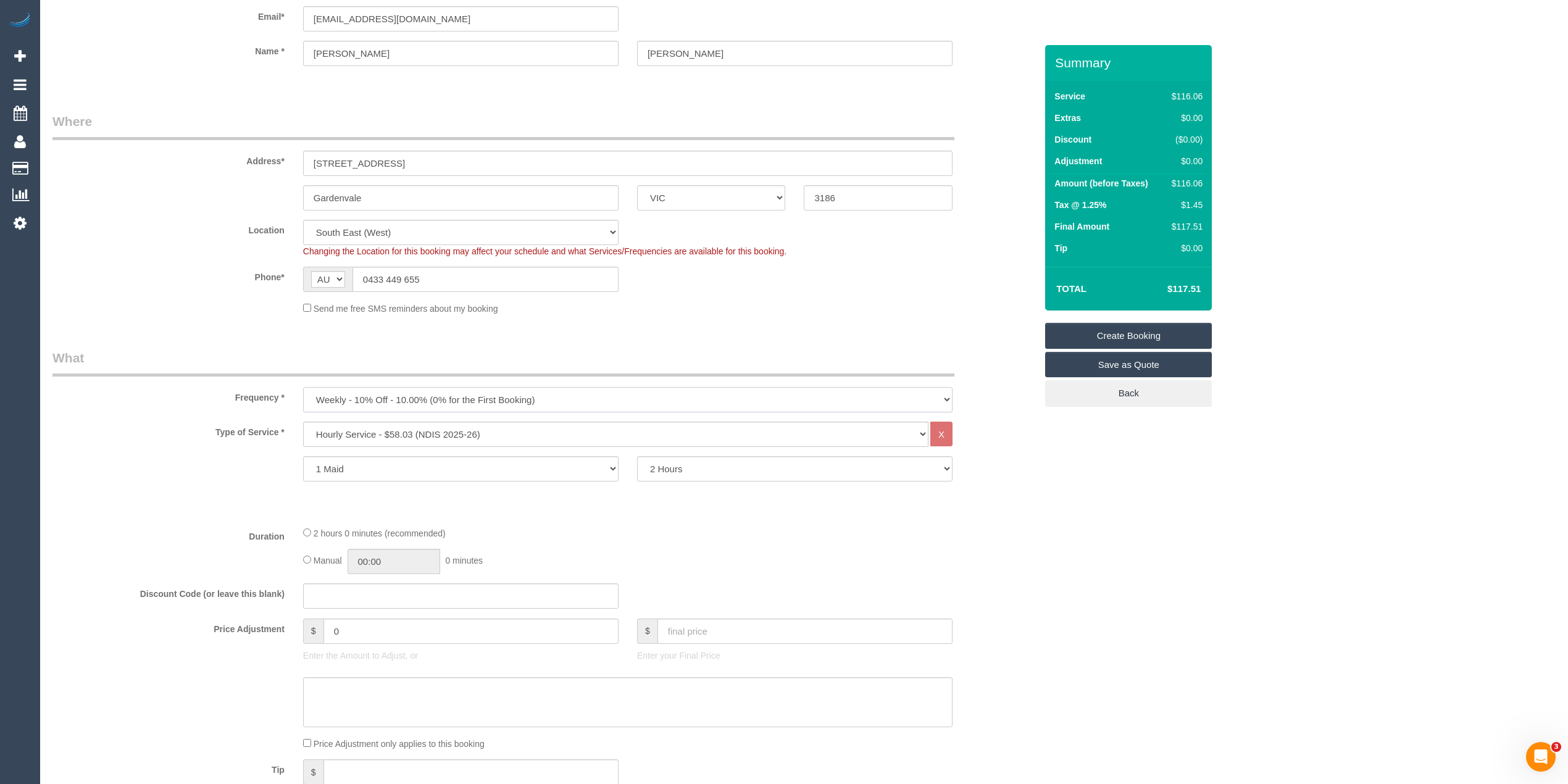
scroll to position [0, 0]
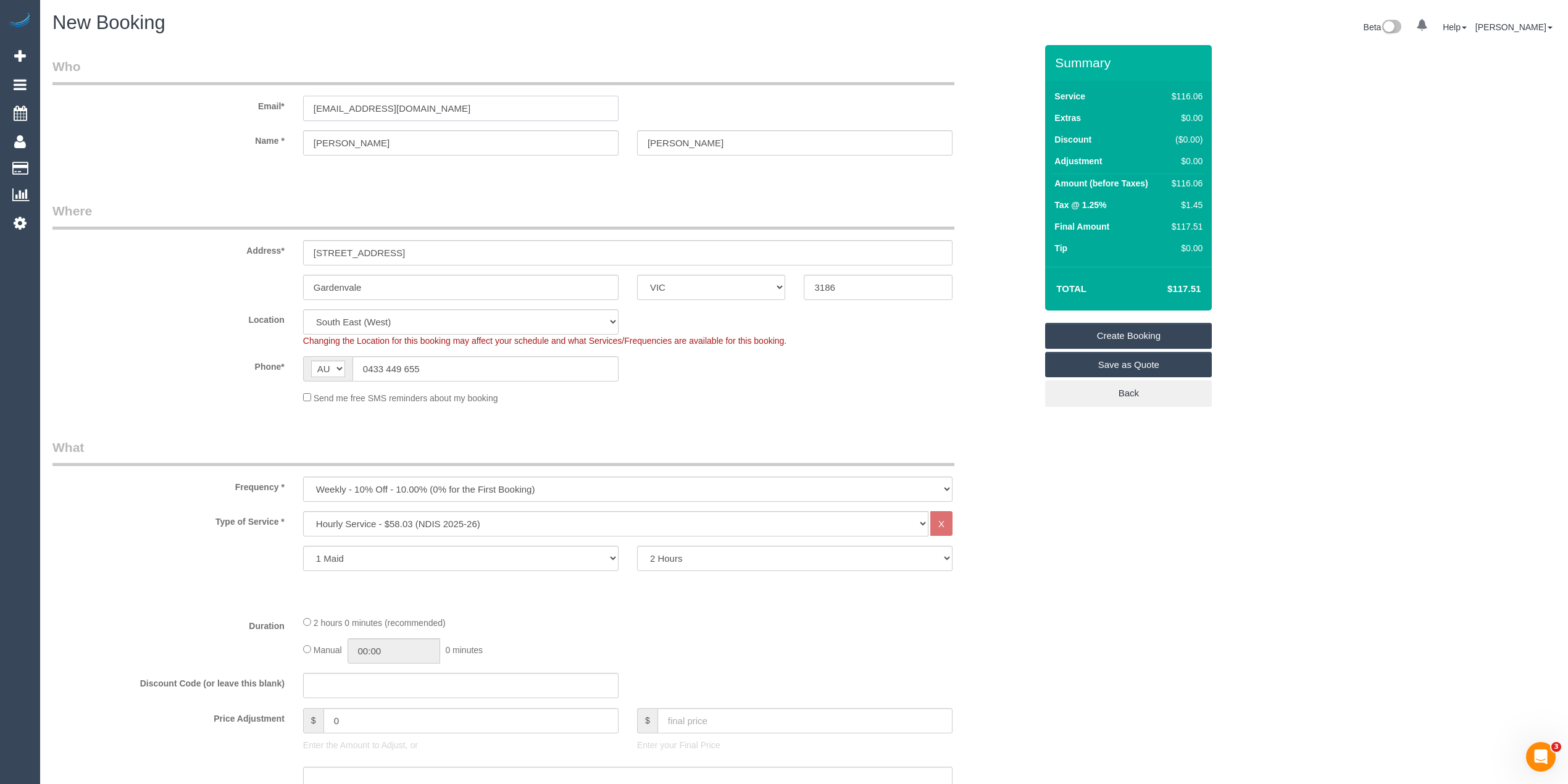
drag, startPoint x: 417, startPoint y: 102, endPoint x: 161, endPoint y: 99, distance: 256.0
click at [161, 99] on div "Email* merlinodanielle11@gmail.com" at bounding box center [544, 89] width 1002 height 64
click at [1135, 334] on link "Create Booking" at bounding box center [1128, 336] width 166 height 26
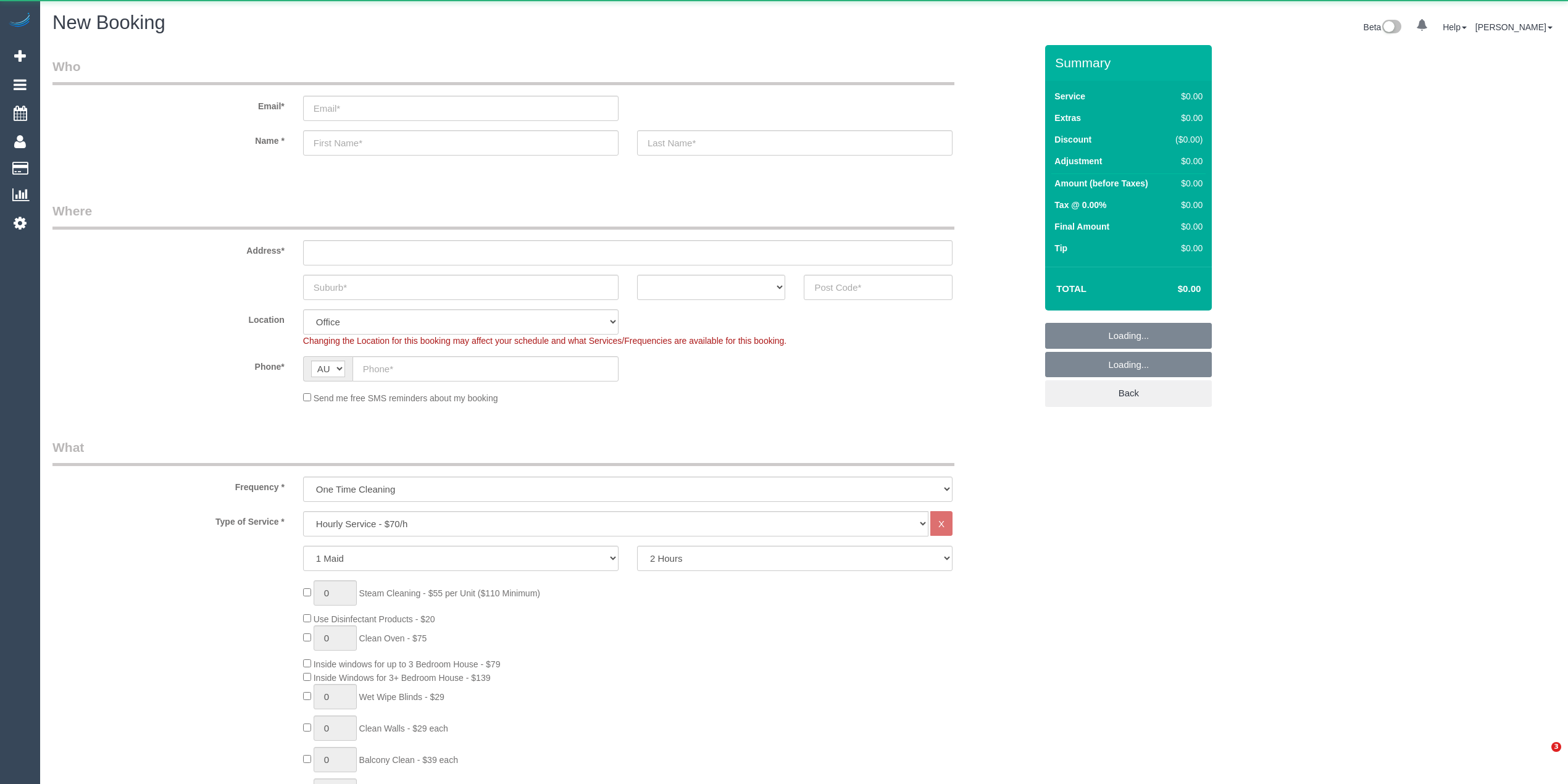
select select "object:813"
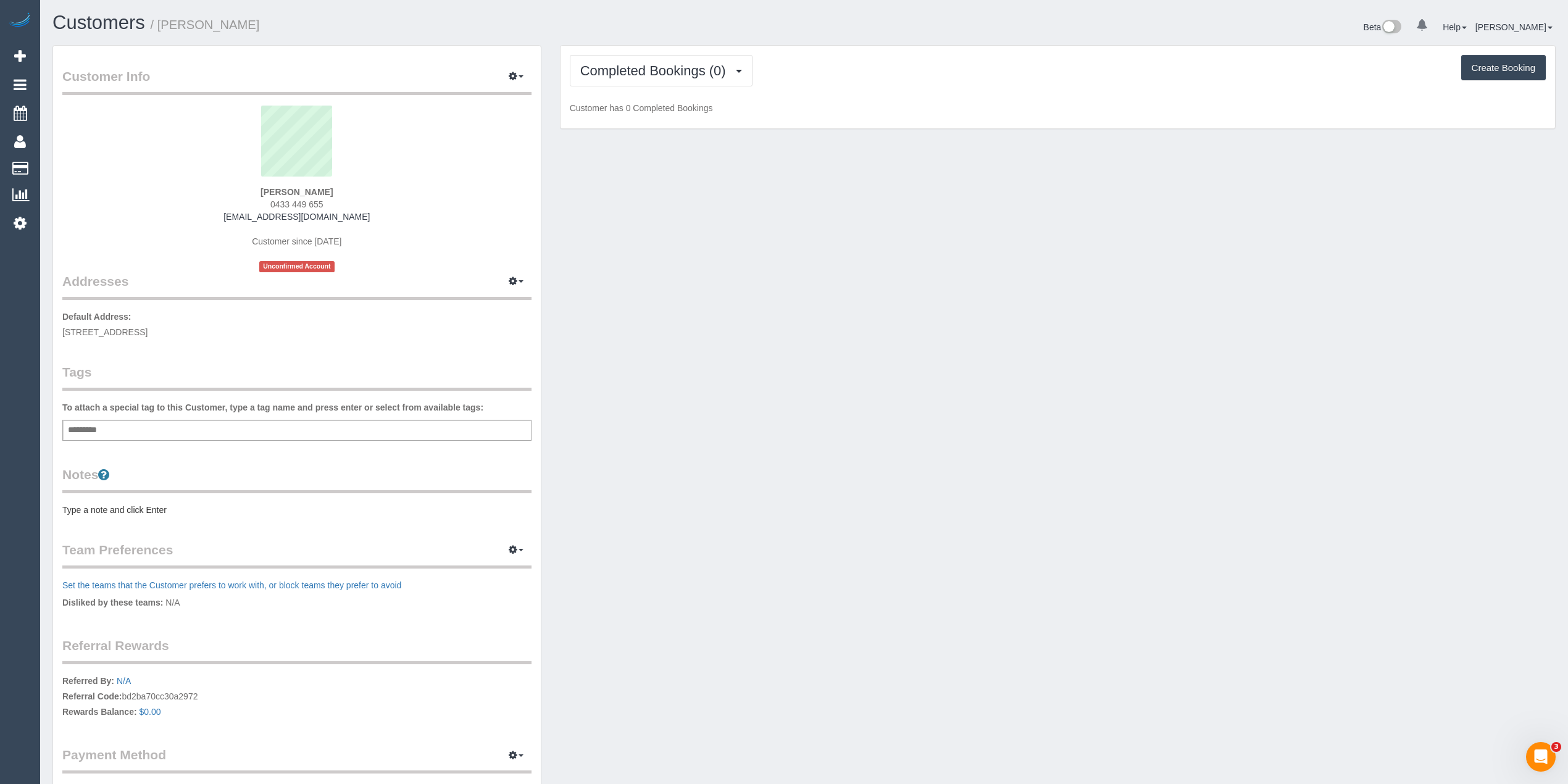
click at [192, 416] on div "To attach a special tag to this Customer, type a tag name and press enter or se…" at bounding box center [297, 421] width 469 height 39
click at [196, 432] on div "Add a tag" at bounding box center [297, 431] width 469 height 21
type input "****"
type input "*******"
click at [110, 518] on div "Customer Info Edit Contact Info Send Message Email Preferences Special Sales Ta…" at bounding box center [297, 439] width 488 height 788
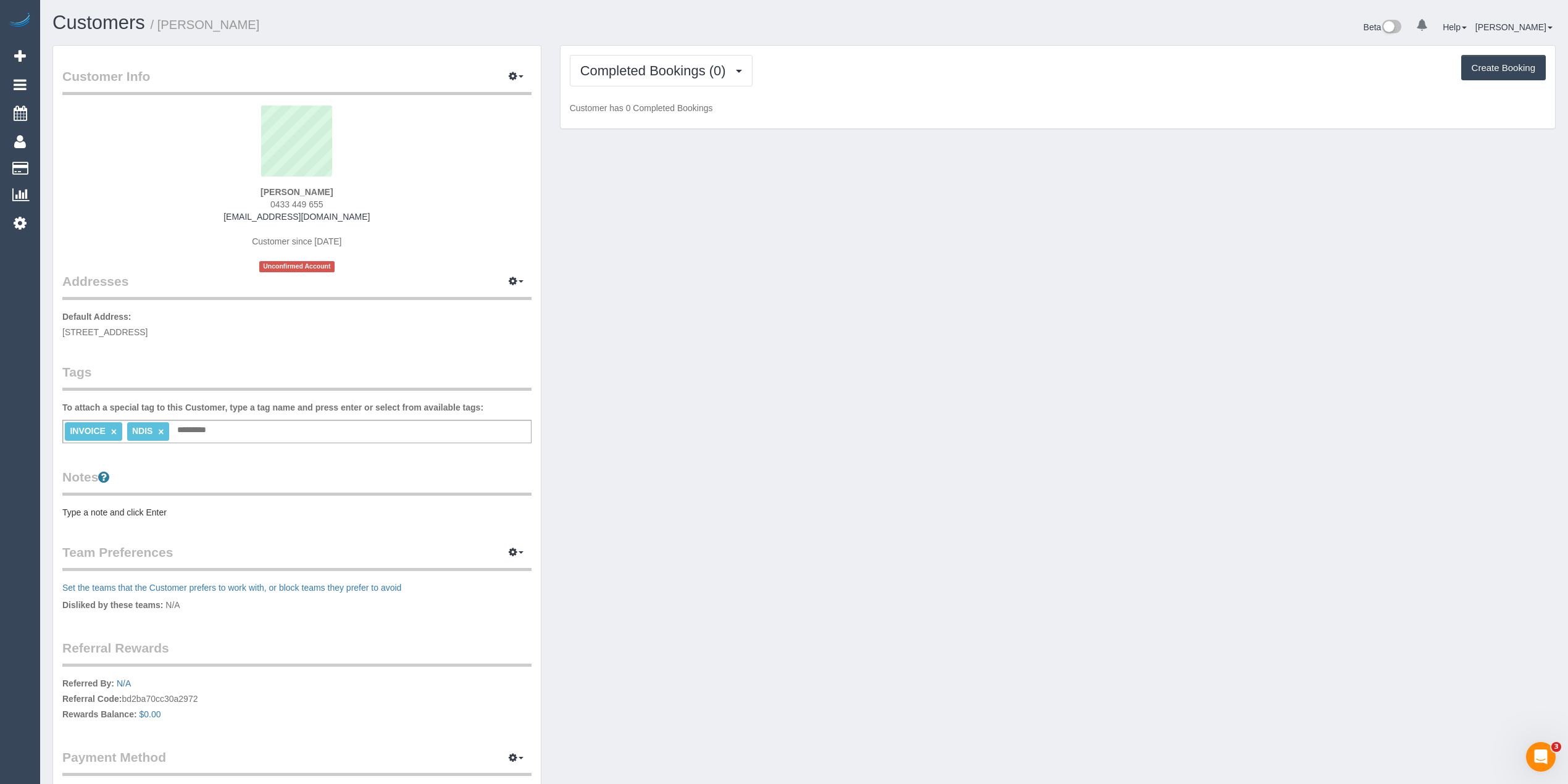
click at [107, 510] on pre "Type a note and click Enter" at bounding box center [297, 513] width 469 height 13
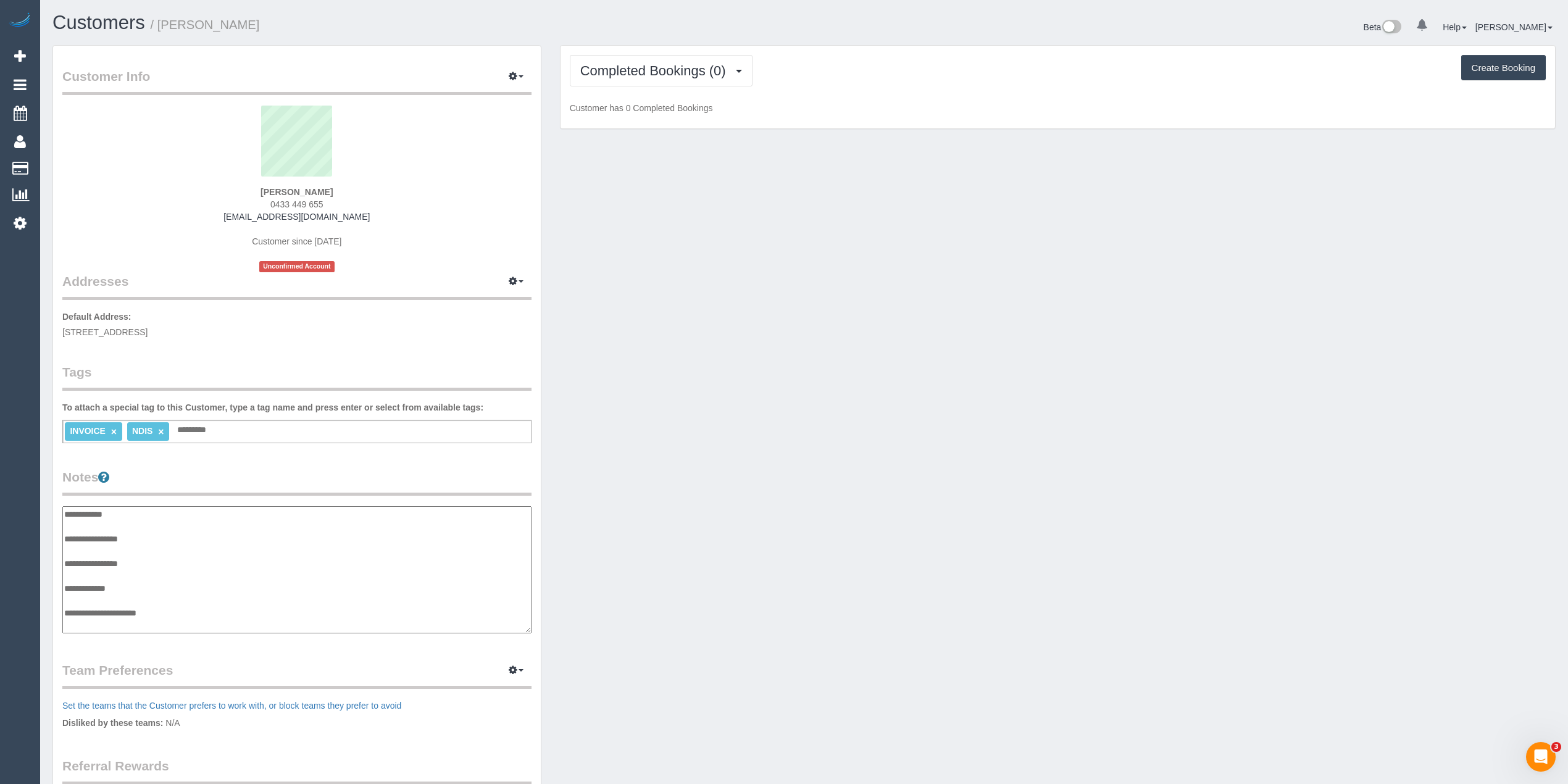
scroll to position [10, 0]
click at [183, 598] on textarea "**********" at bounding box center [296, 570] width 469 height 128
drag, startPoint x: 523, startPoint y: 626, endPoint x: 519, endPoint y: 686, distance: 60.1
click at [519, 686] on textarea "**********" at bounding box center [294, 599] width 464 height 186
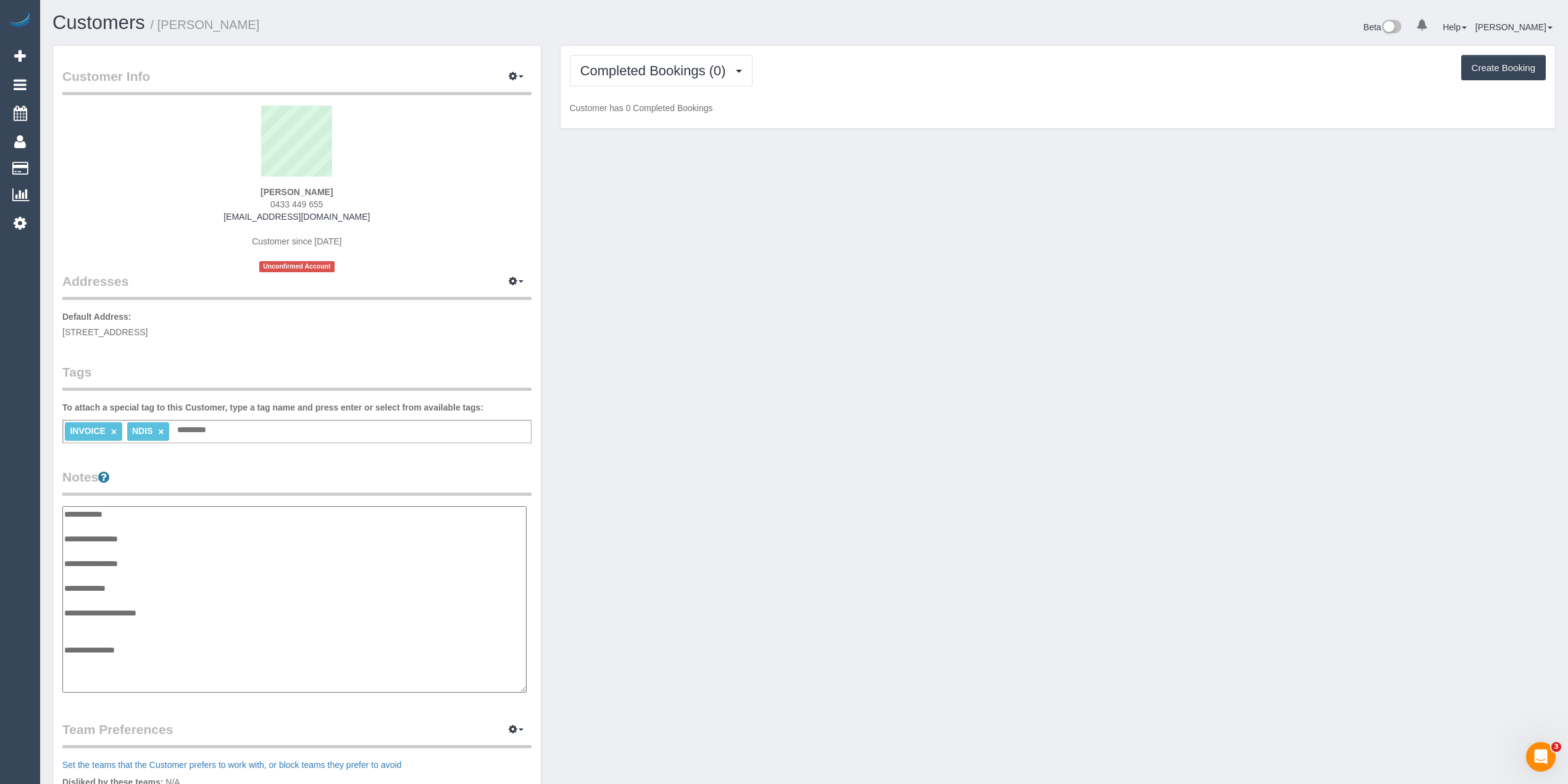
click at [166, 613] on textarea "**********" at bounding box center [294, 599] width 464 height 186
click at [93, 620] on textarea "**********" at bounding box center [294, 599] width 464 height 186
paste textarea "**********"
click at [91, 630] on textarea "**********" at bounding box center [294, 599] width 464 height 186
paste textarea "**********"
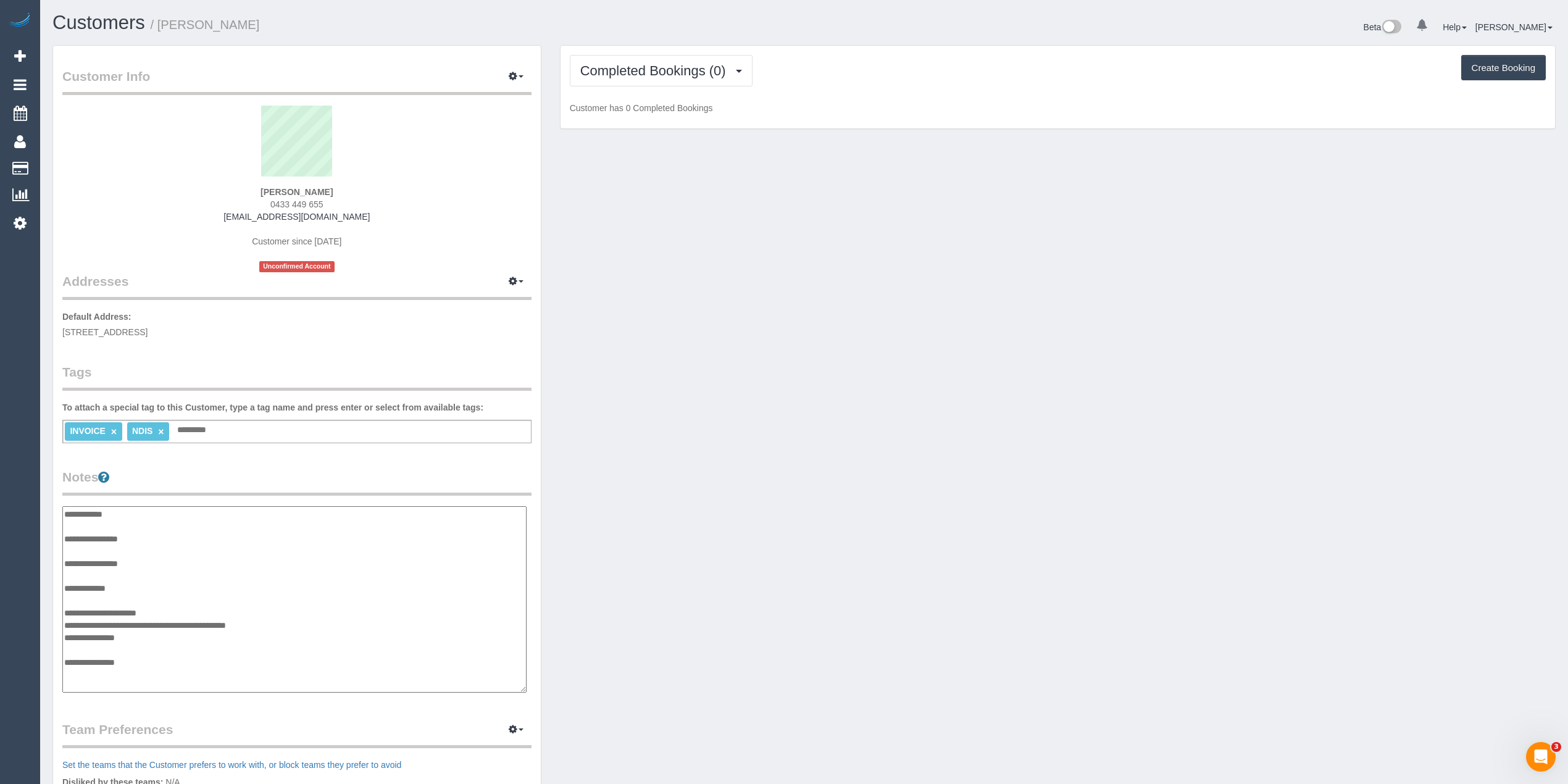
click at [155, 635] on textarea "**********" at bounding box center [294, 599] width 464 height 186
paste textarea "**********"
click at [171, 673] on textarea "**********" at bounding box center [294, 599] width 464 height 186
click at [79, 683] on textarea "**********" at bounding box center [294, 599] width 464 height 186
paste textarea "**********"
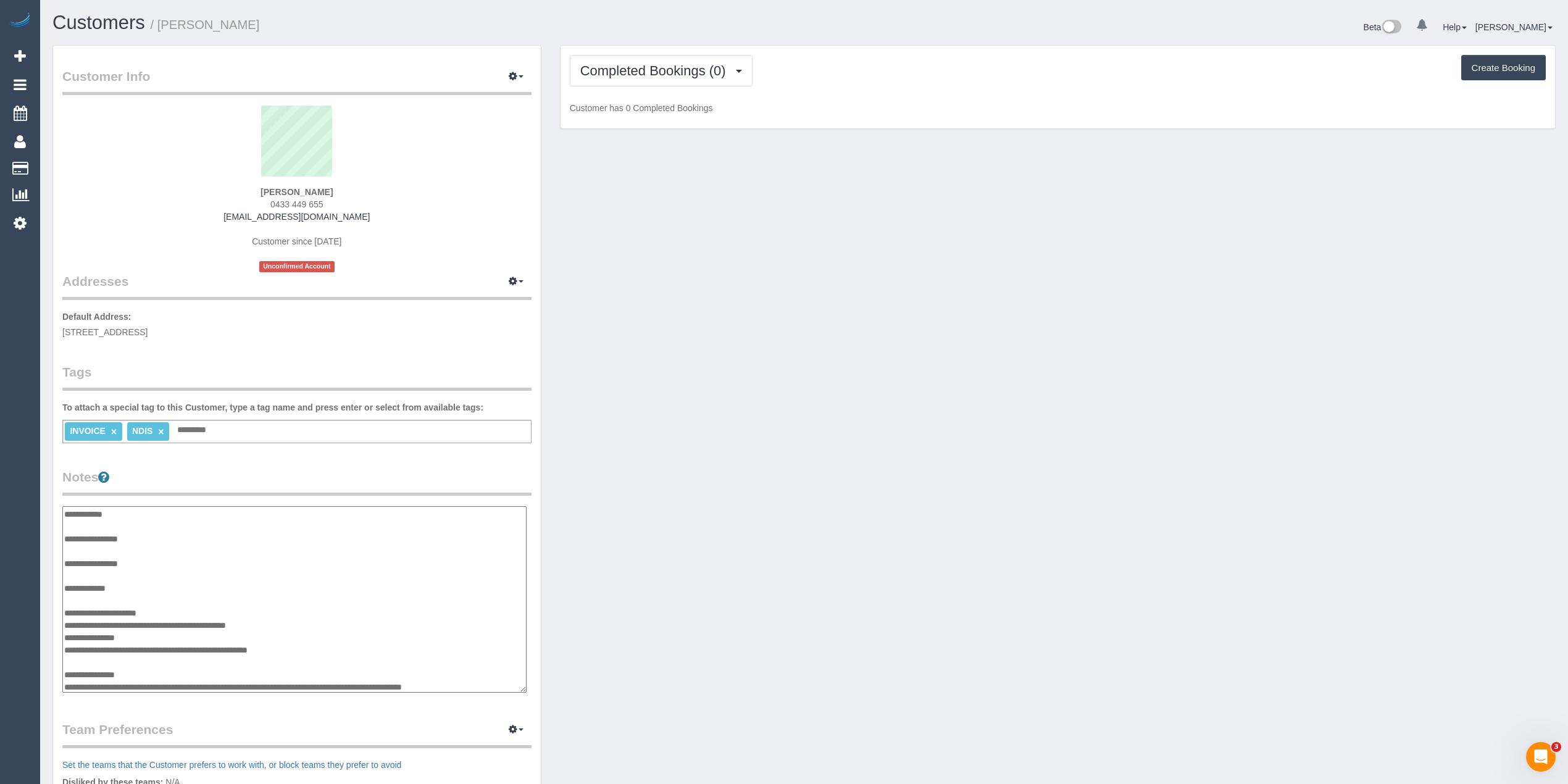
scroll to position [13, 0]
click at [142, 574] on textarea "**********" at bounding box center [294, 599] width 464 height 186
paste textarea "**********"
click at [297, 584] on textarea "**********" at bounding box center [294, 599] width 464 height 186
click at [174, 529] on textarea "**********" at bounding box center [294, 599] width 464 height 186
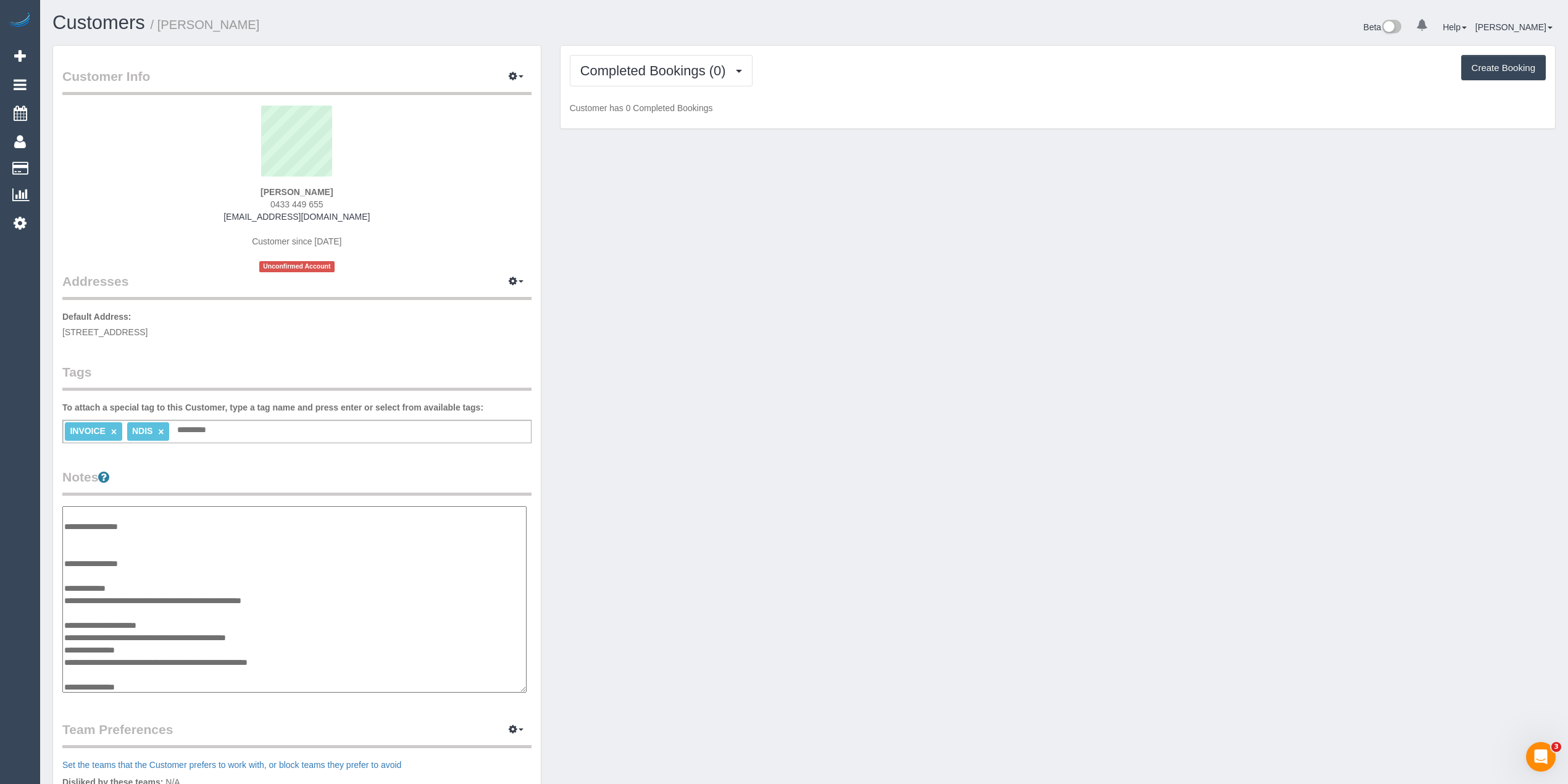
scroll to position [25, 0]
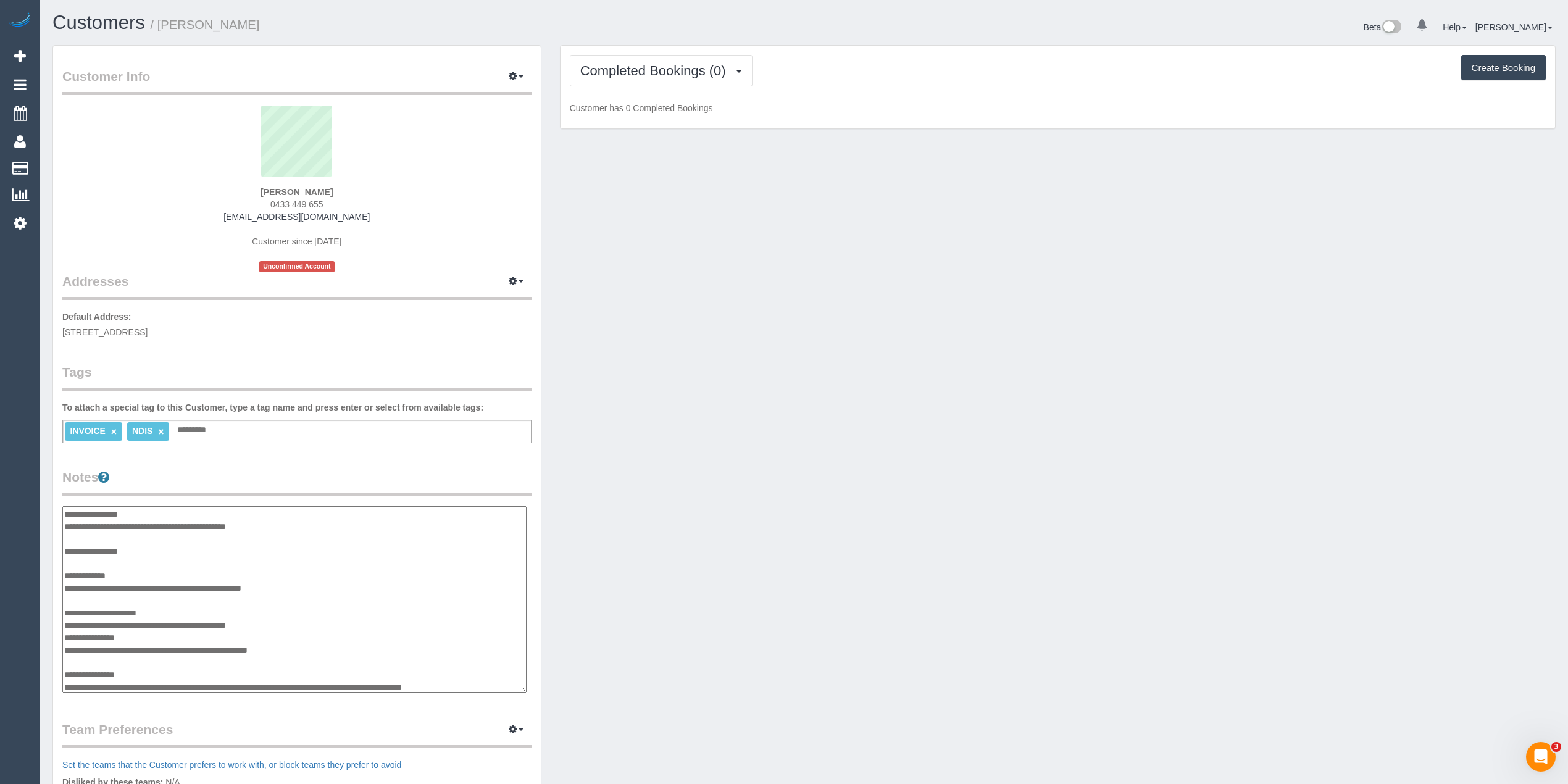
type textarea "**********"
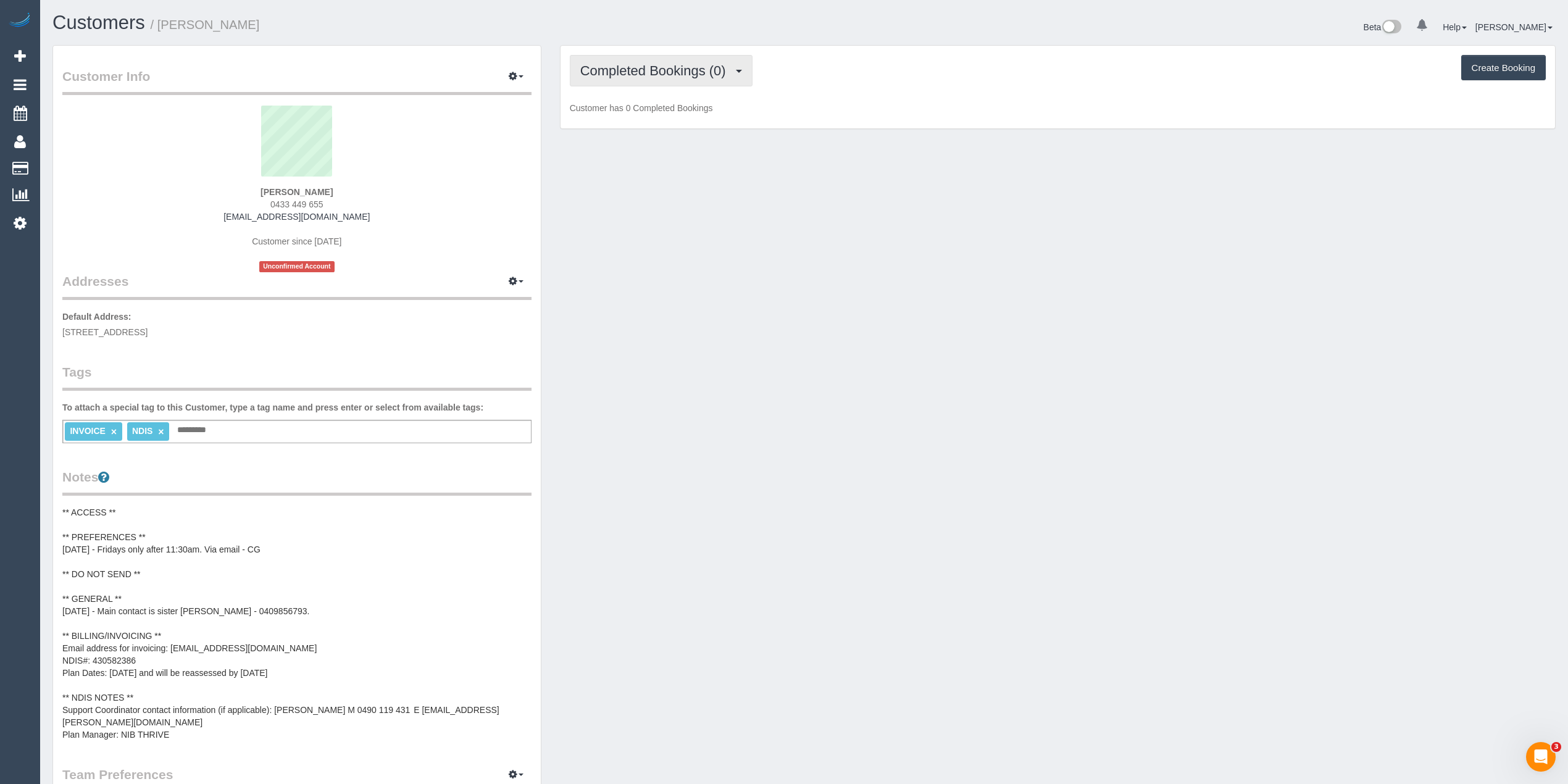
click at [640, 72] on span "Completed Bookings (0)" at bounding box center [656, 71] width 152 height 15
click at [667, 112] on link "Upcoming Bookings (11)" at bounding box center [635, 115] width 130 height 16
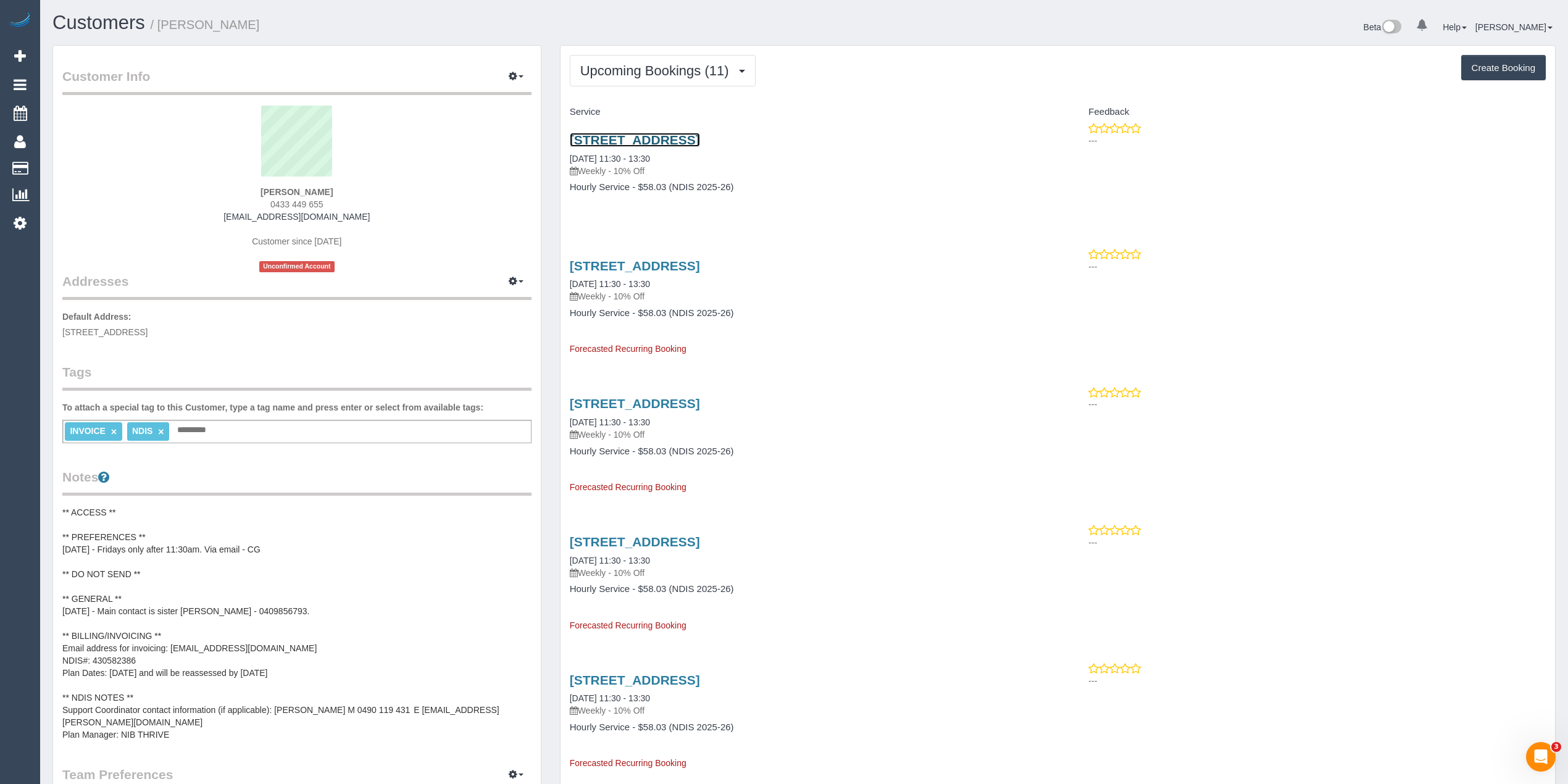
click at [700, 134] on link "[STREET_ADDRESS]" at bounding box center [634, 140] width 130 height 14
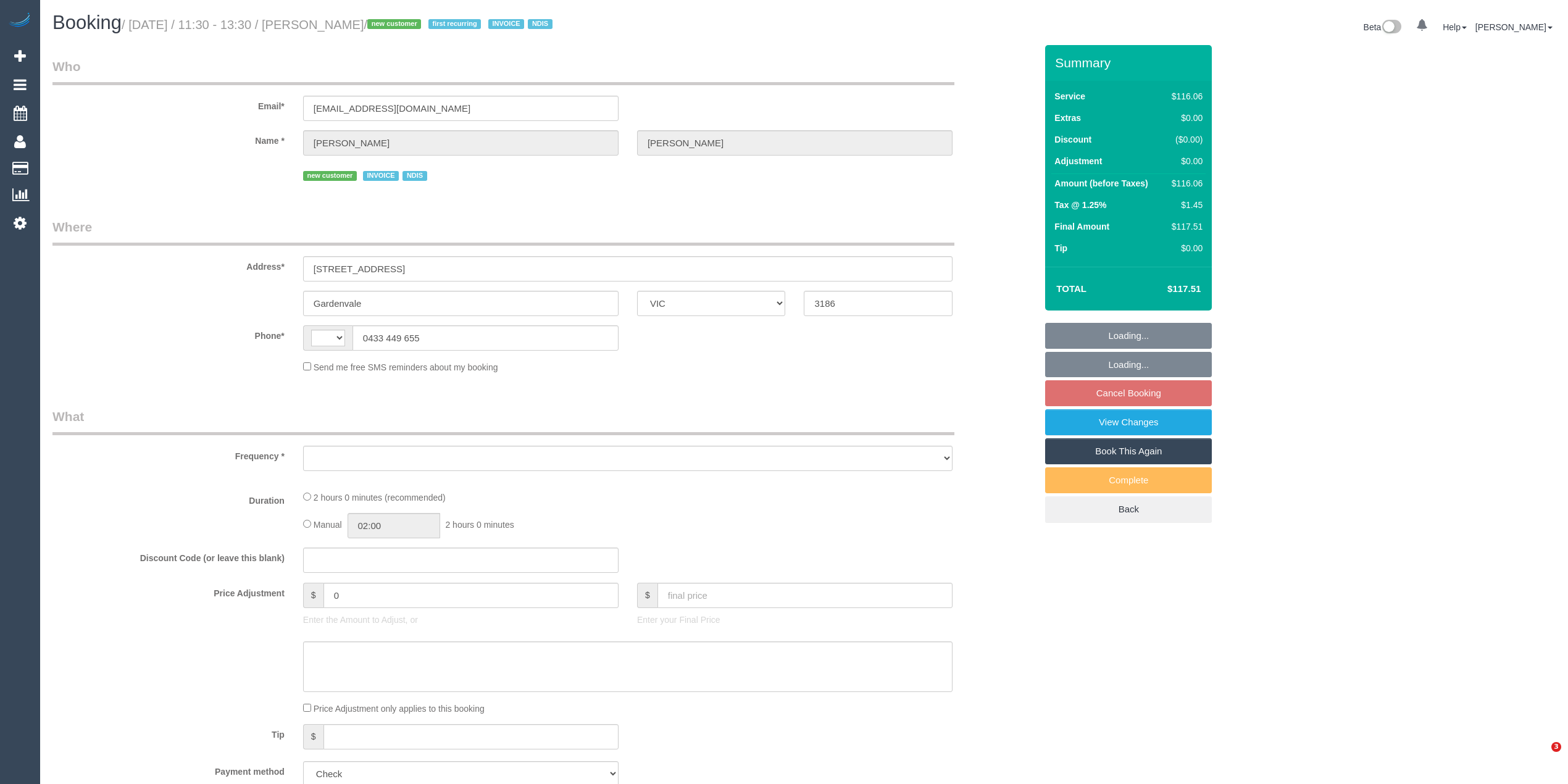
select select "VIC"
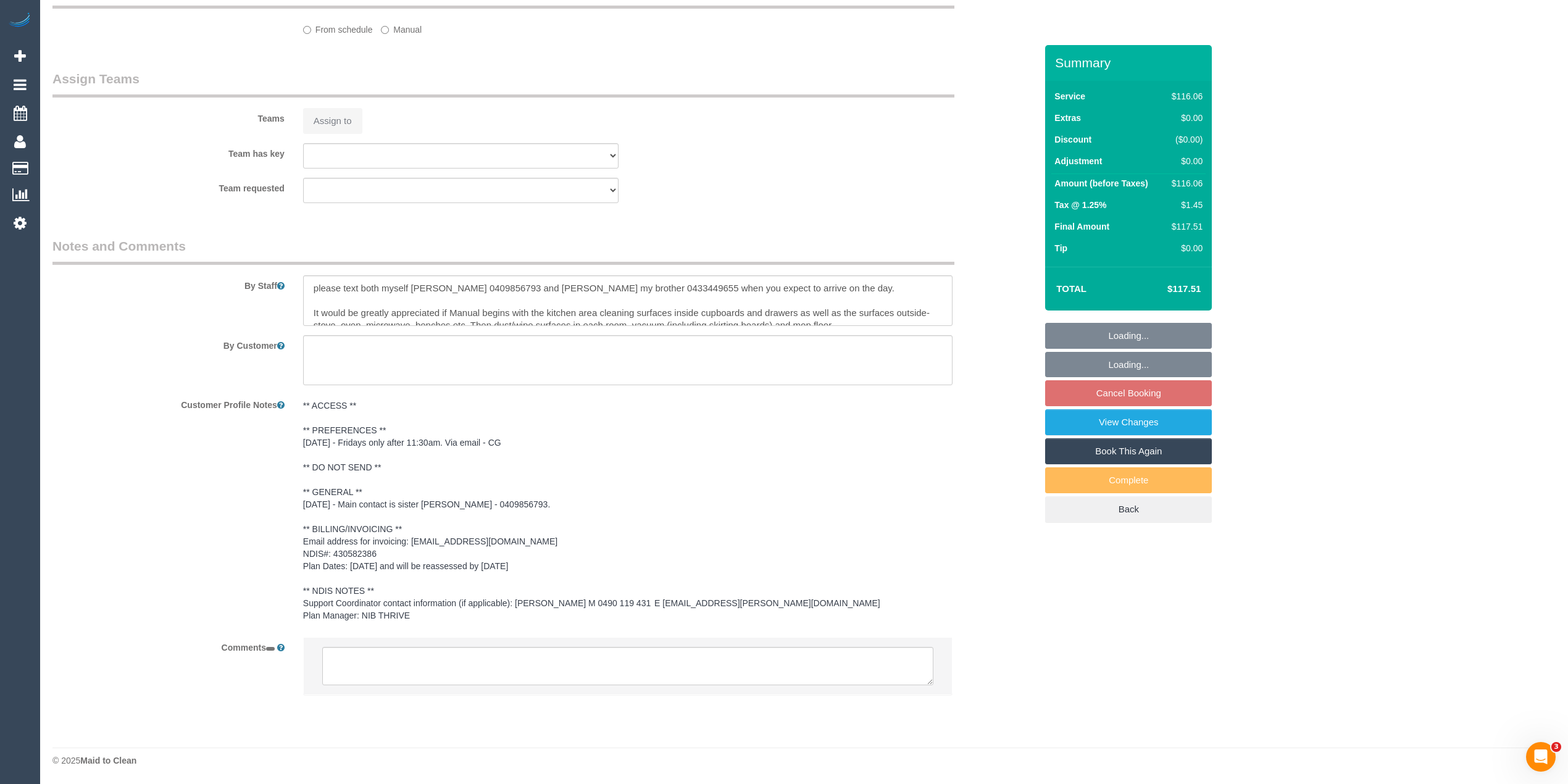
select select "string:AU"
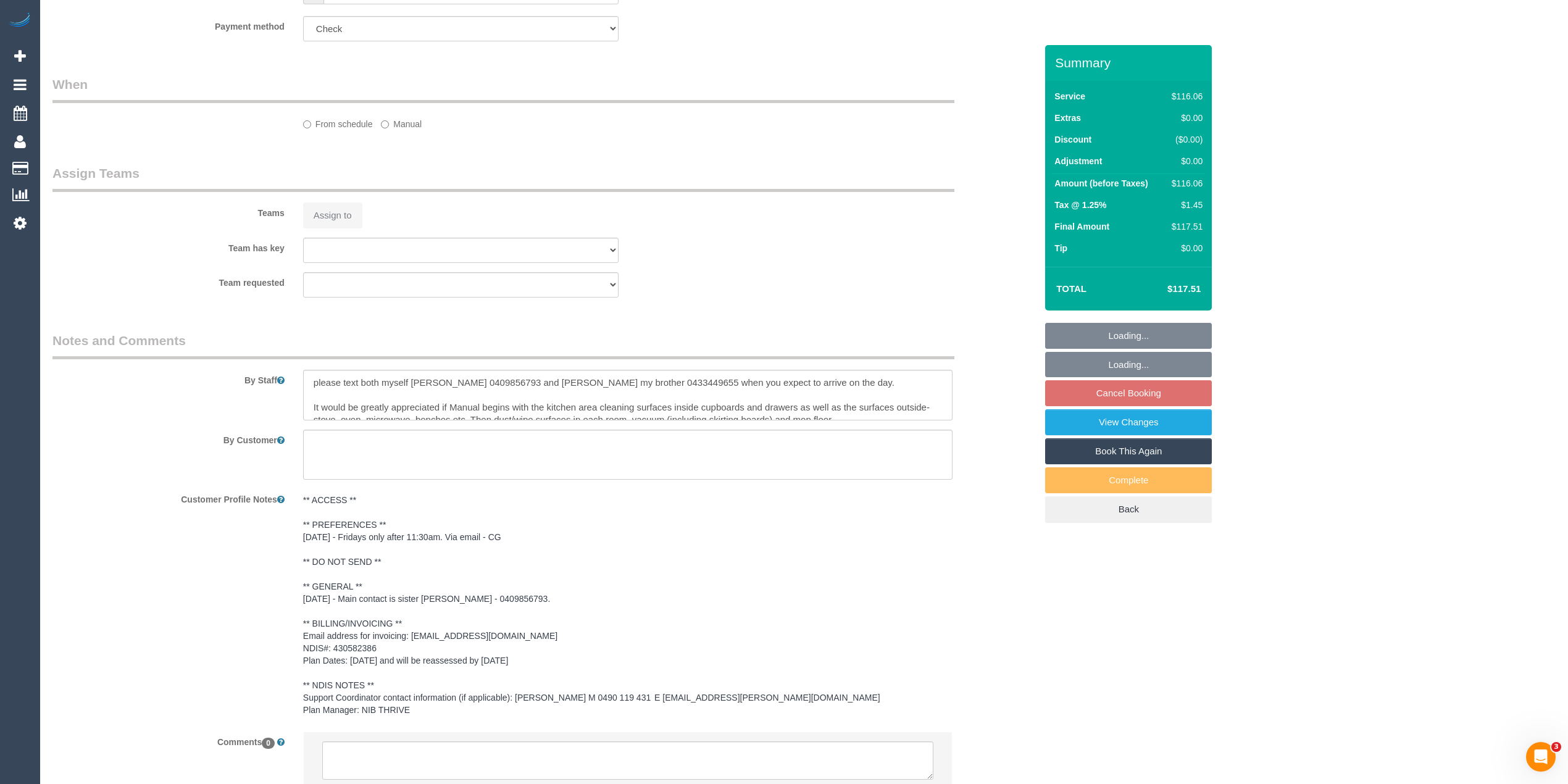
scroll to position [981, 0]
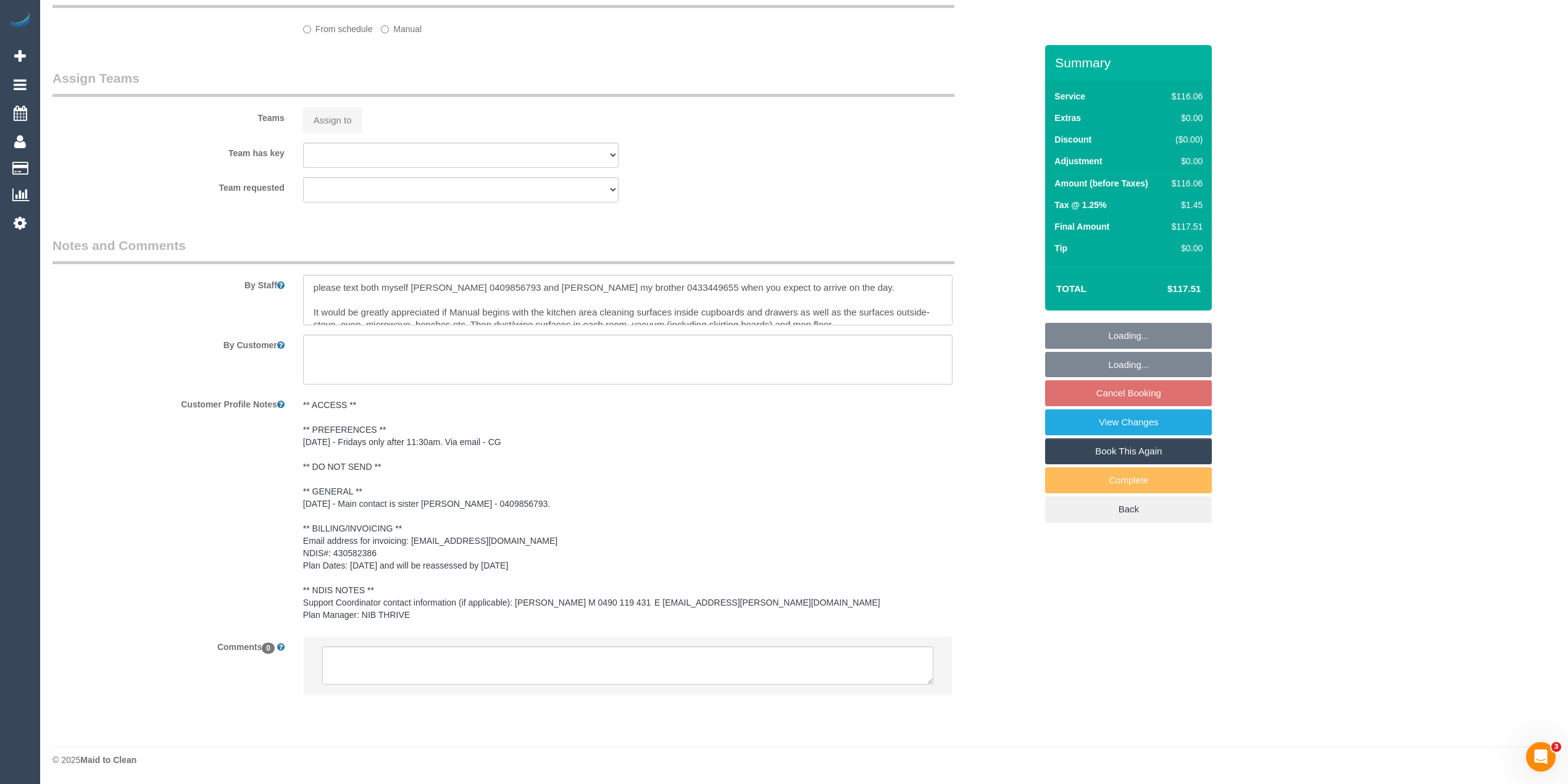
select select "object:591"
click at [450, 668] on sui-booking-comments "By Staff By Customer Customer Profile Notes ** ACCESS ** ** PREFERENCES ** [DAT…" at bounding box center [544, 472] width 984 height 471
select select "number:28"
select select "number:14"
select select "number:19"
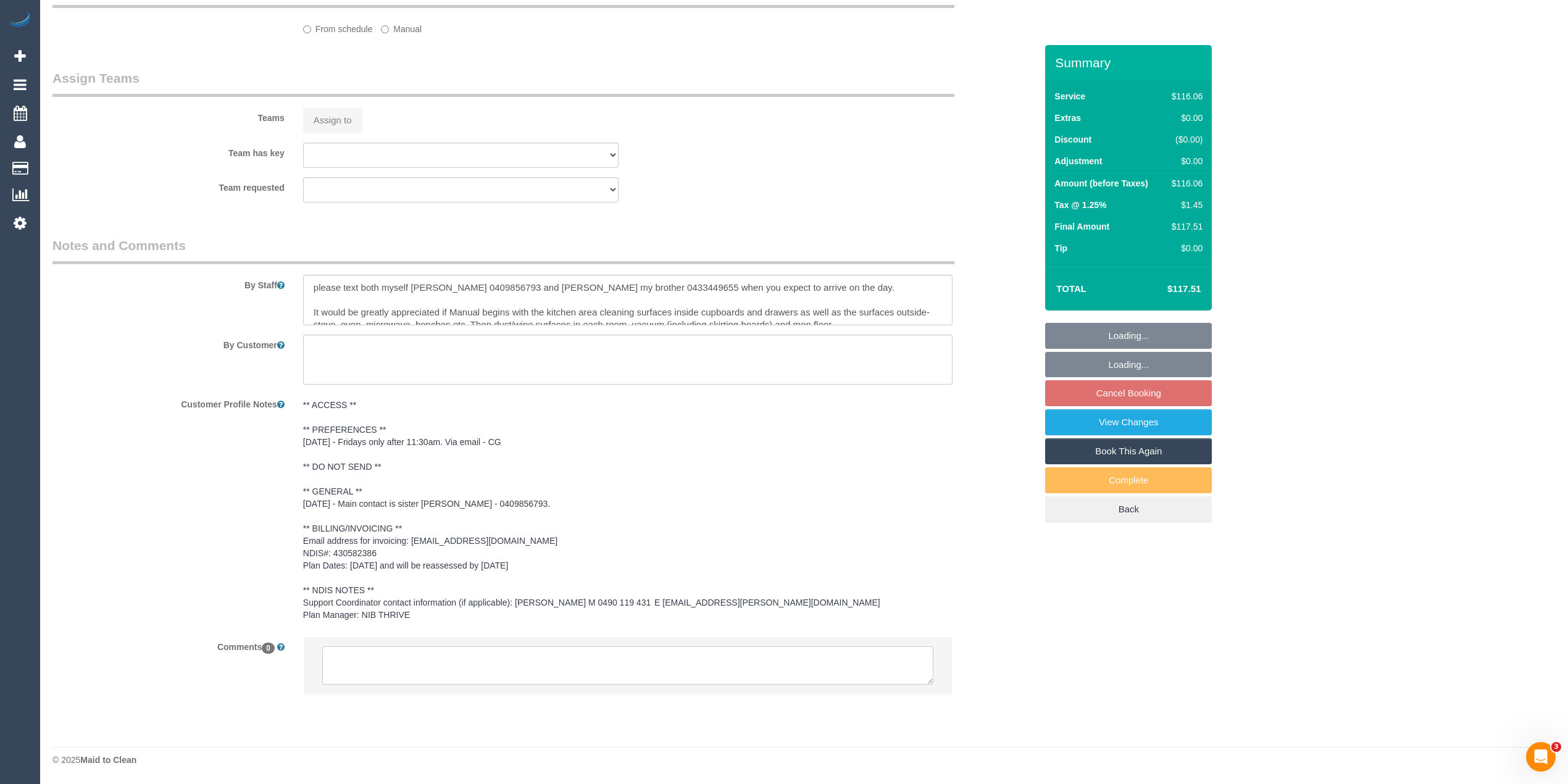
select select "number:36"
select select "number:34"
select select "number:26"
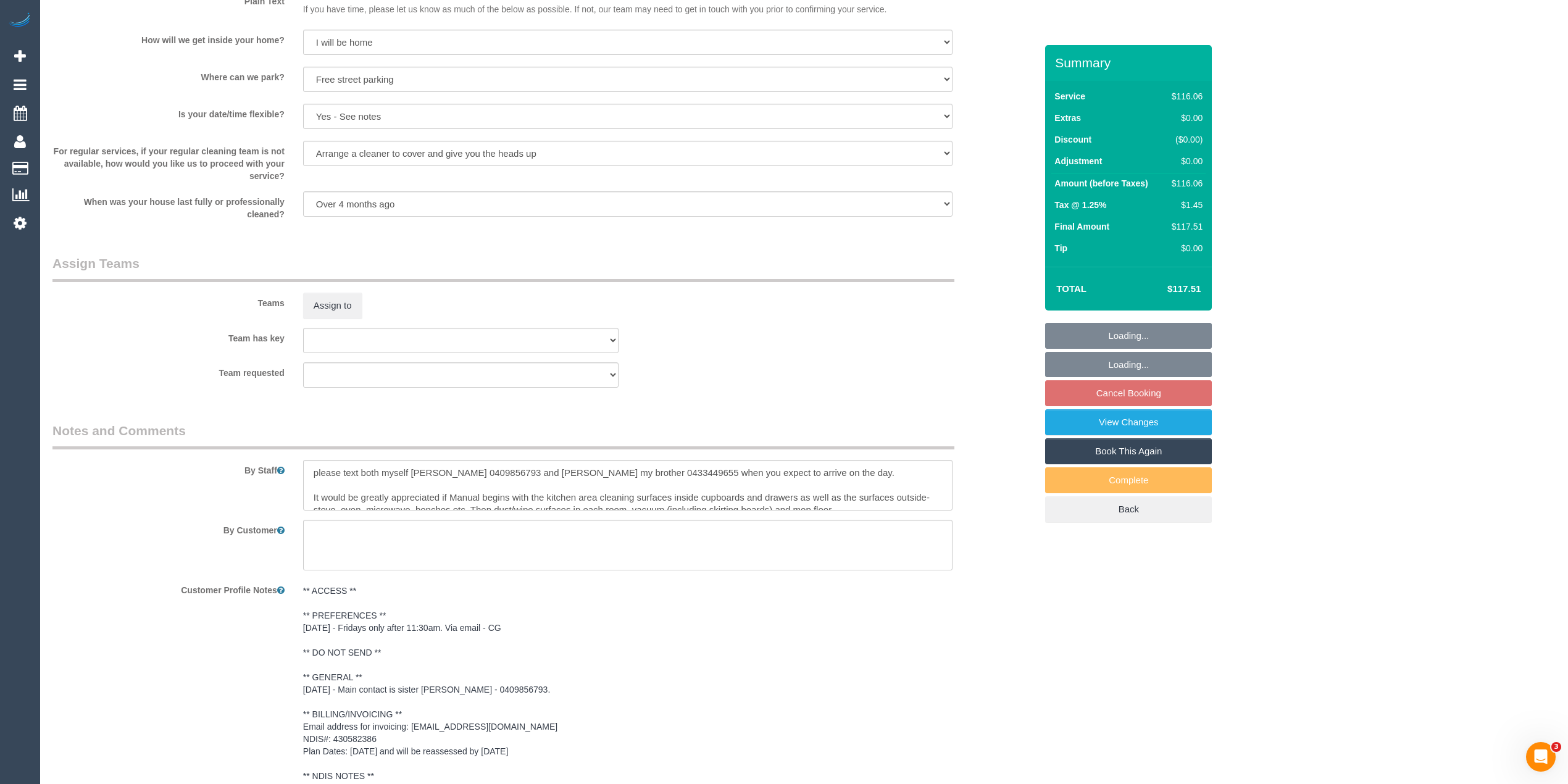
scroll to position [1503, 0]
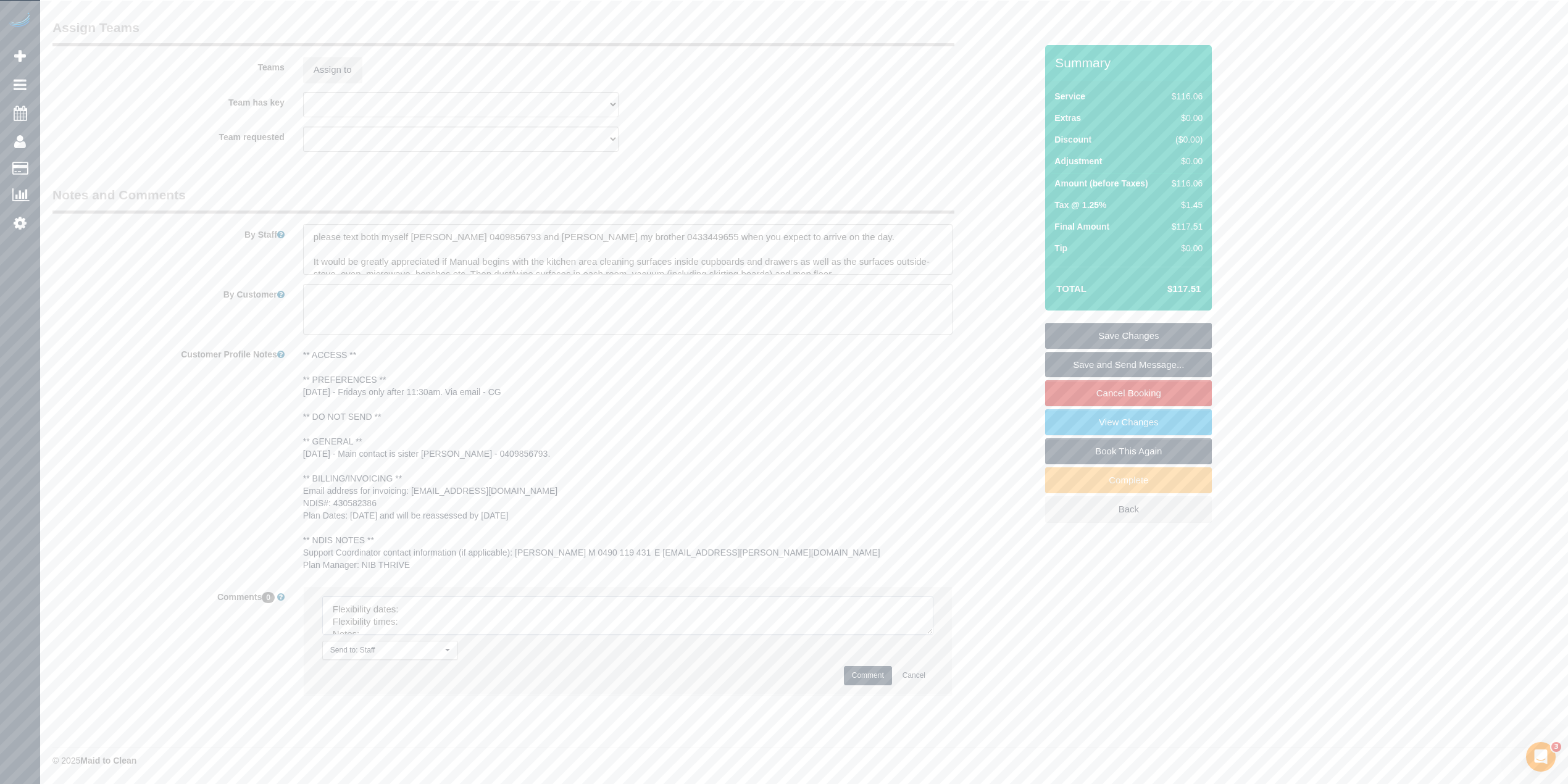
drag, startPoint x: 925, startPoint y: 628, endPoint x: 926, endPoint y: 689, distance: 61.0
click at [926, 635] on textarea at bounding box center [628, 615] width 611 height 38
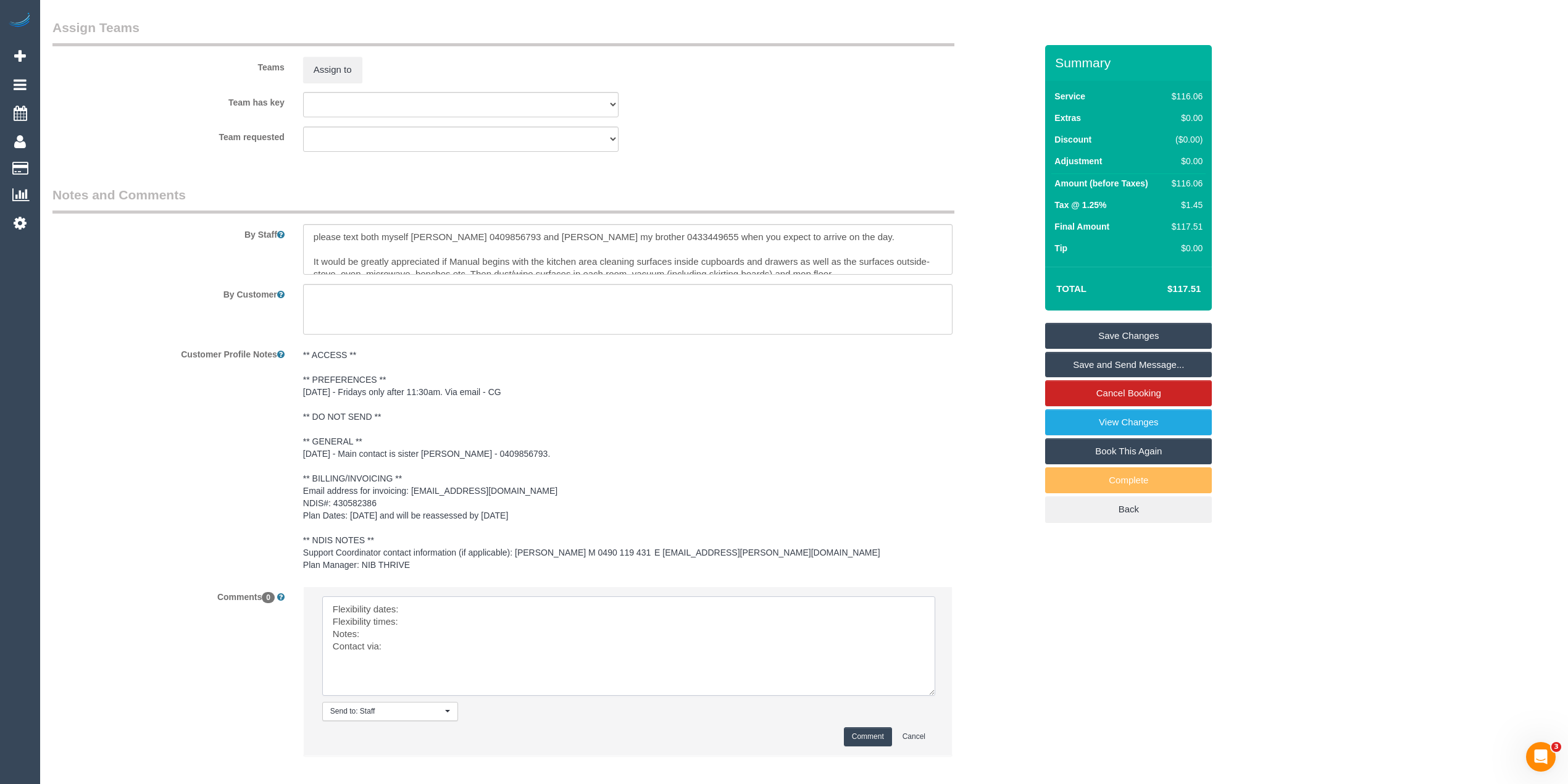
click at [443, 613] on textarea at bounding box center [629, 646] width 613 height 100
click at [438, 618] on textarea at bounding box center [629, 646] width 613 height 100
click at [391, 632] on textarea at bounding box center [629, 646] width 613 height 100
click at [400, 643] on textarea at bounding box center [629, 646] width 613 height 100
type textarea "Flexibility dates: Fridays only requested Flexibility times: from 11:30am Notes…"
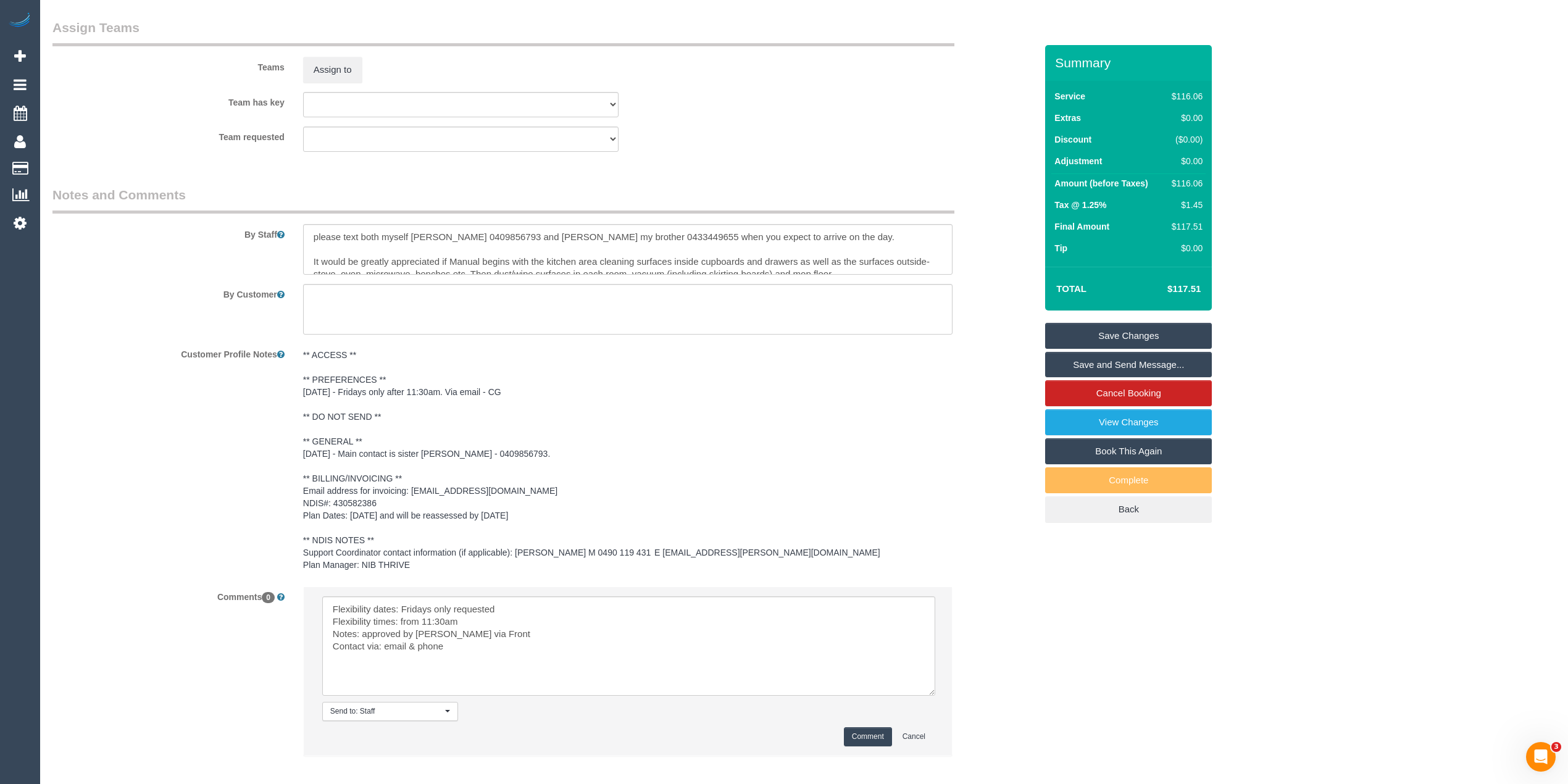
click at [857, 737] on button "Comment" at bounding box center [868, 736] width 48 height 19
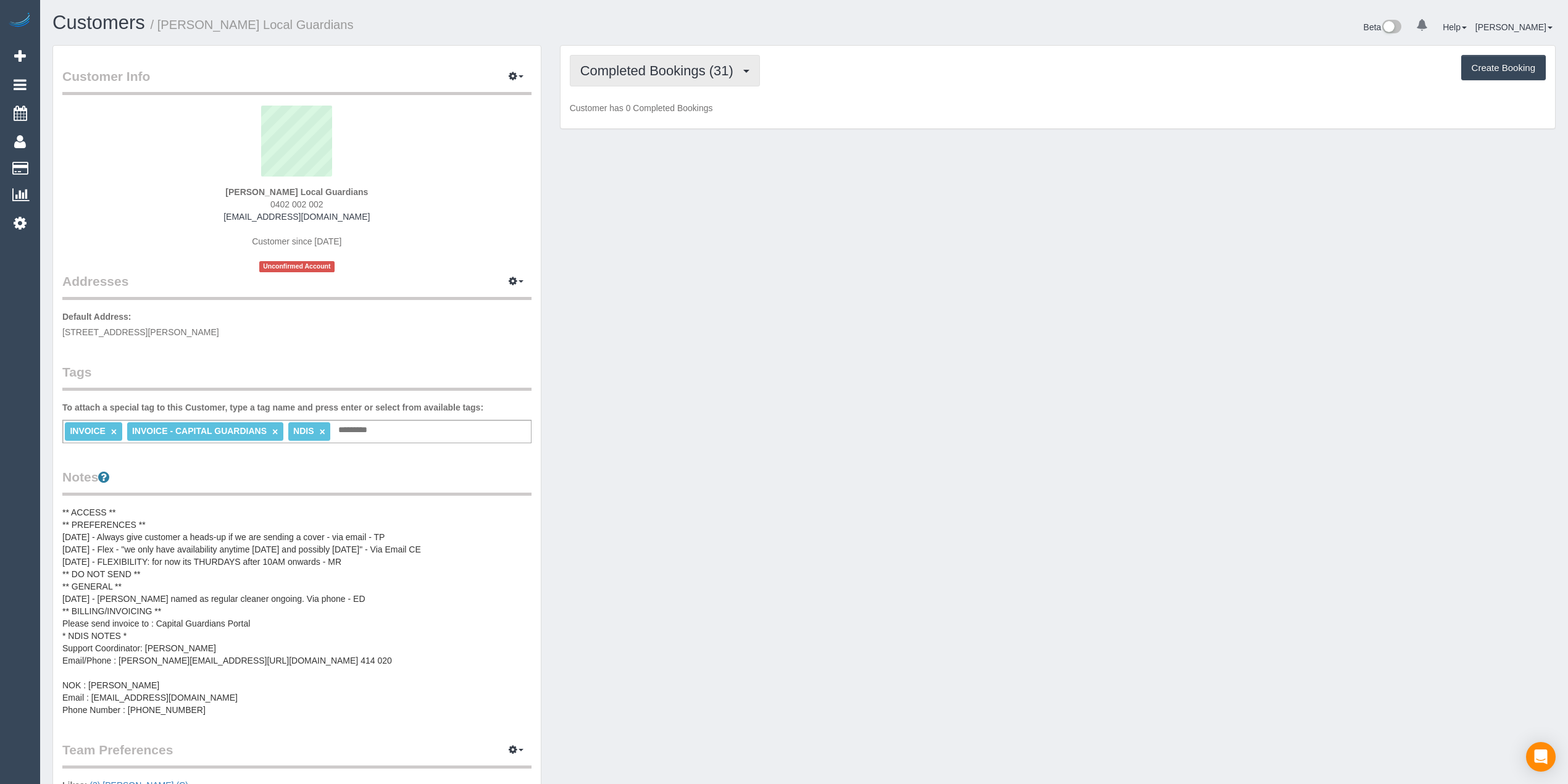
click at [668, 65] on span "Completed Bookings (31)" at bounding box center [660, 71] width 159 height 15
click at [681, 121] on link "Upcoming Bookings (11)" at bounding box center [637, 115] width 133 height 16
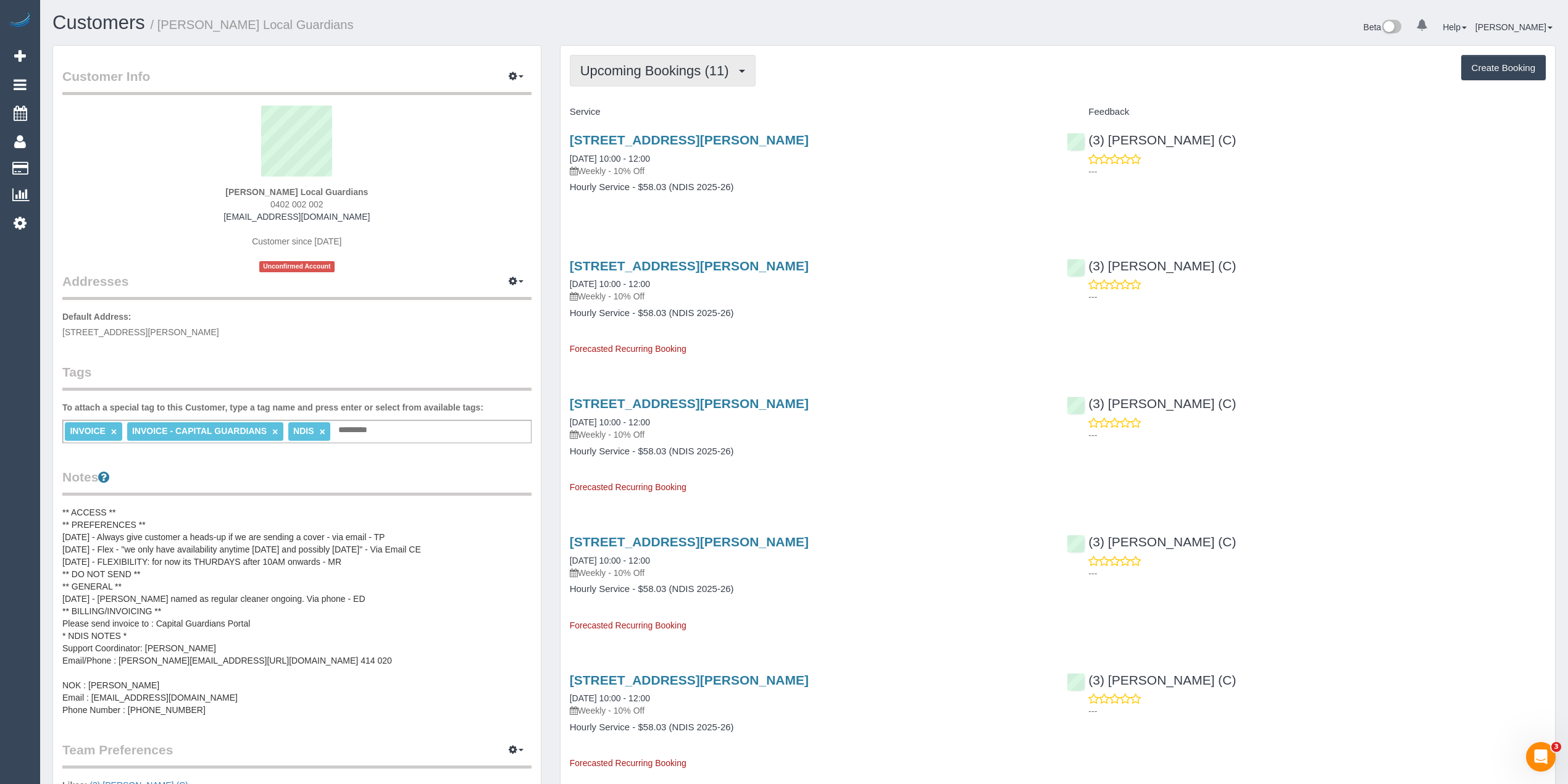
click at [640, 67] on span "Upcoming Bookings (11)" at bounding box center [658, 71] width 155 height 15
click at [646, 99] on link "Completed Bookings (31)" at bounding box center [637, 99] width 133 height 16
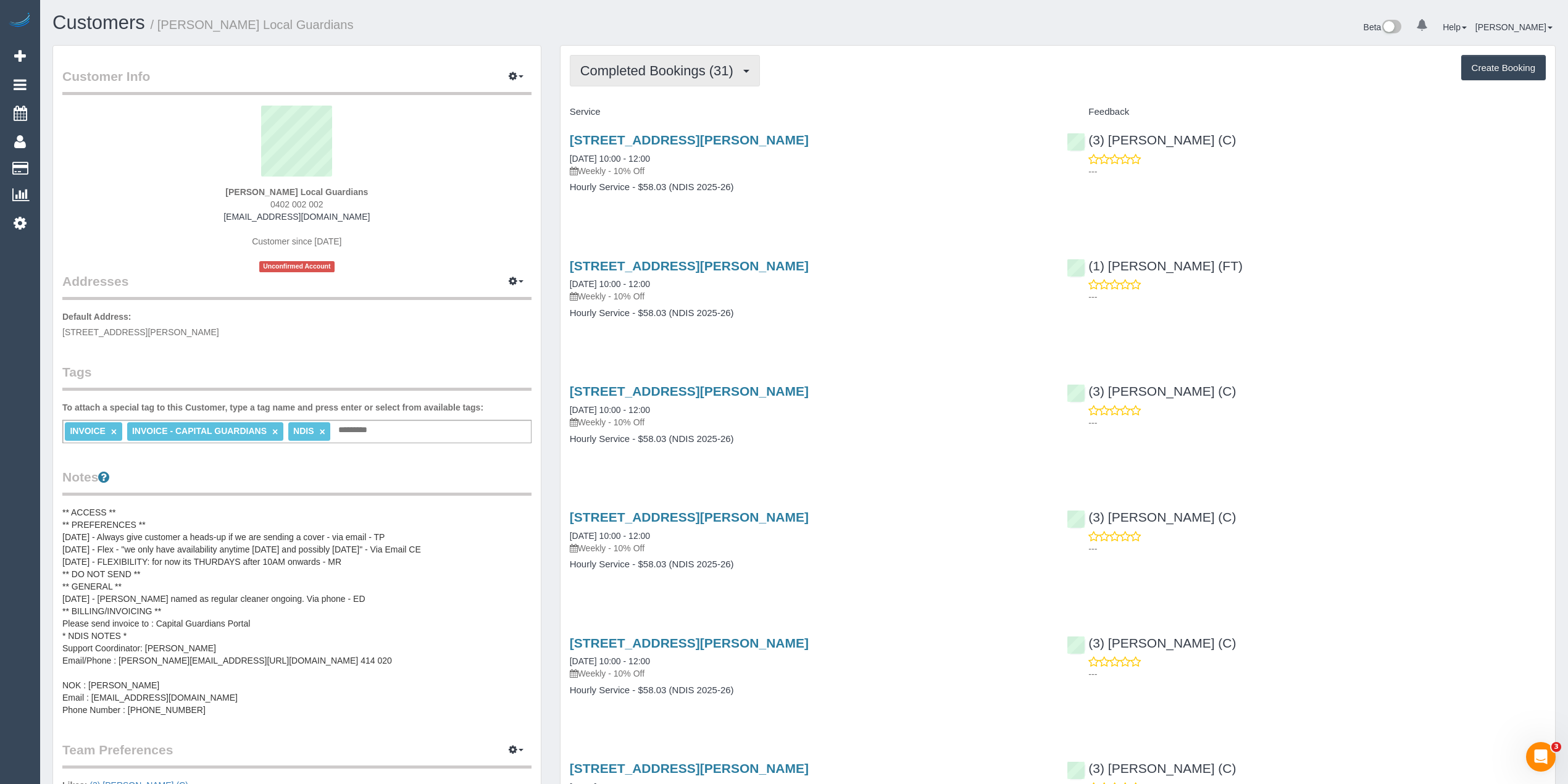
click at [630, 65] on span "Completed Bookings (31)" at bounding box center [660, 71] width 159 height 15
click at [667, 116] on link "Upcoming Bookings (11)" at bounding box center [637, 115] width 133 height 16
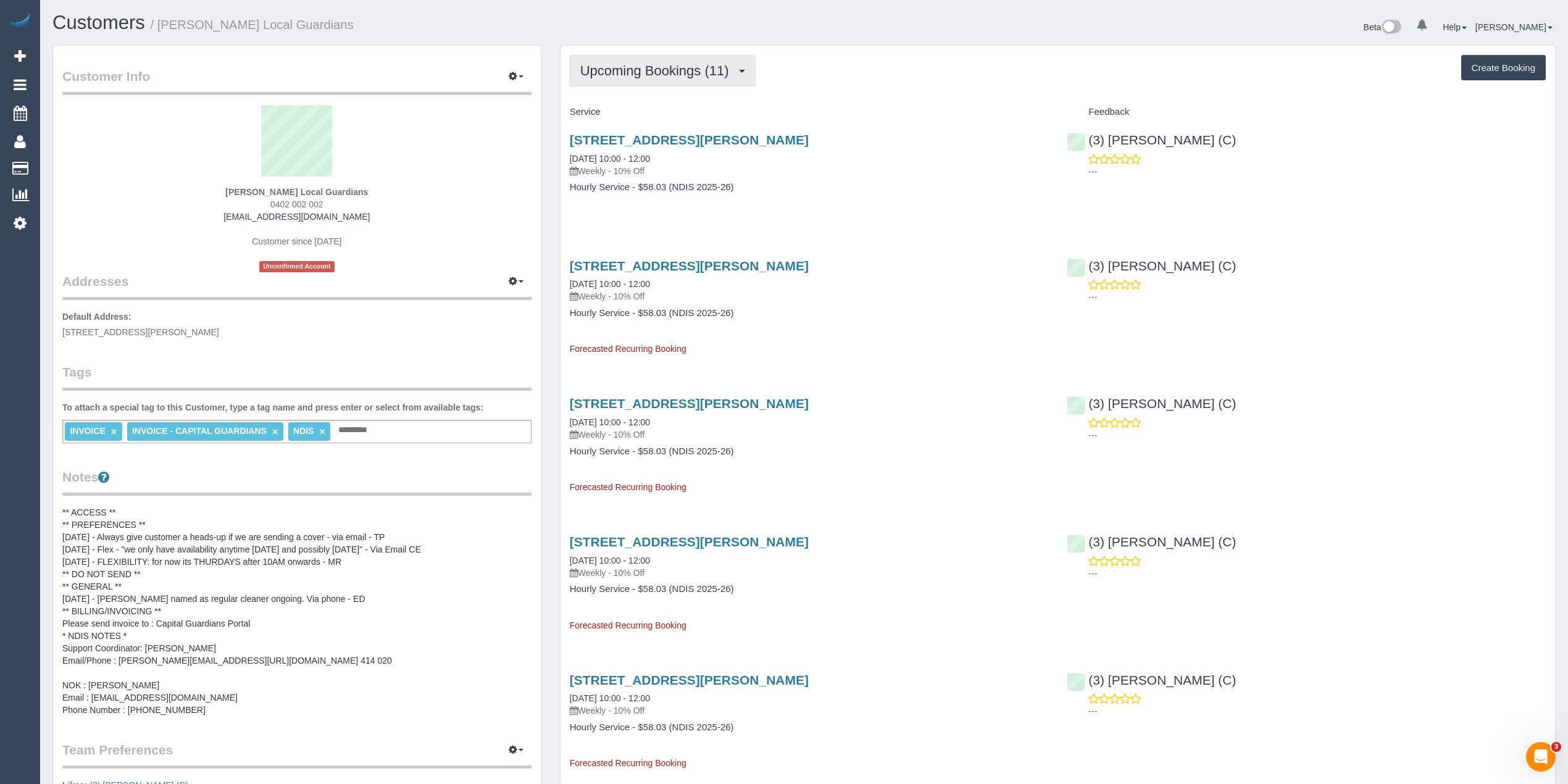
click at [630, 70] on span "Upcoming Bookings (11)" at bounding box center [658, 71] width 155 height 15
click at [640, 102] on link "Completed Bookings (31)" at bounding box center [637, 99] width 133 height 16
